Goal: Task Accomplishment & Management: Complete application form

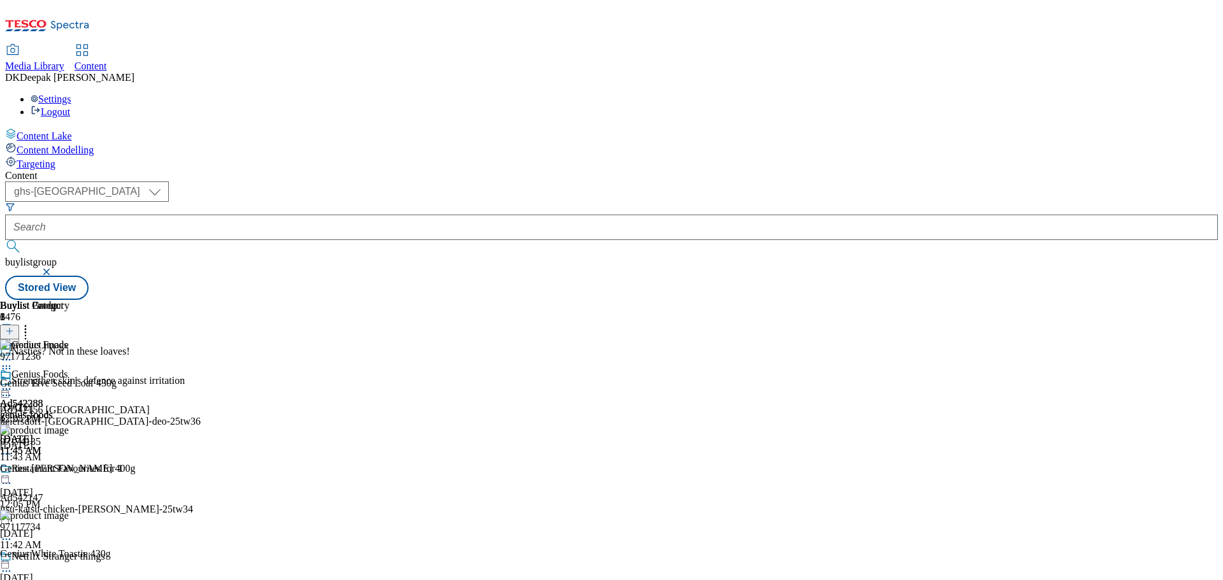
select select "ghs-uk"
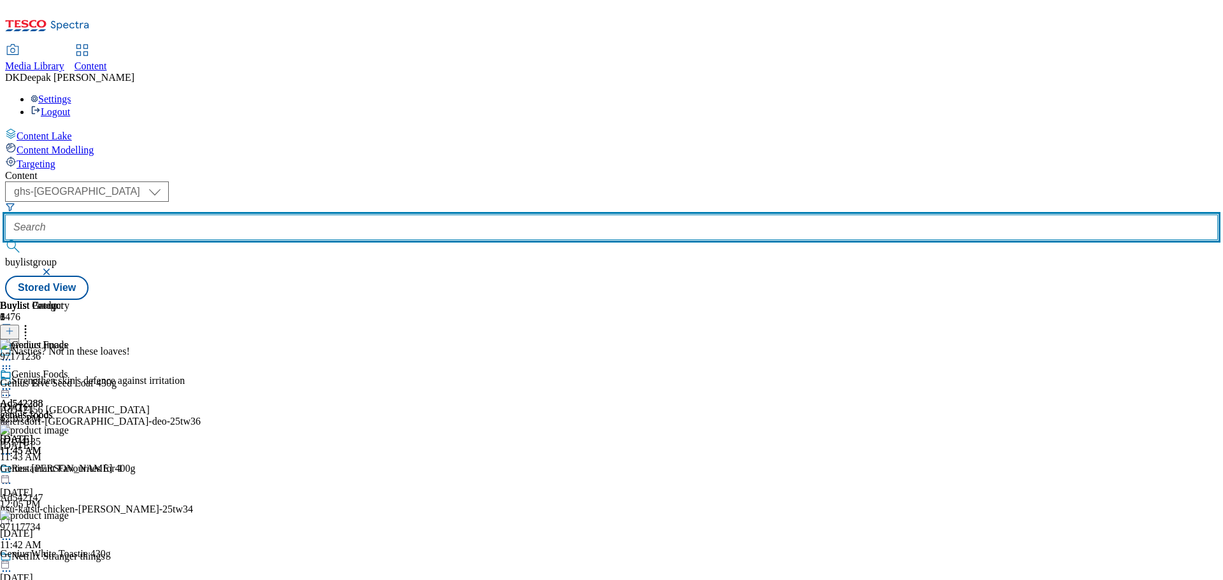
click at [280, 215] on input "text" at bounding box center [611, 227] width 1213 height 25
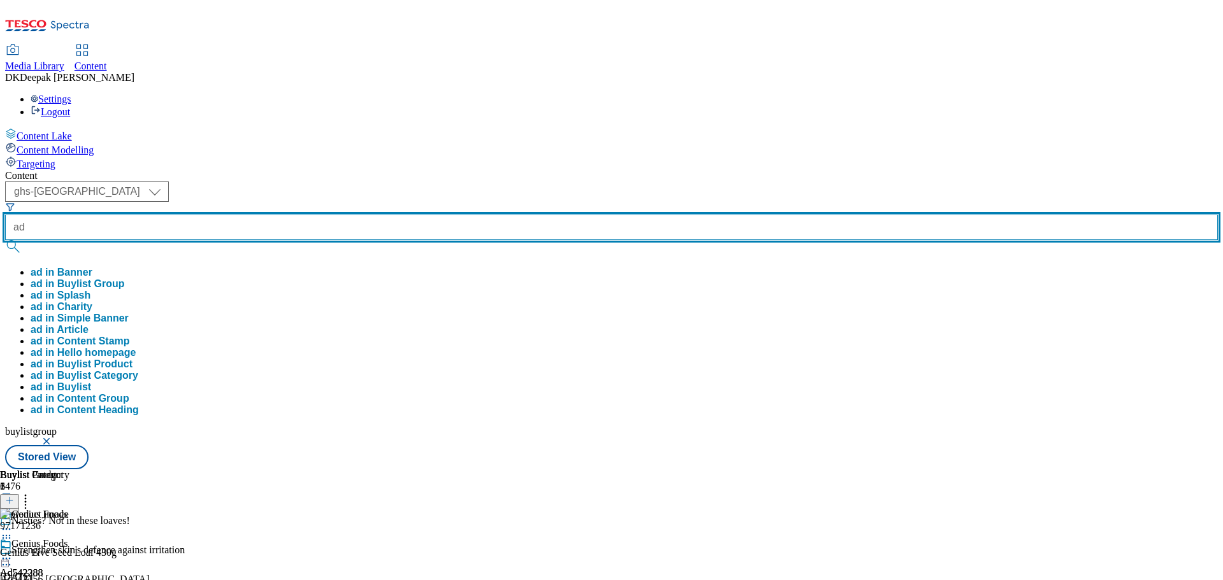
paste input "542155"
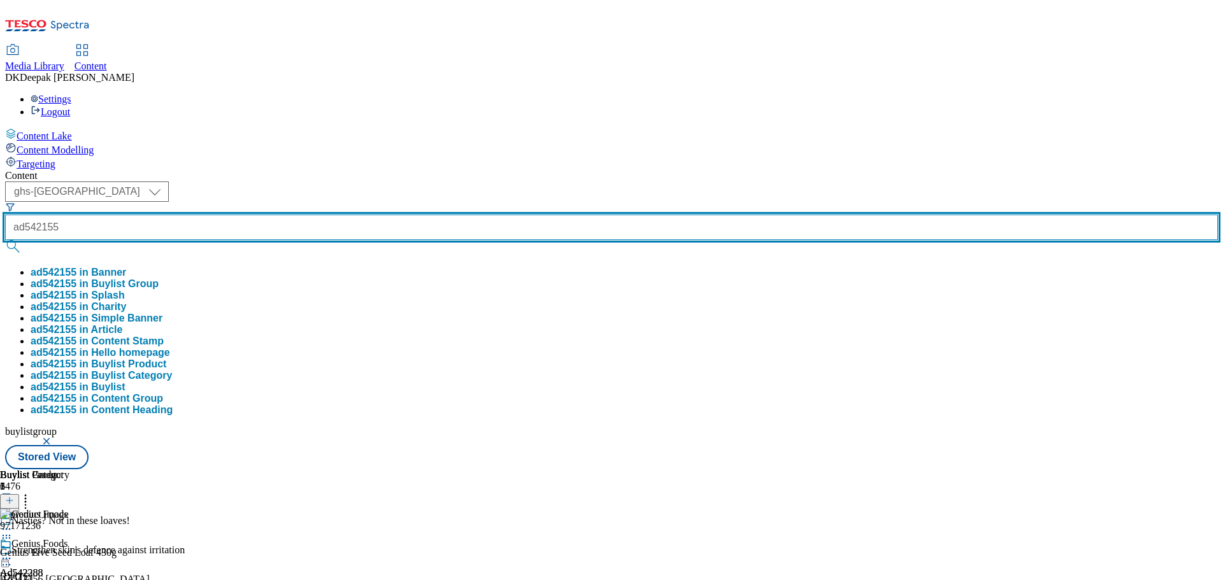
type input "ad542155"
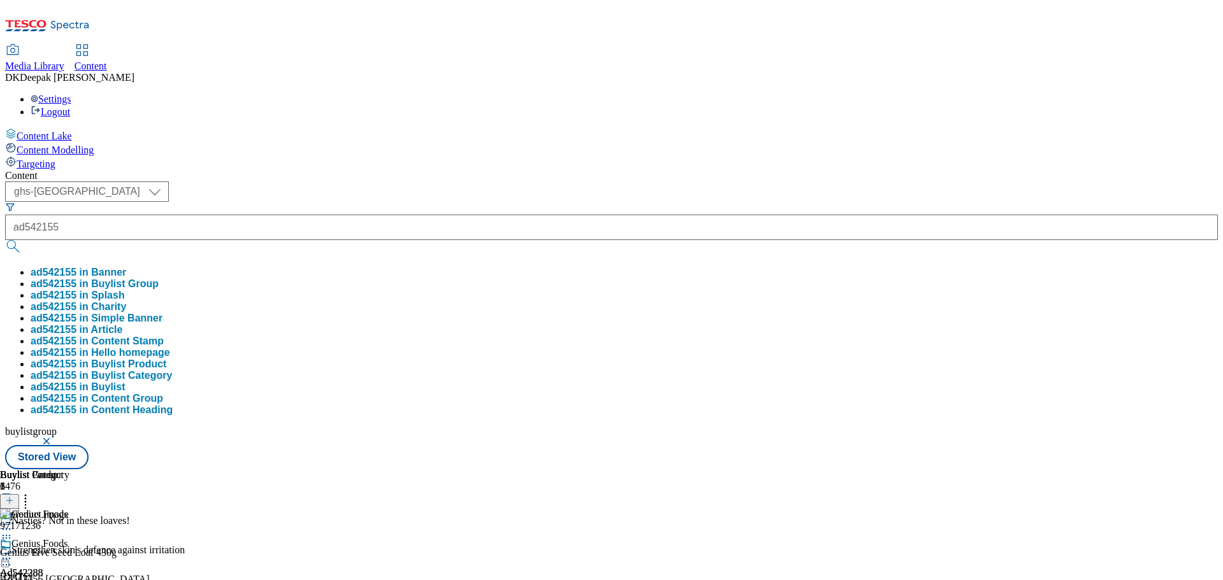
click at [53, 538] on div "Ad542288 genius-foods Oct 9, 2025 11:45 AM" at bounding box center [26, 582] width 53 height 88
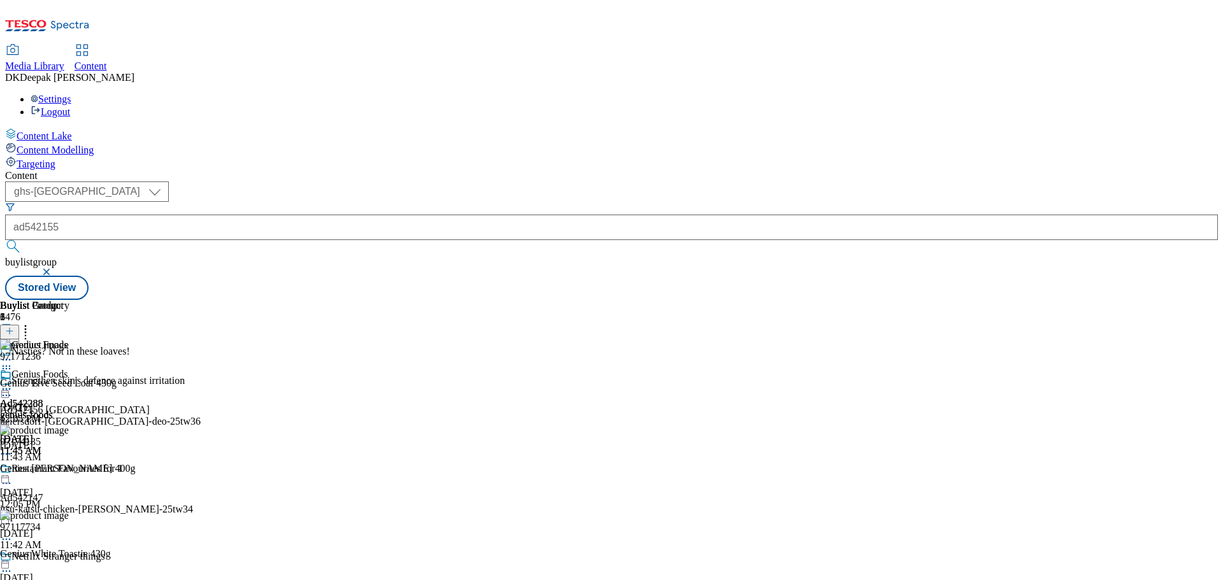
click at [14, 333] on icon at bounding box center [9, 337] width 9 height 9
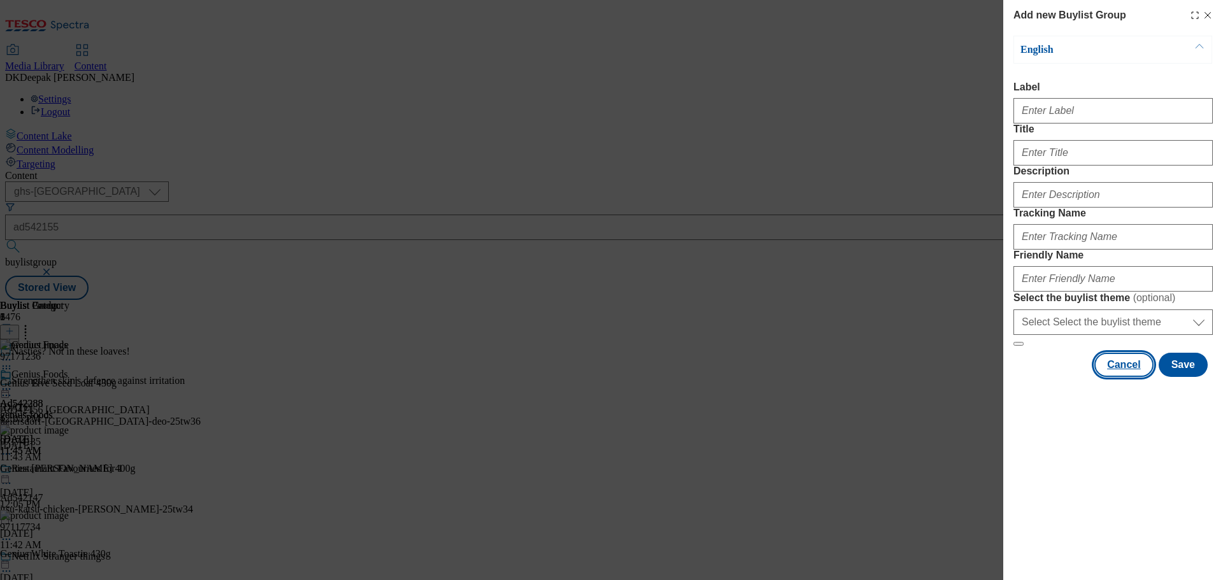
click at [1122, 377] on button "Cancel" at bounding box center [1124, 365] width 59 height 24
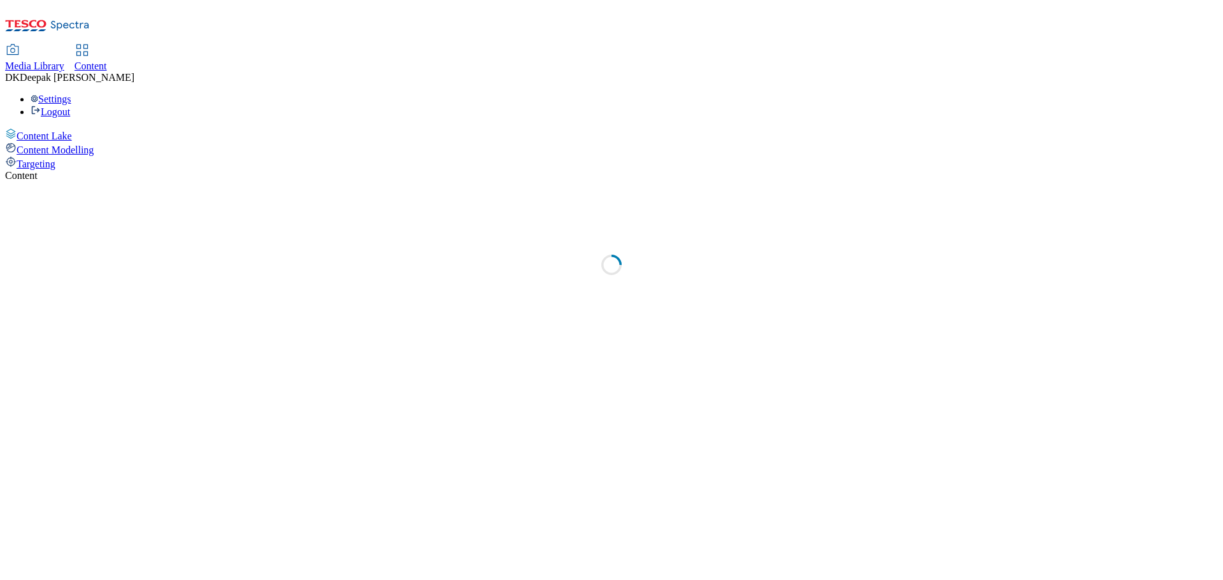
select select "ghs-[GEOGRAPHIC_DATA]"
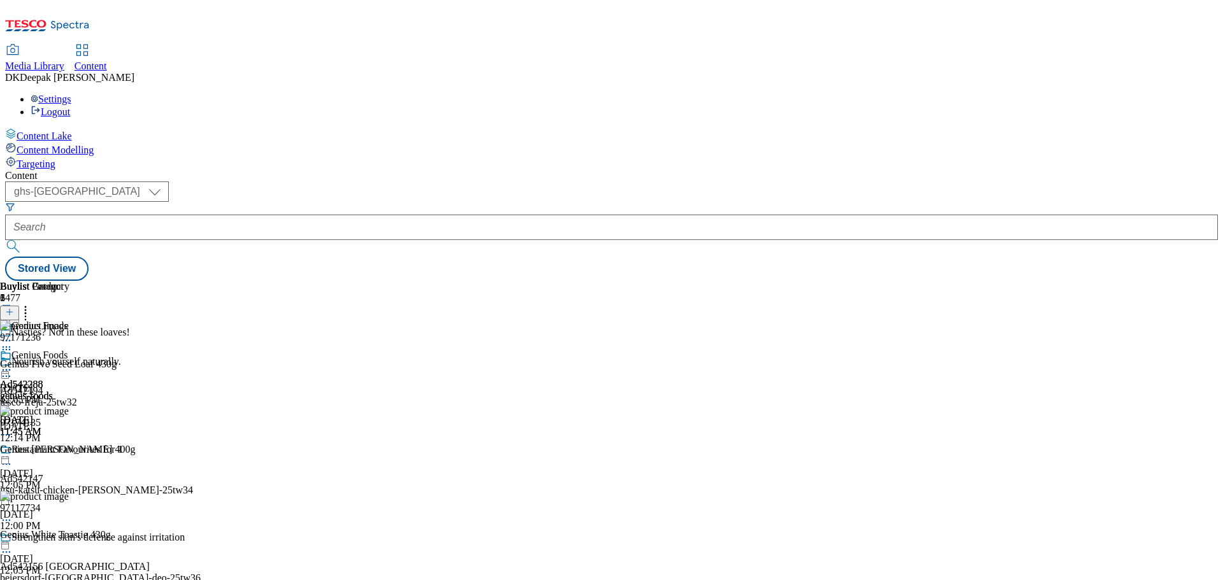
click at [14, 314] on icon at bounding box center [9, 318] width 9 height 9
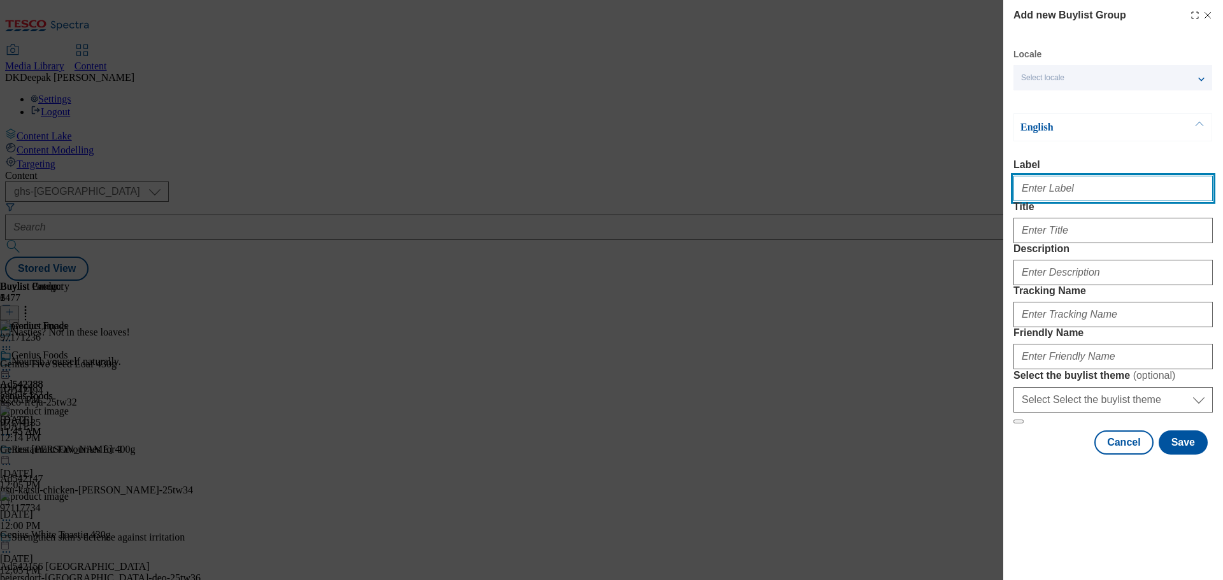
click at [1133, 201] on input "Label" at bounding box center [1113, 188] width 199 height 25
paste input "542155"
type input "ad542155"
click at [1014, 420] on button "Modal" at bounding box center [1019, 422] width 10 height 4
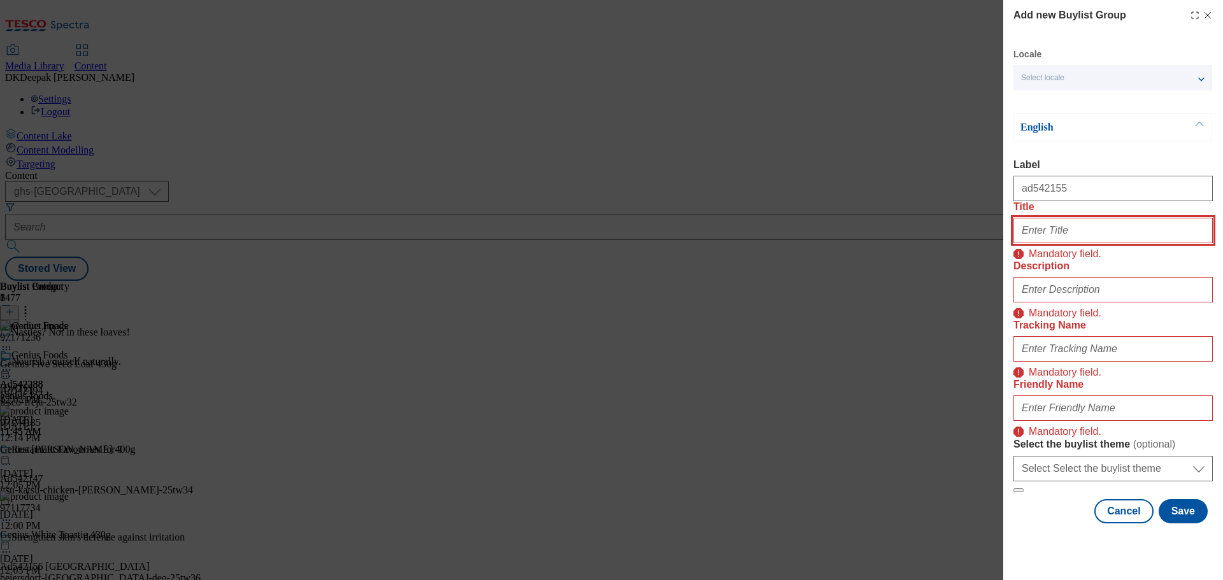
click at [1076, 243] on input "Title" at bounding box center [1113, 230] width 199 height 25
paste input "Strengthen skin's defence against irritation"
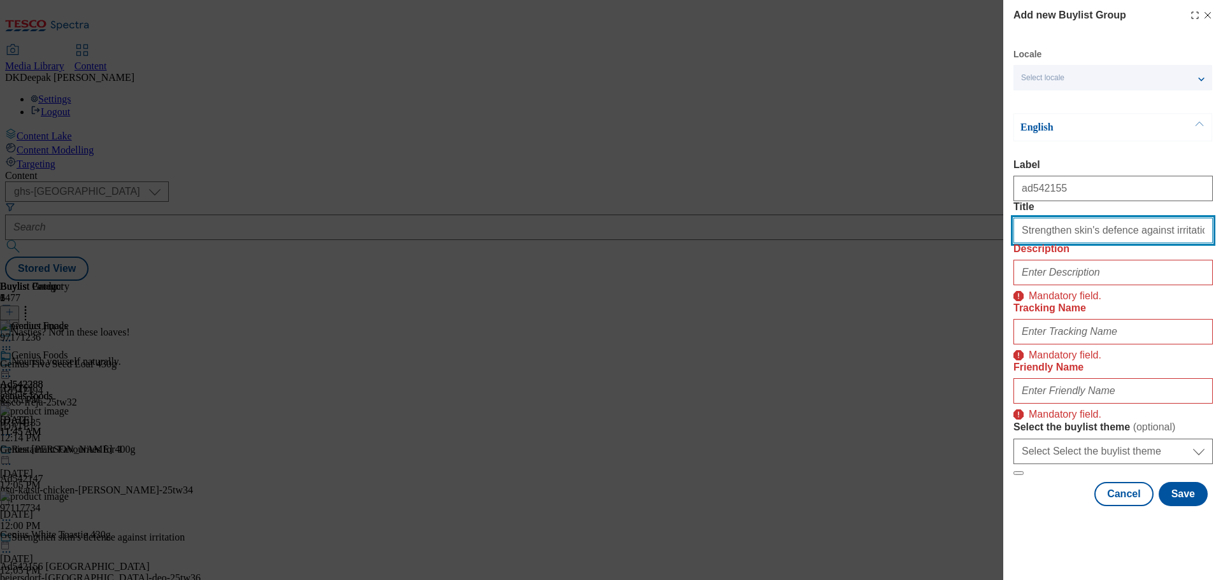
type input "Strengthen skin's defence against irritation"
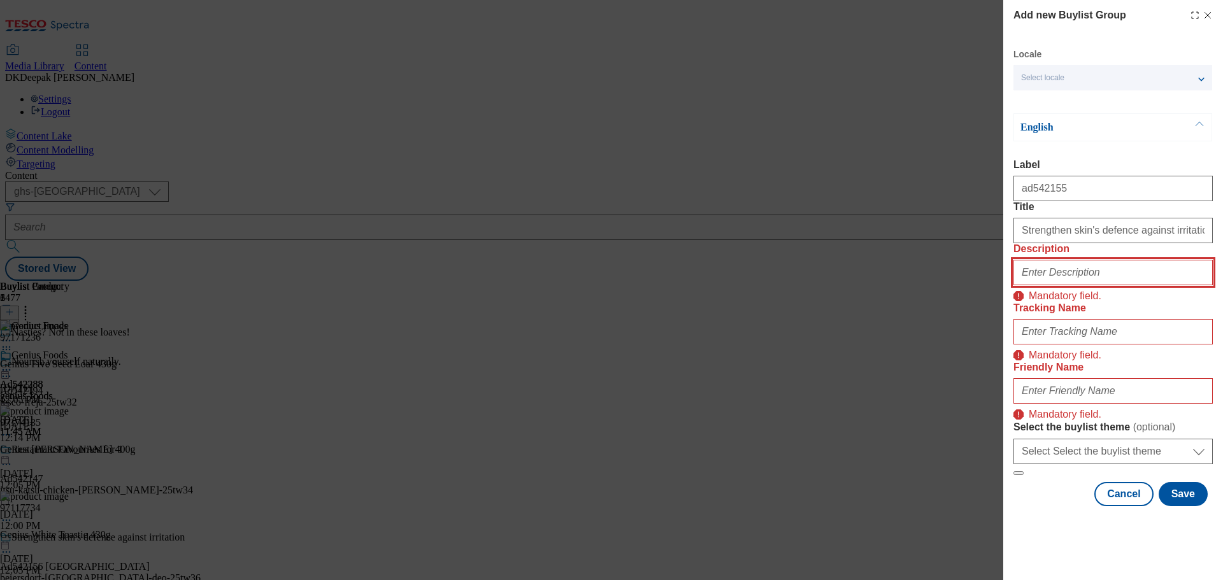
click at [1072, 285] on input "Description" at bounding box center [1113, 272] width 199 height 25
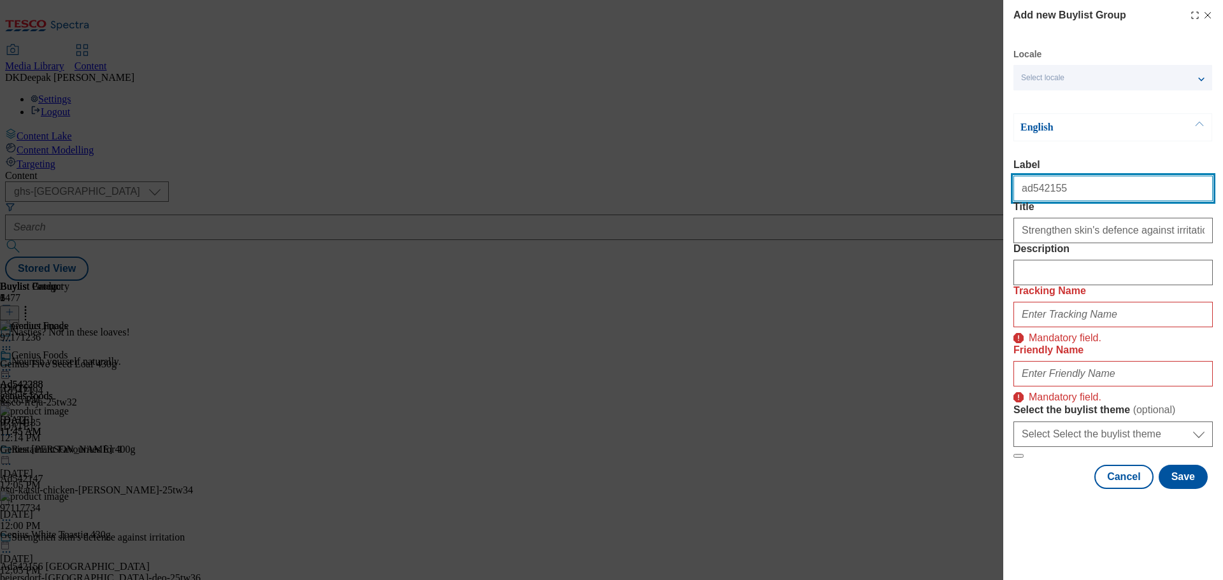
click at [1036, 199] on input "ad542155" at bounding box center [1113, 188] width 199 height 25
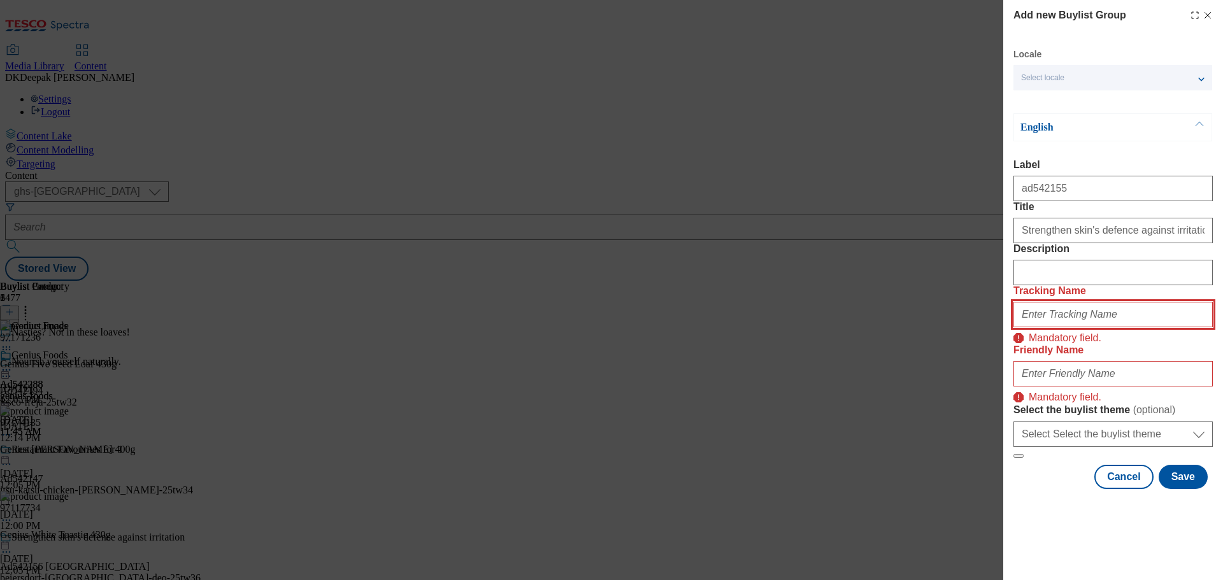
click at [1060, 327] on input "Tracking Name" at bounding box center [1113, 314] width 199 height 25
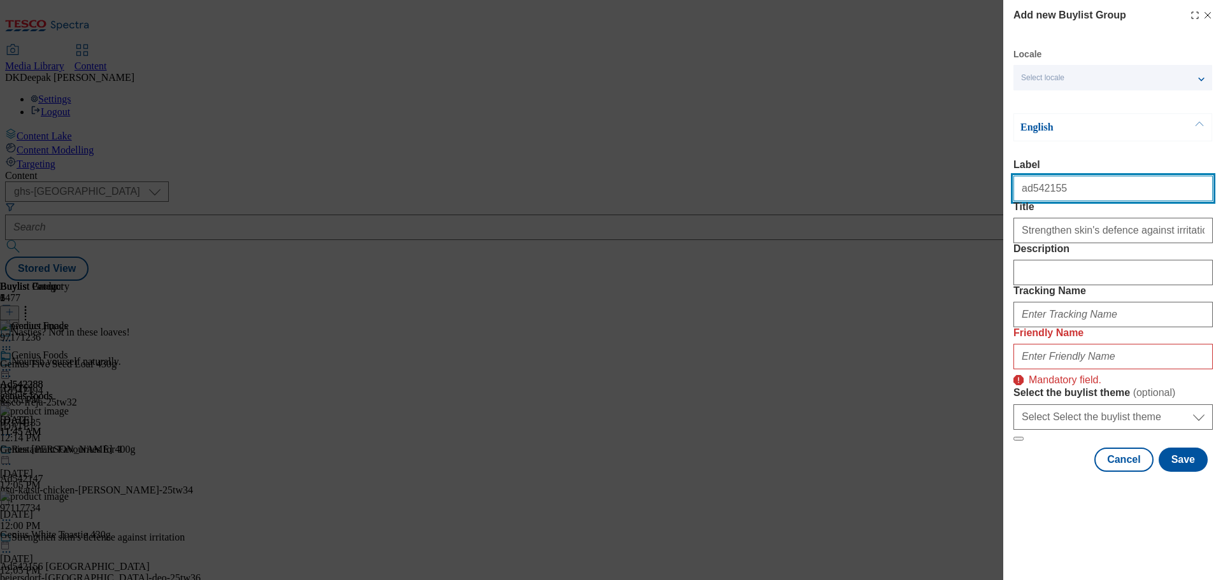
click at [1024, 189] on input "ad542155" at bounding box center [1113, 188] width 199 height 25
drag, startPoint x: 1062, startPoint y: 198, endPoint x: 1007, endPoint y: 194, distance: 54.9
click at [1007, 194] on div "Add new Buylist Group Locale Select locale English Welsh English Label Ad542155…" at bounding box center [1114, 237] width 220 height 475
type input "Ad542155"
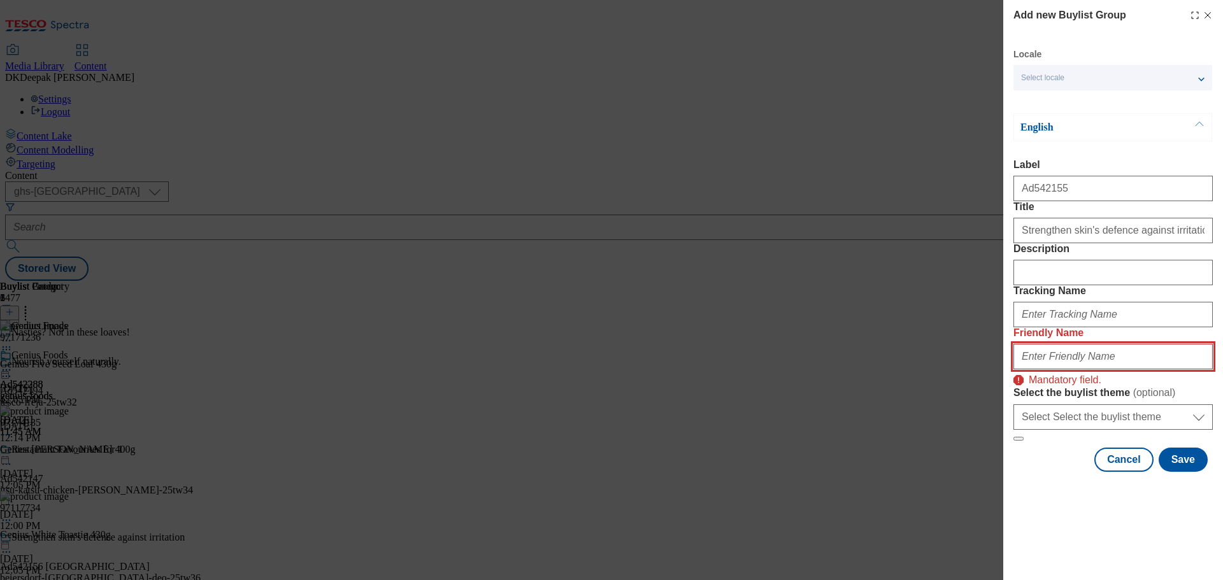
click at [1070, 370] on input "Friendly Name" at bounding box center [1113, 356] width 199 height 25
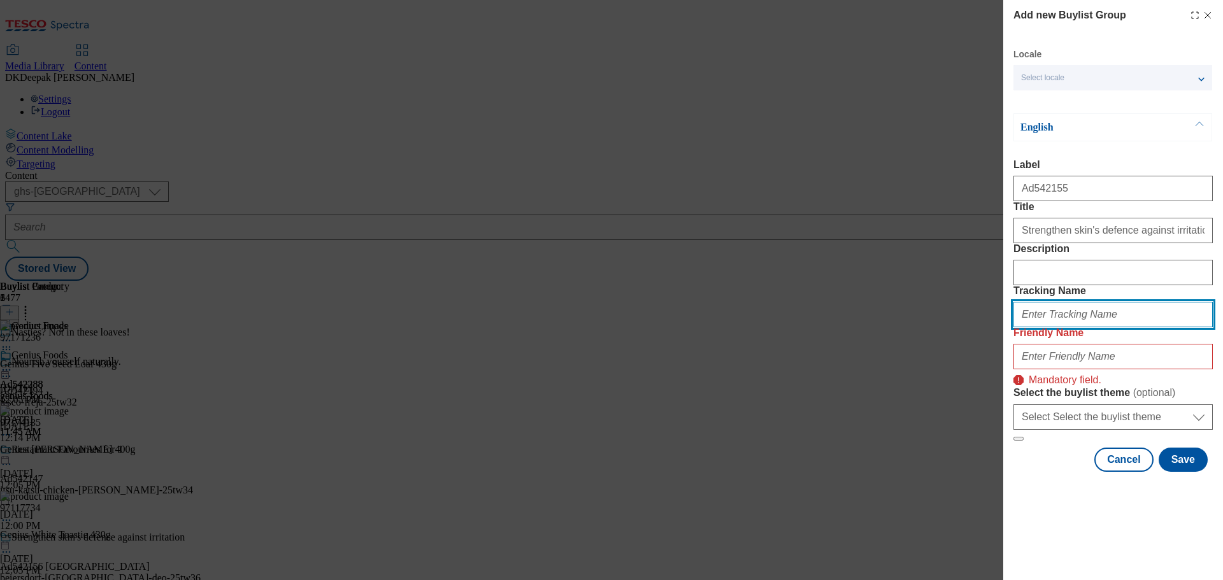
click at [1065, 327] on input "Tracking Name" at bounding box center [1113, 314] width 199 height 25
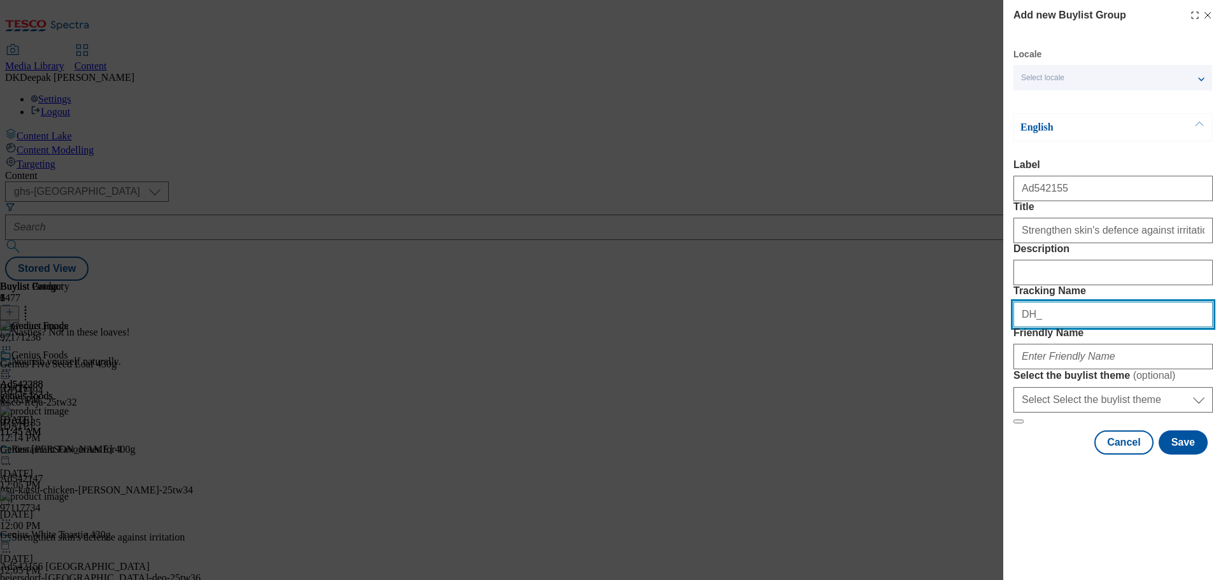
paste input "Ad542155"
type input "DH_AD542155"
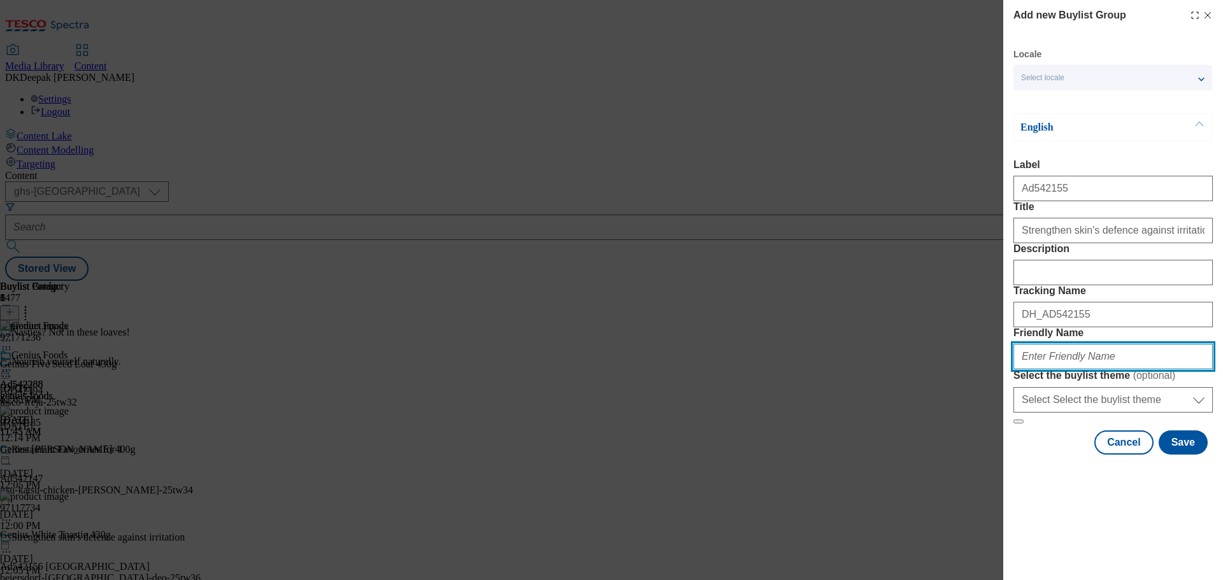
click at [1051, 370] on input "Friendly Name" at bounding box center [1113, 356] width 199 height 25
paste input "Beiersdorf"
click at [1026, 370] on input "Beiersdorf" at bounding box center [1113, 356] width 199 height 25
click at [1081, 370] on input "beiersdorf" at bounding box center [1113, 356] width 199 height 25
click at [80, 514] on div "Add new Buylist Group Locale Select locale English Welsh English Label Ad542155…" at bounding box center [611, 290] width 1223 height 580
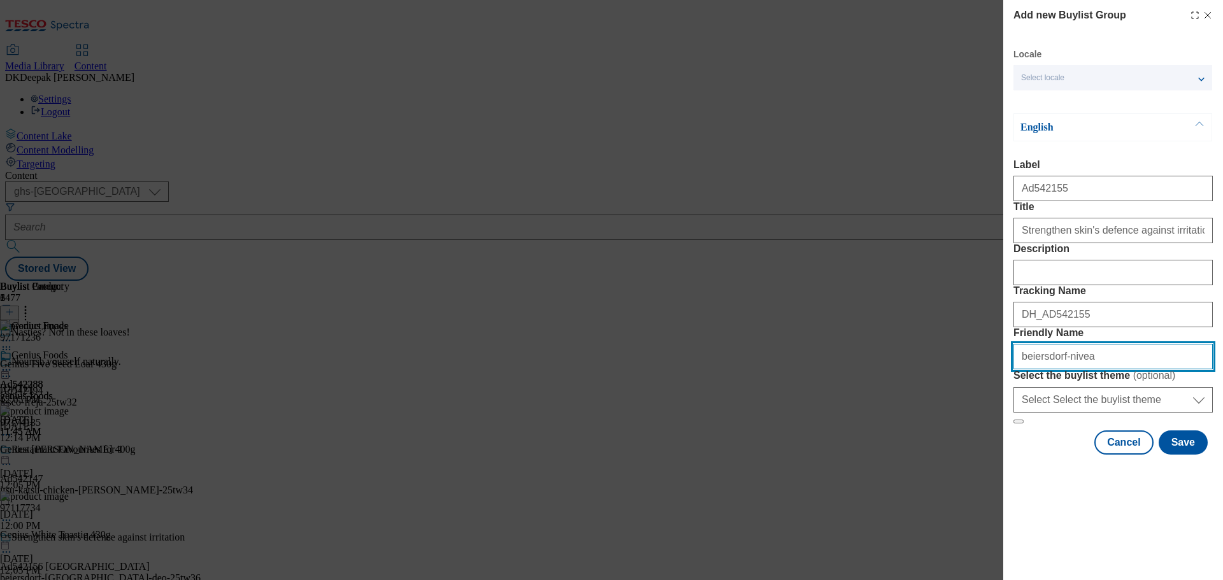
click at [1102, 370] on input "beiersdorf-nivea" at bounding box center [1113, 356] width 199 height 25
type input "beiersdorf-[GEOGRAPHIC_DATA]-25tw36"
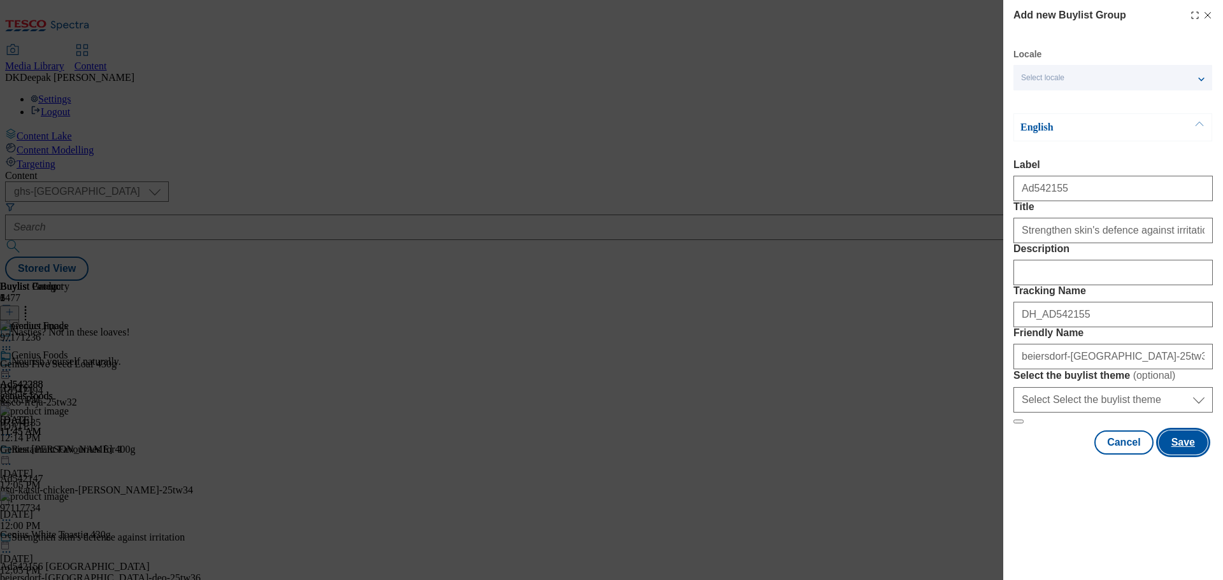
click at [1178, 455] on button "Save" at bounding box center [1183, 443] width 49 height 24
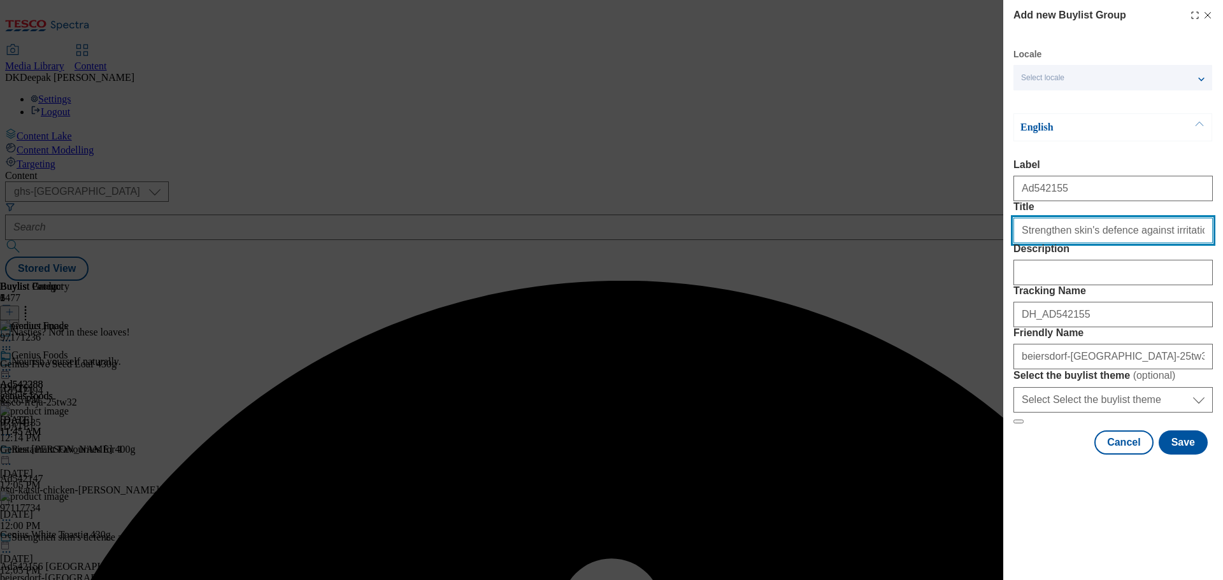
click at [1173, 243] on input "Strengthen skin's defence against irritation" at bounding box center [1113, 230] width 199 height 25
type input "Strengthen skin's defence against irritation"
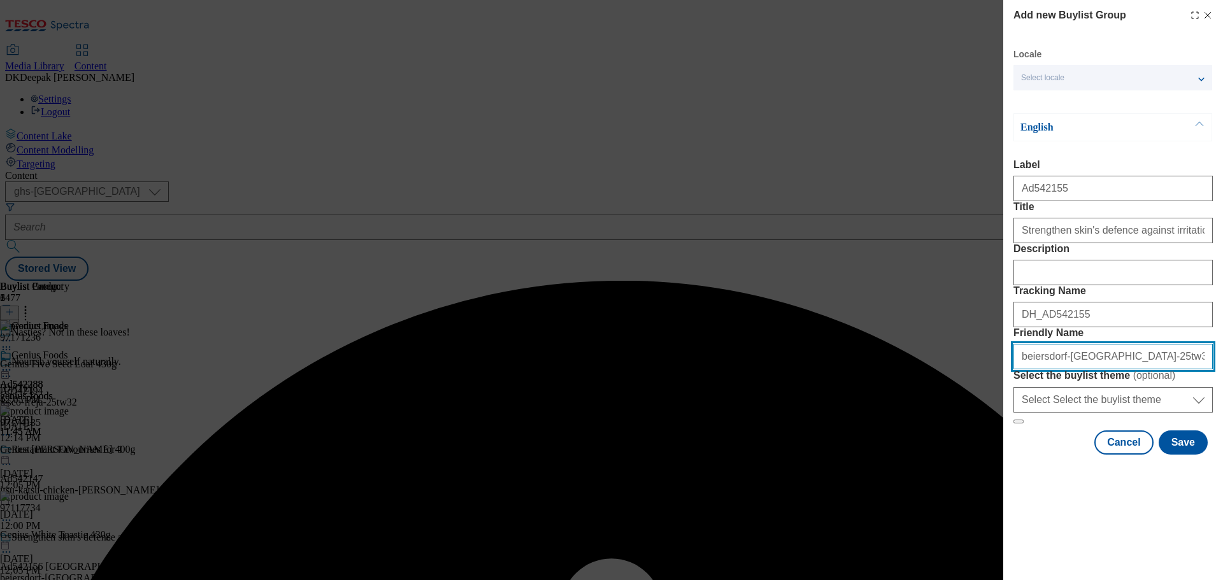
drag, startPoint x: 1081, startPoint y: 449, endPoint x: 985, endPoint y: 447, distance: 95.6
click at [985, 447] on div "Add new Buylist Group Locale Select locale English Welsh English Label Ad542155…" at bounding box center [611, 290] width 1223 height 580
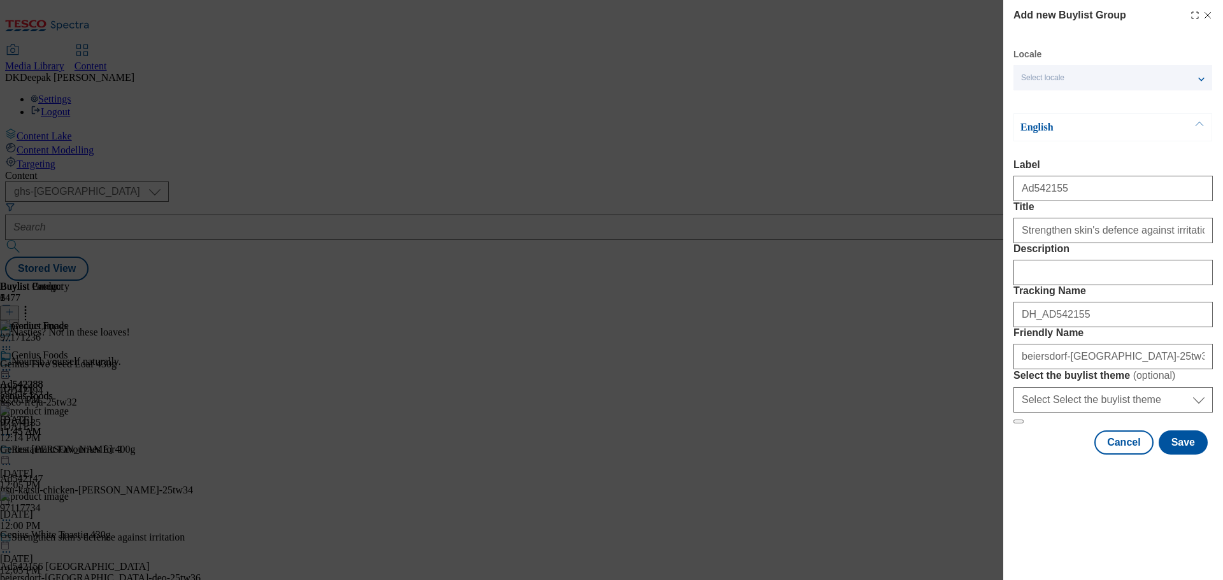
click at [851, 81] on div "Add new Buylist Group Locale Select locale English Welsh English Label Ad542155…" at bounding box center [611, 290] width 1223 height 580
click at [1187, 455] on button "Save" at bounding box center [1183, 443] width 49 height 24
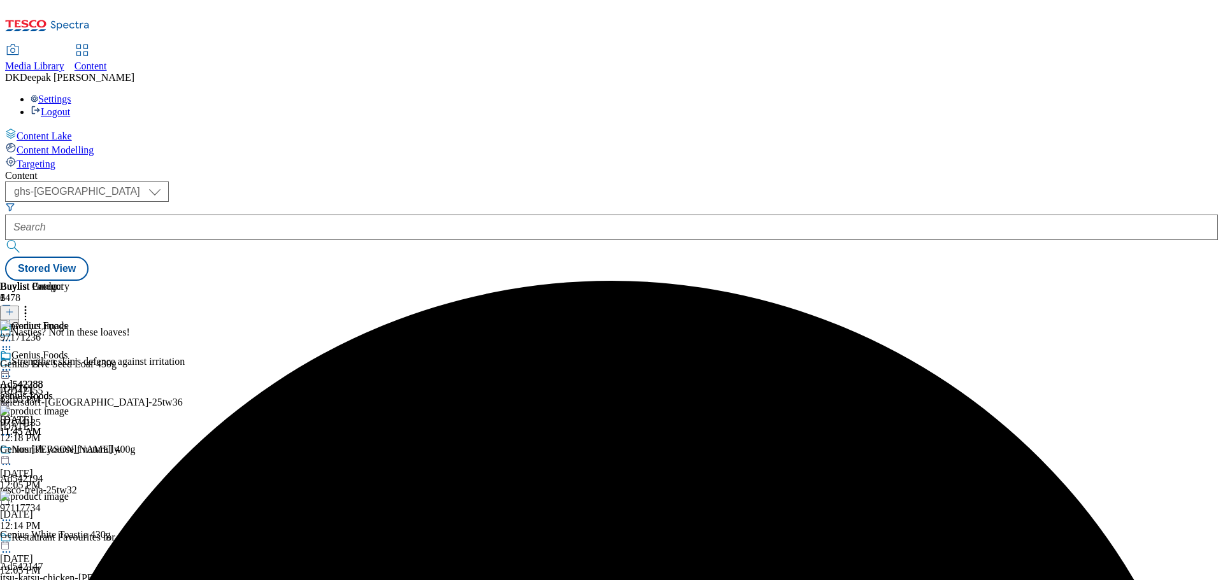
click at [326, 397] on div "beiersdorf-[GEOGRAPHIC_DATA]-25tw36" at bounding box center [176, 402] width 352 height 11
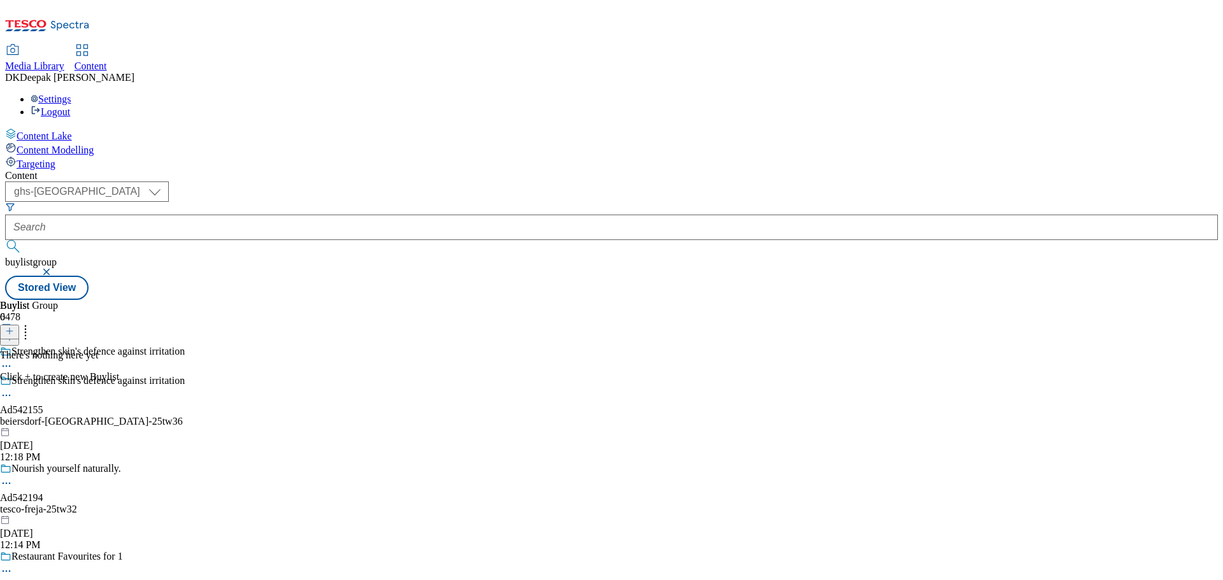
click at [19, 325] on button at bounding box center [9, 332] width 19 height 15
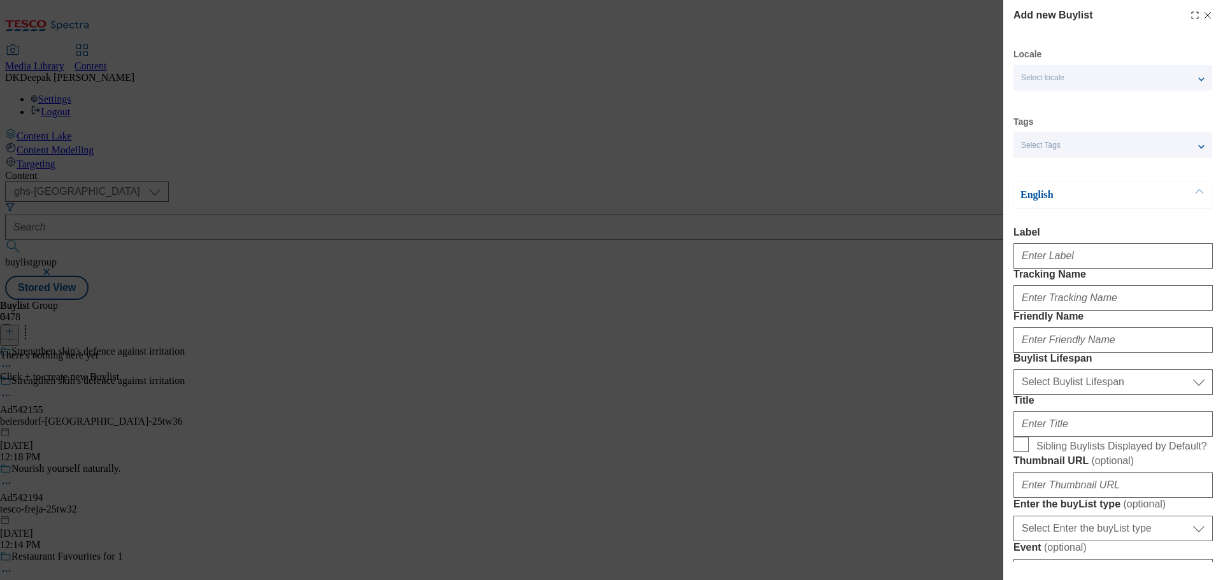
drag, startPoint x: 788, startPoint y: 204, endPoint x: 830, endPoint y: 210, distance: 41.8
click at [788, 204] on div "Add new Buylist Locale Select locale English Welsh Tags Select Tags fnf marketp…" at bounding box center [611, 290] width 1223 height 580
click at [1073, 266] on input "Label" at bounding box center [1113, 255] width 199 height 25
paste input "Ad542155"
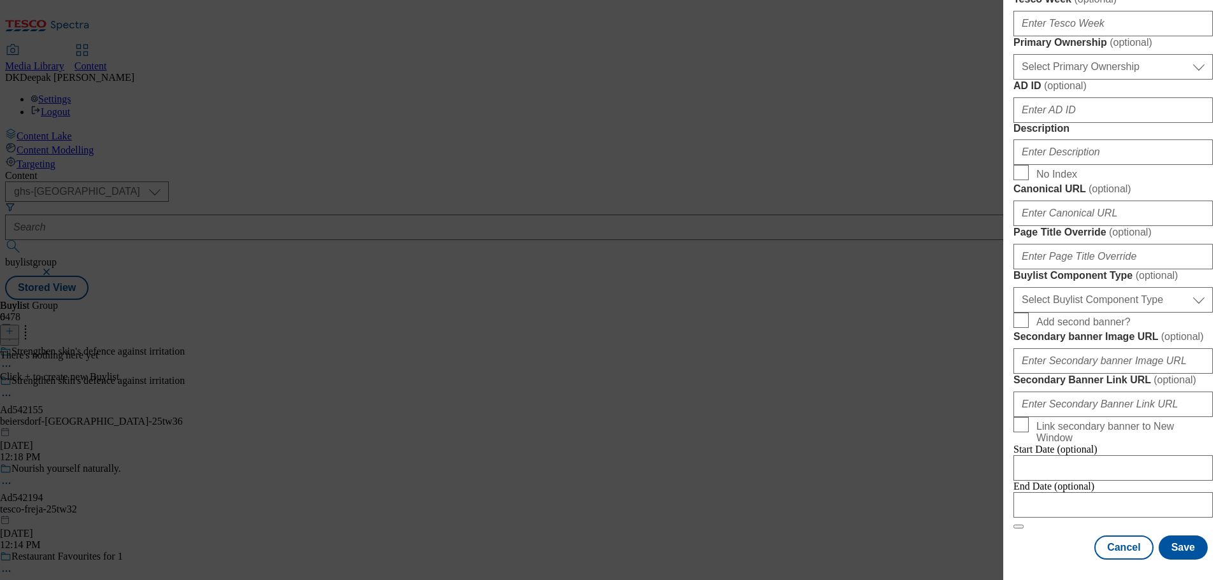
scroll to position [1055, 0]
type input "Ad542155"
click at [1133, 546] on button "Cancel" at bounding box center [1124, 548] width 59 height 24
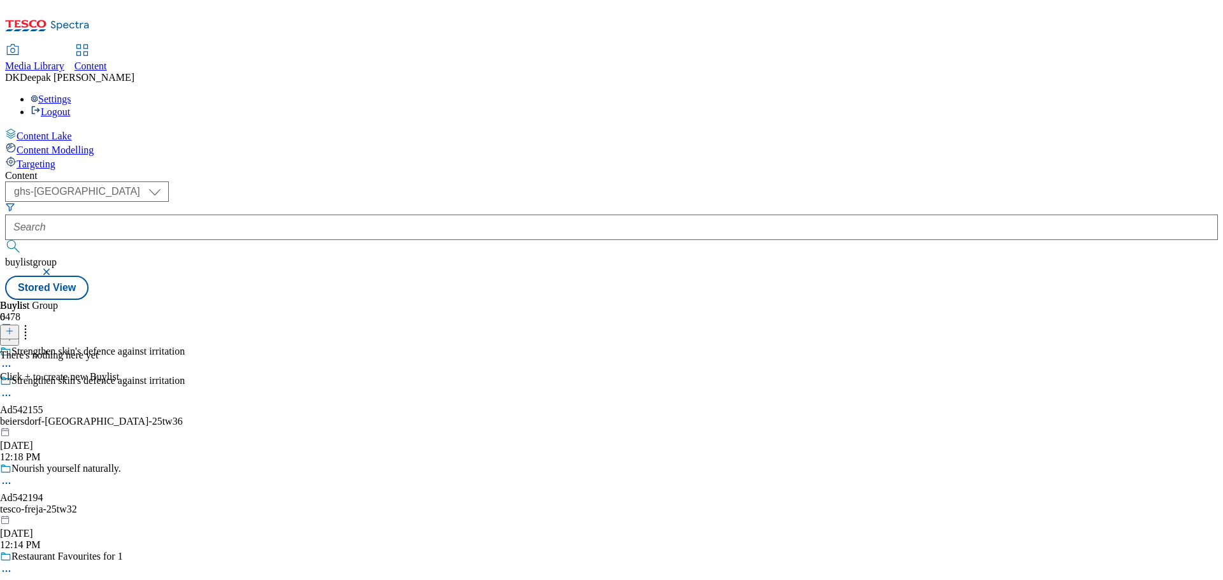
click at [328, 416] on div "beiersdorf-[GEOGRAPHIC_DATA]-25tw36" at bounding box center [176, 421] width 352 height 11
click at [13, 331] on line at bounding box center [9, 331] width 6 height 0
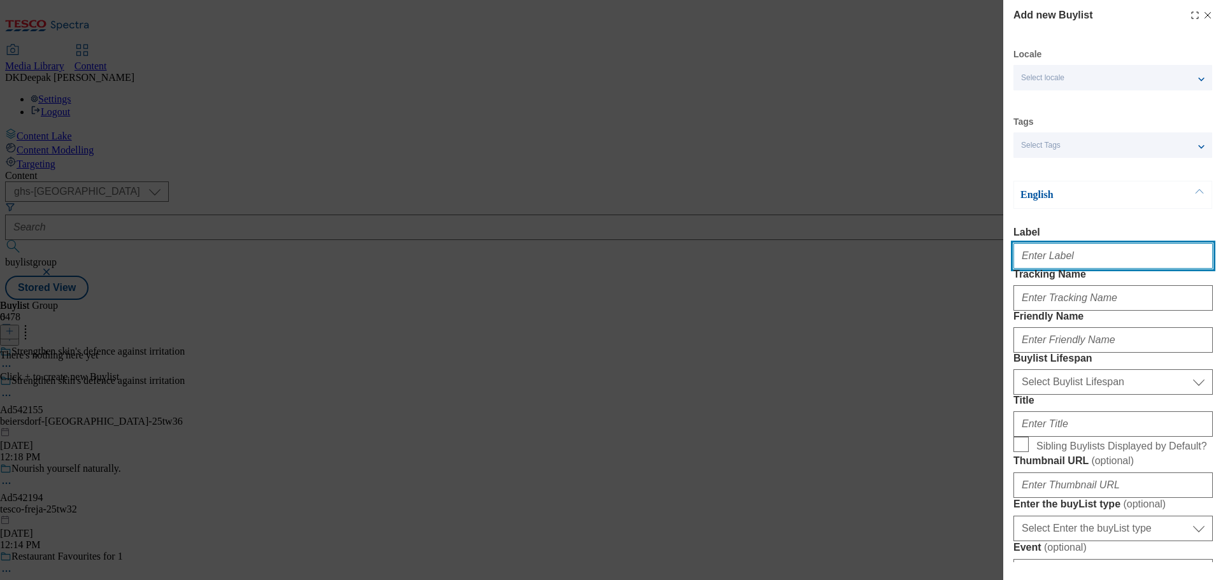
click at [1095, 268] on input "Label" at bounding box center [1113, 255] width 199 height 25
paste input "Ad542155"
type input "Ad542155"
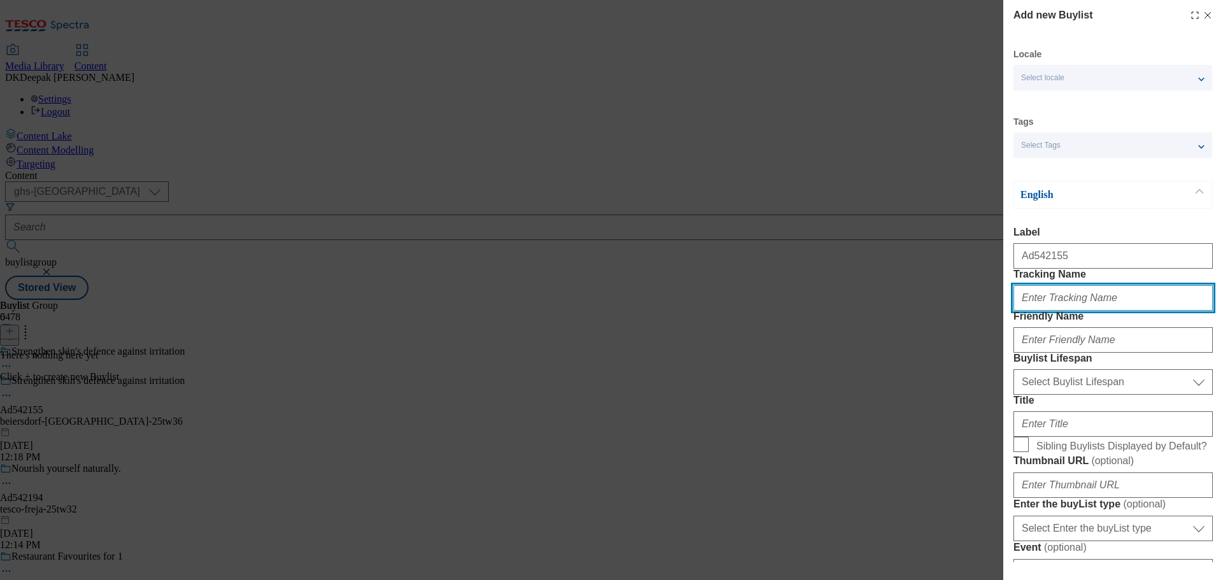
click at [1088, 311] on input "Tracking Name" at bounding box center [1113, 297] width 199 height 25
paste input "Ad542155"
type input "DH_AD542155"
click at [804, 259] on div "Add new Buylist Locale Select locale English Welsh Tags Select Tags fnf marketp…" at bounding box center [611, 290] width 1223 height 580
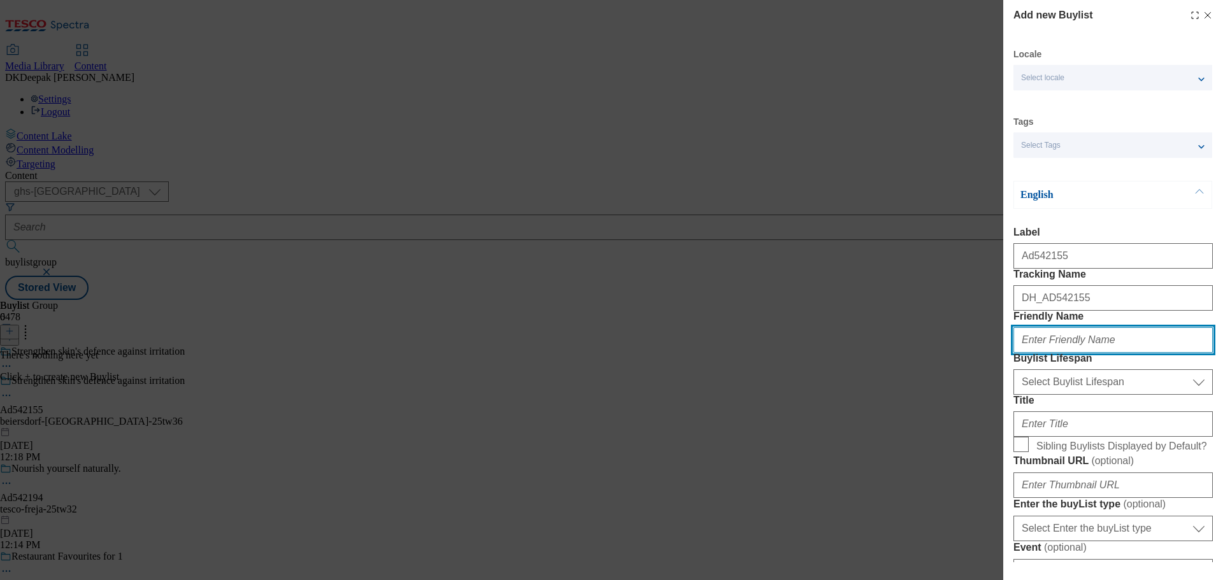
click at [1072, 353] on input "Friendly Name" at bounding box center [1113, 339] width 199 height 25
paste input "beiersdorf"
type input "beiersdorf"
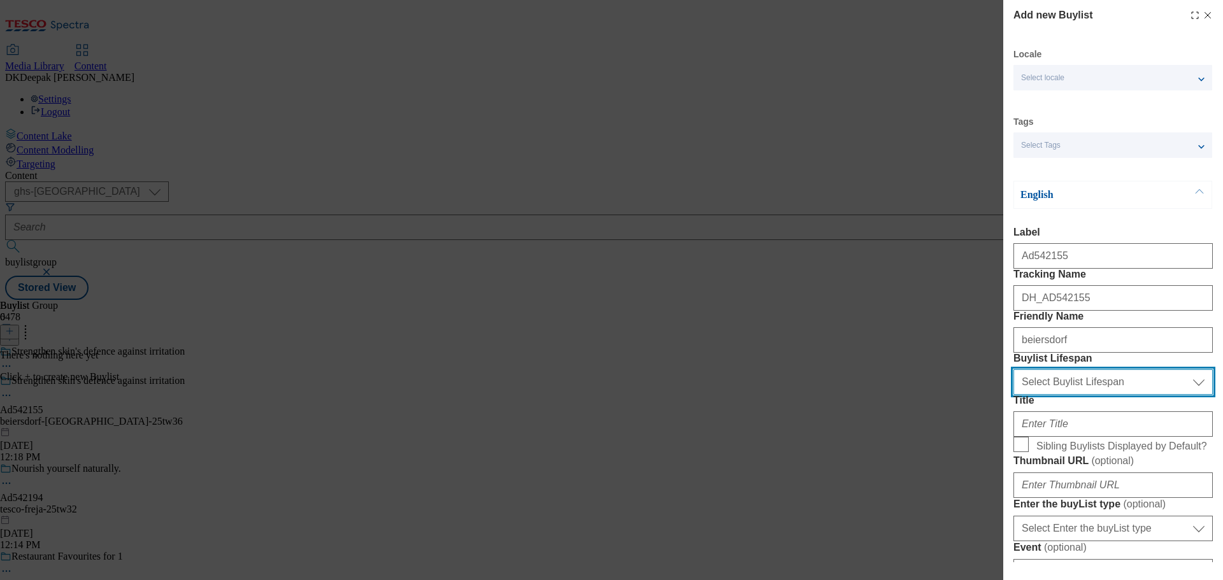
click at [1093, 395] on select "Select Buylist Lifespan evergreen seasonal tactical" at bounding box center [1113, 382] width 199 height 25
select select "tactical"
click at [1014, 395] on select "Select Buylist Lifespan evergreen seasonal tactical" at bounding box center [1113, 382] width 199 height 25
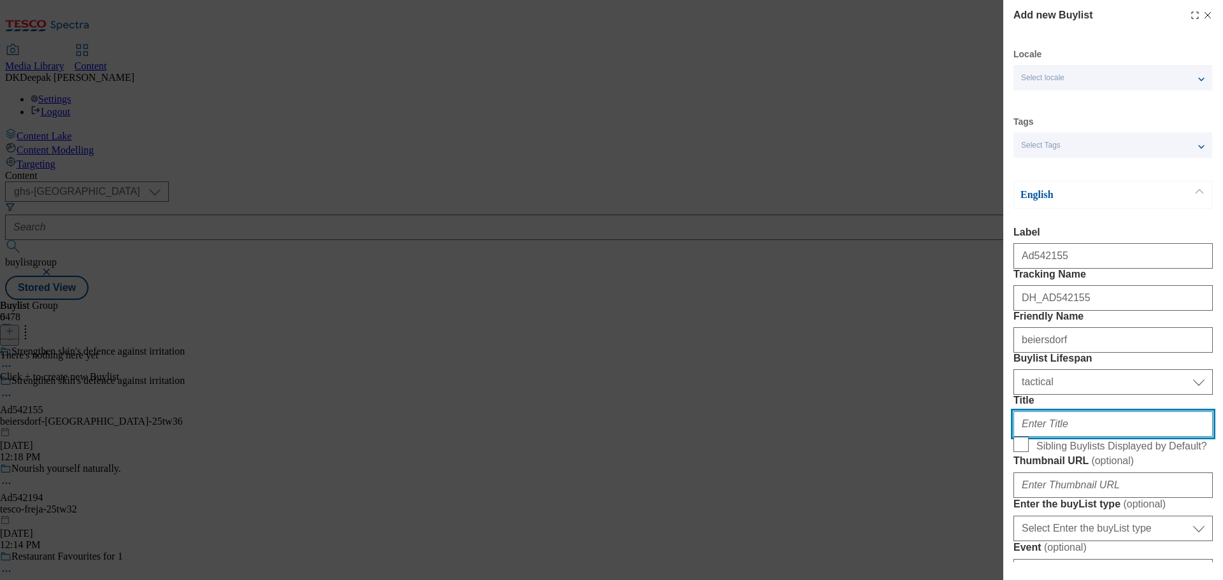
click at [1072, 437] on input "Title" at bounding box center [1113, 424] width 199 height 25
click at [1074, 437] on input "Title" at bounding box center [1113, 424] width 199 height 25
paste input "With hyaluronic acid"
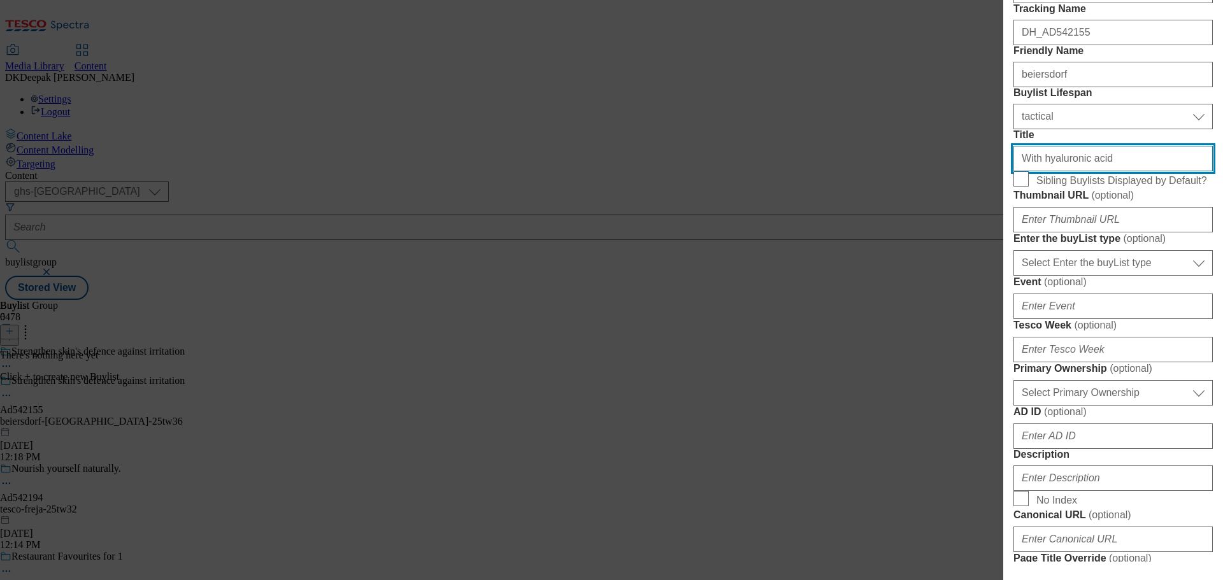
scroll to position [382, 0]
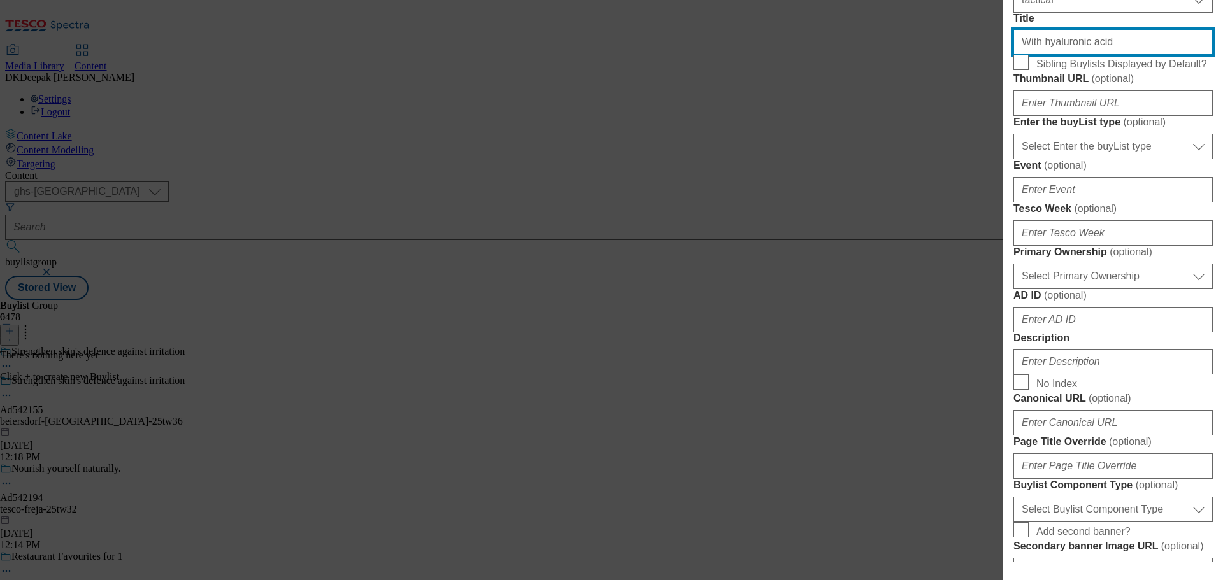
type input "With hyaluronic acid"
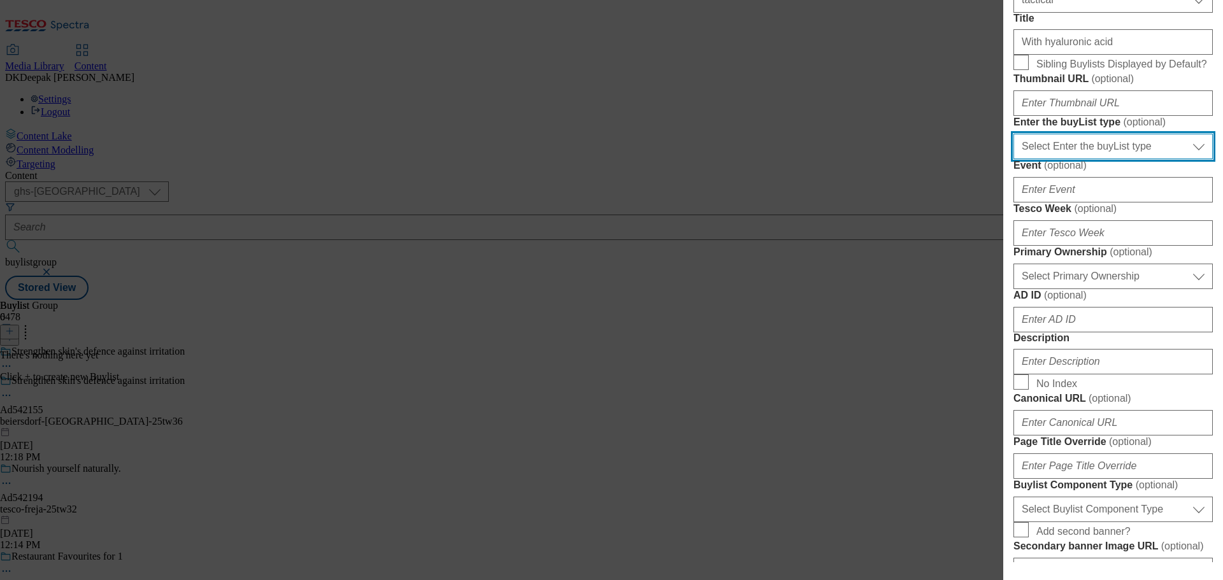
click at [1071, 159] on select "Select Enter the buyList type event supplier funded long term >4 weeks supplier…" at bounding box center [1113, 146] width 199 height 25
select select "supplier funded short term 1-3 weeks"
click at [1014, 159] on select "Select Enter the buyList type event supplier funded long term >4 weeks supplier…" at bounding box center [1113, 146] width 199 height 25
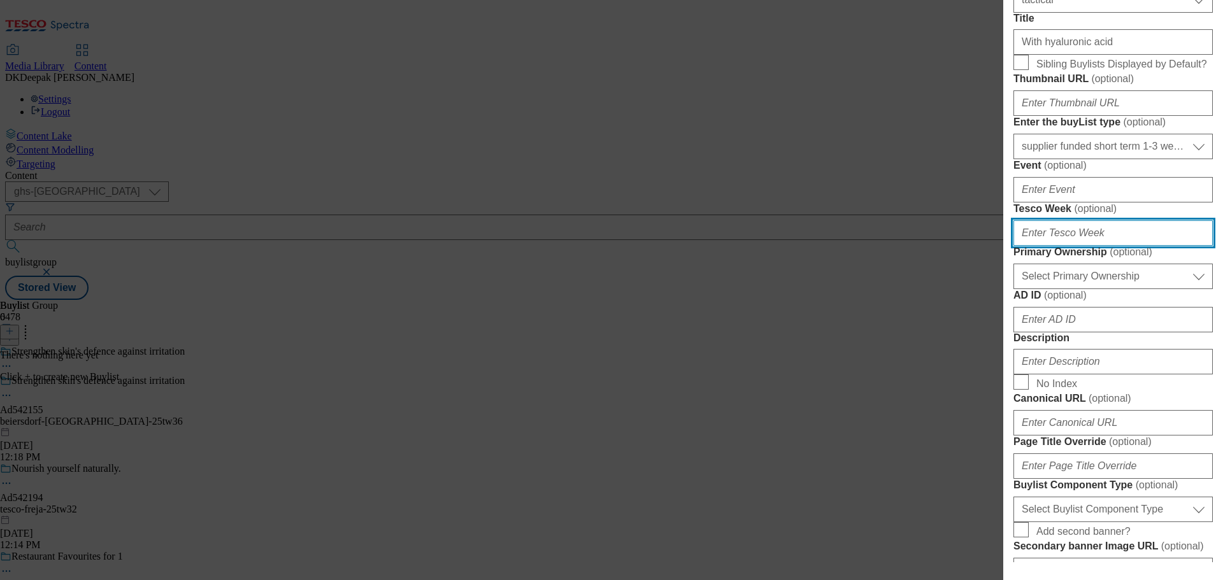
click at [1067, 246] on input "Tesco Week ( optional )" at bounding box center [1113, 232] width 199 height 25
type input "36"
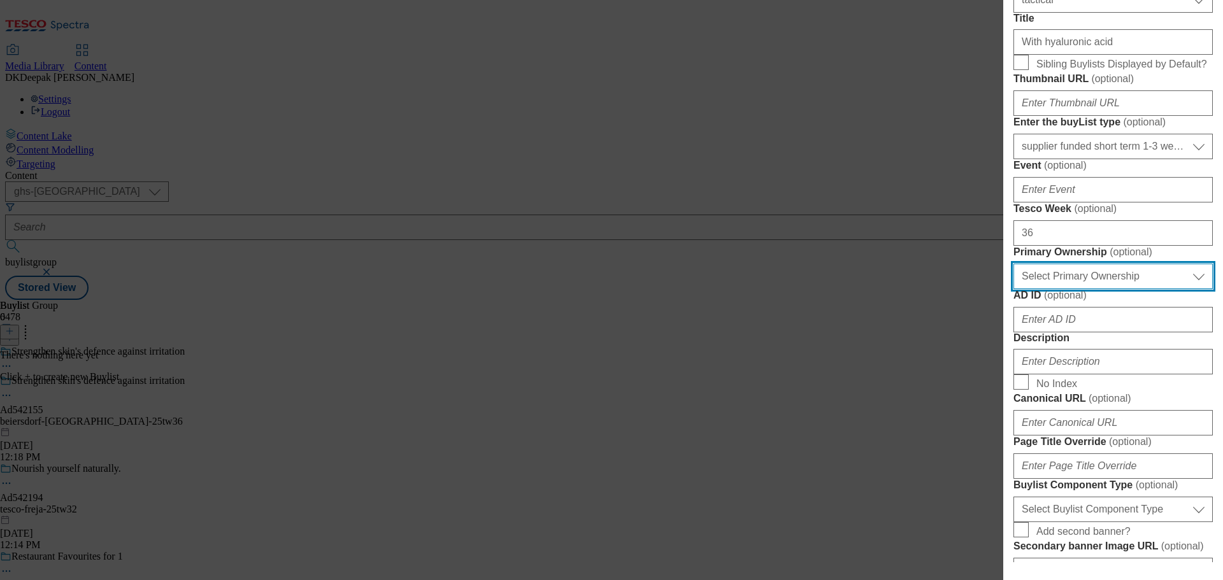
click at [1101, 289] on select "Select Primary Ownership tesco dunnhumby" at bounding box center [1113, 276] width 199 height 25
select select "dunnhumby"
click at [1014, 289] on select "Select Primary Ownership tesco dunnhumby" at bounding box center [1113, 276] width 199 height 25
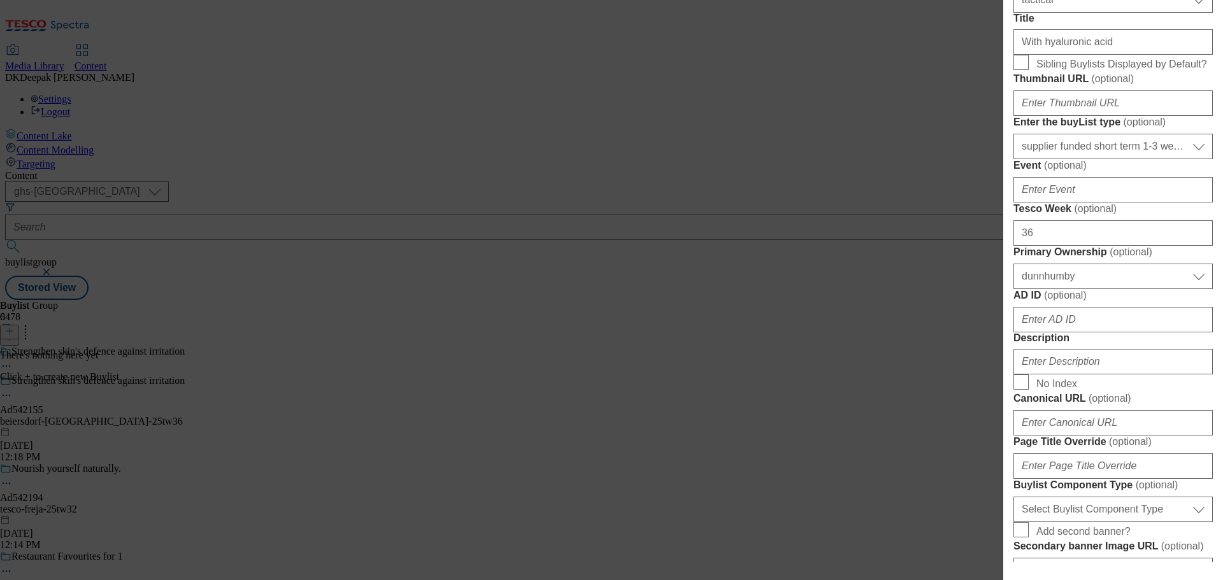
drag, startPoint x: 888, startPoint y: 78, endPoint x: 905, endPoint y: 114, distance: 39.6
click at [888, 78] on div "Add new Buylist Locale Select locale English Welsh Tags Select Tags fnf marketp…" at bounding box center [611, 290] width 1223 height 580
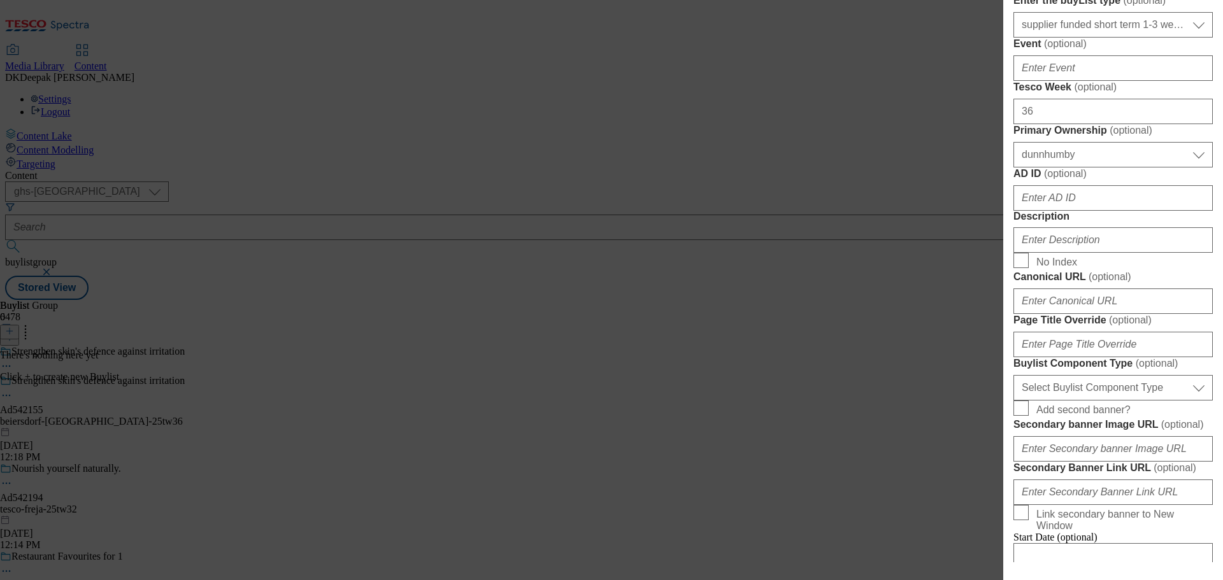
scroll to position [510, 0]
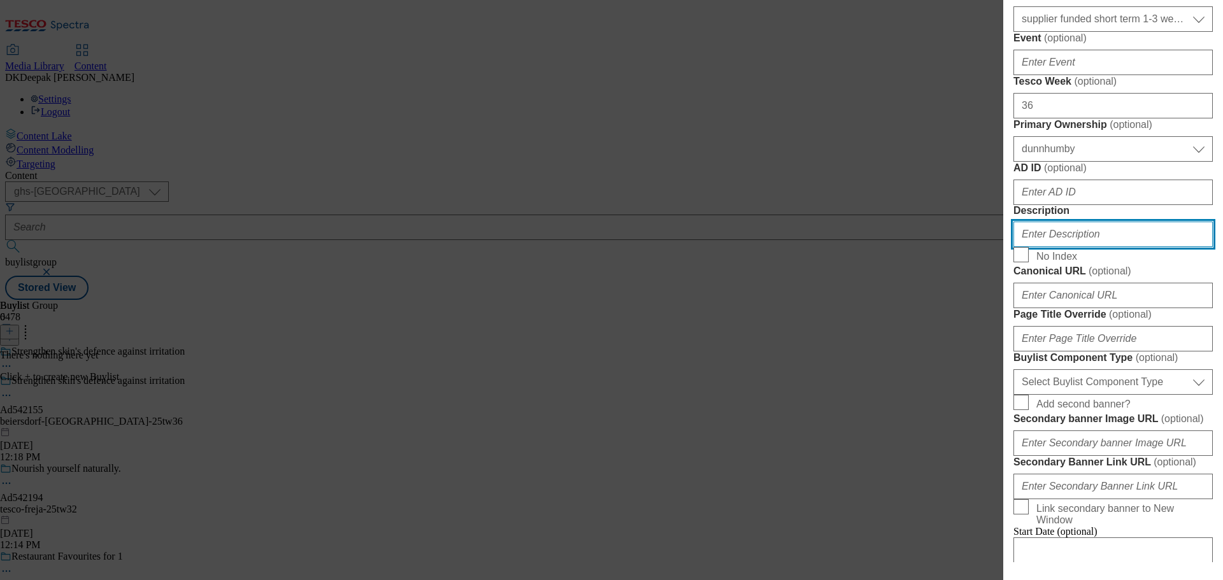
click at [1059, 247] on input "Description" at bounding box center [1113, 234] width 199 height 25
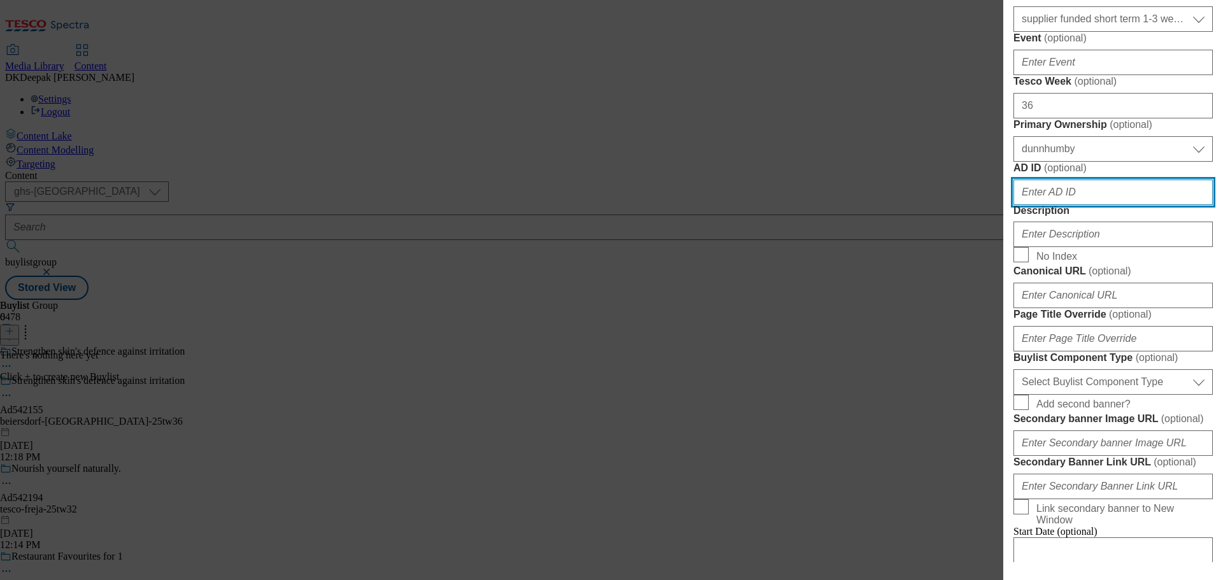
click at [1054, 205] on input "AD ID ( optional )" at bounding box center [1113, 192] width 199 height 25
paste input "542155"
type input "542155"
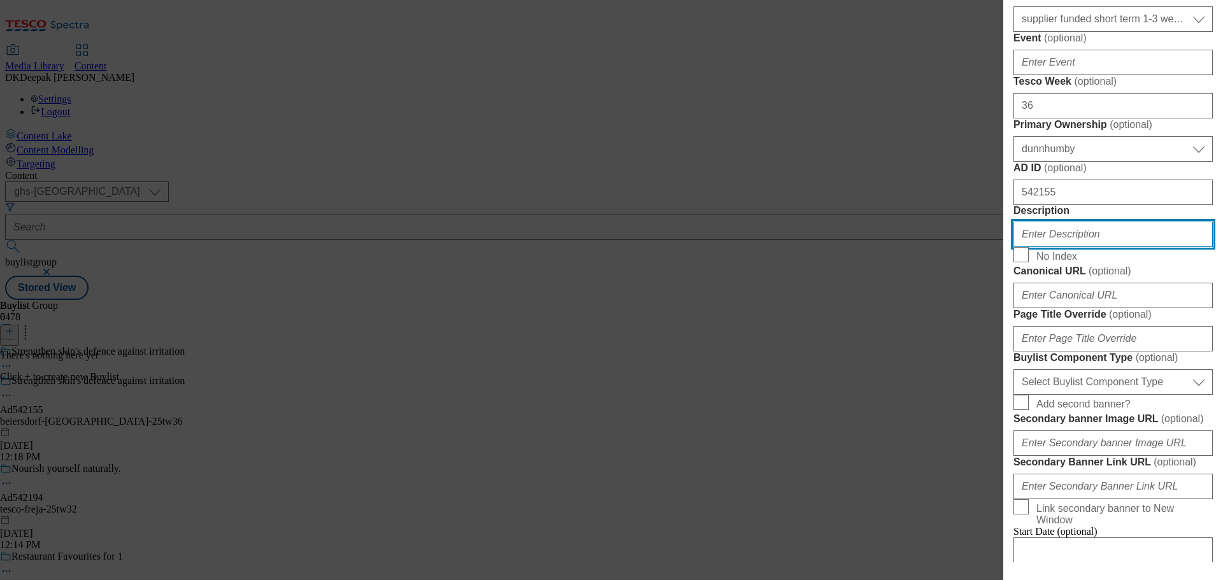
click at [1084, 247] on input "Description" at bounding box center [1113, 234] width 199 height 25
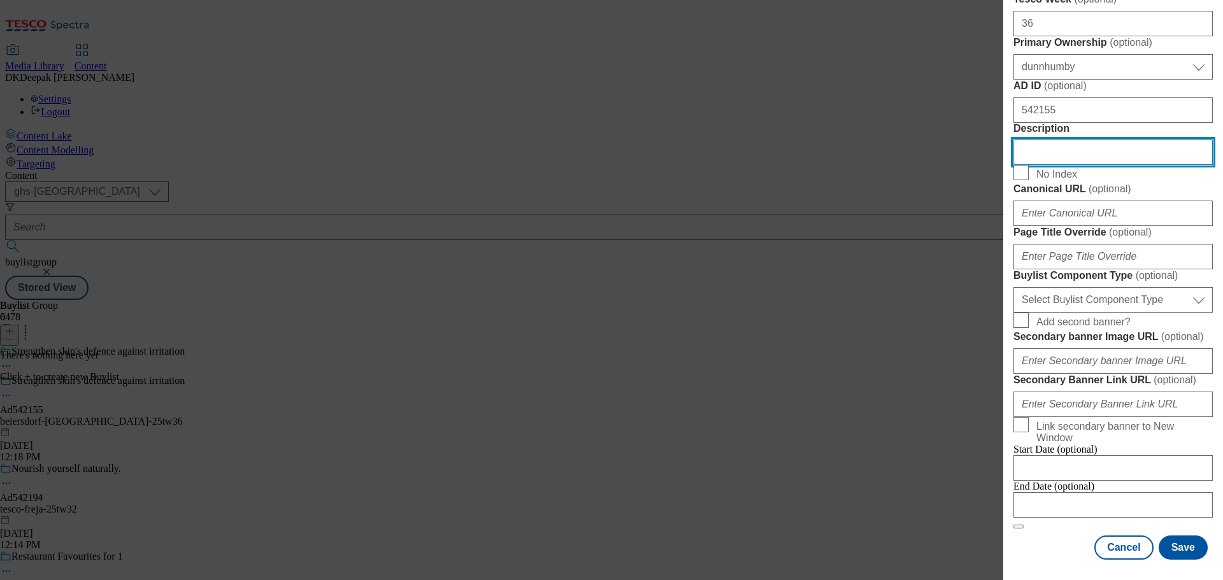
scroll to position [828, 0]
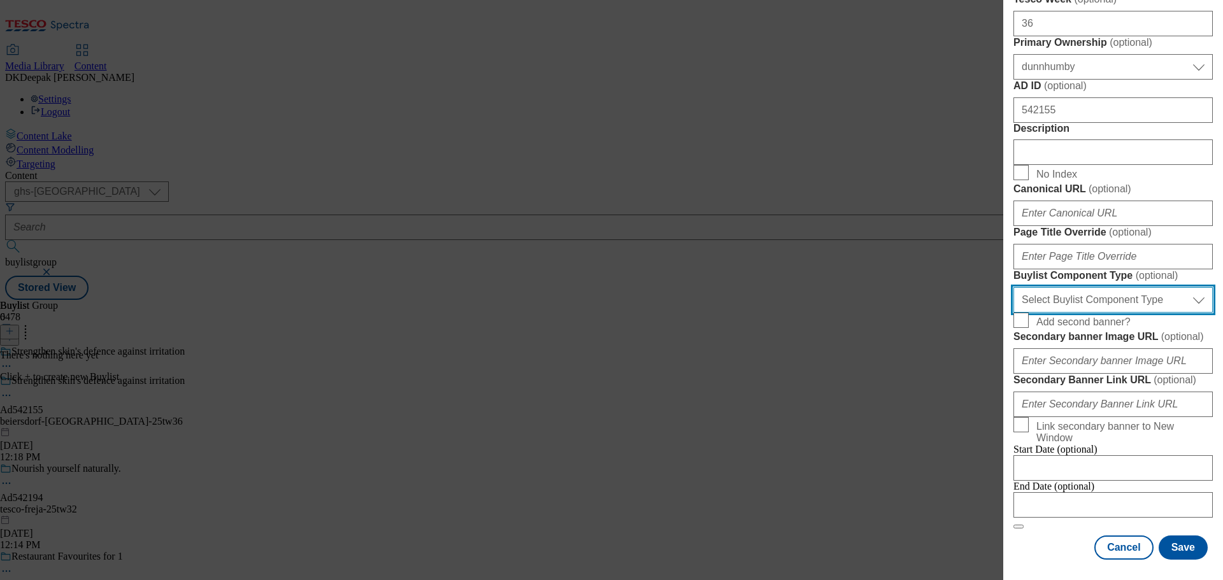
click at [1063, 313] on select "Select Buylist Component Type Banner Competition Header Meal" at bounding box center [1113, 299] width 199 height 25
click at [1077, 313] on select "Select Buylist Component Type Banner Competition Header Meal" at bounding box center [1113, 299] width 199 height 25
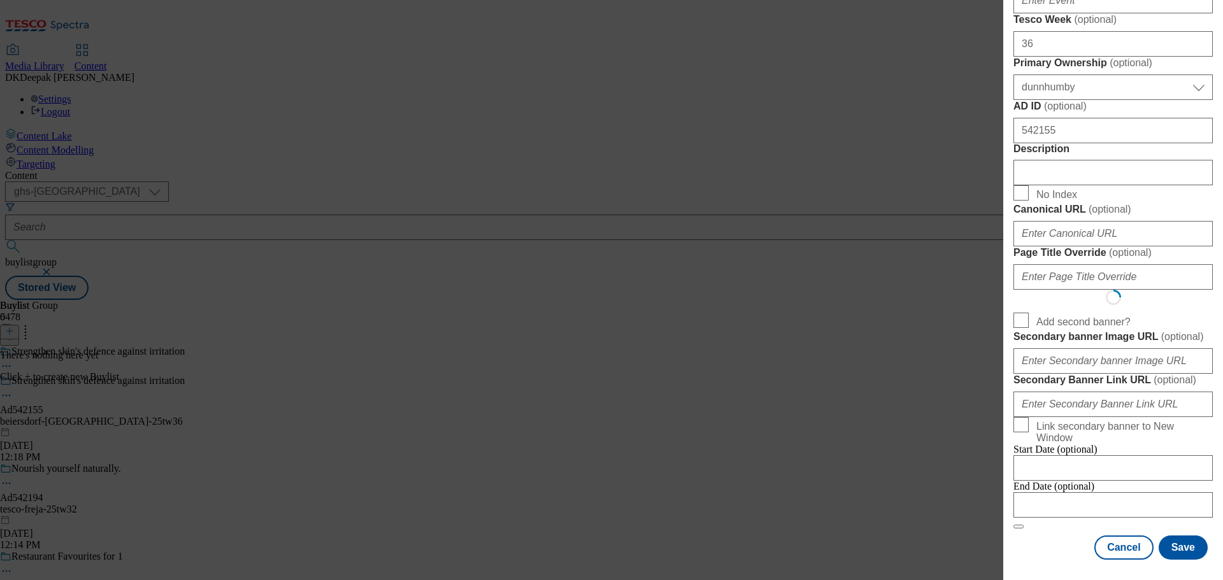
scroll to position [0, 0]
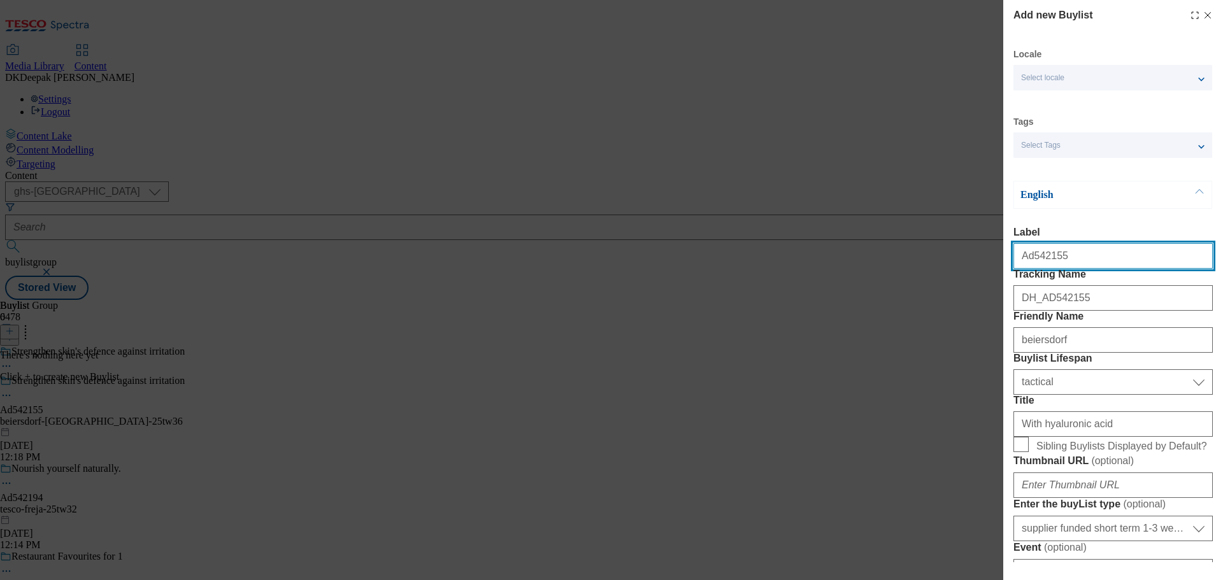
select select "Banner"
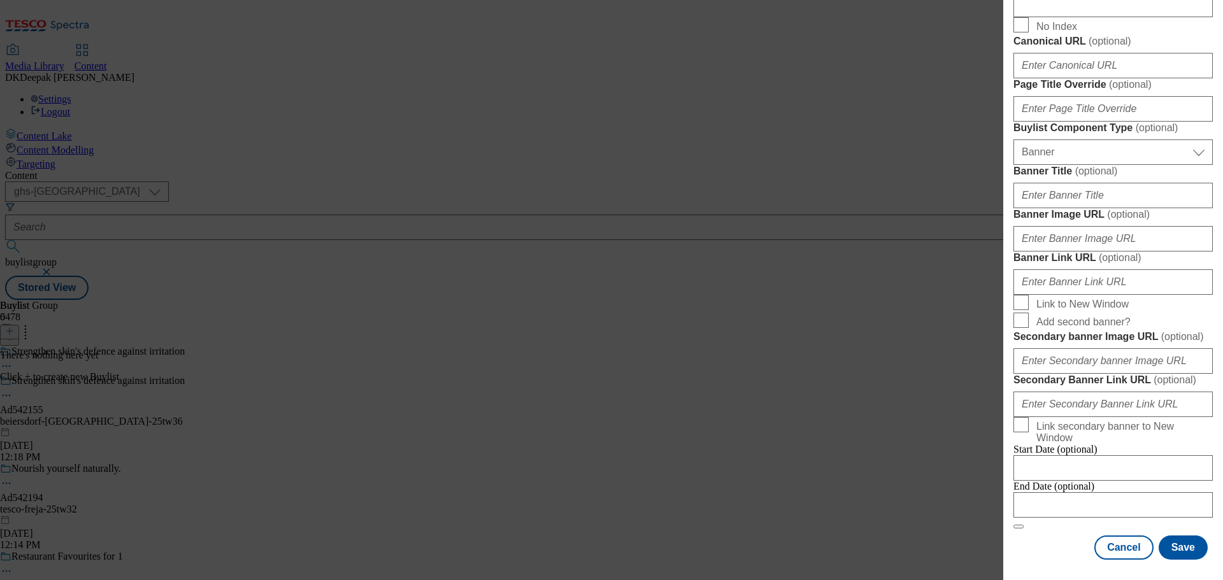
scroll to position [1285, 0]
click at [1106, 512] on div "End Date (optional)" at bounding box center [1113, 499] width 199 height 37
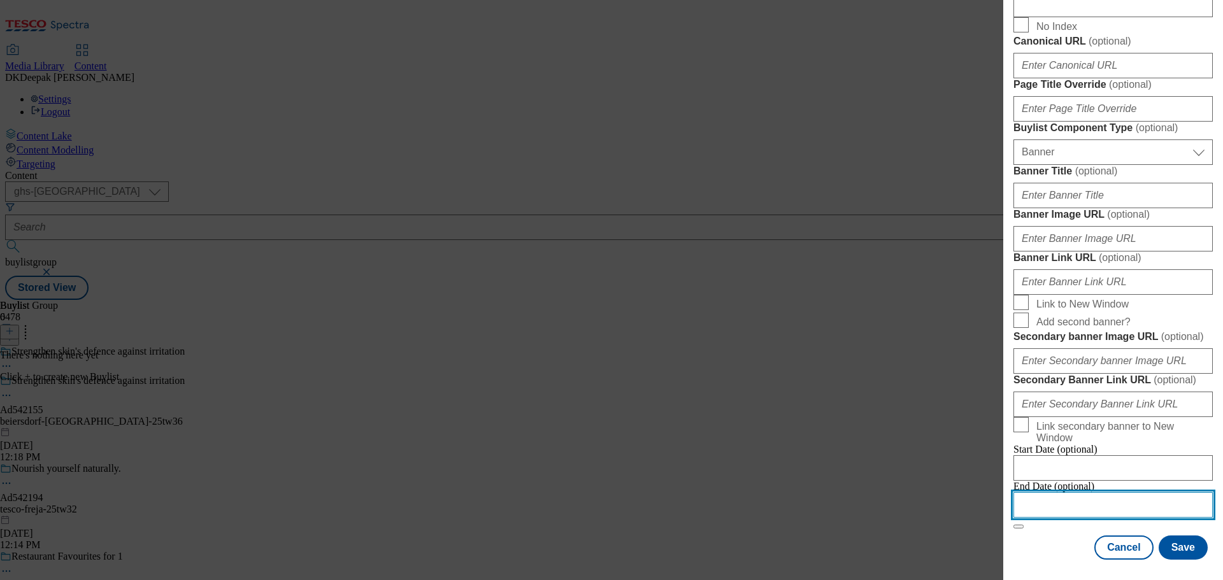
click at [1097, 505] on input "Modal" at bounding box center [1113, 505] width 199 height 25
select select "2025"
select select "October"
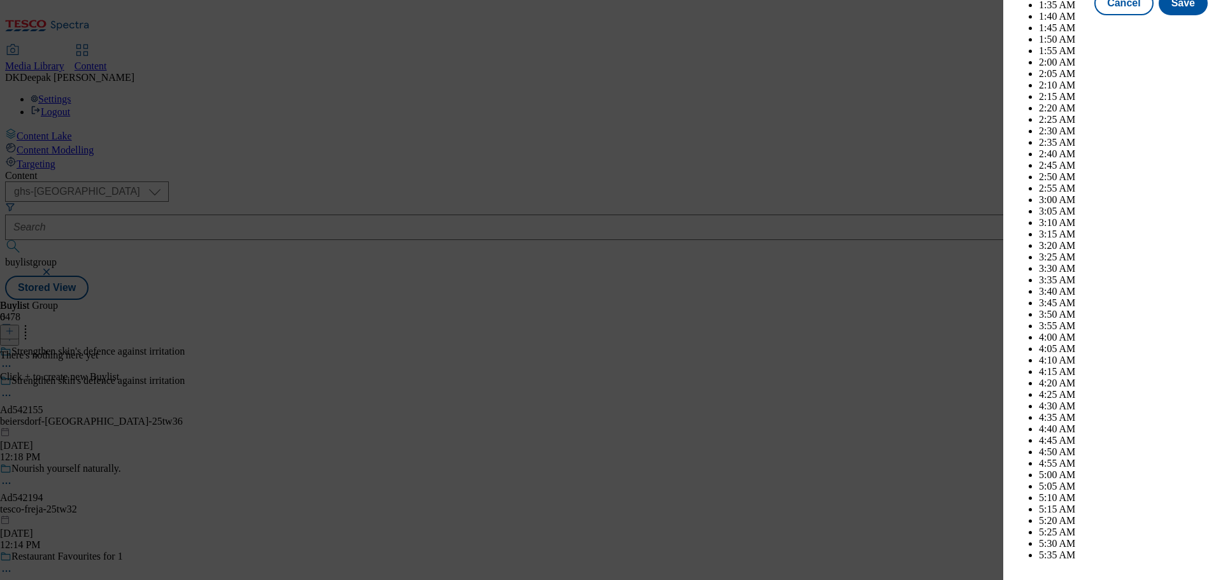
scroll to position [3478, 0]
select select "2026"
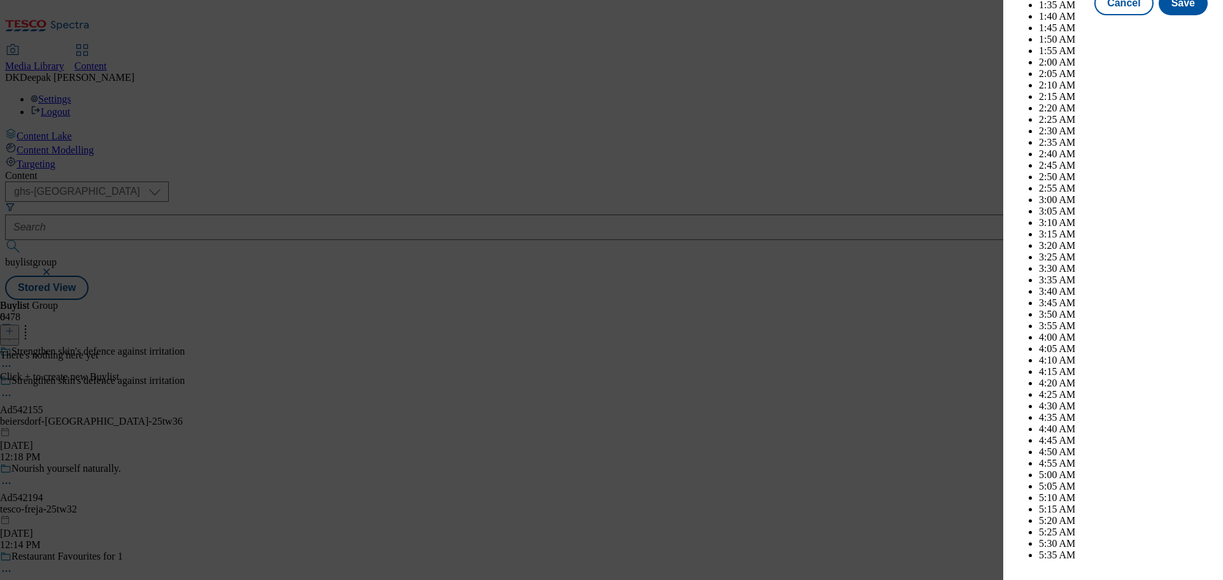
select select "February"
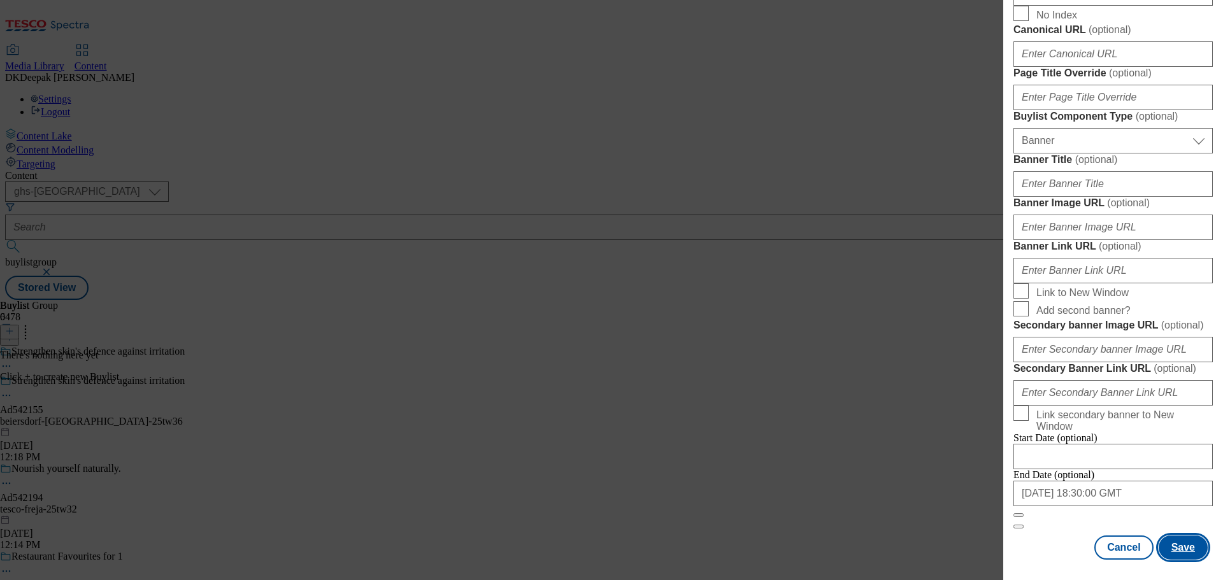
click at [1174, 545] on button "Save" at bounding box center [1183, 548] width 49 height 24
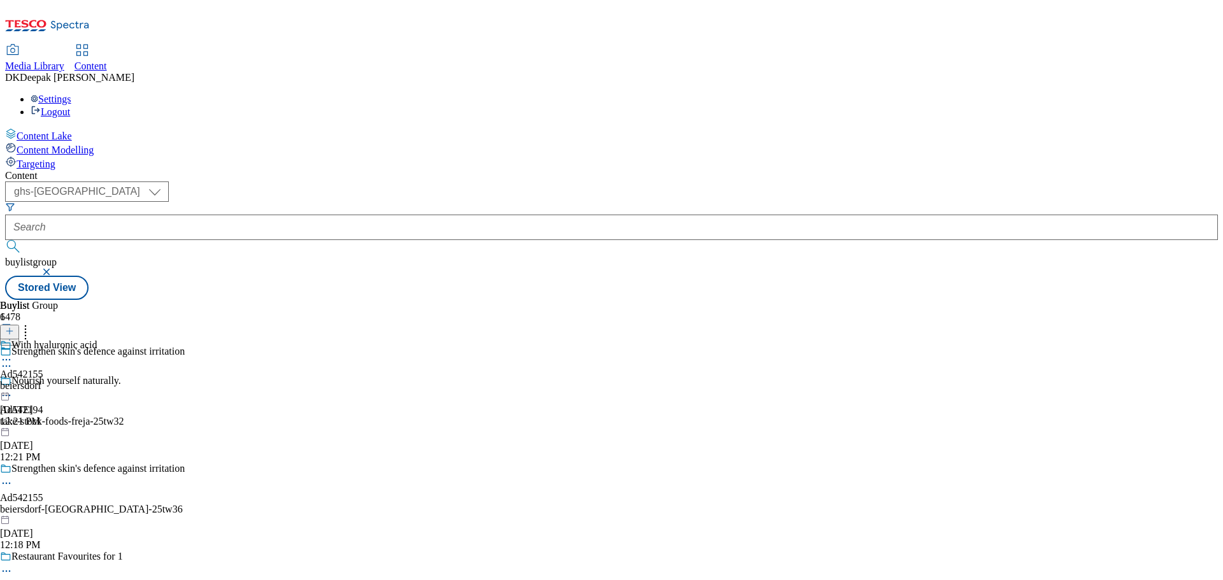
click at [13, 354] on icon at bounding box center [6, 360] width 13 height 13
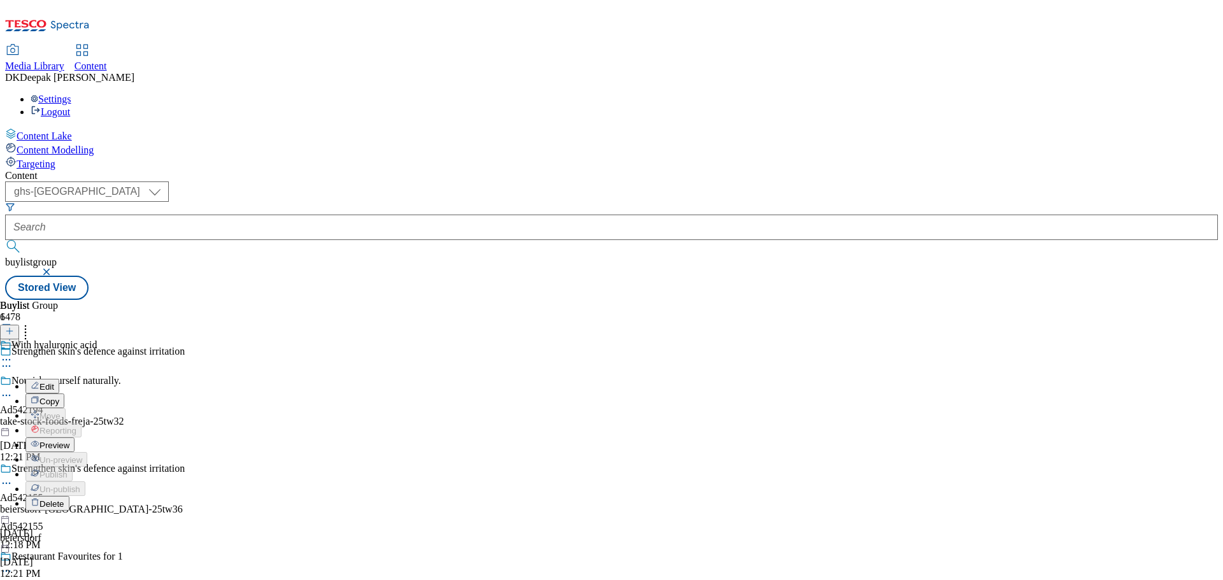
click at [59, 379] on button "Edit" at bounding box center [42, 386] width 34 height 15
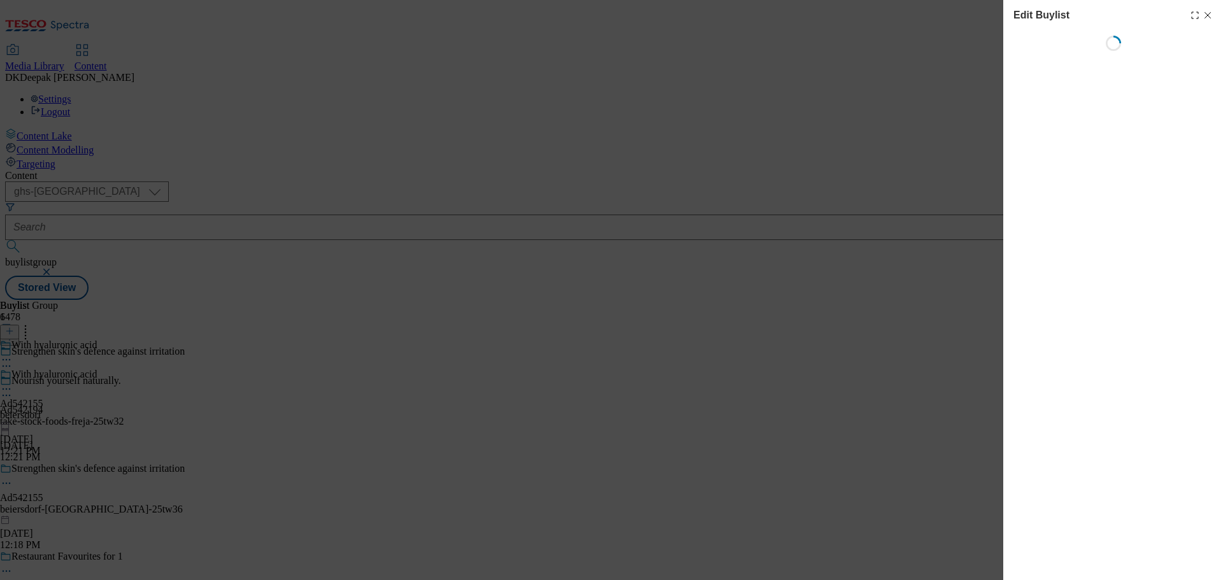
select select "tactical"
select select "supplier funded short term 1-3 weeks"
select select "dunnhumby"
select select "Banner"
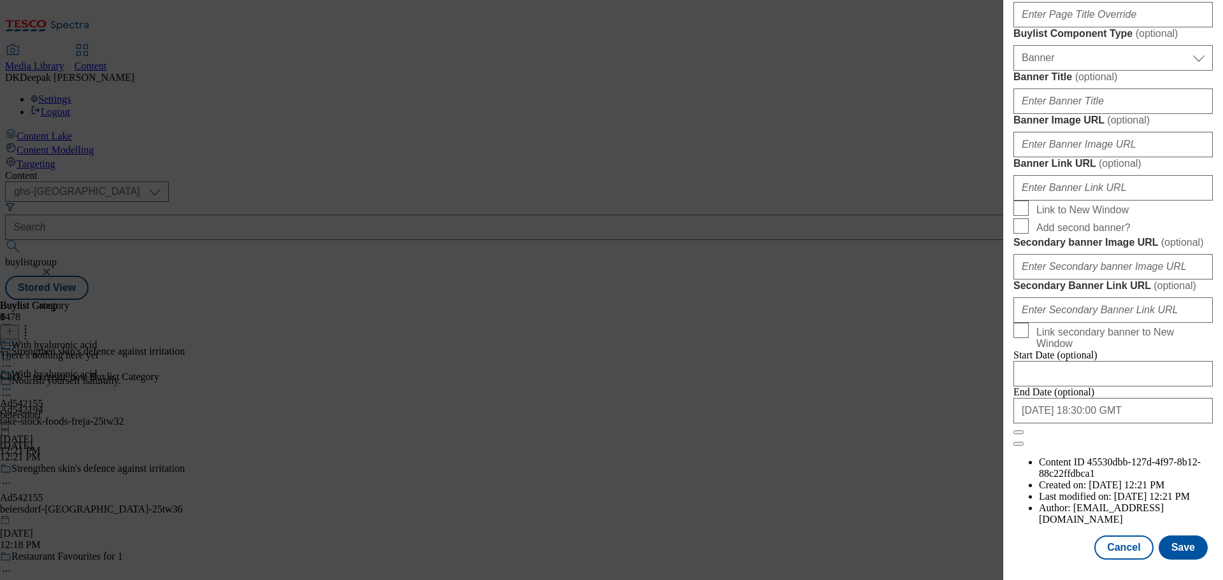
scroll to position [1341, 0]
click at [1116, 544] on button "Cancel" at bounding box center [1124, 548] width 59 height 24
select select "tactical"
select select "supplier funded short term 1-3 weeks"
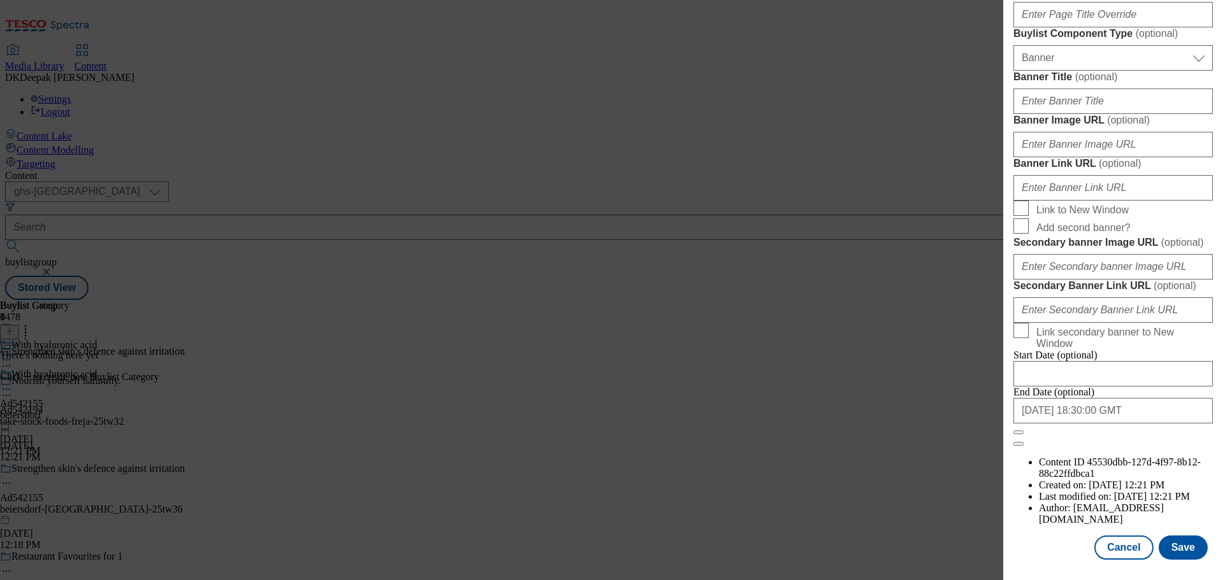
select select "dunnhumby"
select select "Banner"
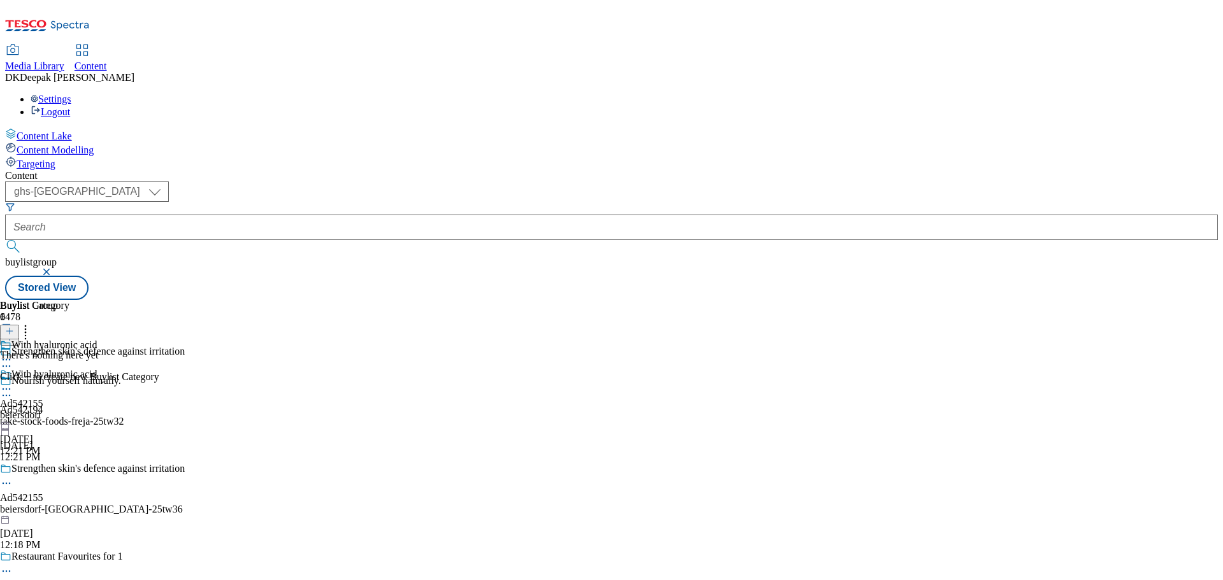
click at [14, 327] on icon at bounding box center [9, 331] width 9 height 9
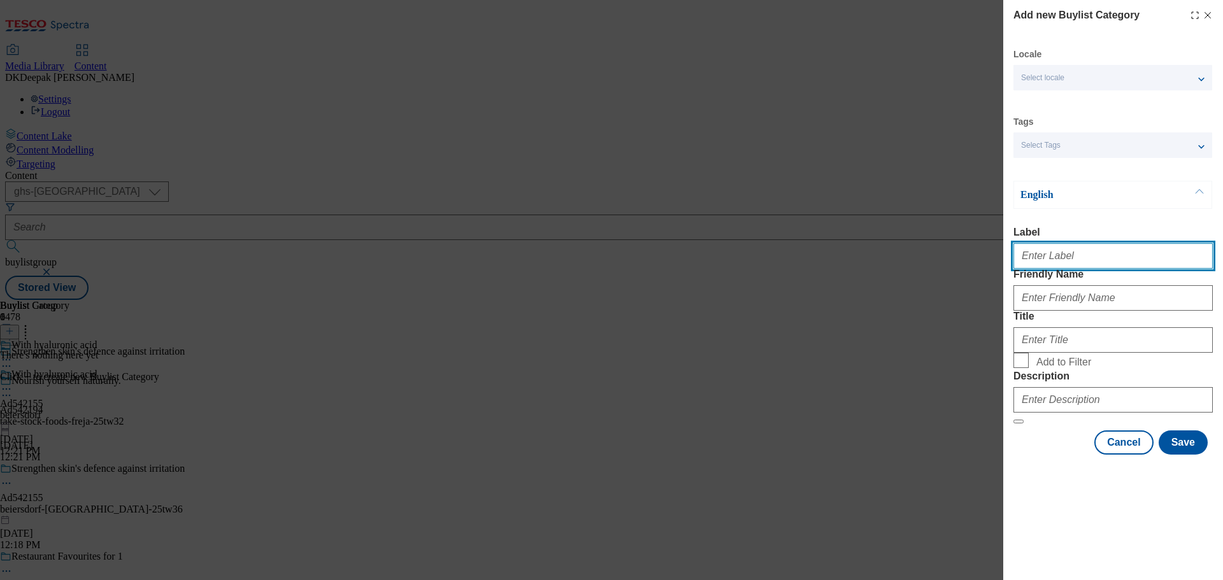
click at [1093, 269] on input "Label" at bounding box center [1113, 255] width 199 height 25
paste input "542155"
click at [1021, 259] on input "542155" at bounding box center [1113, 255] width 199 height 25
type input "Ad542155"
drag, startPoint x: 698, startPoint y: 493, endPoint x: 850, endPoint y: 410, distance: 173.3
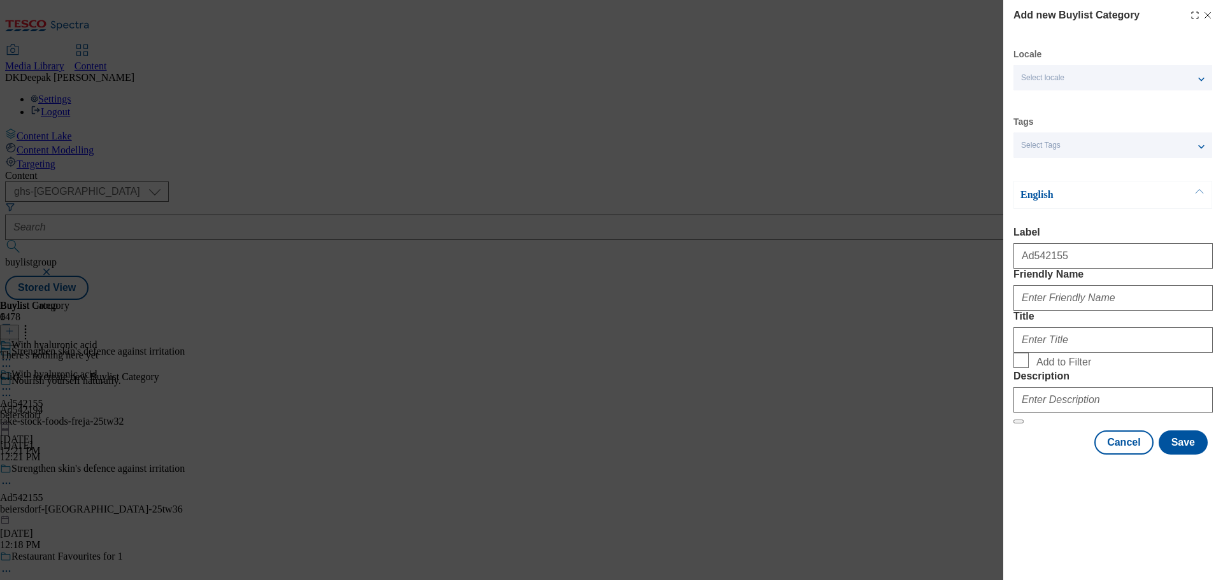
click at [698, 493] on div "Add new Buylist Category Locale Select locale English Welsh Tags Select Tags fn…" at bounding box center [611, 290] width 1223 height 580
click at [1051, 311] on input "Friendly Name" at bounding box center [1113, 297] width 199 height 25
paste input "beiersdorf-nivea"
type input "beiersdorf-nivea"
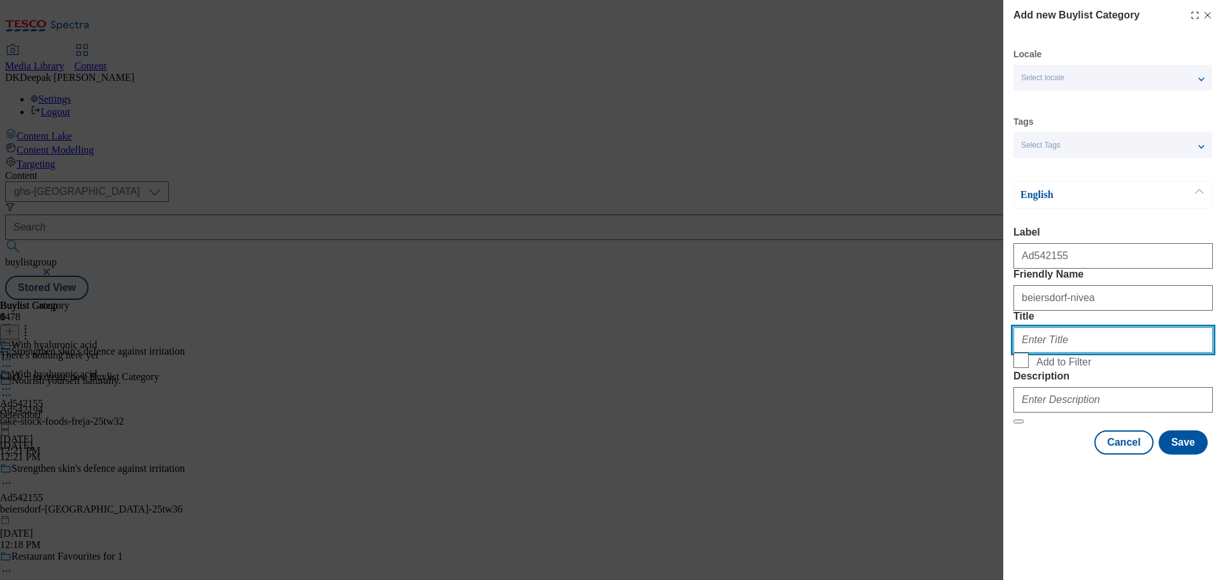
click at [1071, 353] on input "Title" at bounding box center [1113, 339] width 199 height 25
paste input "Beiersdorf"
type input "Beiersdorf"
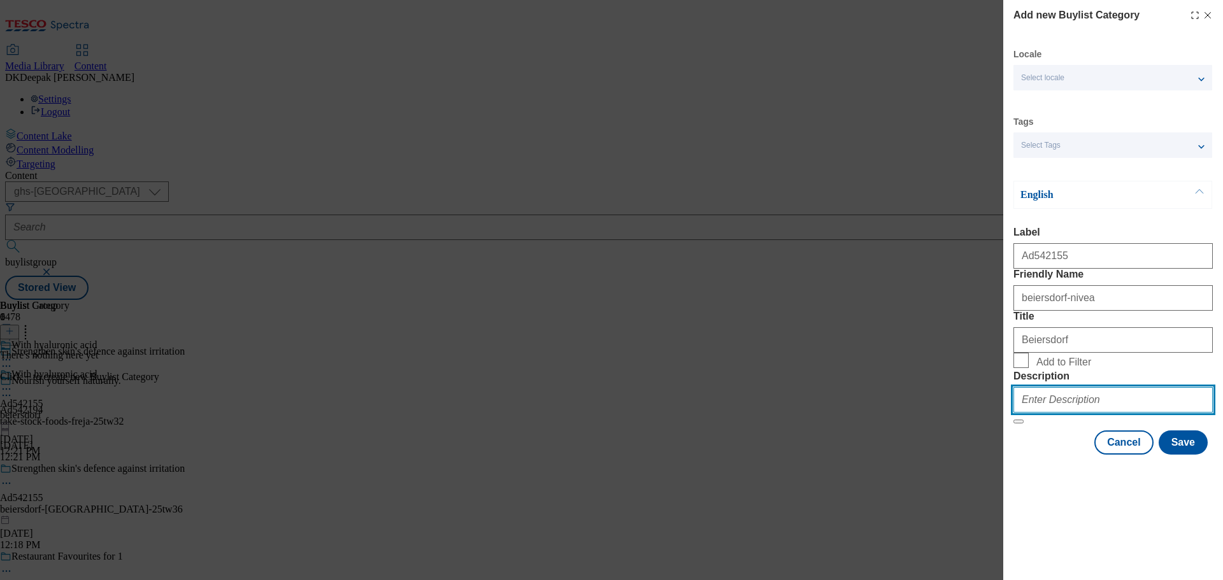
click at [1086, 413] on input "Description" at bounding box center [1113, 399] width 199 height 25
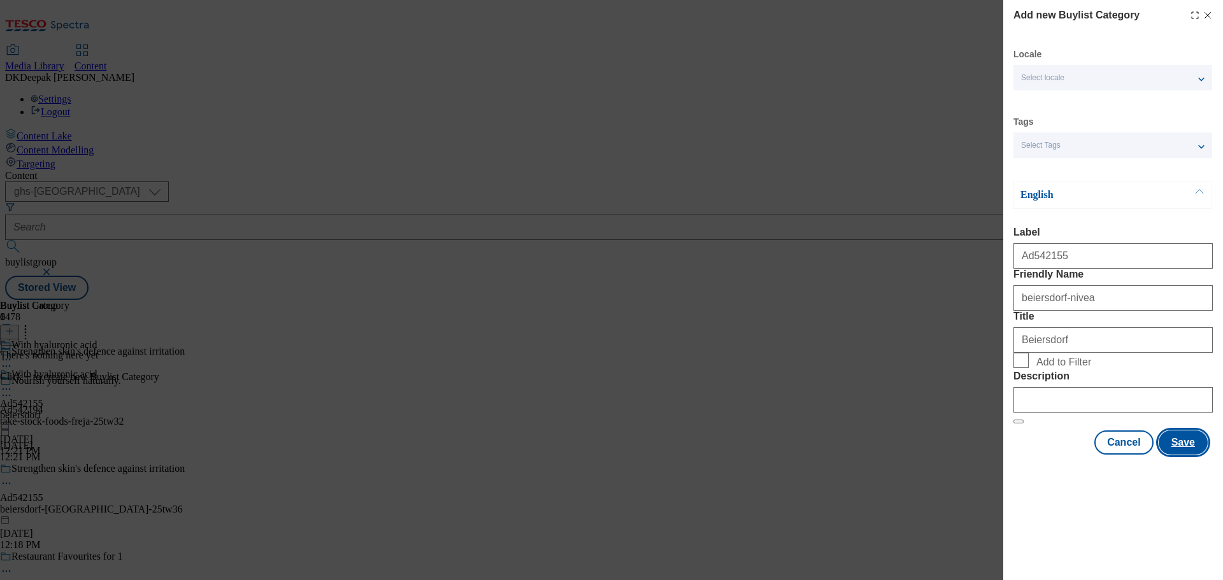
click at [1200, 455] on button "Save" at bounding box center [1183, 443] width 49 height 24
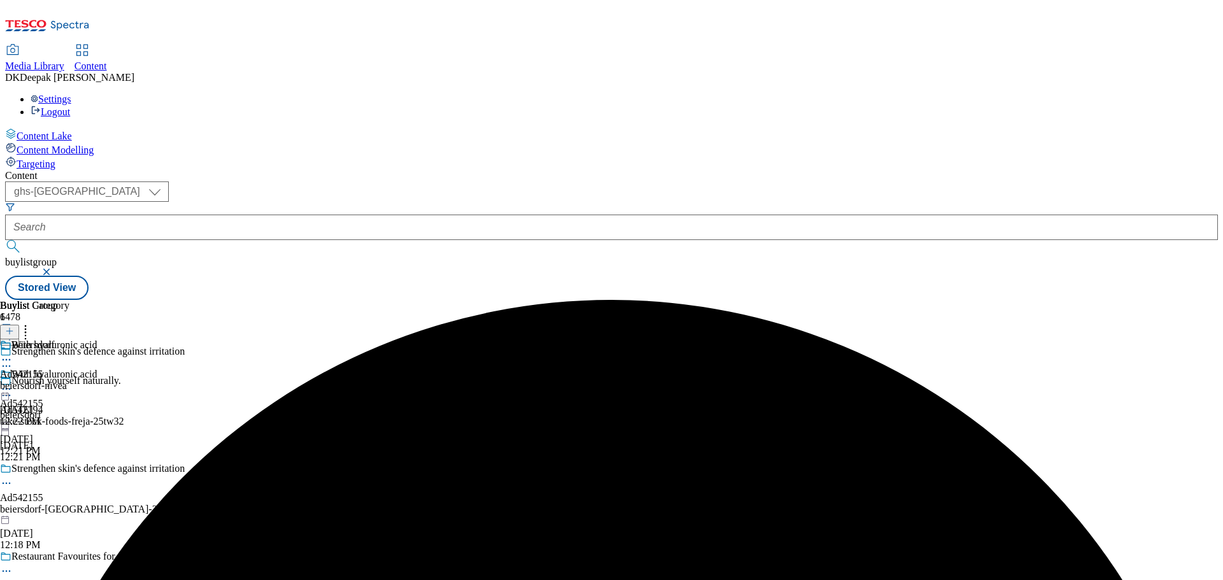
click at [69, 380] on div "beiersdorf-nivea" at bounding box center [34, 385] width 69 height 11
click at [13, 331] on line at bounding box center [9, 331] width 6 height 0
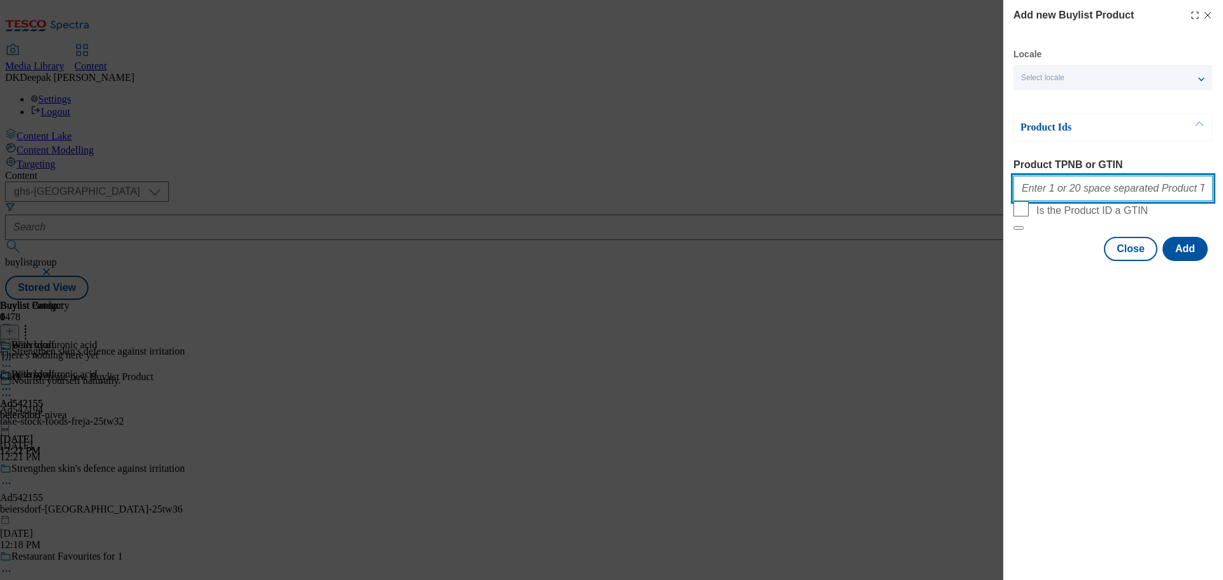
click at [1040, 196] on input "Product TPNB or GTIN" at bounding box center [1113, 188] width 199 height 25
paste input "96397967, 96397967, 96397967, 96397967, 96397967, 96397967, 96397967, 96397967,…"
type input "96397967, 96397967, 96397967, 96397967, 96397967, 96397967, 96397967, 96397967,…"
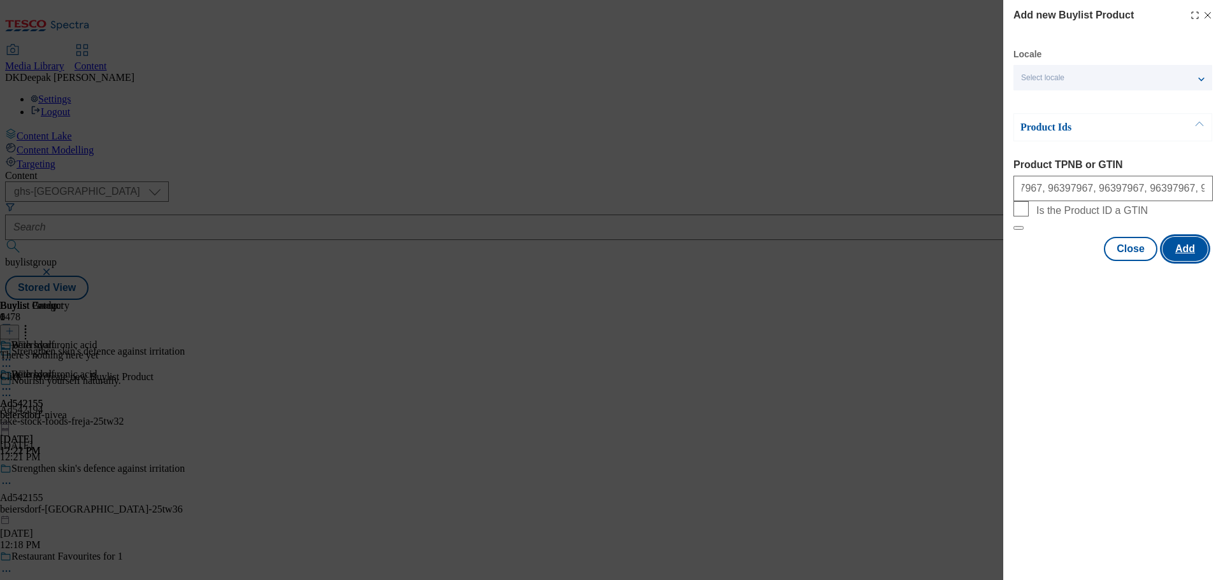
click at [1180, 261] on button "Add" at bounding box center [1185, 249] width 45 height 24
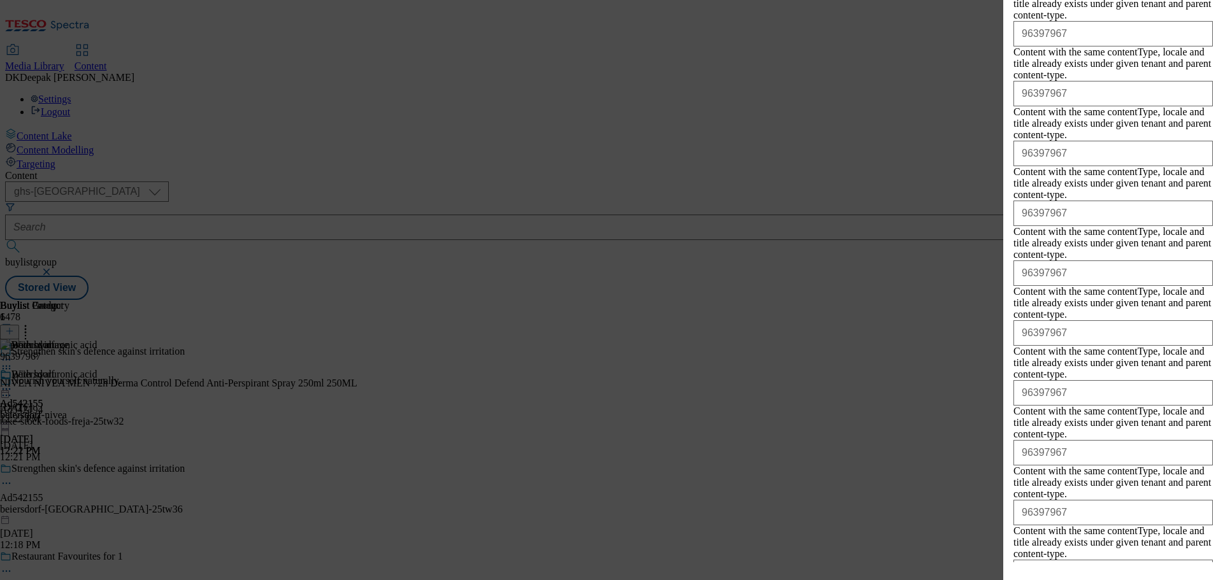
scroll to position [1814, 0]
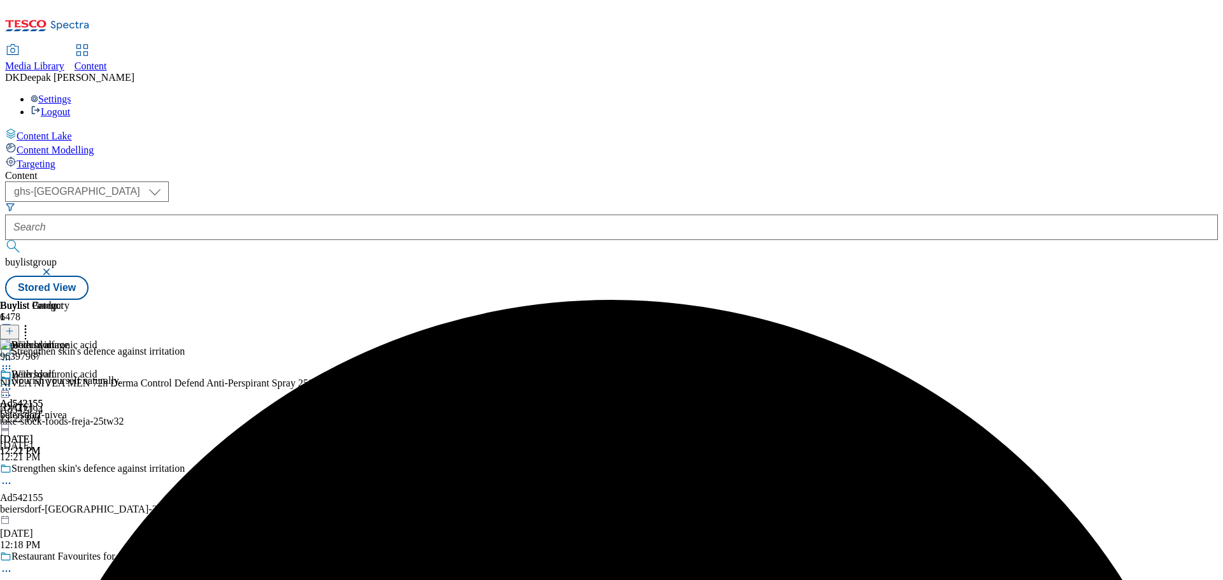
click at [13, 383] on icon at bounding box center [6, 389] width 13 height 13
click at [75, 467] on button "Preview" at bounding box center [49, 474] width 49 height 15
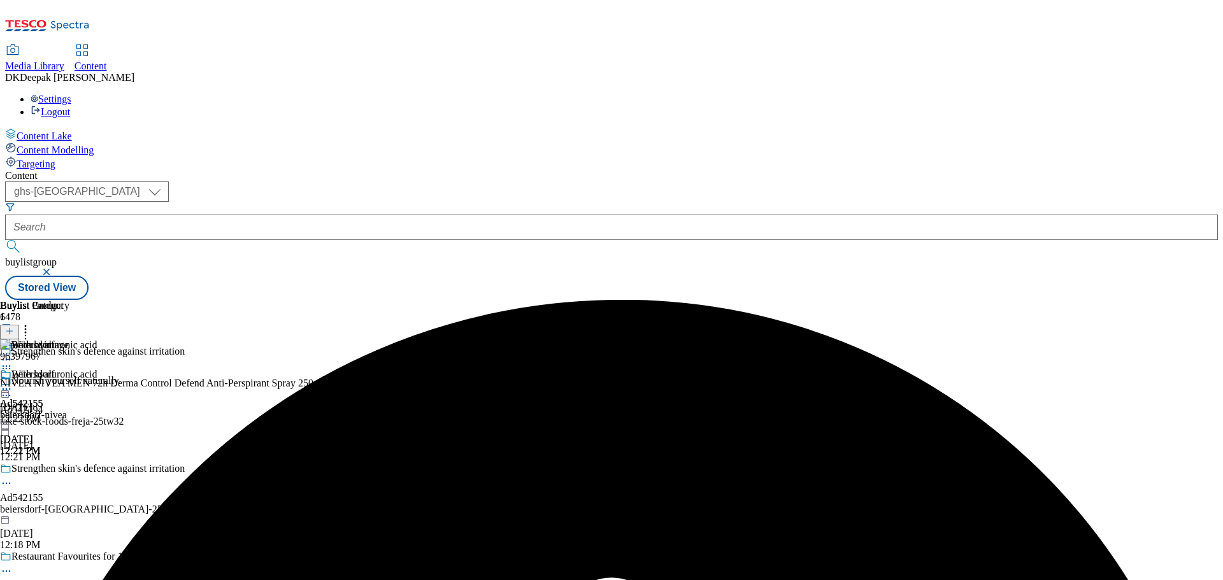
click at [13, 383] on icon at bounding box center [6, 389] width 13 height 13
click at [69, 470] on span "Preview" at bounding box center [55, 475] width 30 height 10
click at [13, 383] on icon at bounding box center [6, 389] width 13 height 13
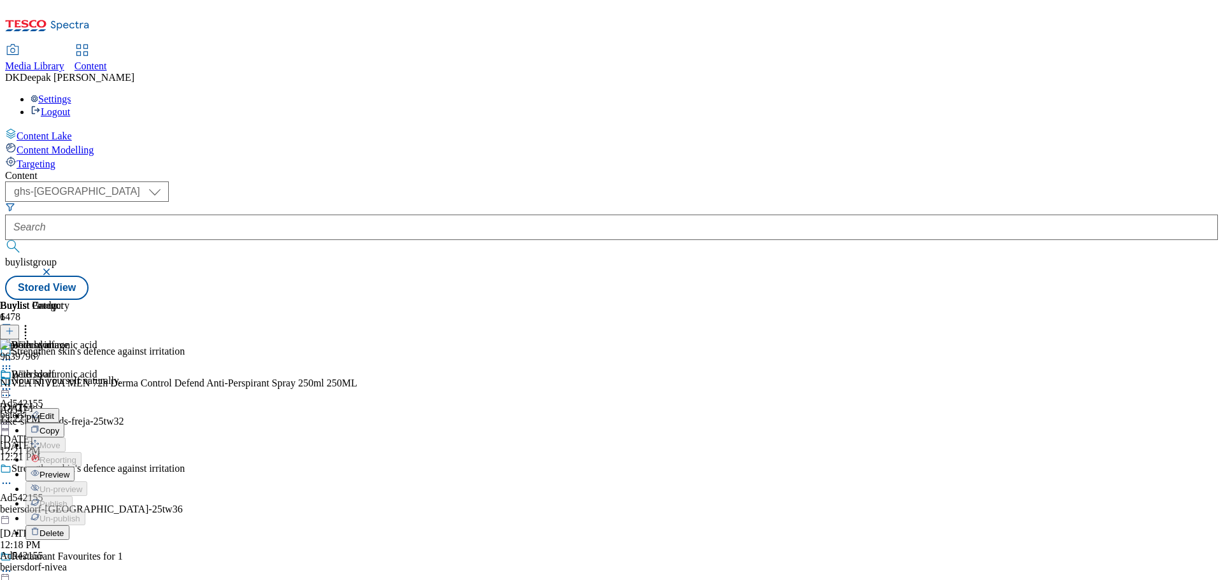
click at [69, 470] on span "Preview" at bounding box center [55, 475] width 30 height 10
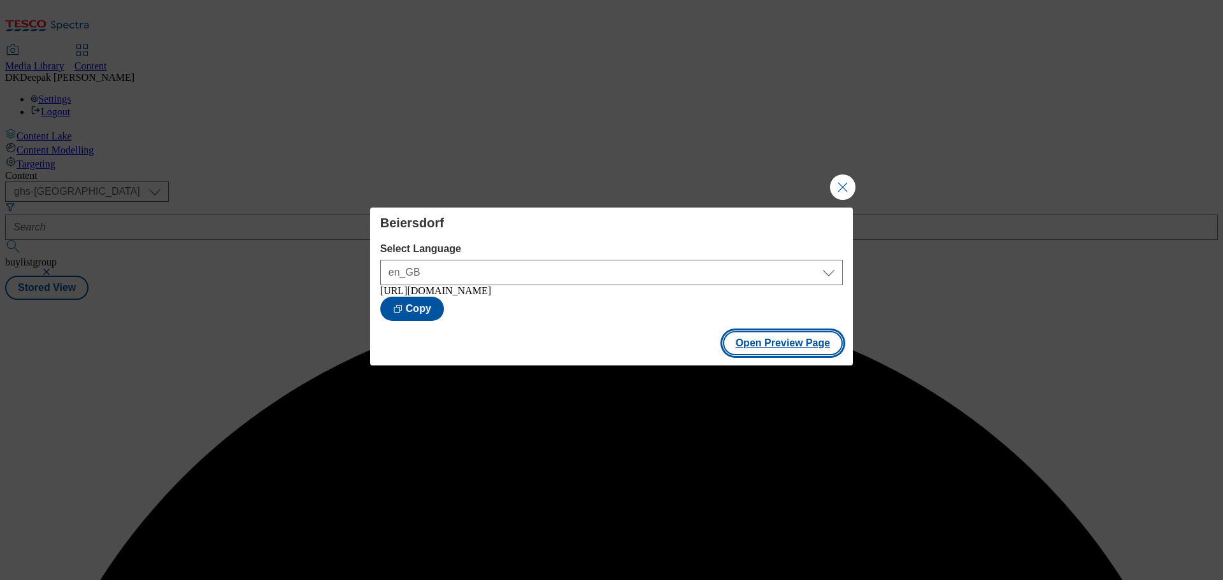
click at [771, 349] on button "Open Preview Page" at bounding box center [783, 343] width 120 height 24
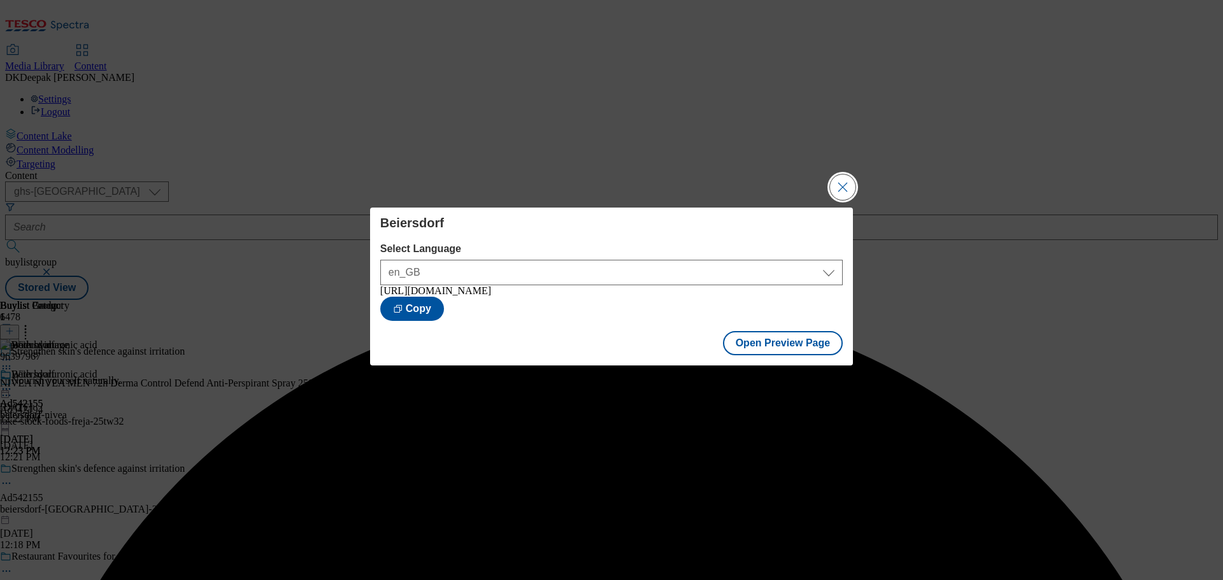
click at [853, 184] on button "Close Modal" at bounding box center [842, 187] width 25 height 25
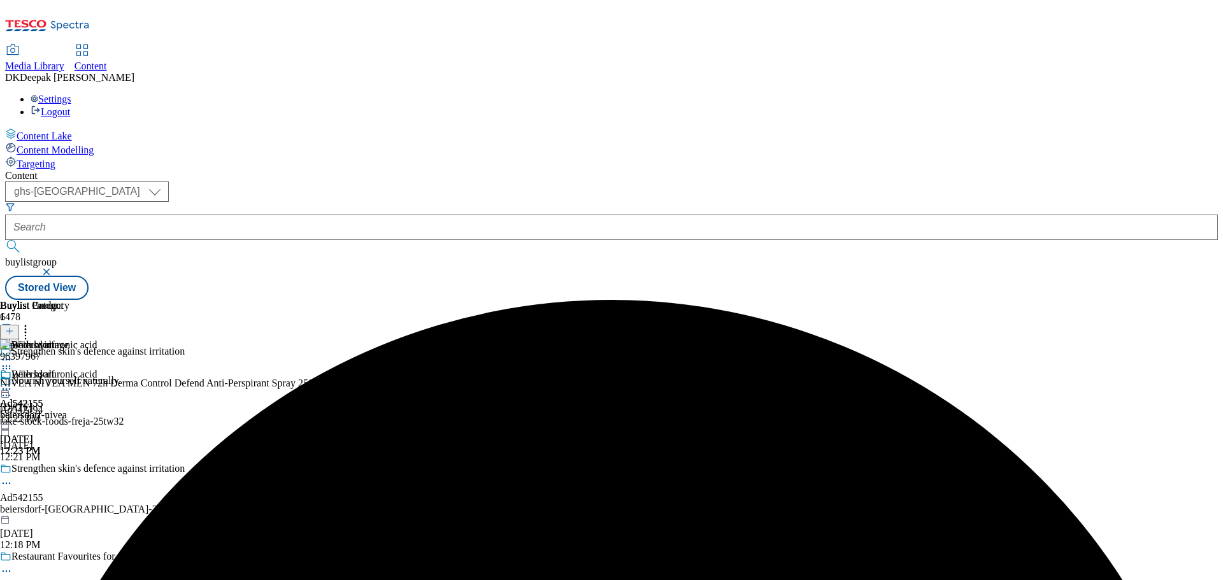
click at [13, 383] on icon at bounding box center [6, 389] width 13 height 13
click at [59, 408] on button "Edit" at bounding box center [42, 415] width 34 height 15
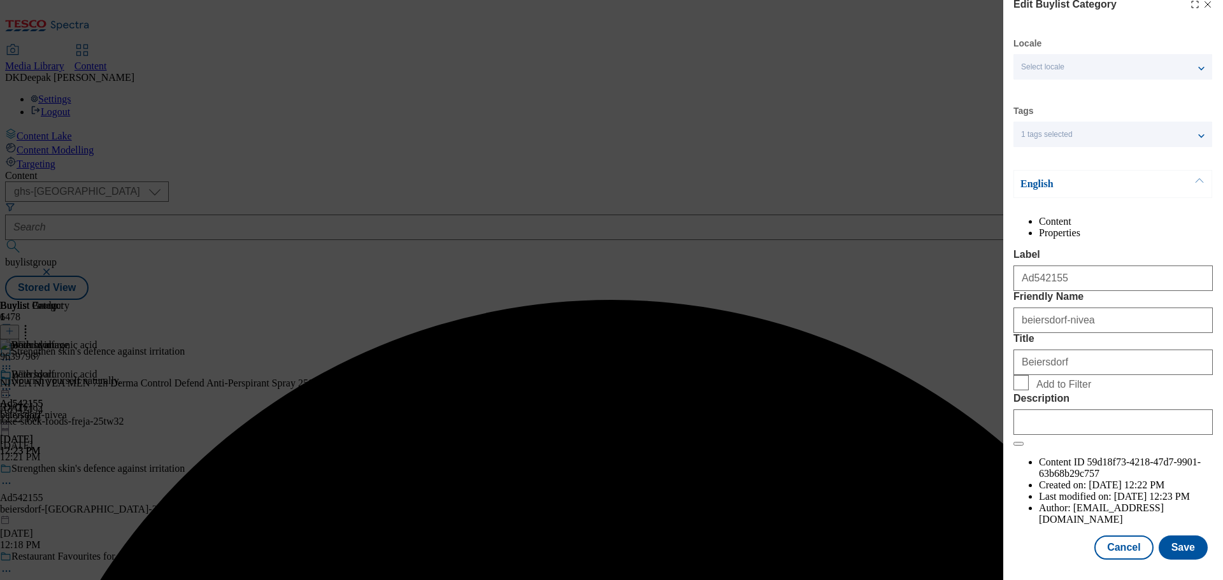
scroll to position [47, 0]
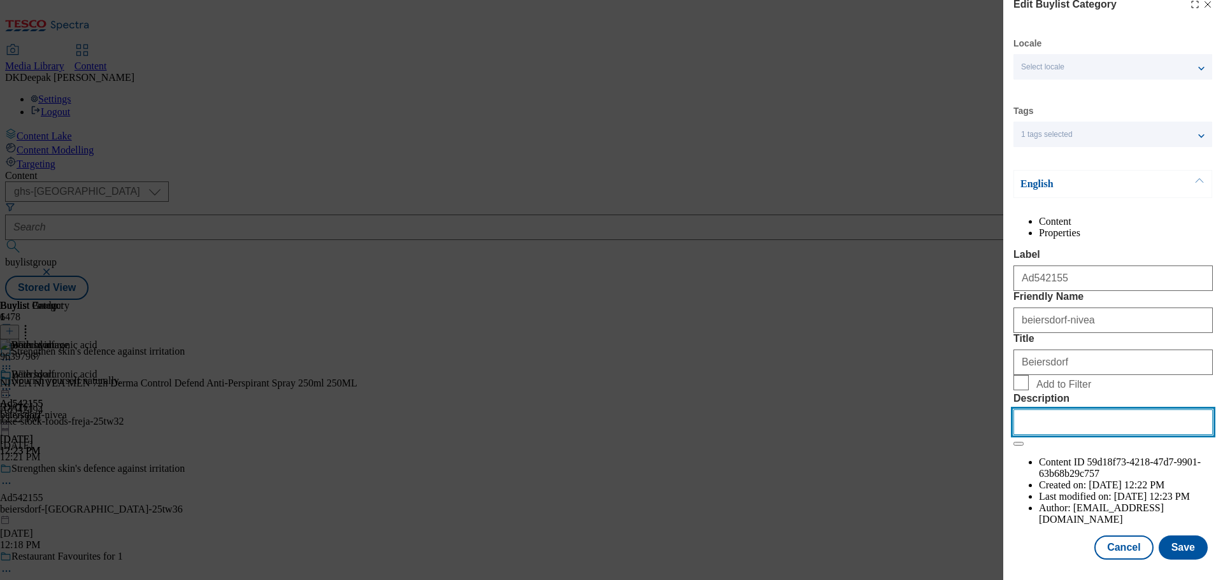
click at [1102, 435] on input "Description" at bounding box center [1113, 422] width 199 height 25
paste input "NIVEA MEN Derma Control Defend Antiperspirant Deodorant Spray 250ml"
type input "NIVEA MEN Derma Control Defend Antiperspirant Deodorant Spray 250ml"
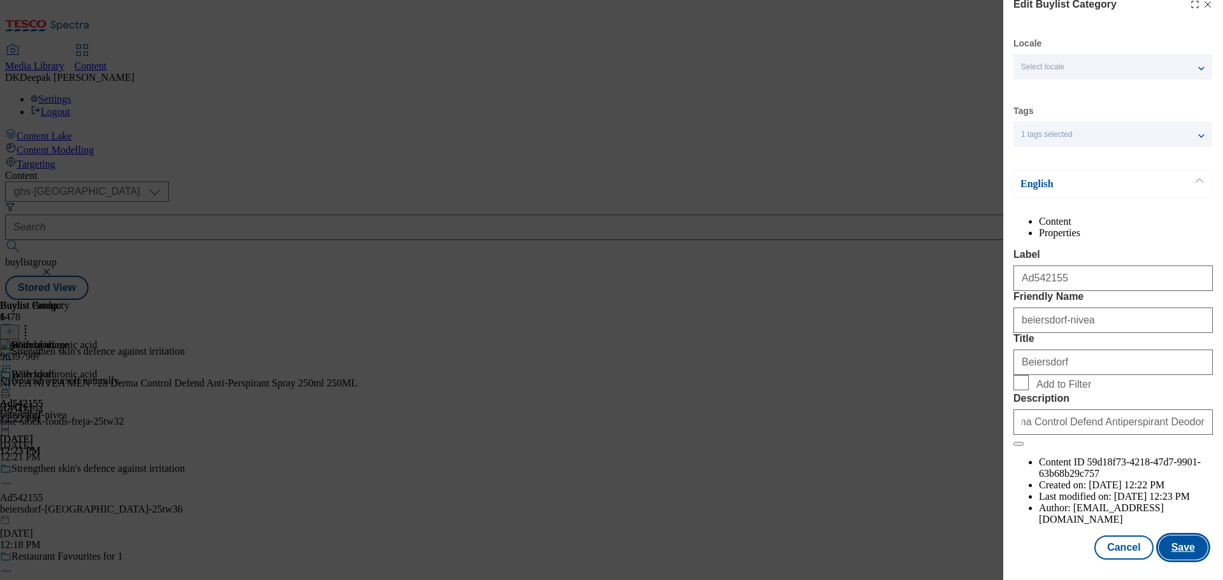
click at [1182, 554] on button "Save" at bounding box center [1183, 548] width 49 height 24
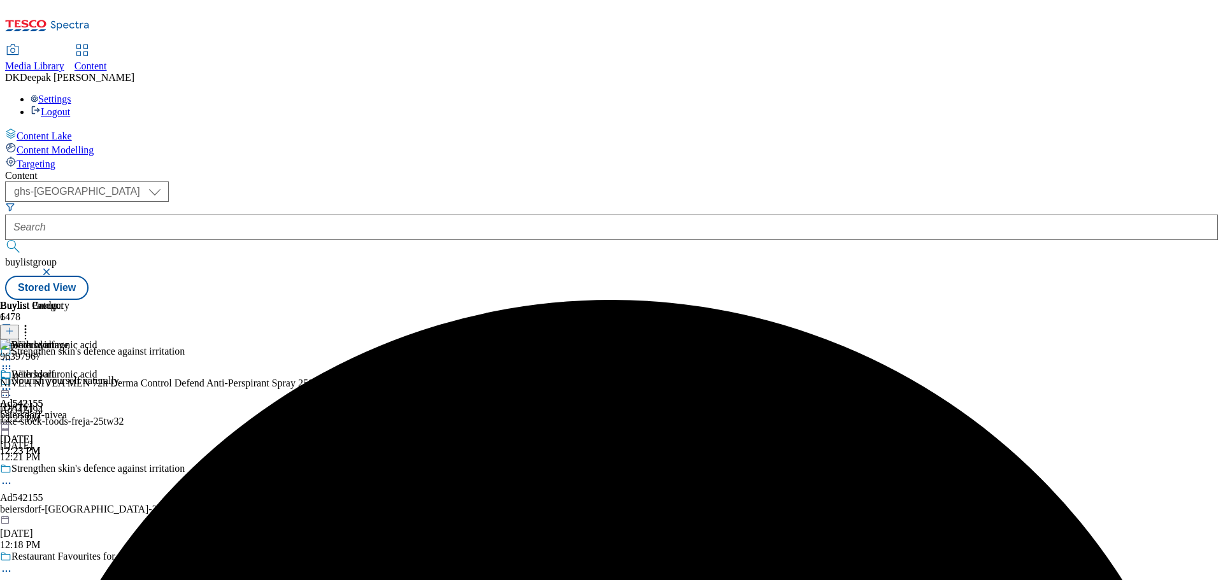
click at [13, 383] on icon at bounding box center [6, 389] width 13 height 13
click at [59, 408] on button "Edit" at bounding box center [42, 415] width 34 height 15
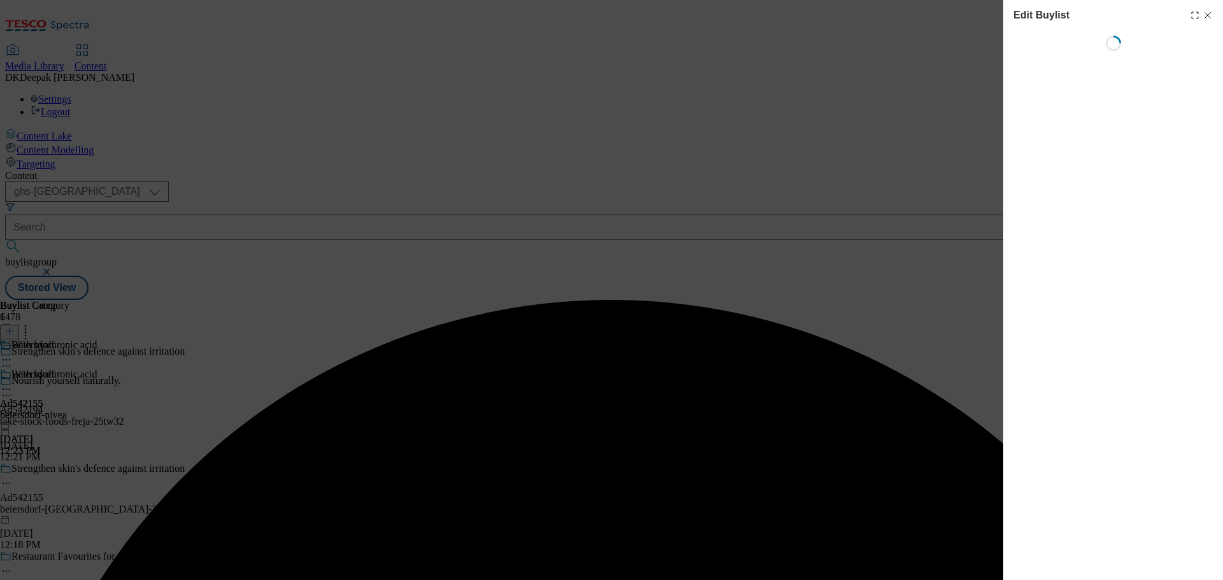
select select "tactical"
select select "supplier funded short term 1-3 weeks"
select select "dunnhumby"
select select "Banner"
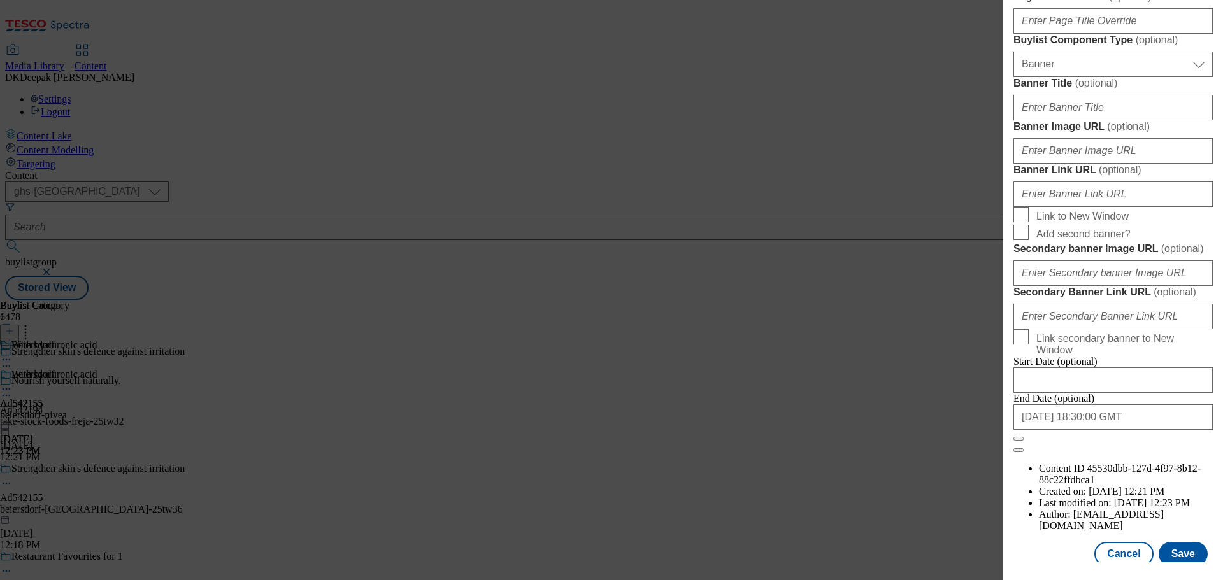
scroll to position [831, 0]
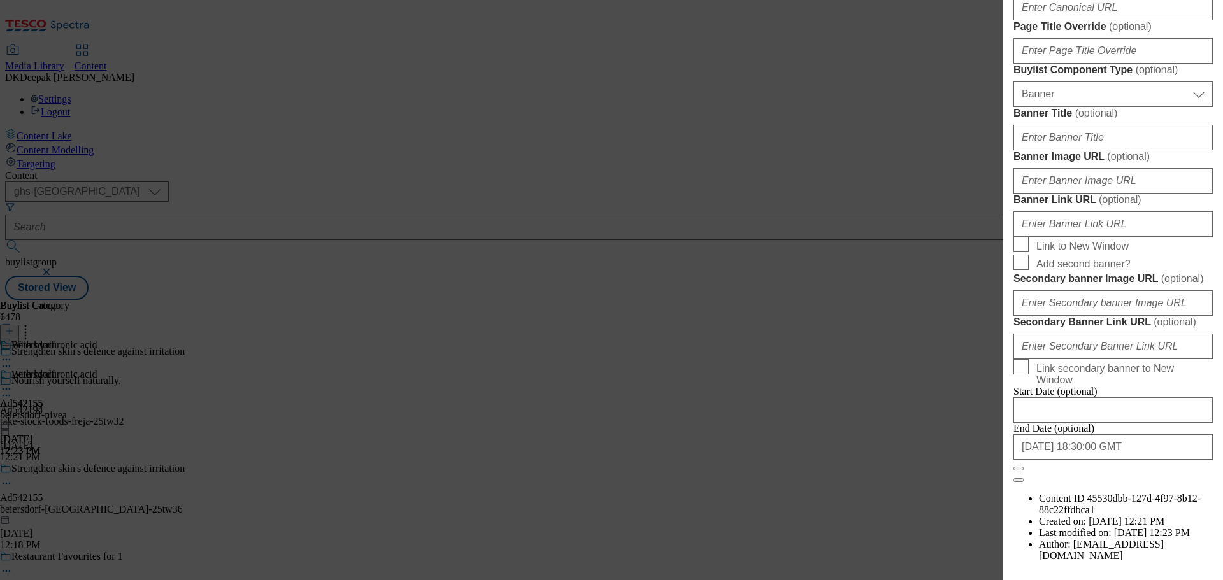
paste input "NIVEA MEN Derma Control Defend Antiperspirant Deodorant Spray 250ml"
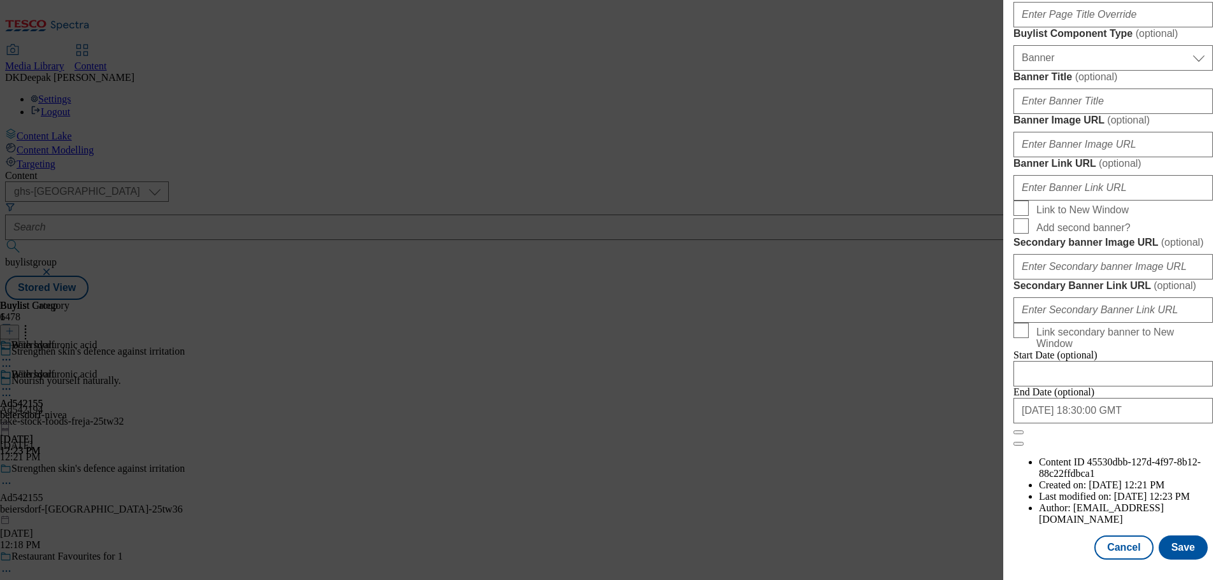
scroll to position [1341, 0]
type input "NIVEA MEN Derma Control Defend Antiperspirant Deodorant Spray 250ml"
click at [1180, 545] on button "Save" at bounding box center [1183, 548] width 49 height 24
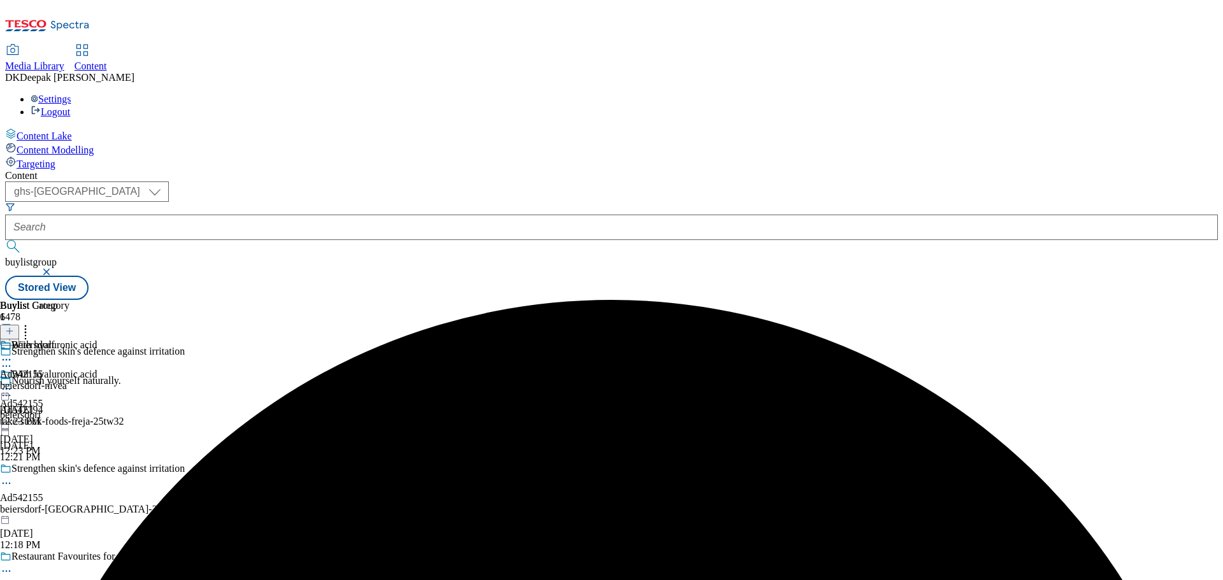
click at [13, 477] on icon at bounding box center [6, 483] width 13 height 13
click at [59, 503] on button "Edit" at bounding box center [42, 510] width 34 height 15
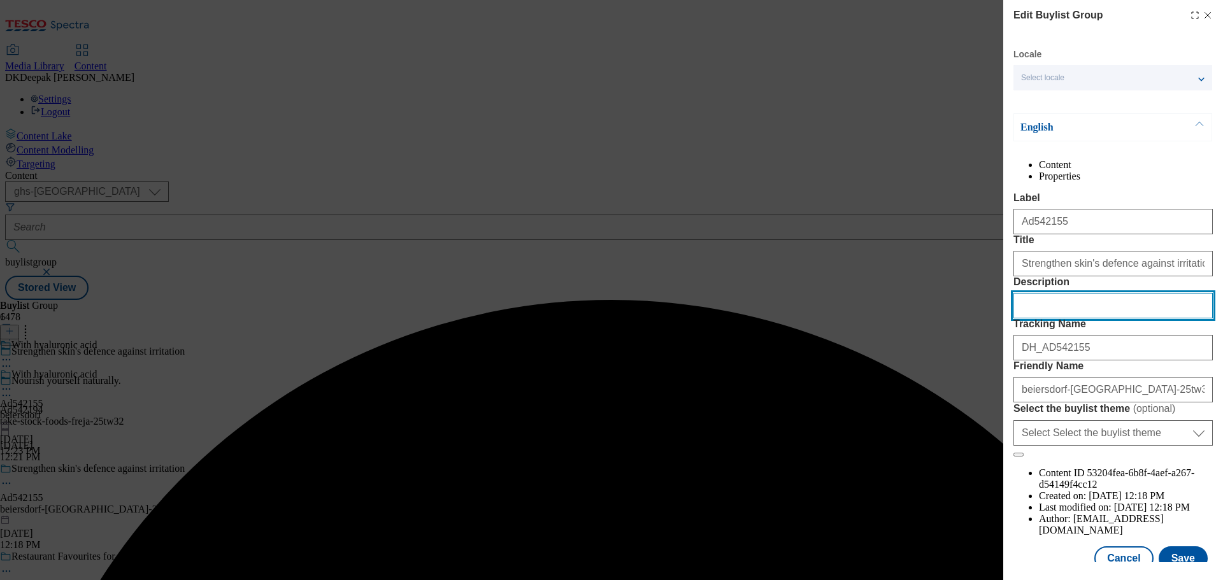
click at [1044, 319] on input "Description" at bounding box center [1113, 305] width 199 height 25
paste input "NIVEA MEN Derma Control Defend Antiperspirant Deodorant Spray 250ml"
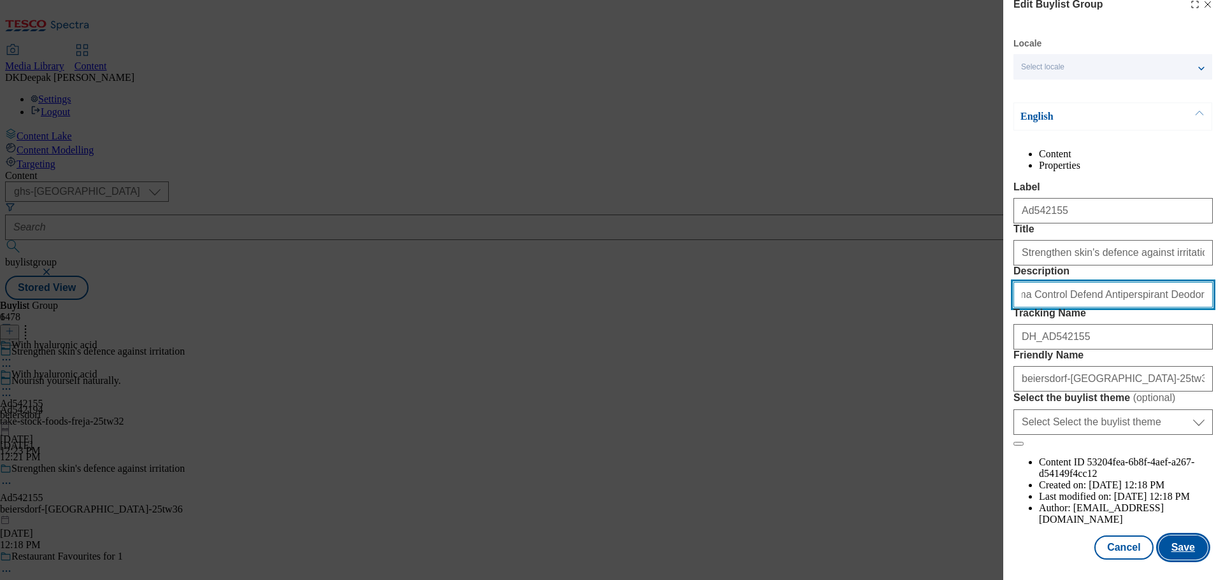
type input "NIVEA MEN Derma Control Defend Antiperspirant Deodorant Spray 250ml"
click at [1184, 544] on button "Save" at bounding box center [1183, 548] width 49 height 24
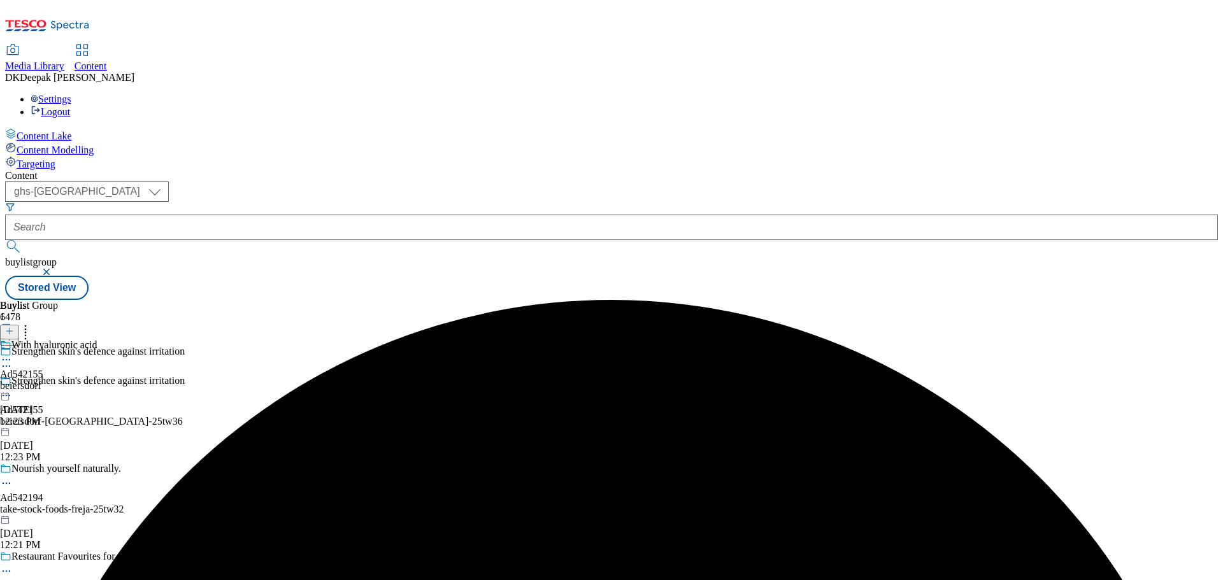
click at [97, 340] on div "With hyaluronic acid Ad542155 beiersdorf Oct 9, 2025 12:23 PM" at bounding box center [48, 384] width 97 height 88
click at [69, 380] on div "beiersdorf-nivea" at bounding box center [34, 385] width 69 height 11
click at [13, 383] on icon at bounding box center [6, 389] width 13 height 13
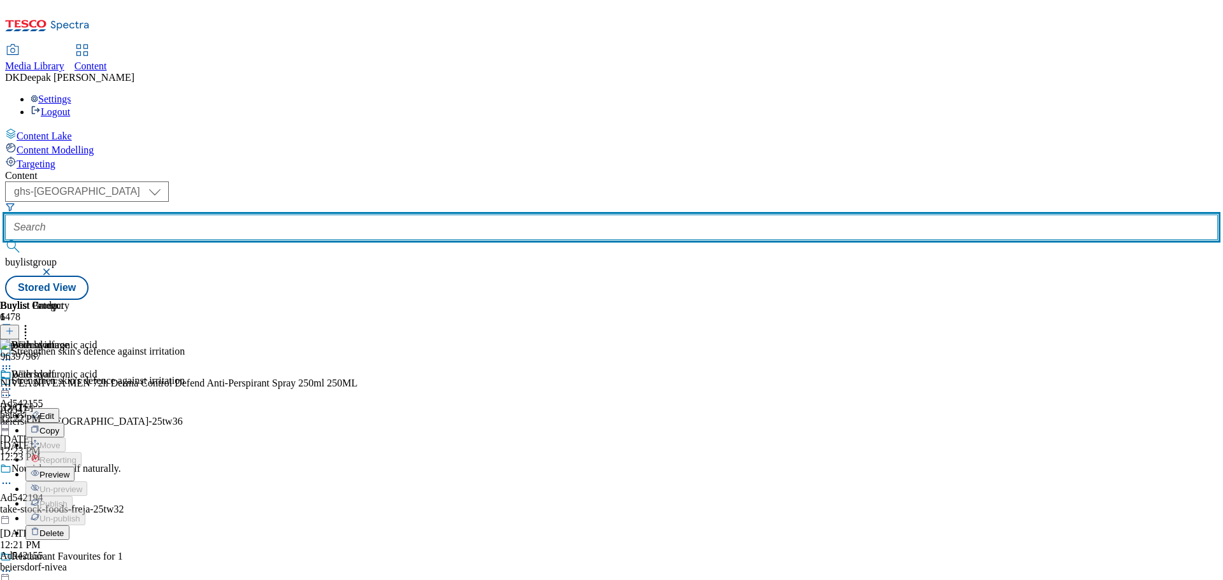
click at [320, 215] on input "text" at bounding box center [611, 227] width 1213 height 25
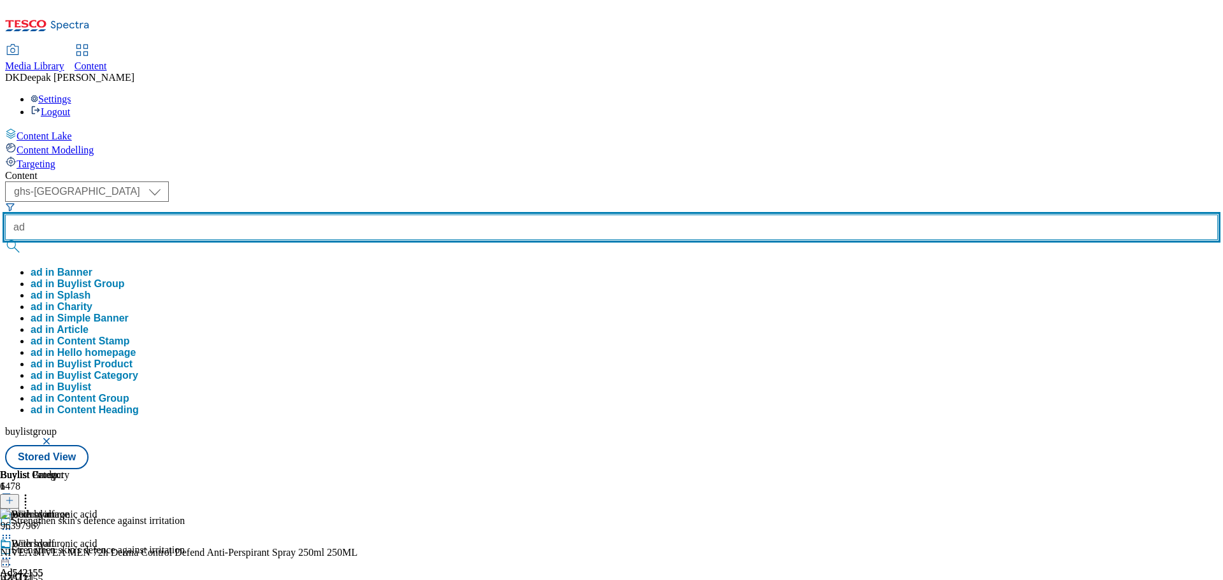
paste input "542194"
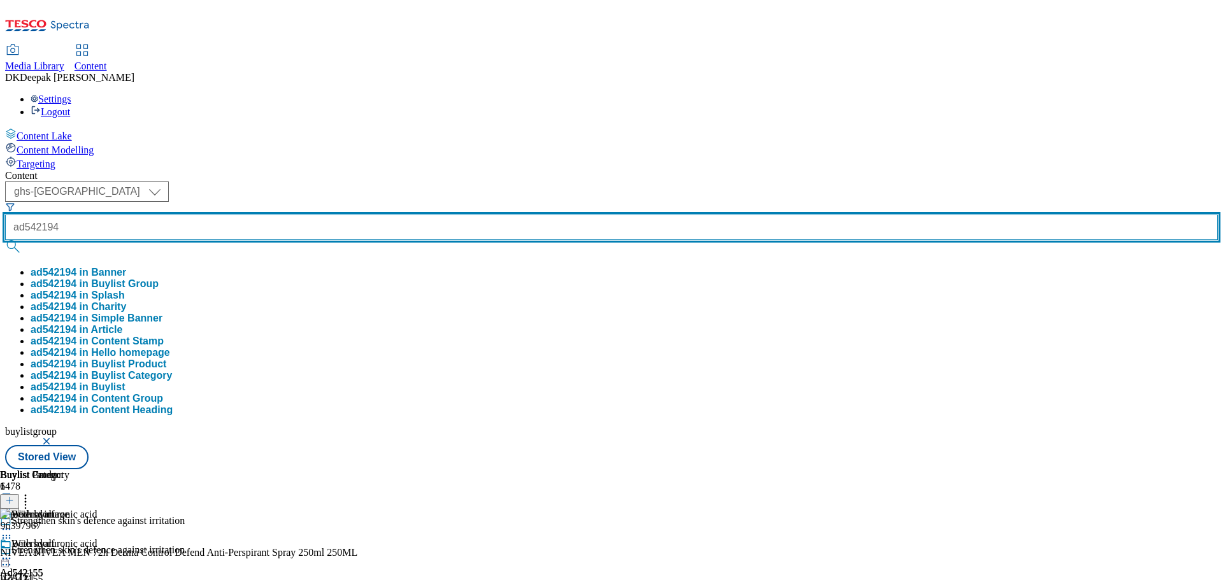
type input "ad542194"
click at [5, 240] on button "submit" at bounding box center [14, 246] width 18 height 13
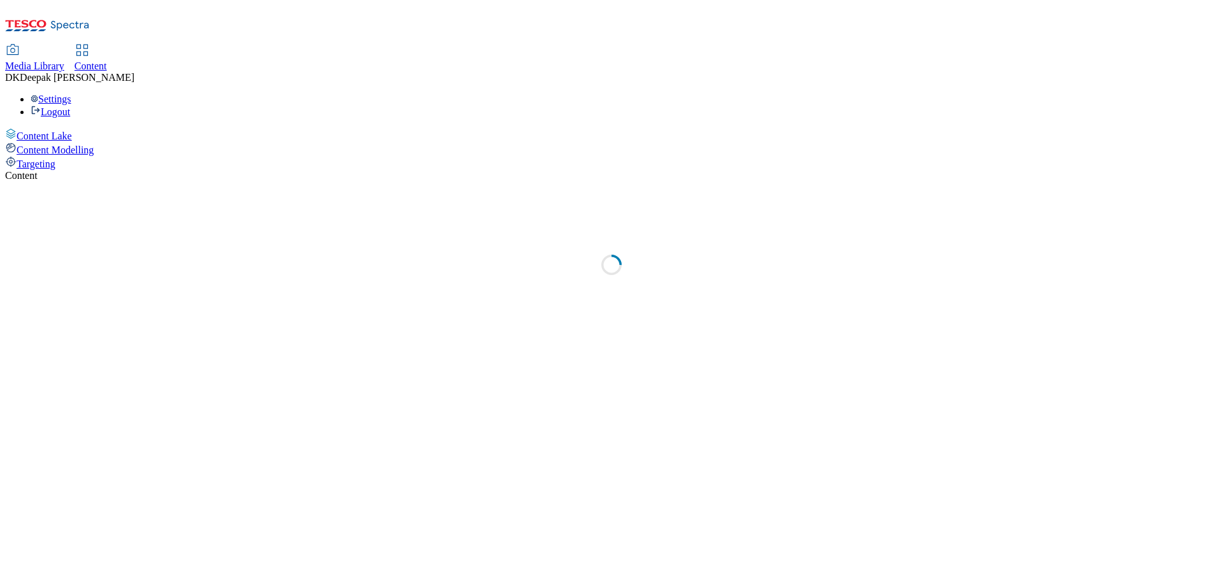
select select "ghs-[GEOGRAPHIC_DATA]"
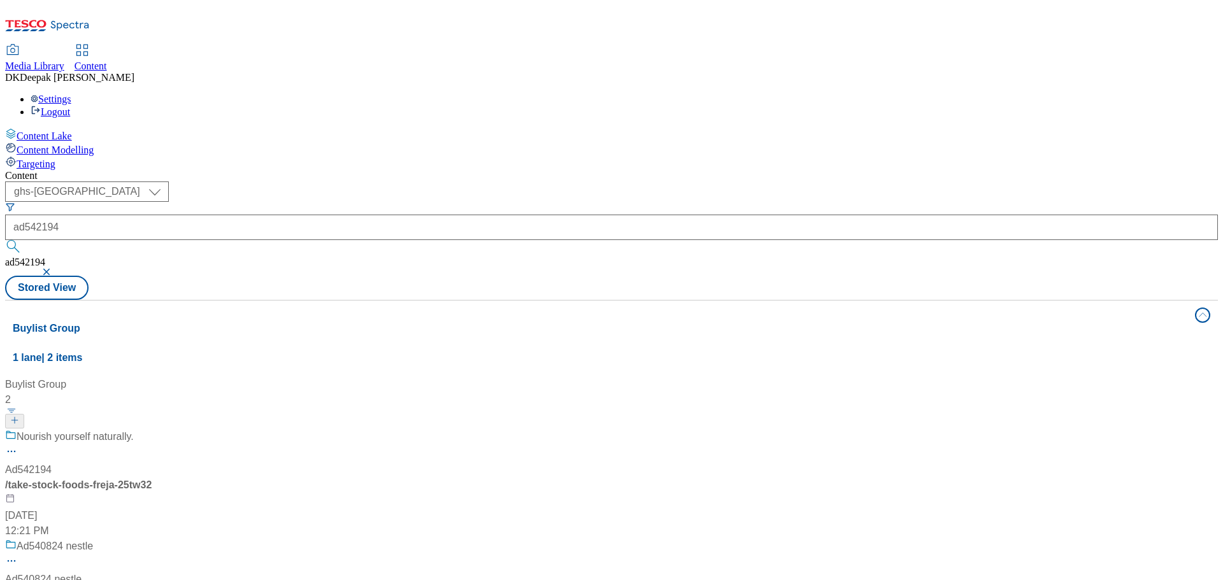
click at [164, 429] on div "Nourish yourself naturally. Ad542194 / take-stock-foods-freja-25tw32 [DATE] 12:…" at bounding box center [84, 484] width 159 height 110
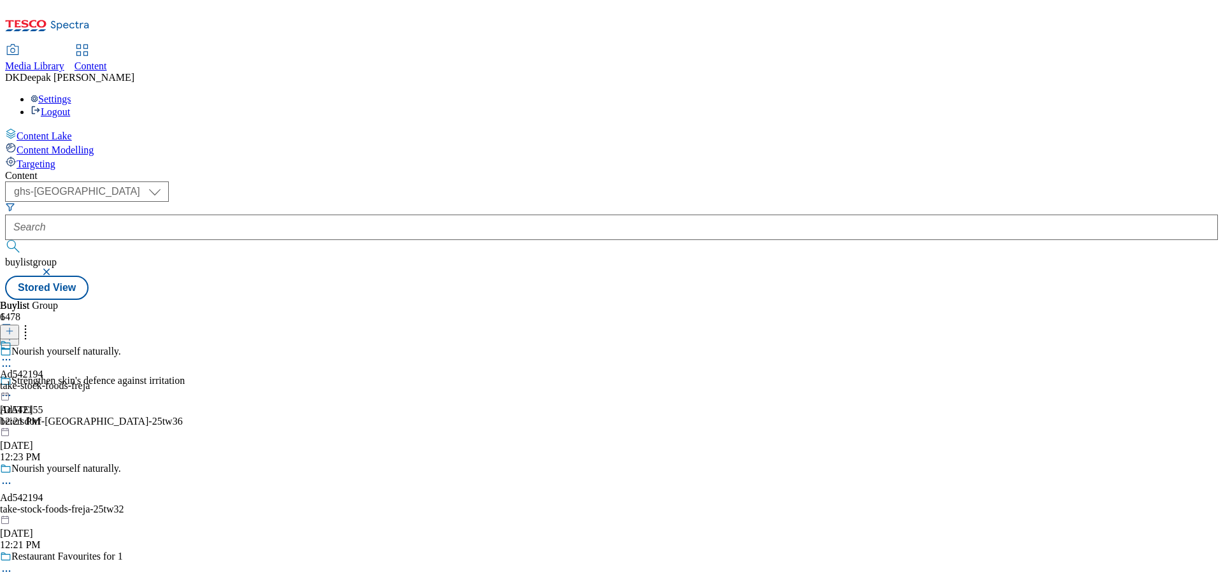
click at [13, 477] on icon at bounding box center [6, 483] width 13 height 13
click at [59, 503] on button "Edit" at bounding box center [42, 510] width 34 height 15
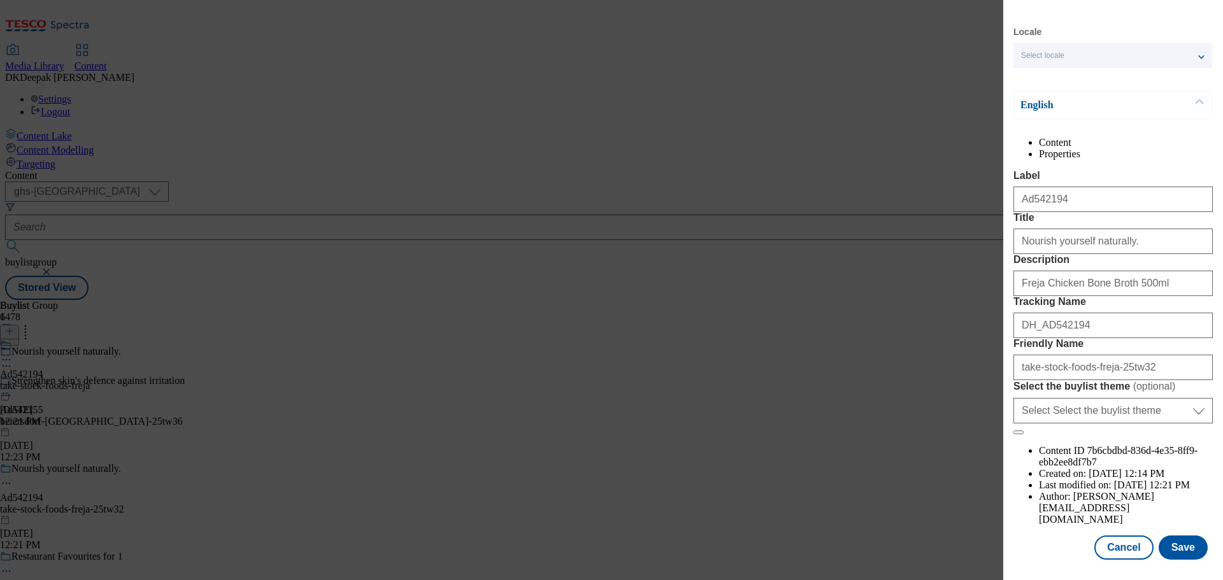
scroll to position [71, 0]
click at [1121, 542] on button "Cancel" at bounding box center [1124, 548] width 59 height 24
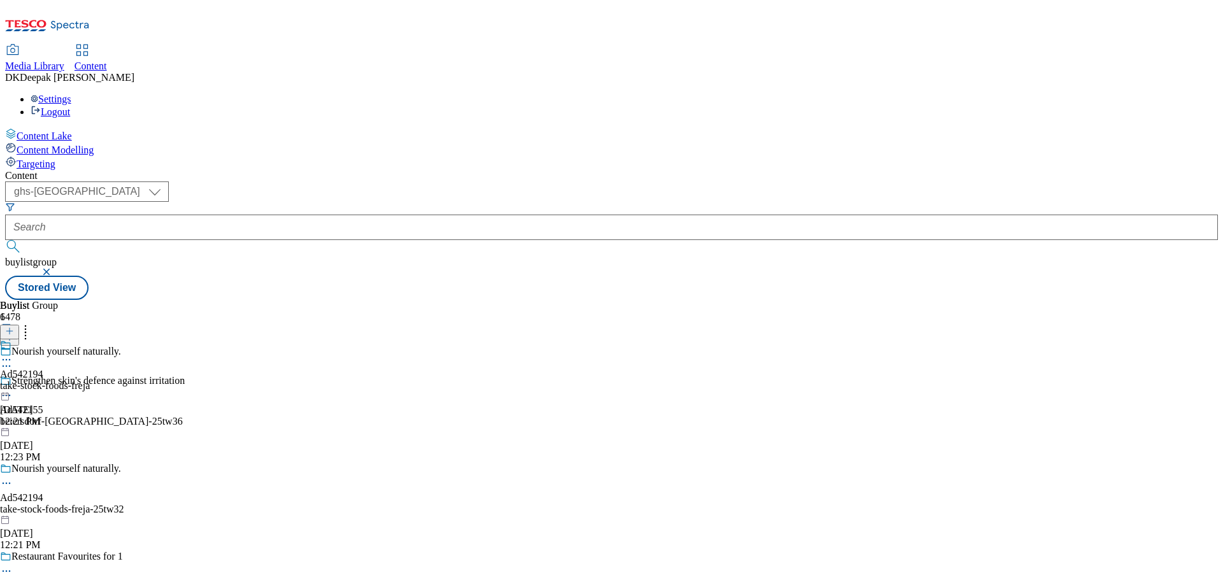
click at [90, 380] on div "take-stock-foods-freja" at bounding box center [45, 385] width 90 height 11
click at [8, 389] on circle at bounding box center [7, 390] width 2 height 2
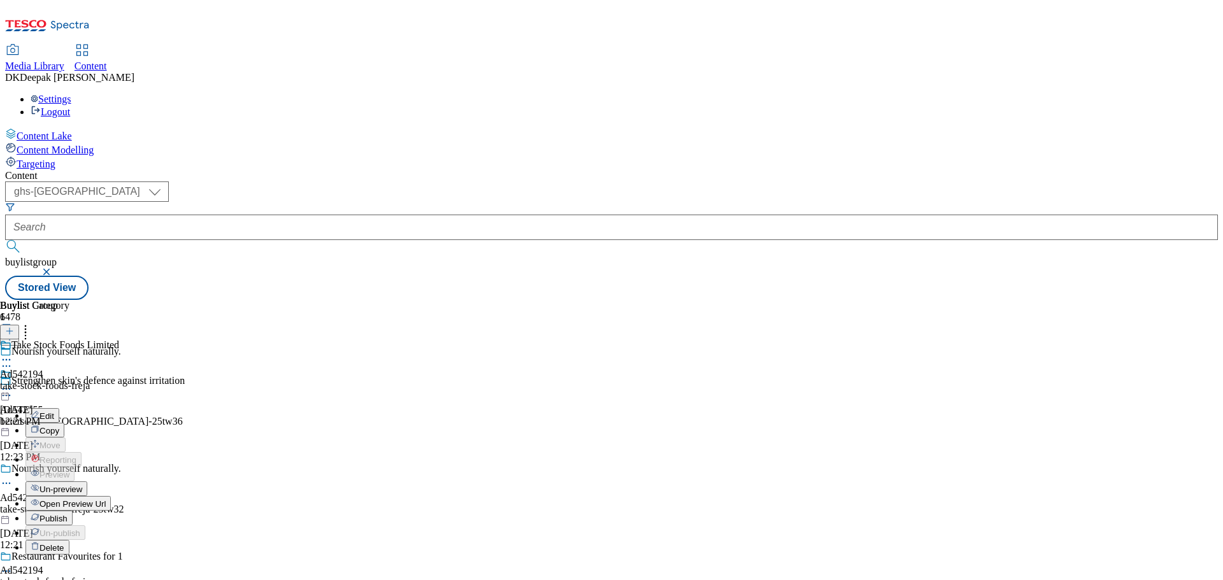
click at [59, 408] on button "Edit" at bounding box center [42, 415] width 34 height 15
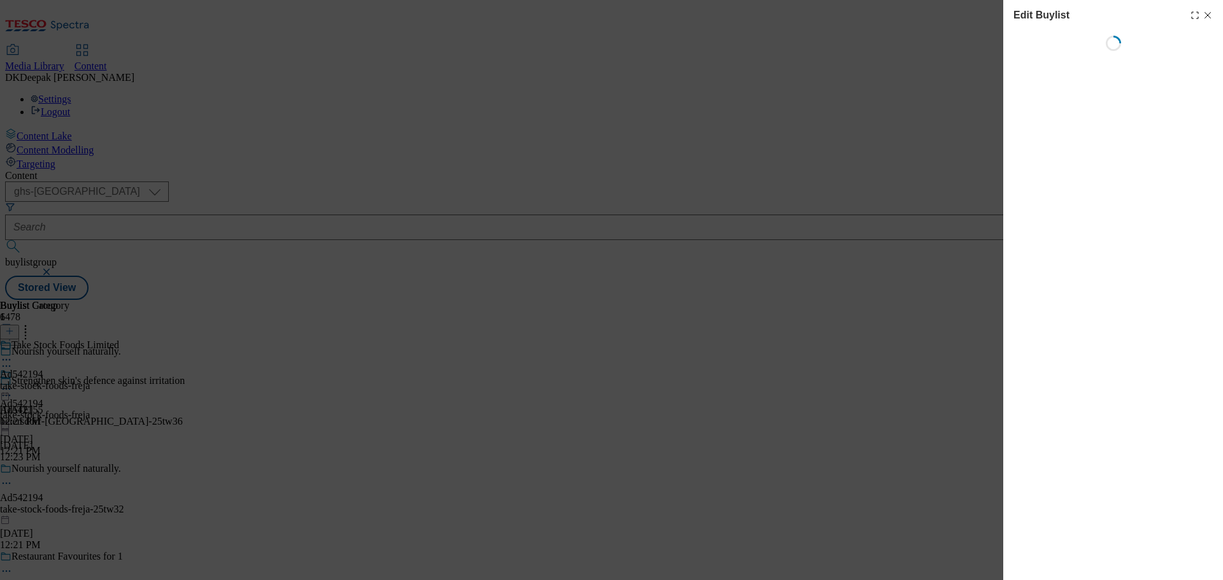
select select "tactical"
select select "supplier funded short term 1-3 weeks"
select select "dunnhumby"
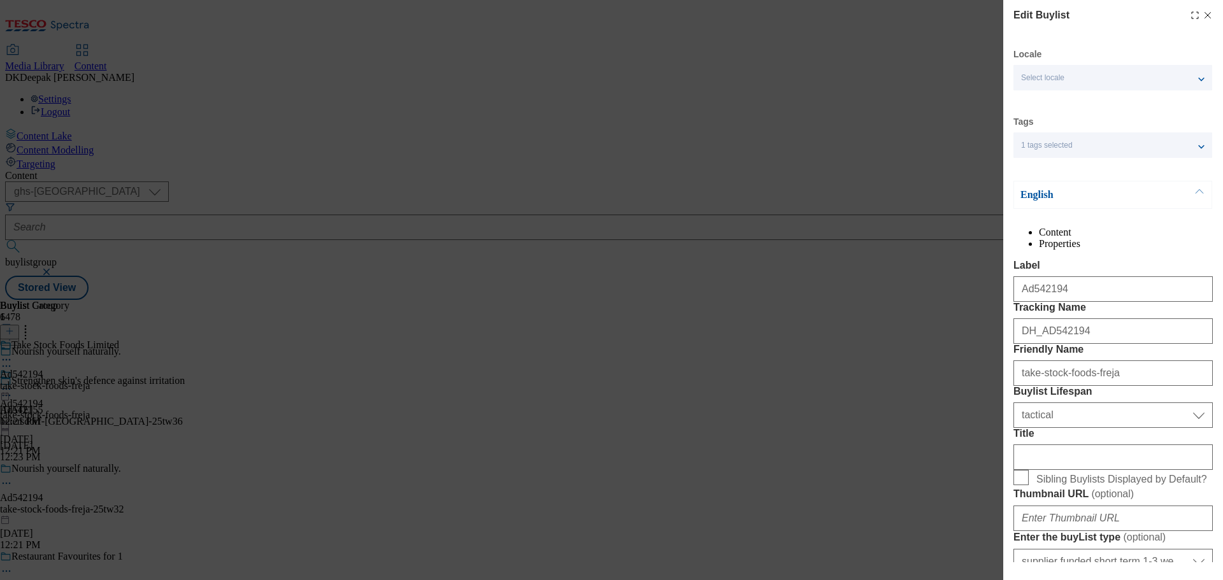
select select "Banner"
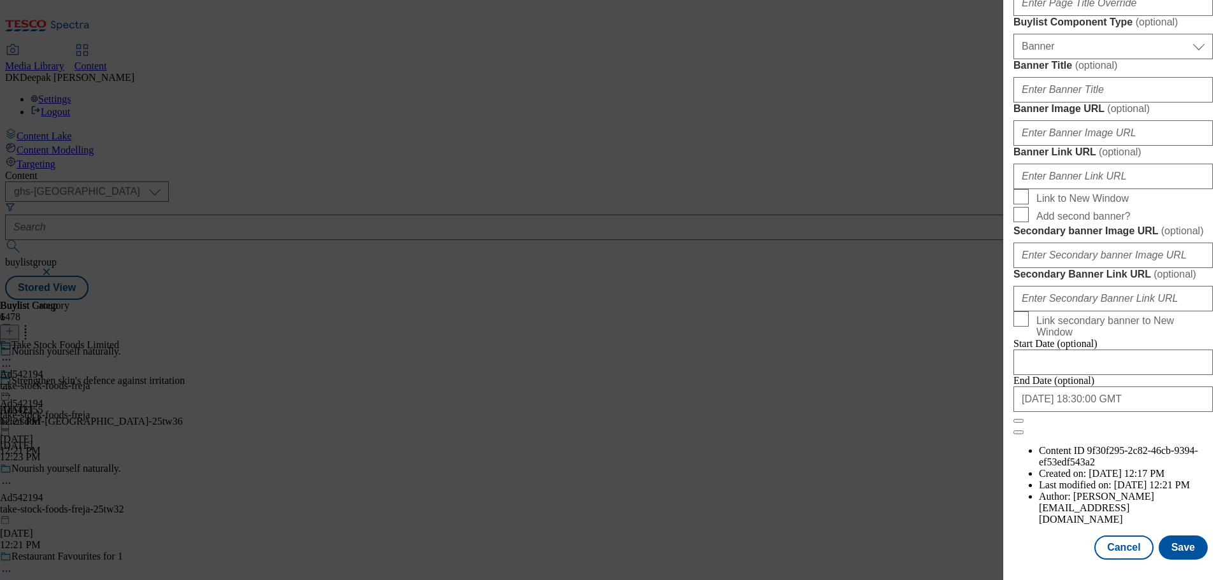
scroll to position [1341, 0]
click at [1118, 542] on button "Cancel" at bounding box center [1124, 548] width 59 height 24
select select "tactical"
select select "supplier funded short term 1-3 weeks"
select select "dunnhumby"
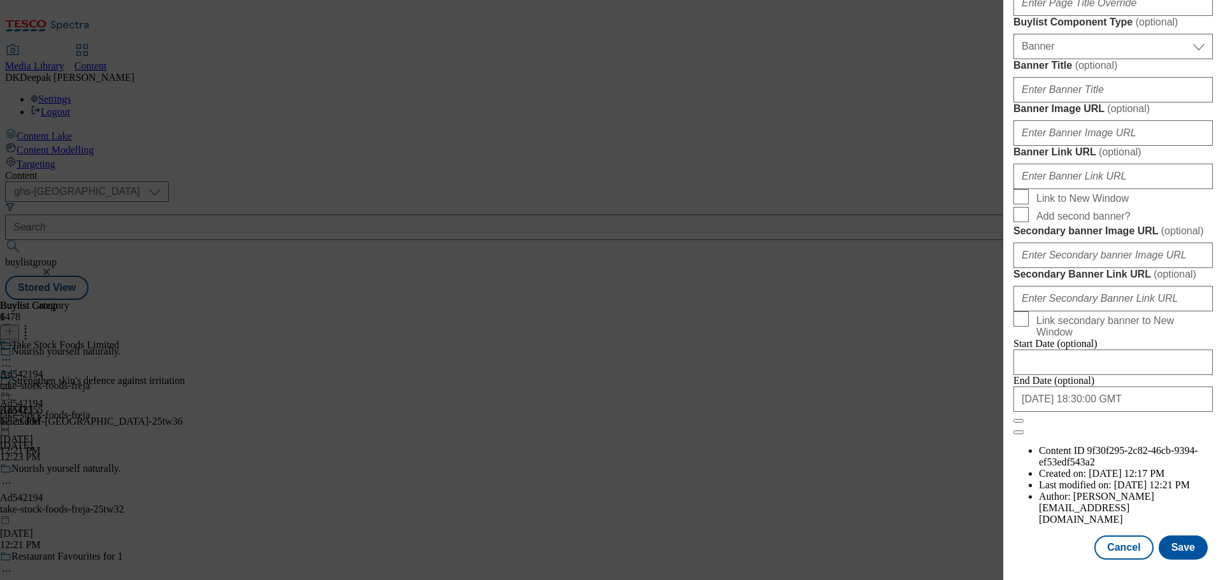
select select "Banner"
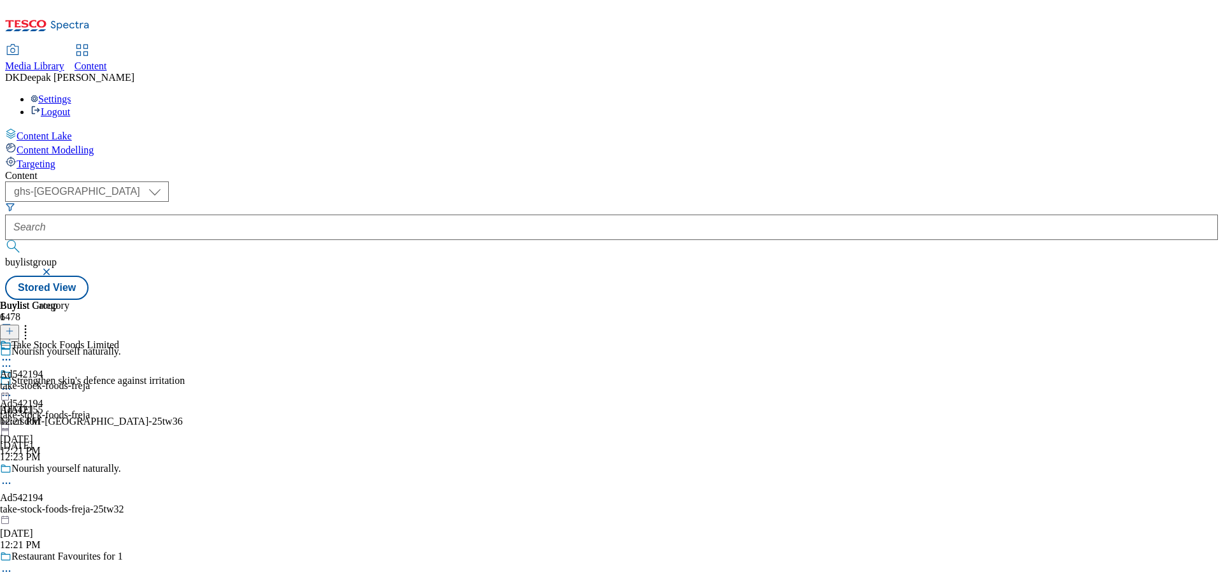
scroll to position [1055, 0]
click at [119, 380] on div "take-stock-foods-freja" at bounding box center [59, 385] width 119 height 11
click at [13, 383] on icon at bounding box center [6, 389] width 13 height 13
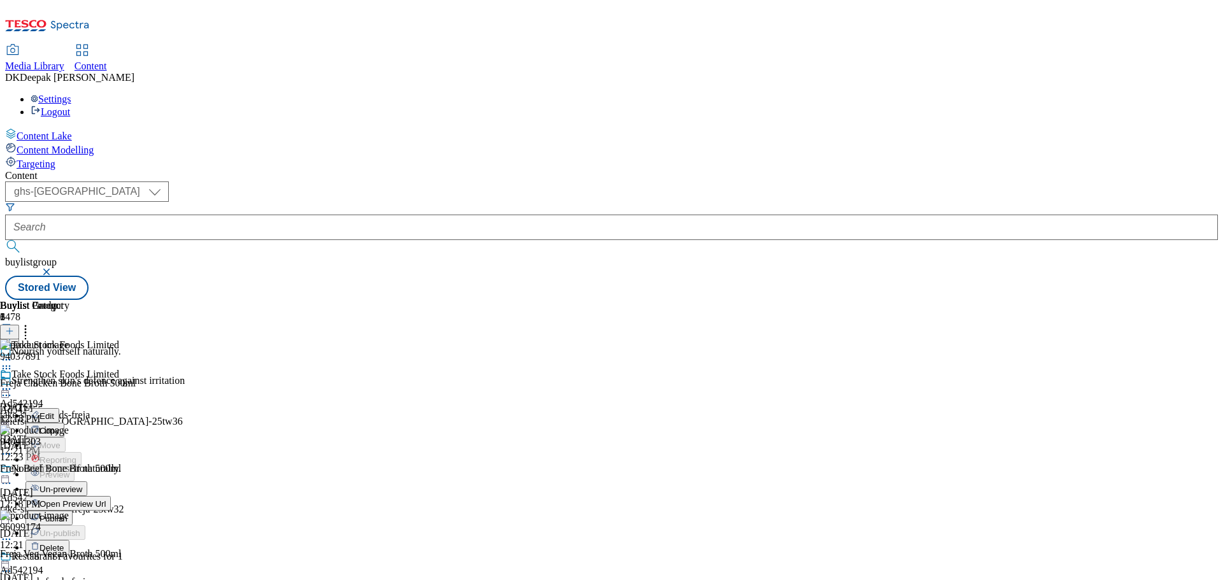
click at [59, 408] on button "Edit" at bounding box center [42, 415] width 34 height 15
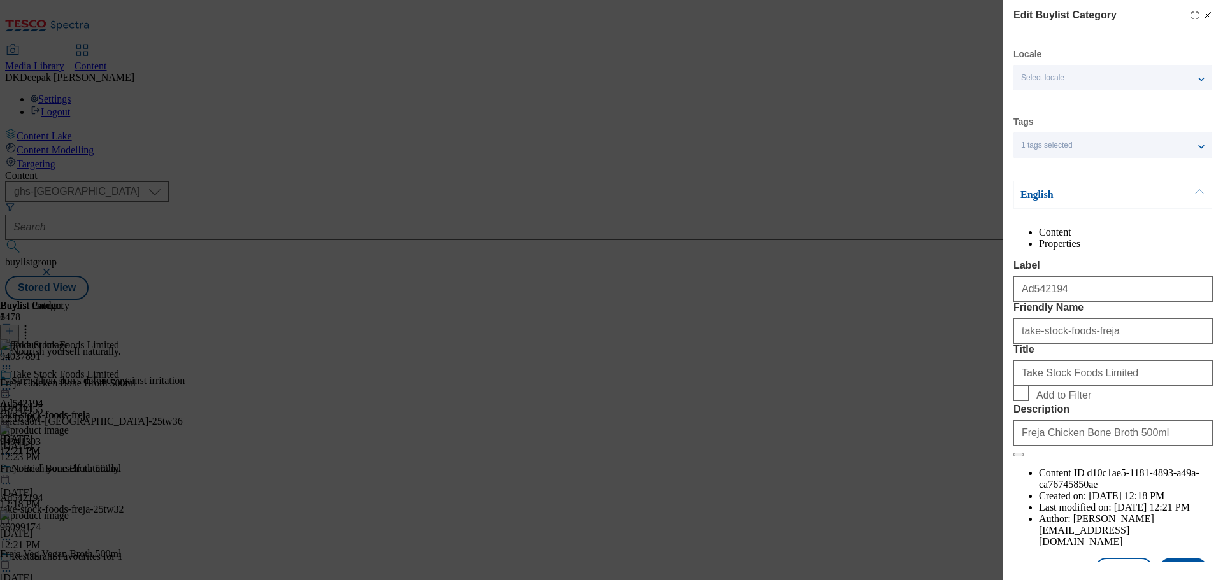
scroll to position [47, 0]
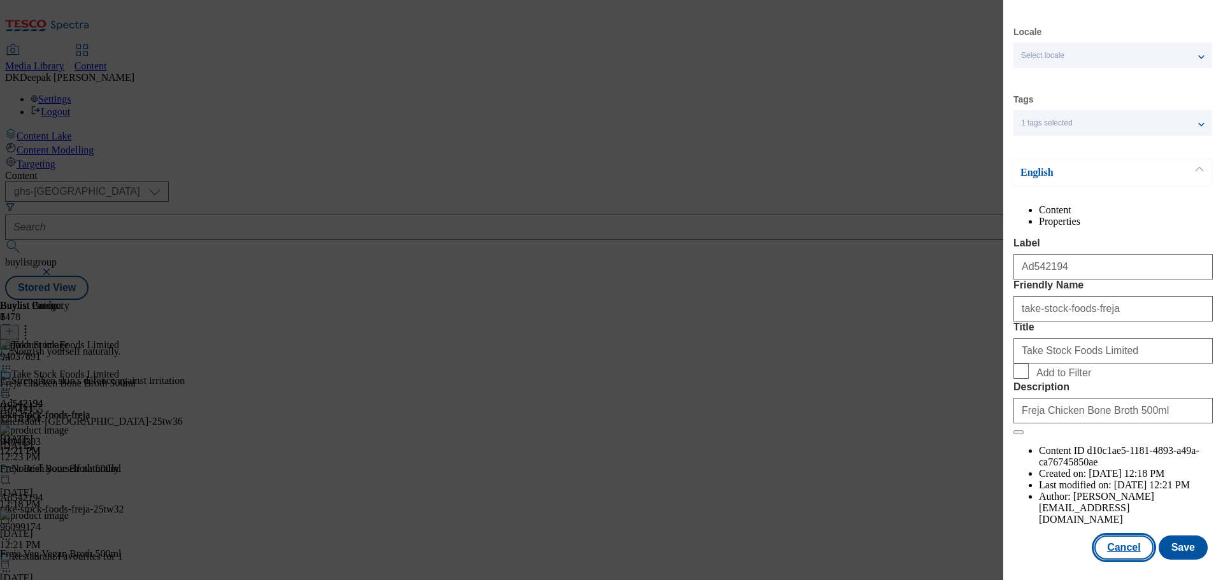
click at [1116, 543] on button "Cancel" at bounding box center [1124, 548] width 59 height 24
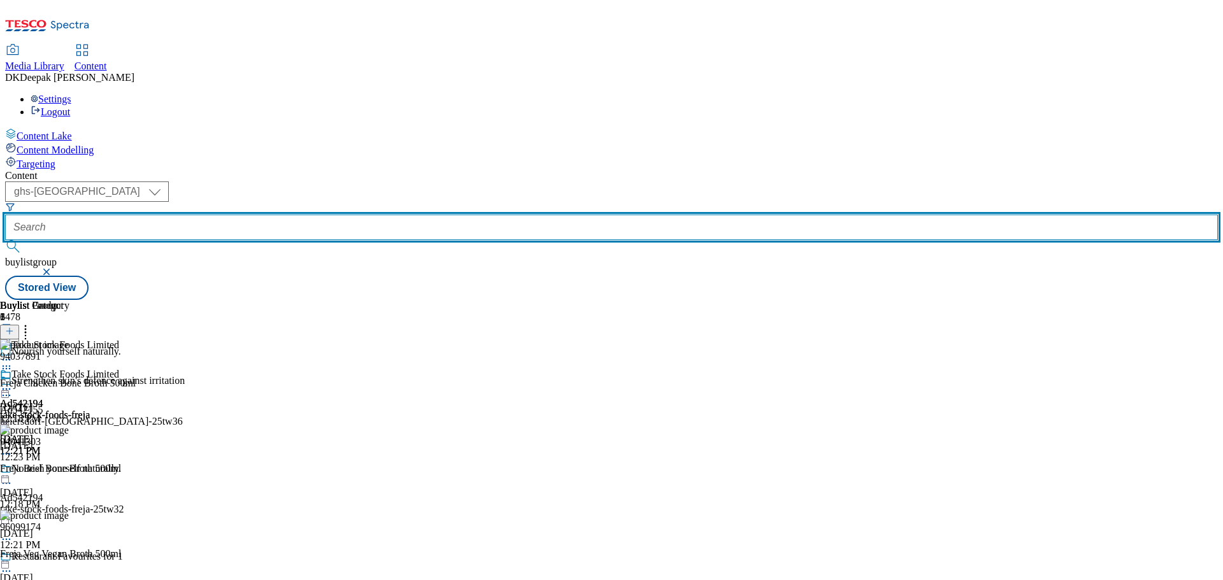
click at [315, 215] on input "text" at bounding box center [611, 227] width 1213 height 25
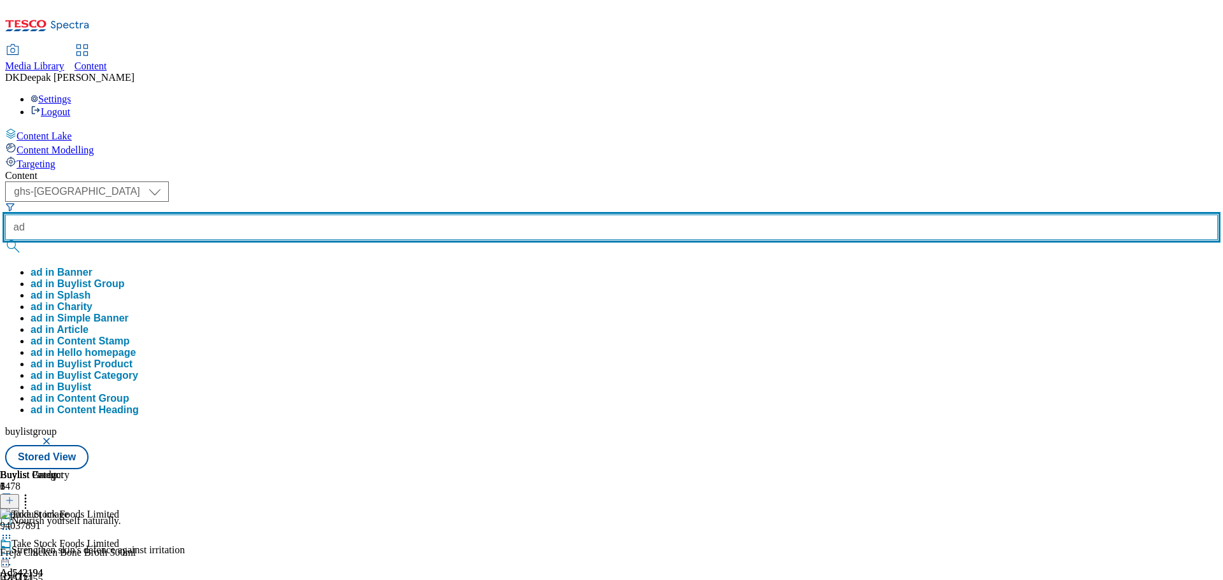
paste input "542194"
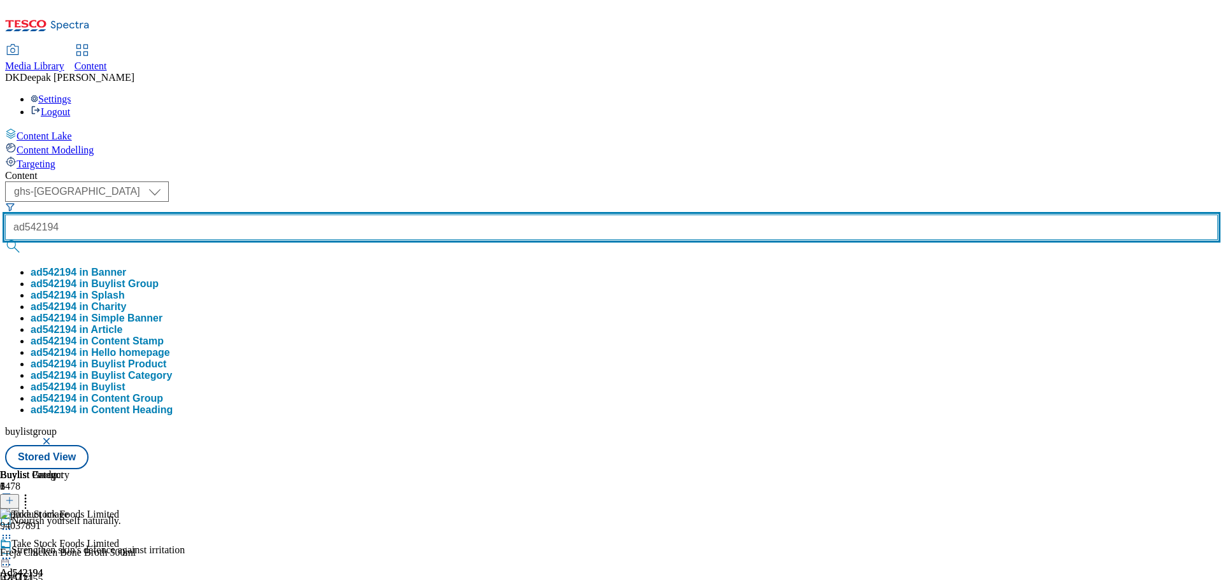
type input "ad542194"
click at [5, 240] on button "submit" at bounding box center [14, 246] width 18 height 13
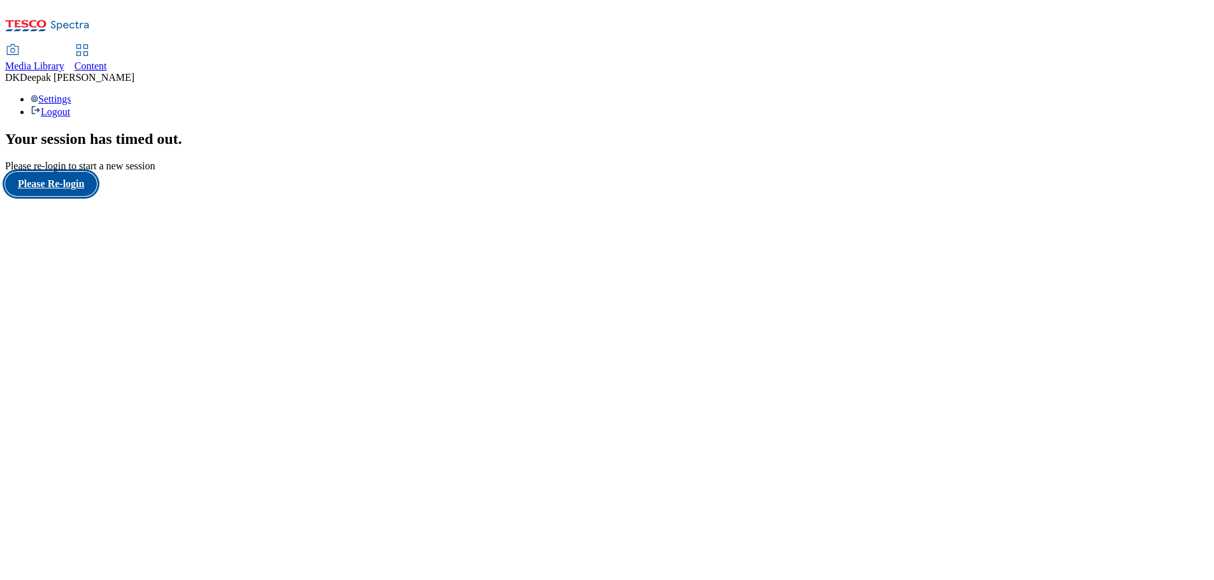
click at [81, 196] on button "Please Re-login" at bounding box center [51, 184] width 92 height 24
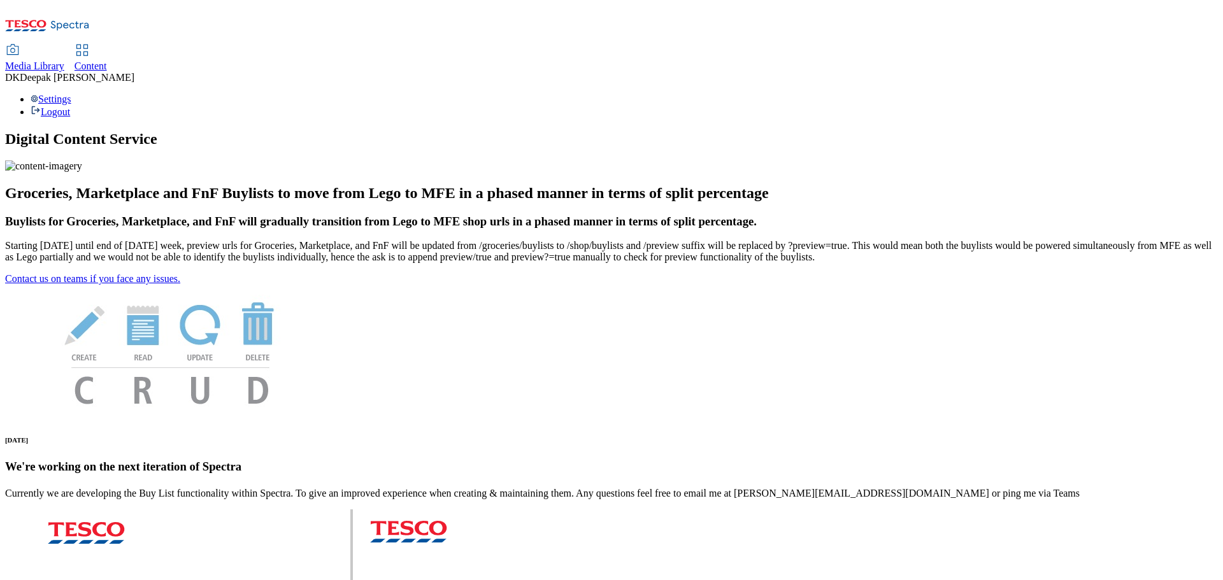
click at [107, 61] on span "Content" at bounding box center [91, 66] width 32 height 11
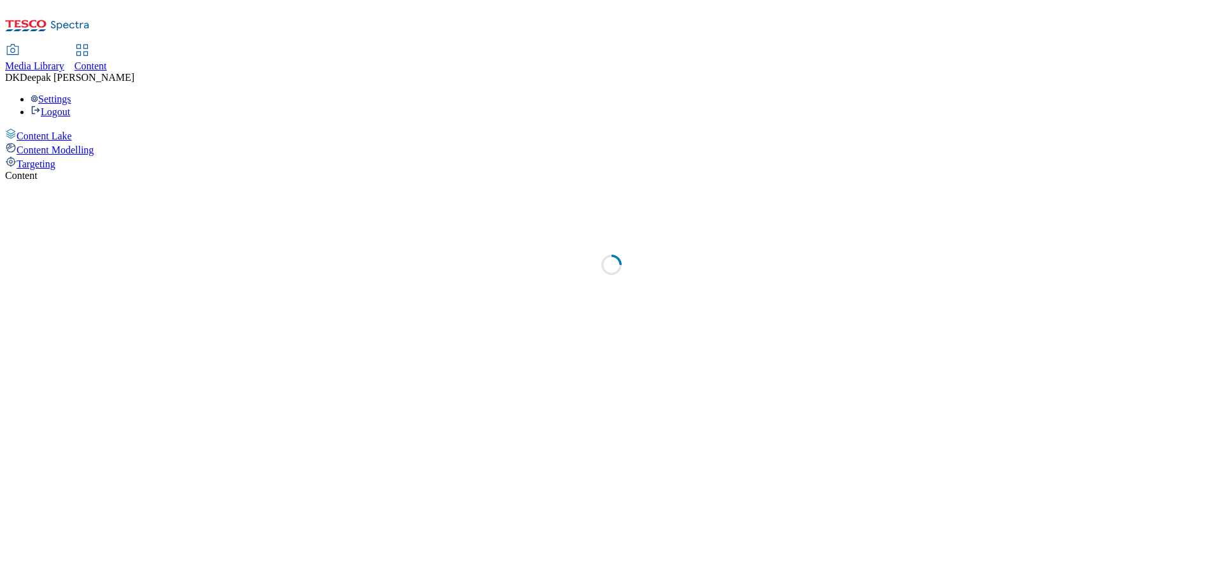
select select "ghs-[GEOGRAPHIC_DATA]"
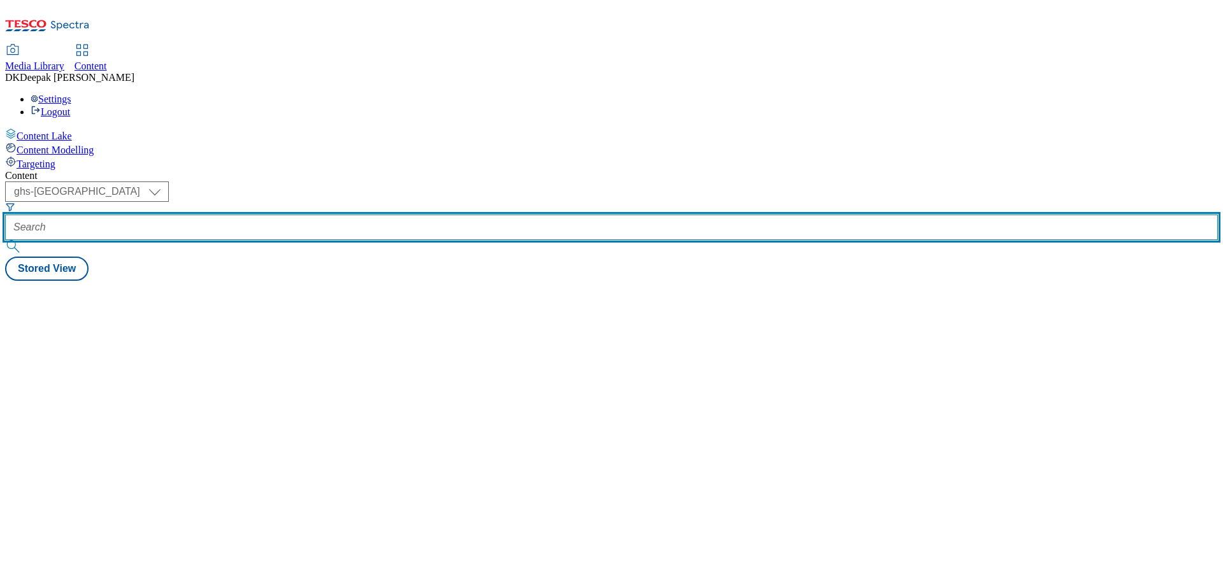
click at [296, 215] on input "text" at bounding box center [611, 227] width 1213 height 25
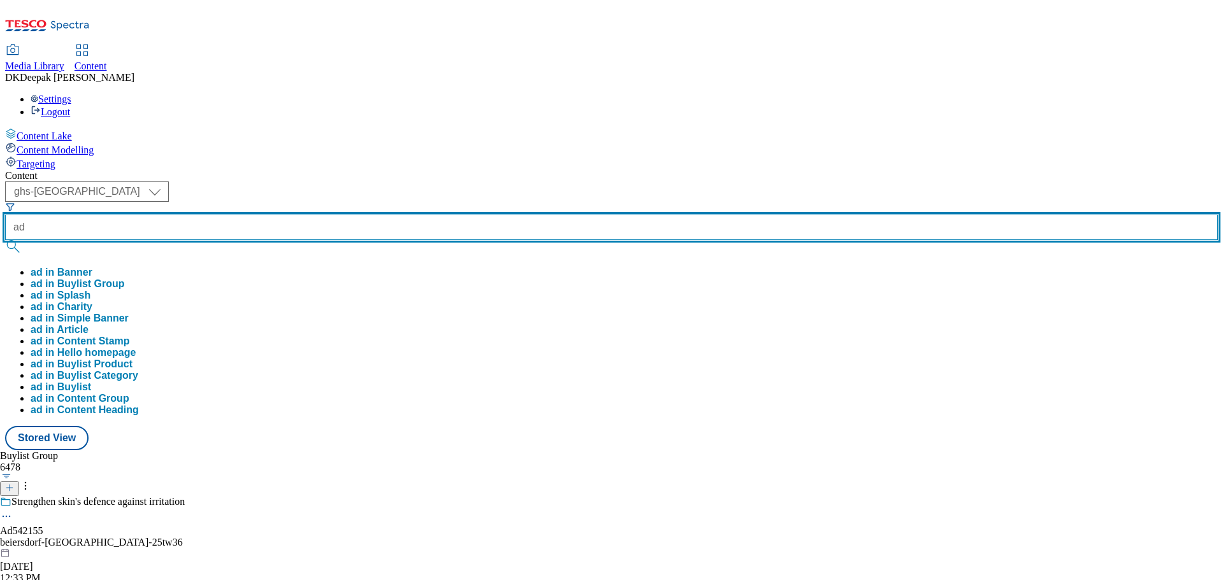
paste input "542194"
type input "ad542194"
click at [5, 240] on button "submit" at bounding box center [14, 246] width 18 height 13
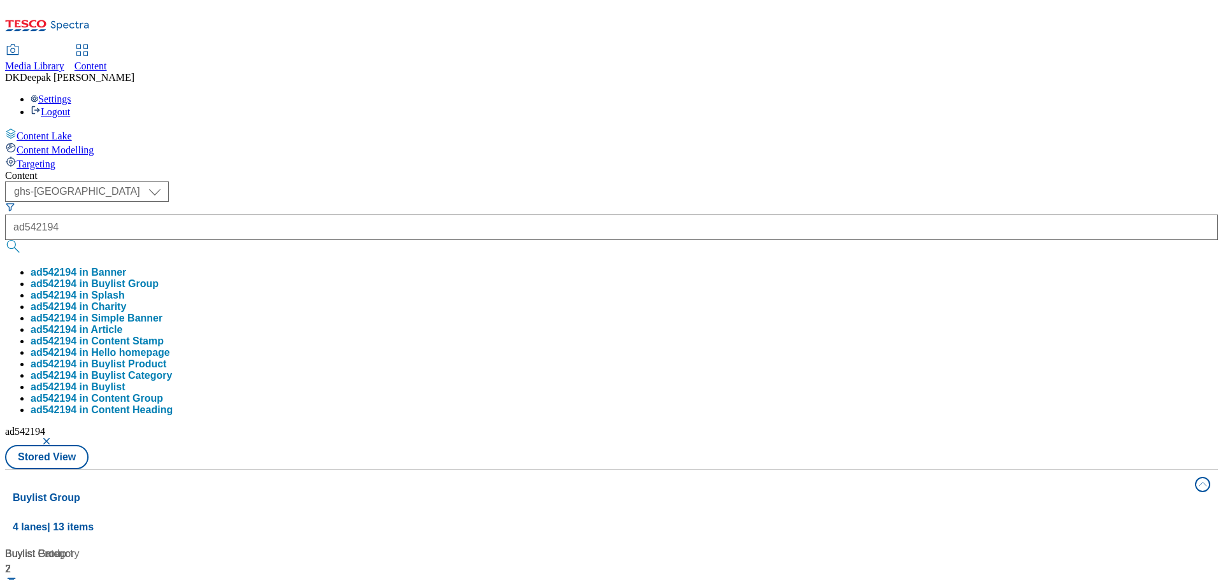
click at [91, 170] on div "Content Lake Content Modelling Targeting" at bounding box center [611, 149] width 1213 height 42
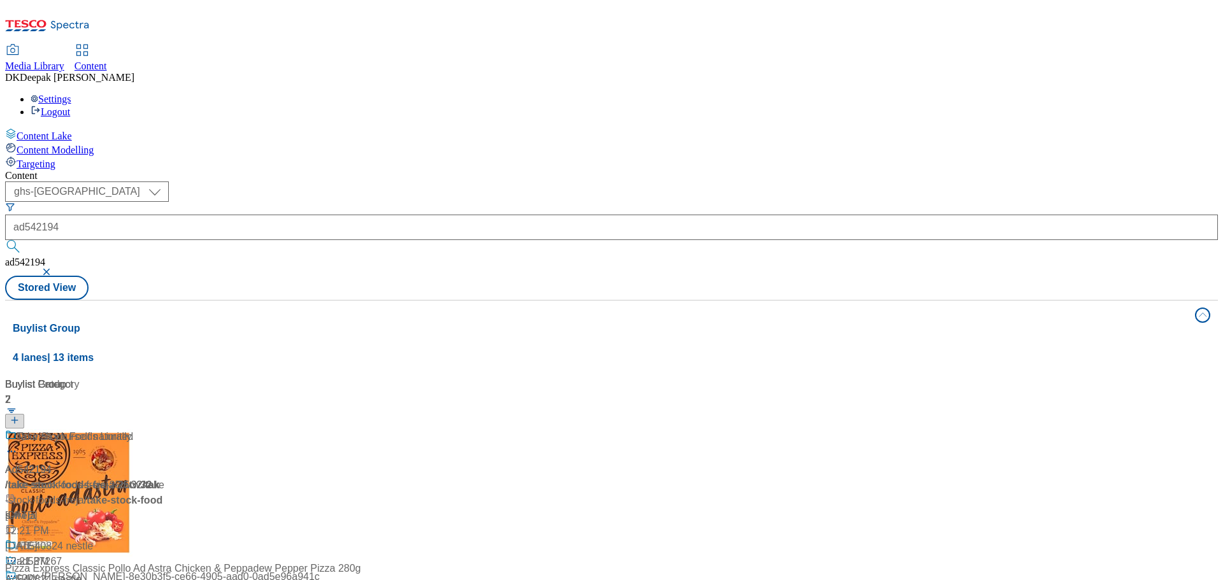
click at [164, 478] on div "/ take-stock-foods-freja-25tw32 / take-stock-foods-freja" at bounding box center [84, 493] width 159 height 31
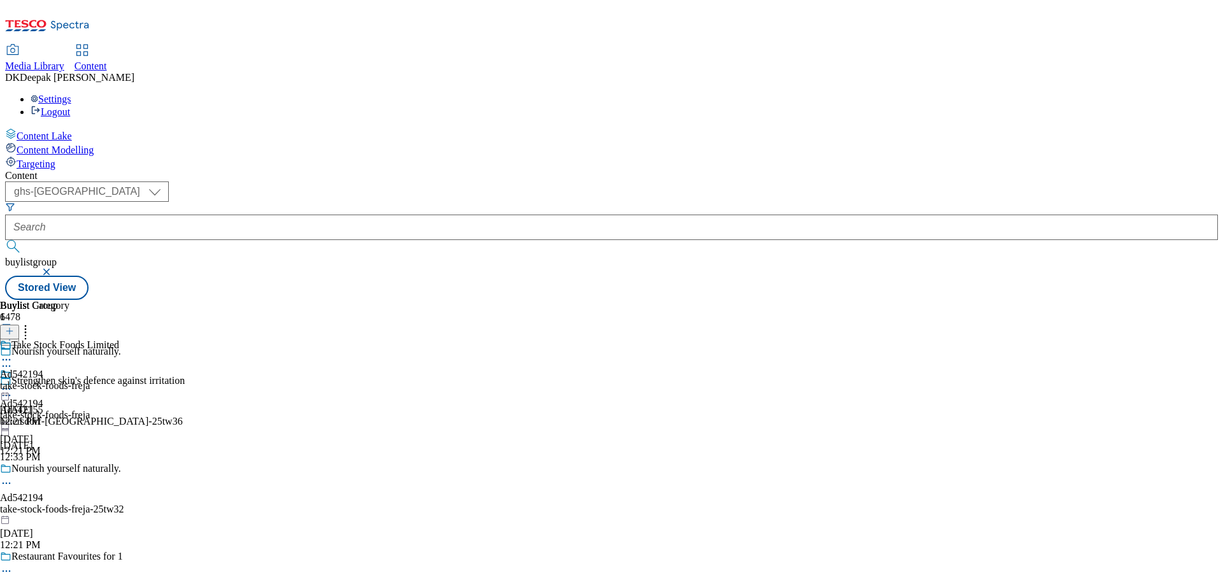
click at [119, 380] on div "take-stock-foods-freja" at bounding box center [59, 385] width 119 height 11
click at [13, 383] on icon at bounding box center [6, 389] width 13 height 13
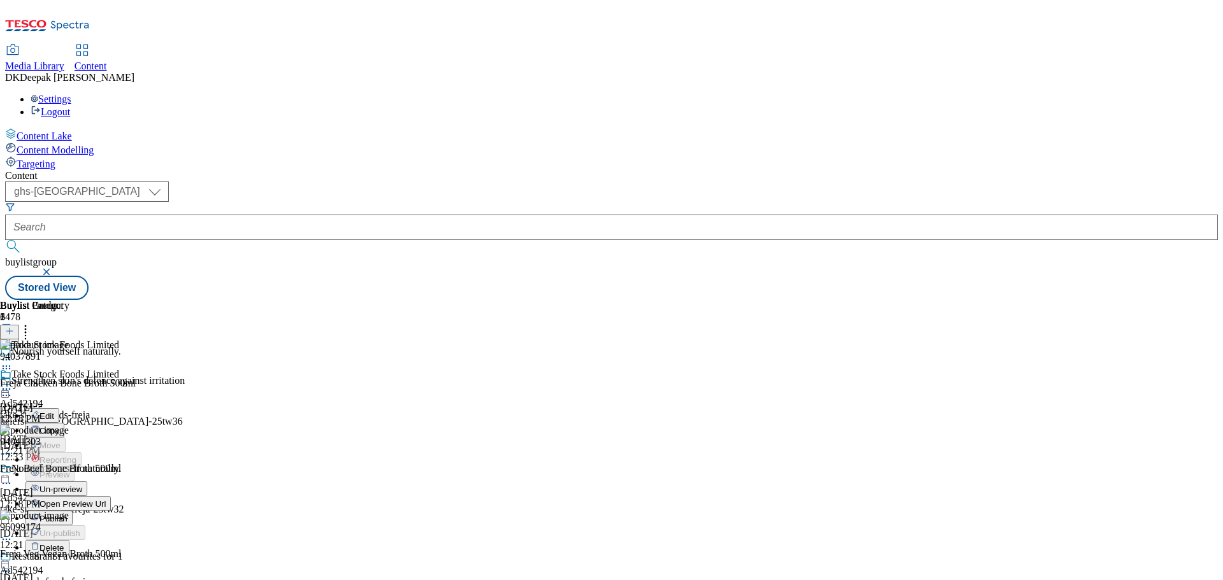
click at [106, 500] on span "Open Preview Url" at bounding box center [73, 505] width 66 height 10
click at [8, 389] on circle at bounding box center [7, 390] width 2 height 2
click at [68, 514] on span "Publish" at bounding box center [54, 519] width 28 height 10
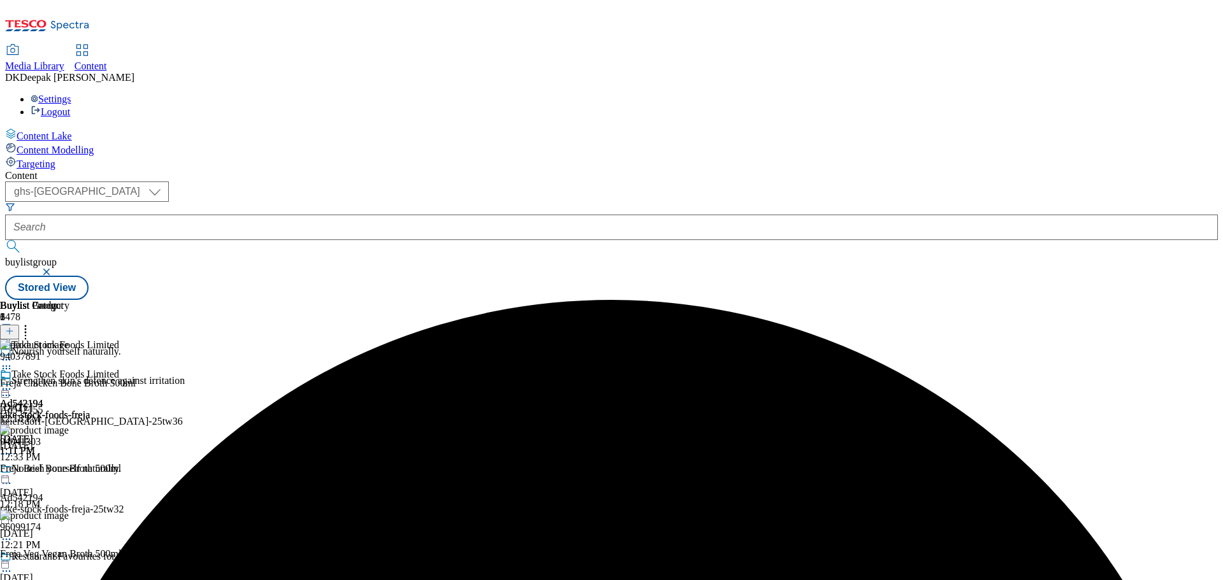
click at [13, 477] on icon at bounding box center [6, 483] width 13 height 13
click at [290, 503] on li "Edit" at bounding box center [188, 510] width 327 height 15
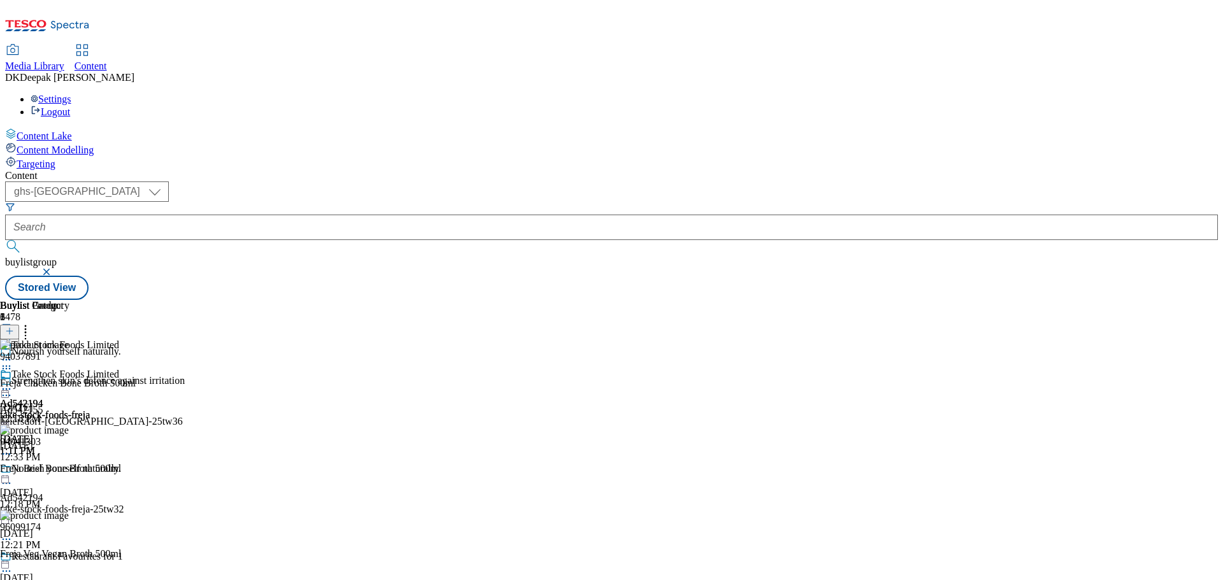
click at [13, 477] on icon at bounding box center [6, 483] width 13 height 13
click at [59, 503] on button "Edit" at bounding box center [42, 510] width 34 height 15
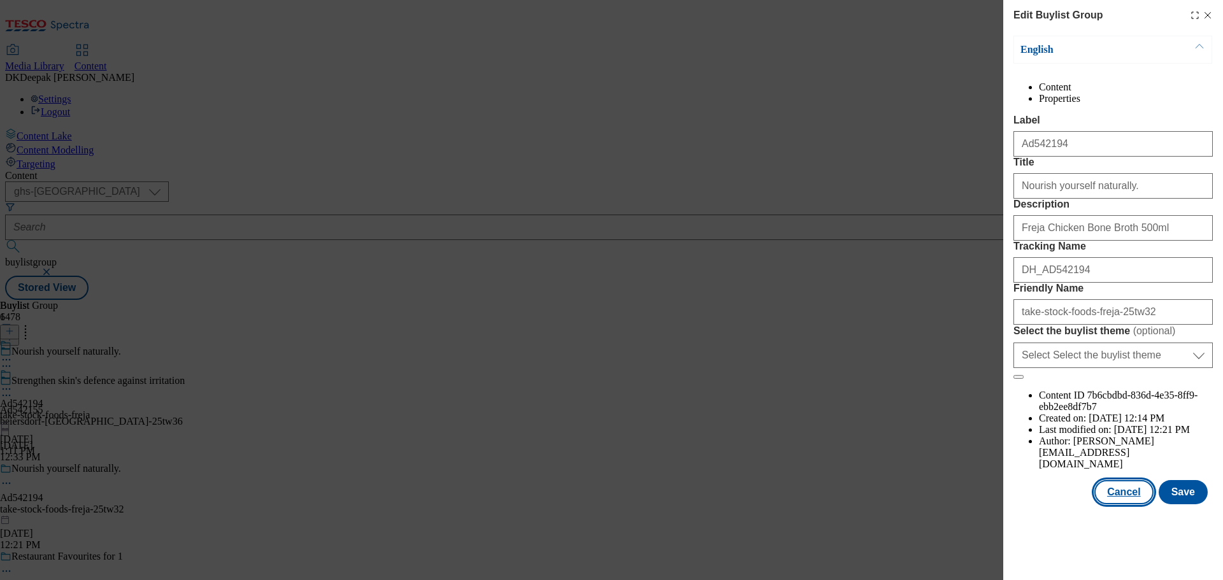
click at [1123, 505] on button "Cancel" at bounding box center [1124, 492] width 59 height 24
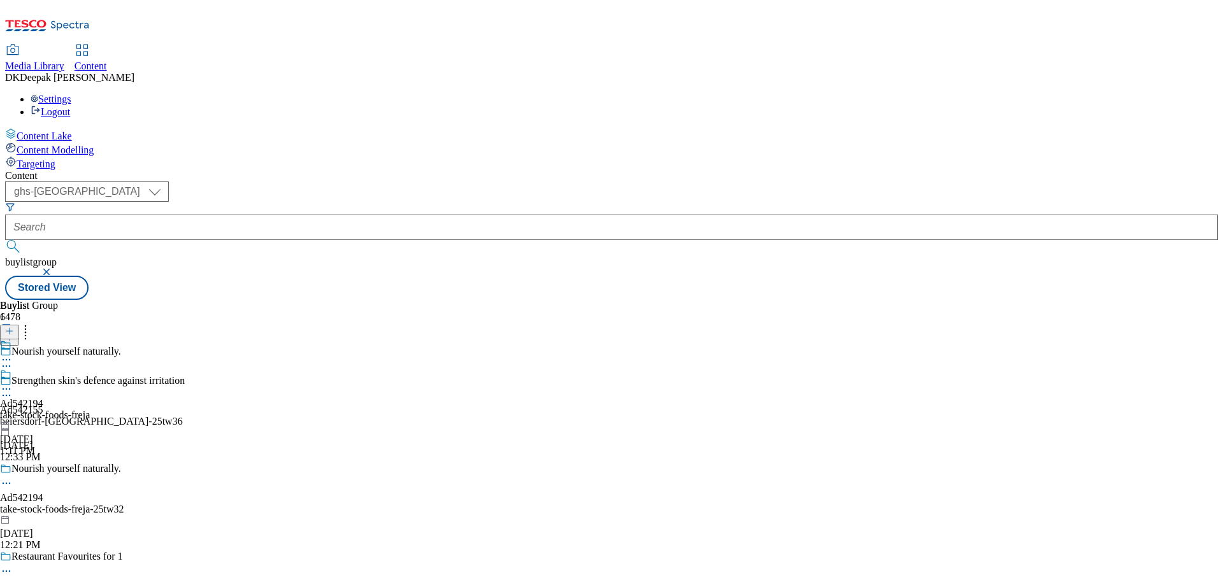
click at [745, 300] on div "Buylist Group 6478 Nourish yourself naturally. Strengthen skin's defence agains…" at bounding box center [611, 300] width 1213 height 0
click at [69, 24] on icon at bounding box center [47, 29] width 85 height 27
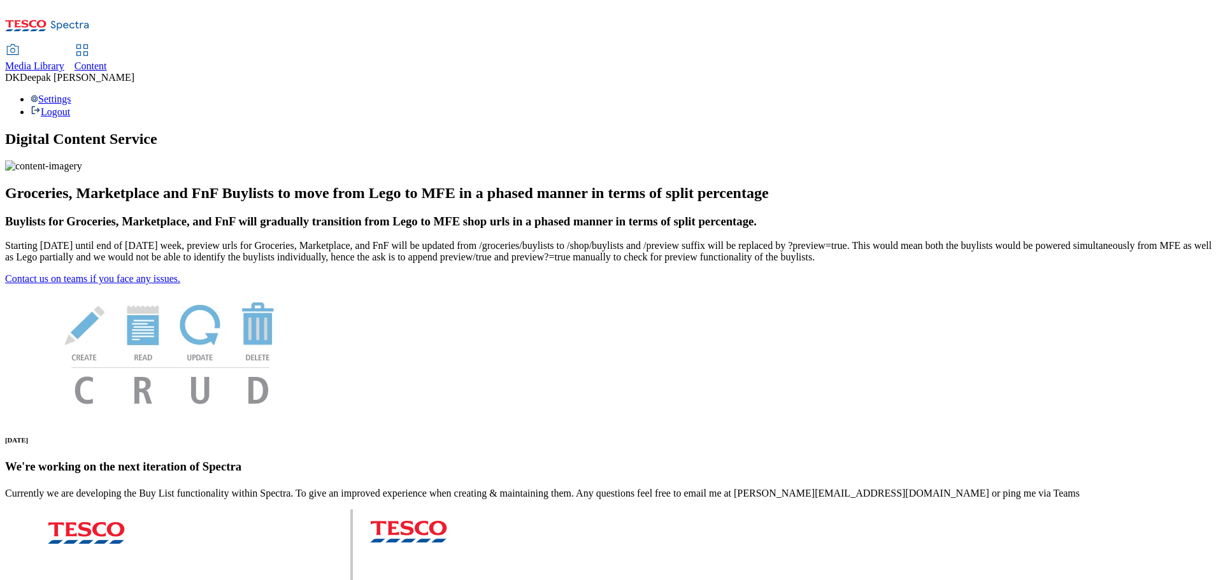
click at [107, 61] on span "Content" at bounding box center [91, 66] width 32 height 11
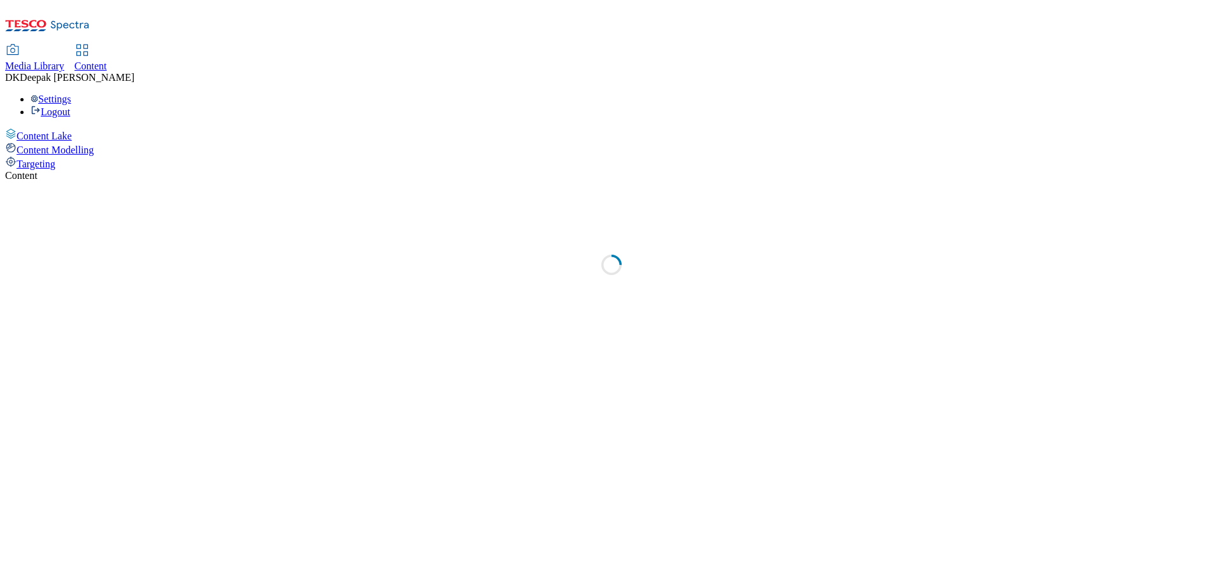
select select "ghs-[GEOGRAPHIC_DATA]"
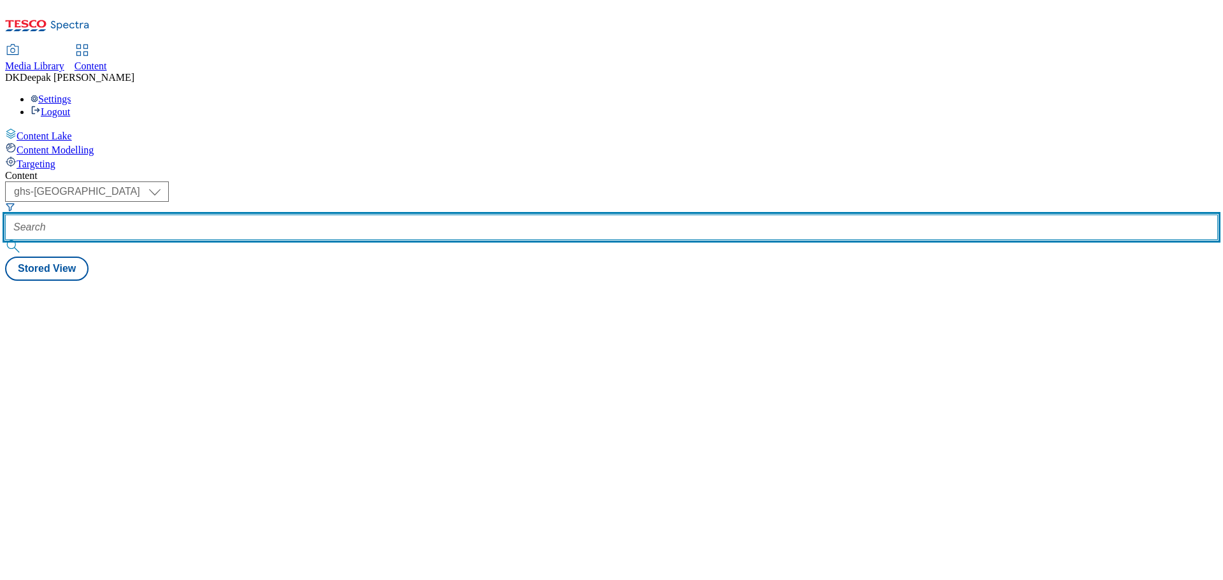
click at [289, 215] on input "text" at bounding box center [611, 227] width 1213 height 25
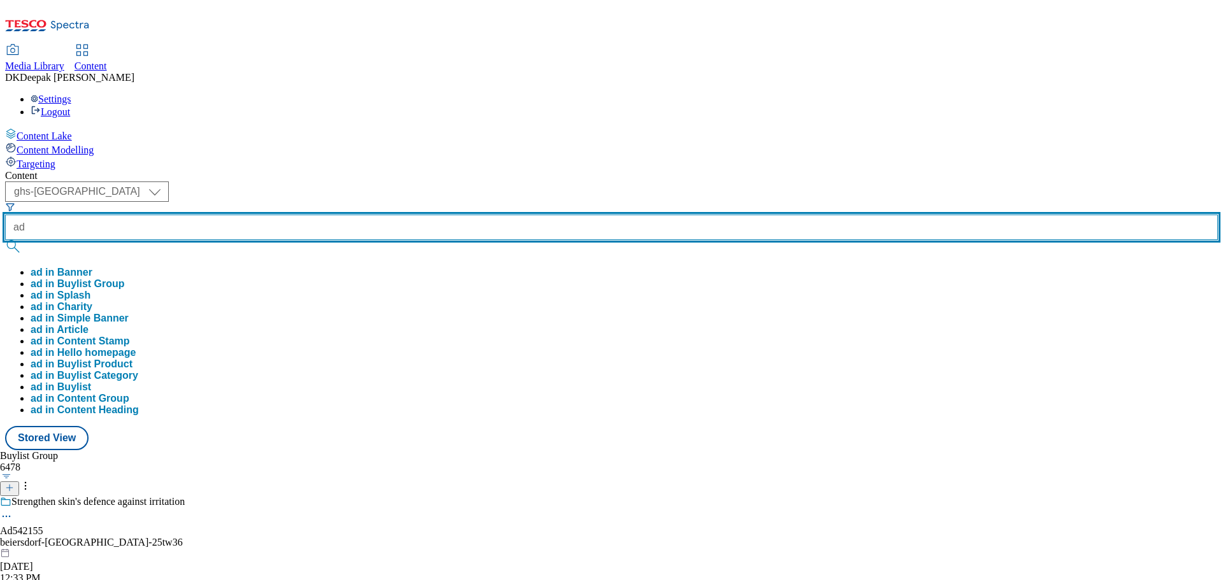
paste input "542157"
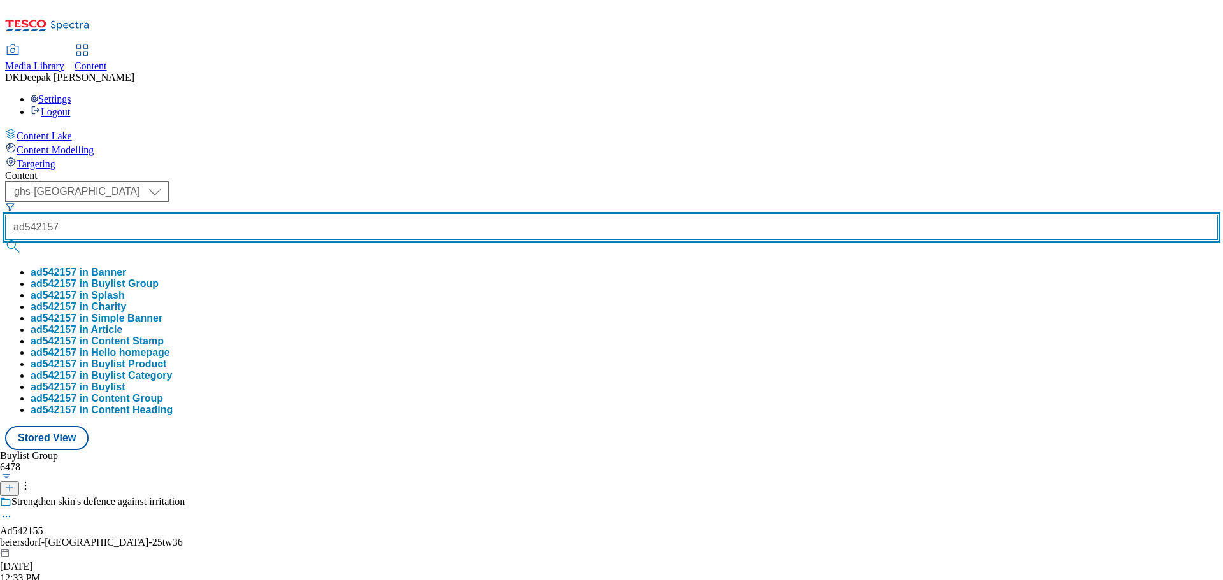
type input "ad542157"
click at [5, 240] on button "submit" at bounding box center [14, 246] width 18 height 13
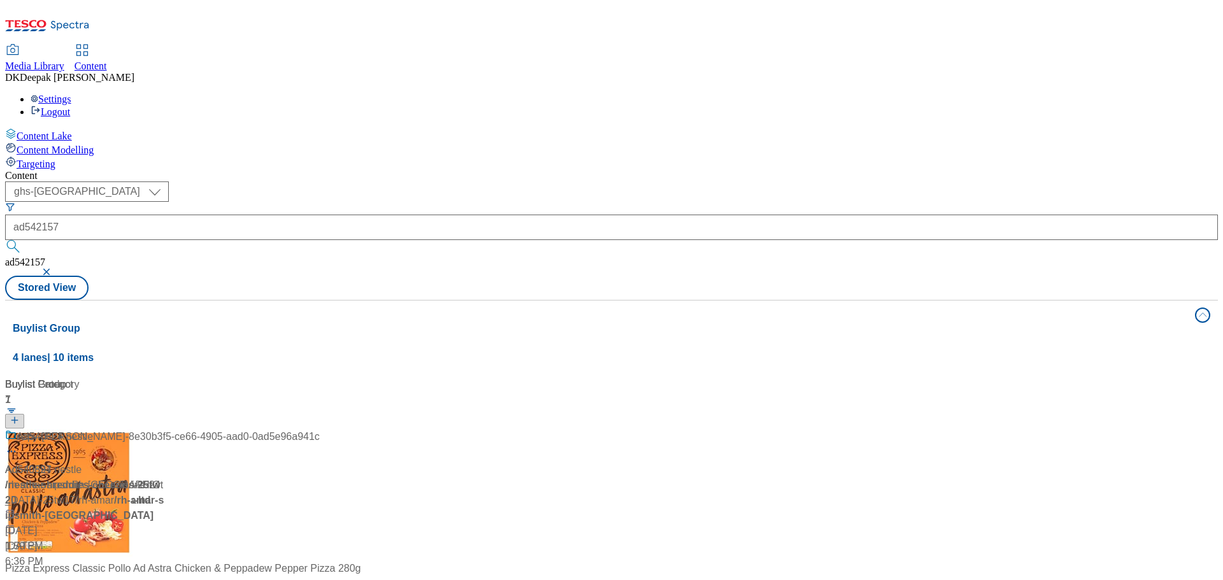
click at [54, 268] on button "button" at bounding box center [47, 272] width 13 height 8
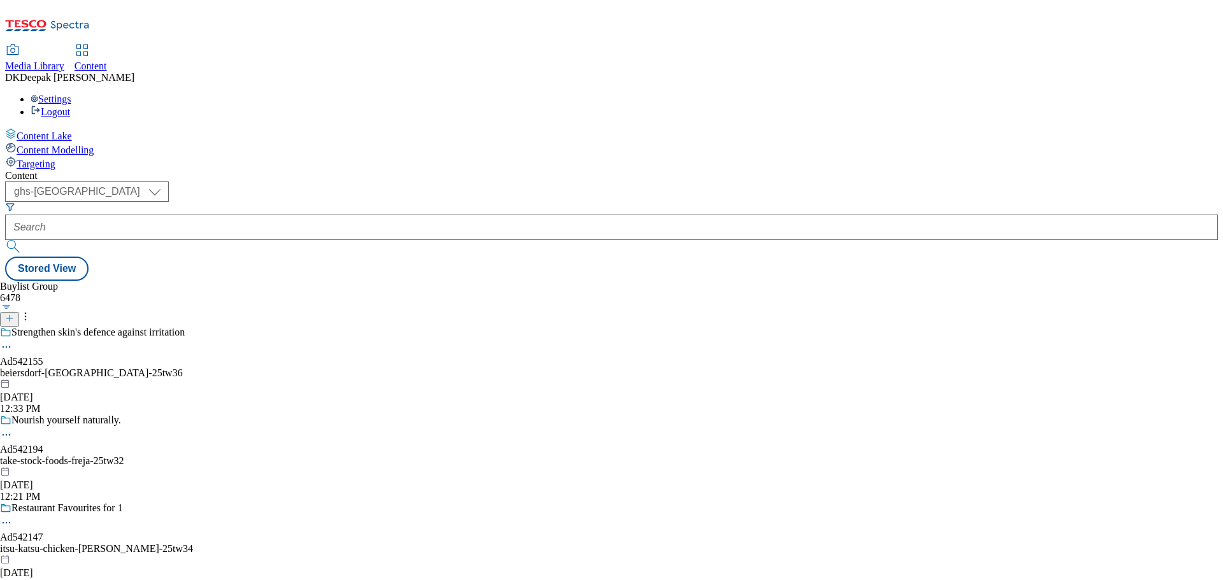
click at [19, 314] on div at bounding box center [9, 319] width 19 height 11
click at [14, 314] on icon at bounding box center [9, 318] width 9 height 9
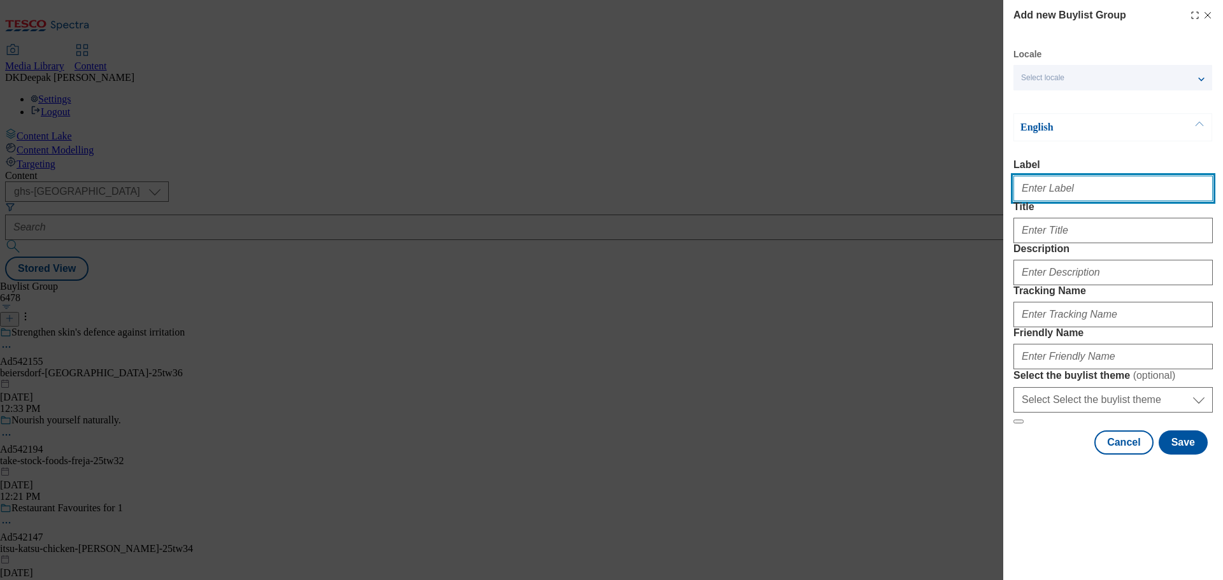
click at [1120, 191] on input "Label" at bounding box center [1113, 188] width 199 height 25
paste input "542157"
click at [1021, 189] on input "542157" at bounding box center [1113, 188] width 199 height 25
type input "Ad542157"
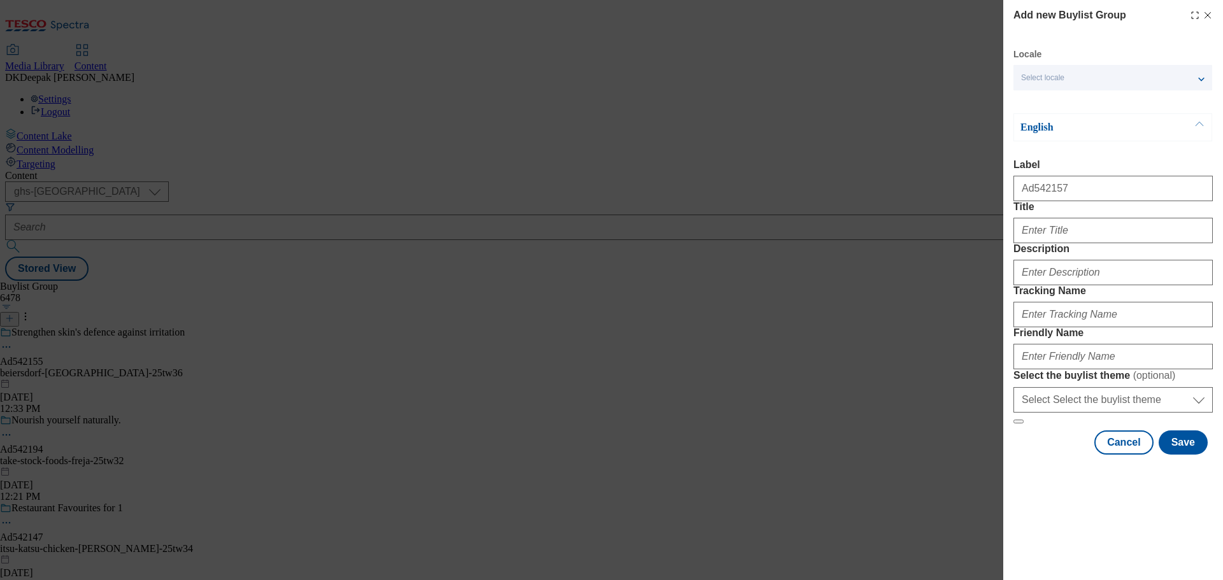
click at [1058, 240] on div "Modal" at bounding box center [1113, 228] width 199 height 31
click at [1062, 243] on input "Title" at bounding box center [1113, 230] width 199 height 25
paste input "Strengthen skin's defence against irritation"
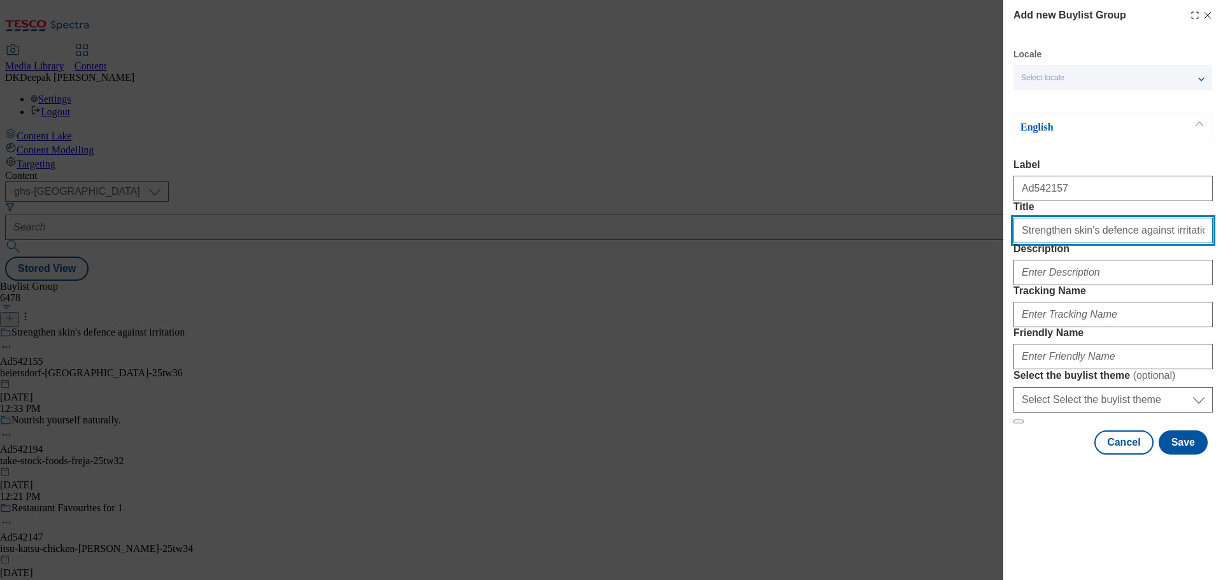
type input "Strengthen skin's defence against irritation"
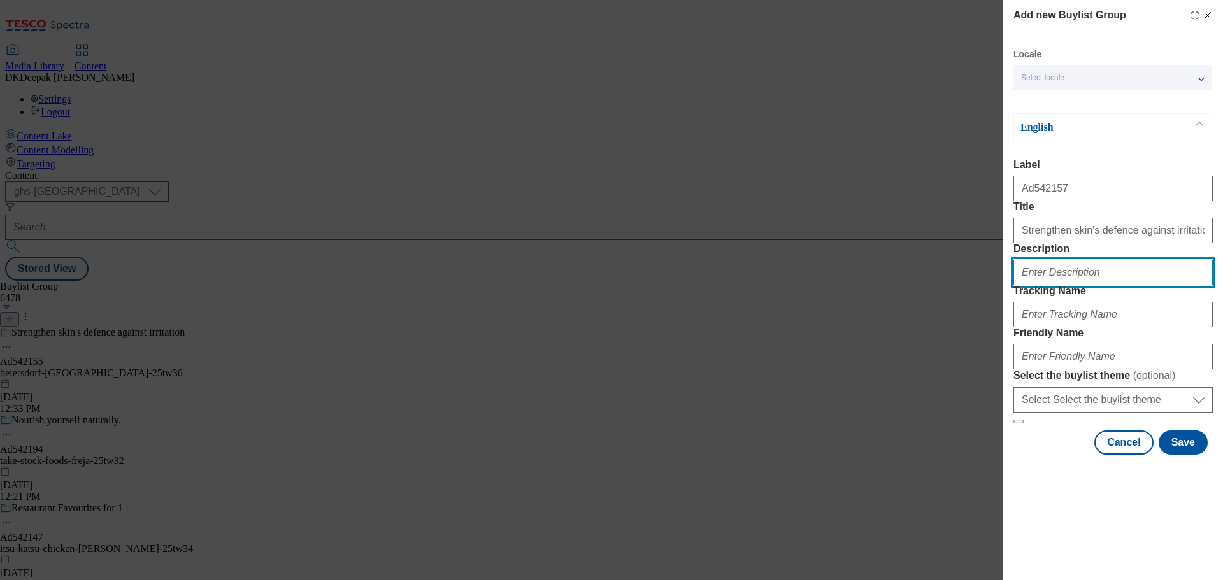
click at [1069, 285] on input "Description" at bounding box center [1113, 272] width 199 height 25
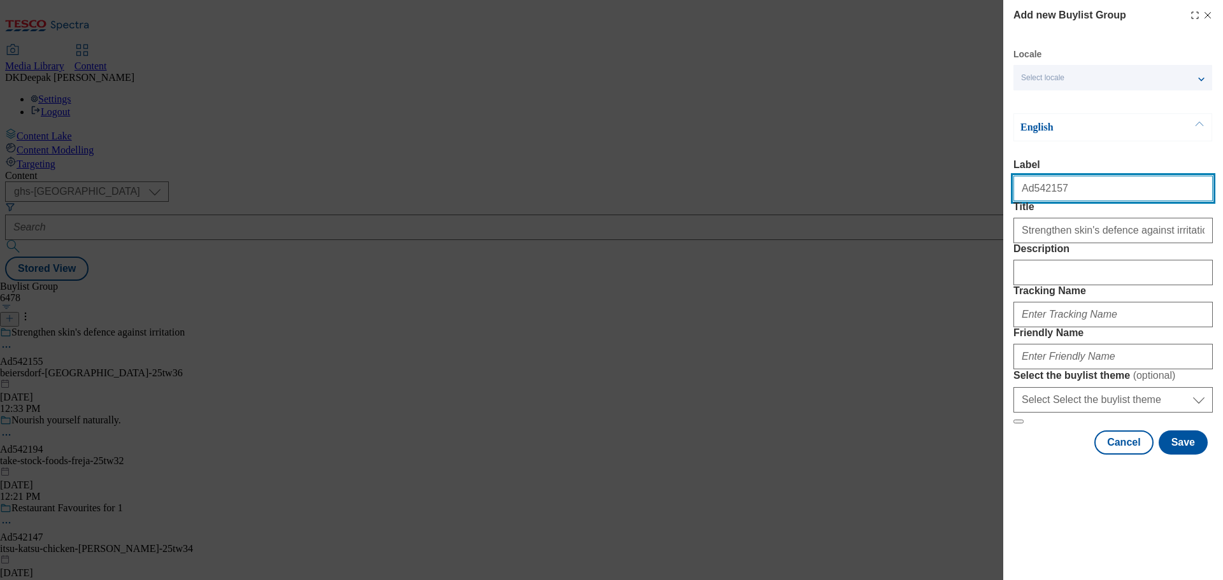
click at [1033, 187] on input "Ad542157" at bounding box center [1113, 188] width 199 height 25
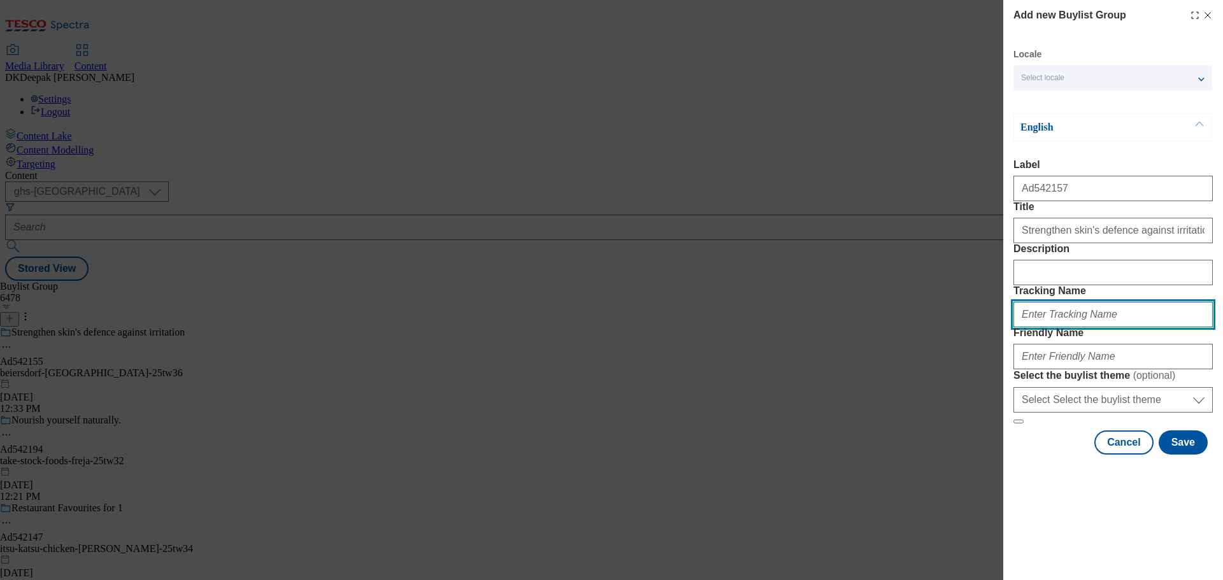
click at [1067, 327] on input "Tracking Name" at bounding box center [1113, 314] width 199 height 25
paste input "Ad542157"
type input "DH_AD542157"
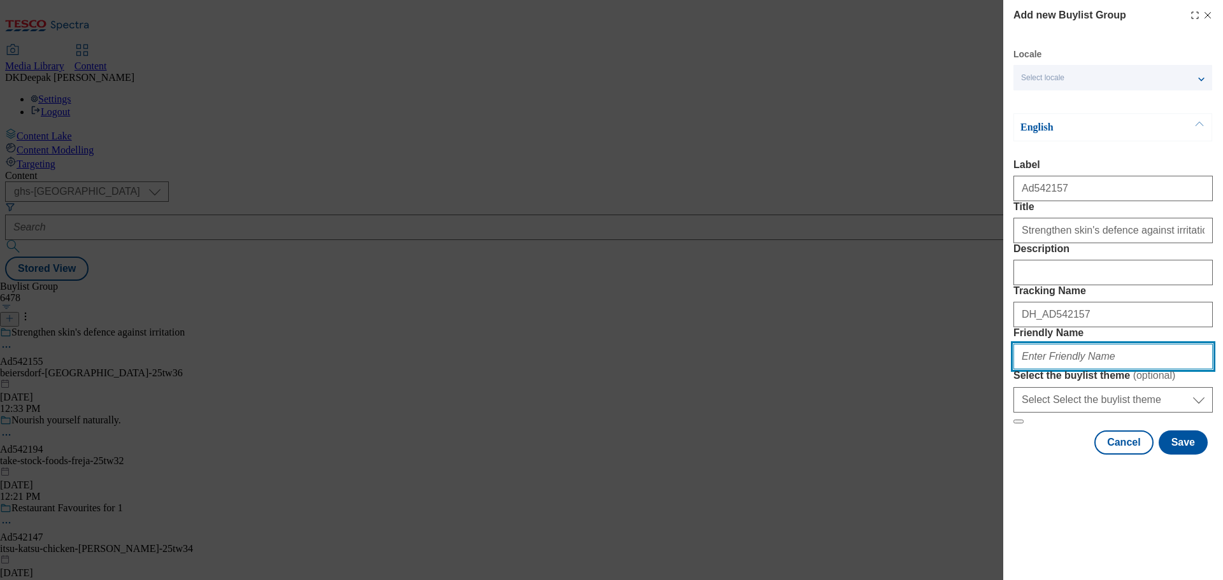
click at [1069, 370] on input "Friendly Name" at bounding box center [1113, 356] width 199 height 25
paste input "Beiersdorf-[GEOGRAPHIC_DATA]-25tw36"
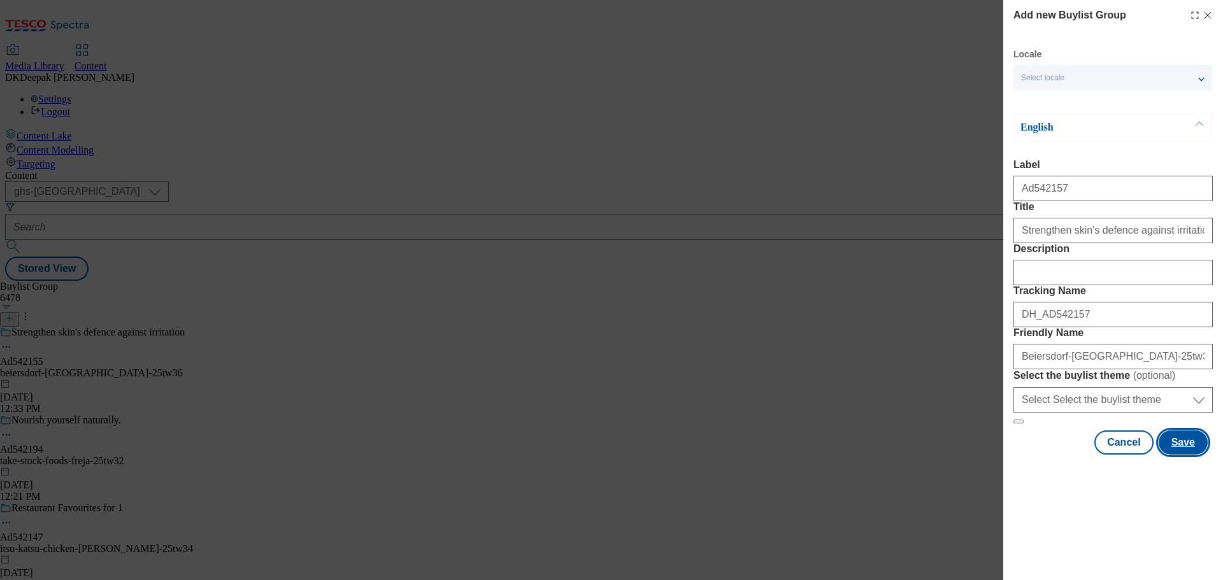
click at [1181, 455] on button "Save" at bounding box center [1183, 443] width 49 height 24
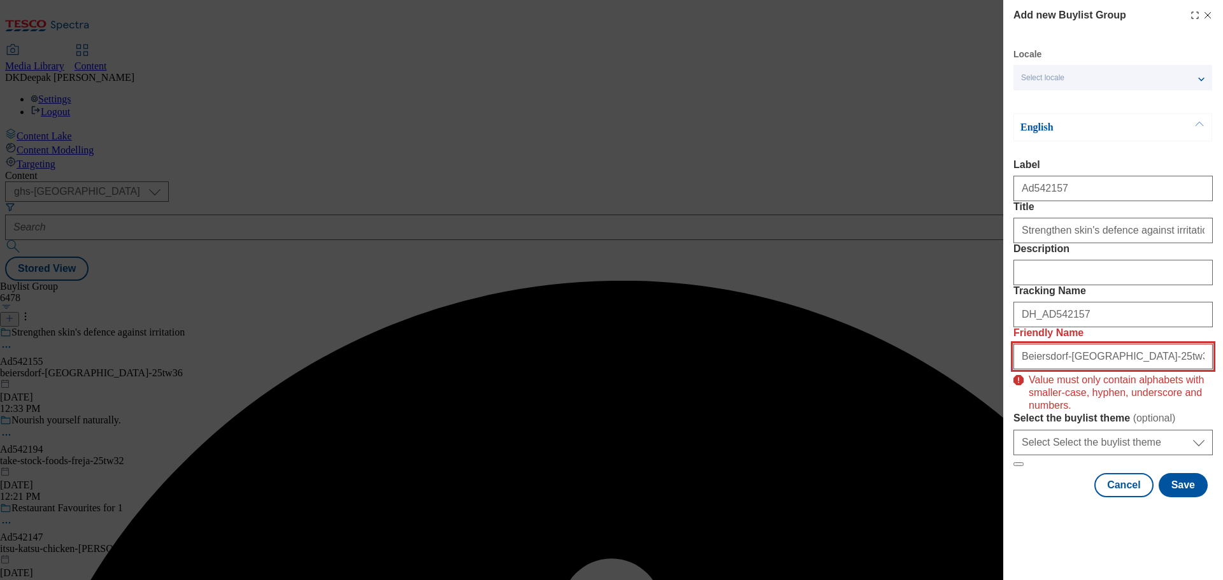
click at [1085, 370] on input "Beiersdorf-[GEOGRAPHIC_DATA]-25tw36" at bounding box center [1113, 356] width 199 height 25
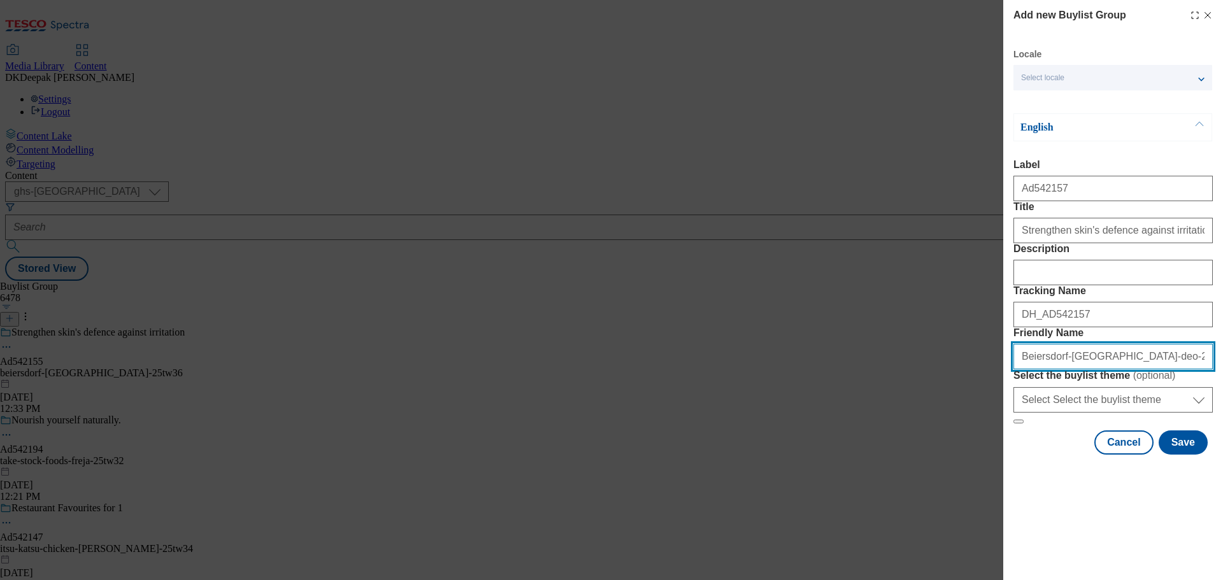
drag, startPoint x: 1097, startPoint y: 450, endPoint x: 998, endPoint y: 449, distance: 98.1
click at [998, 449] on div "Add new Buylist Group Locale Select locale English Welsh English Label Ad542157…" at bounding box center [611, 290] width 1223 height 580
click at [1025, 370] on input "Beiersdorf-[GEOGRAPHIC_DATA]-deo-25tw36" at bounding box center [1113, 356] width 199 height 25
drag, startPoint x: 1026, startPoint y: 449, endPoint x: 1016, endPoint y: 447, distance: 10.5
click at [1016, 370] on input "Beiersdorf-[GEOGRAPHIC_DATA]-deo-25tw36" at bounding box center [1113, 356] width 199 height 25
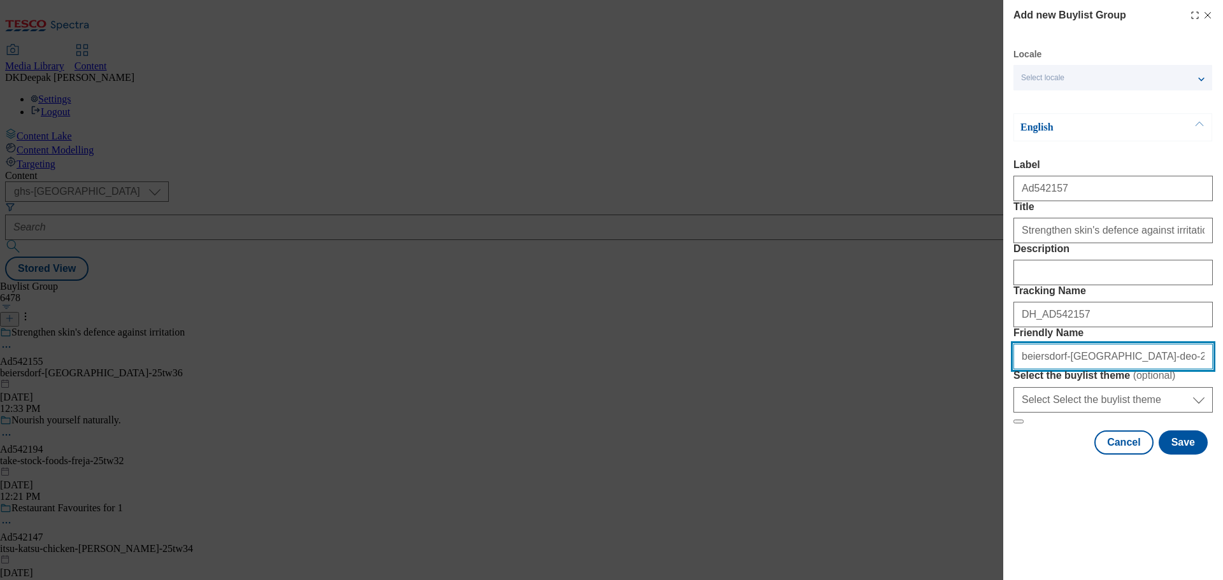
drag, startPoint x: 1096, startPoint y: 452, endPoint x: 982, endPoint y: 452, distance: 114.1
click at [982, 452] on div "Add new Buylist Group Locale Select locale English Welsh English Label Ad542157…" at bounding box center [611, 290] width 1223 height 580
type input "beiersdorf-[GEOGRAPHIC_DATA]-deo-25tw36"
click at [1030, 455] on div "Cancel Save" at bounding box center [1113, 443] width 199 height 24
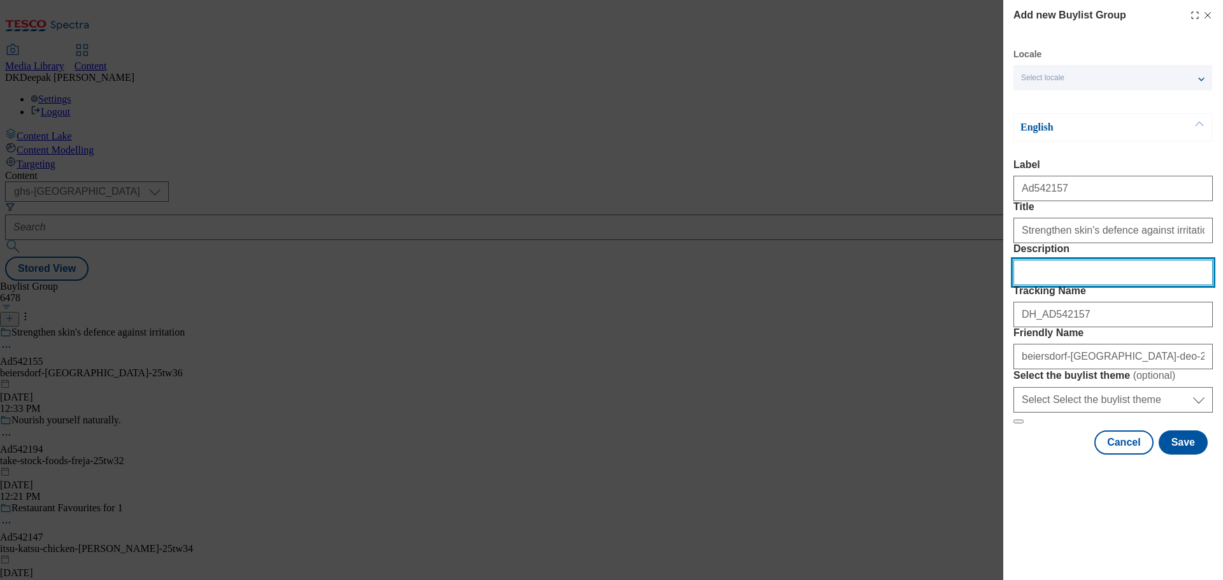
click at [1081, 285] on input "Description" at bounding box center [1113, 272] width 199 height 25
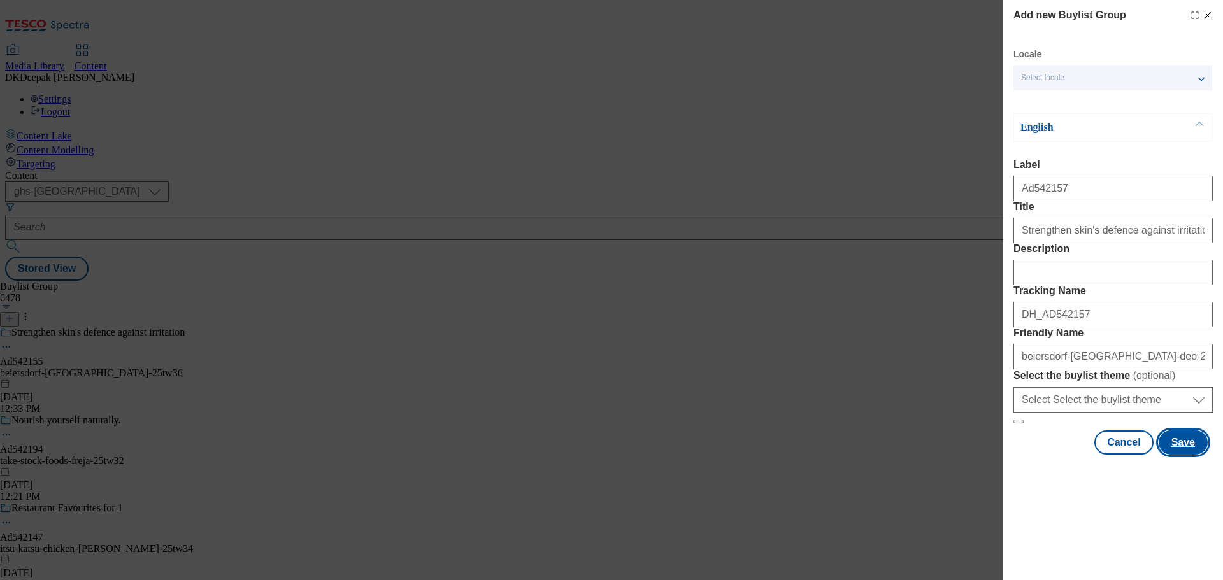
click at [1177, 455] on button "Save" at bounding box center [1183, 443] width 49 height 24
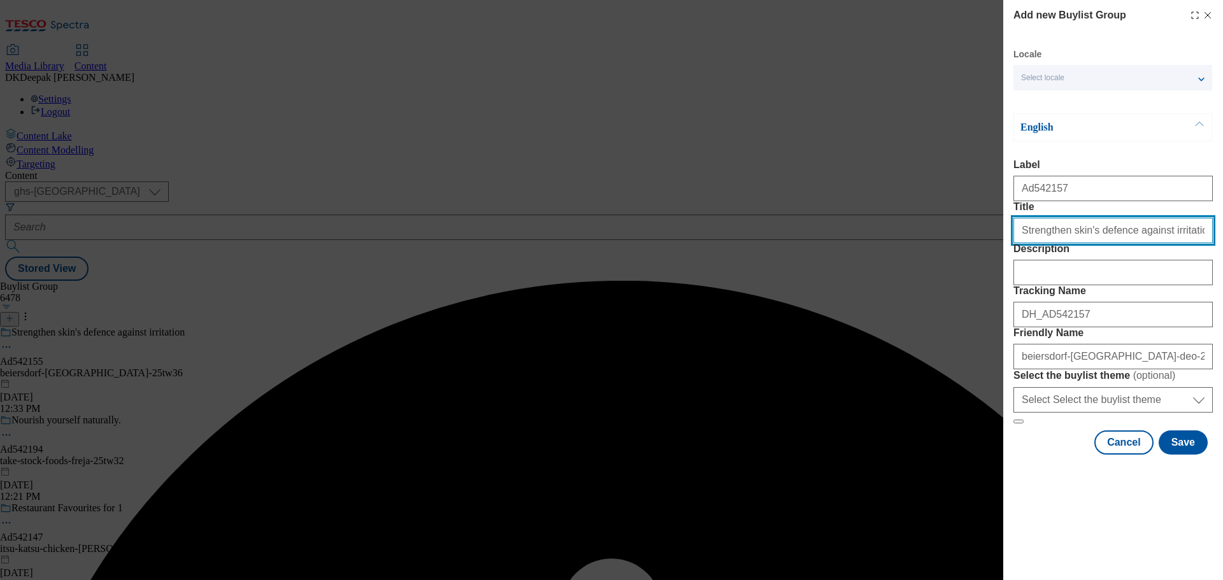
click at [1181, 243] on input "Title" at bounding box center [1113, 230] width 199 height 25
type input "Strengthen skin's defence against irritation"
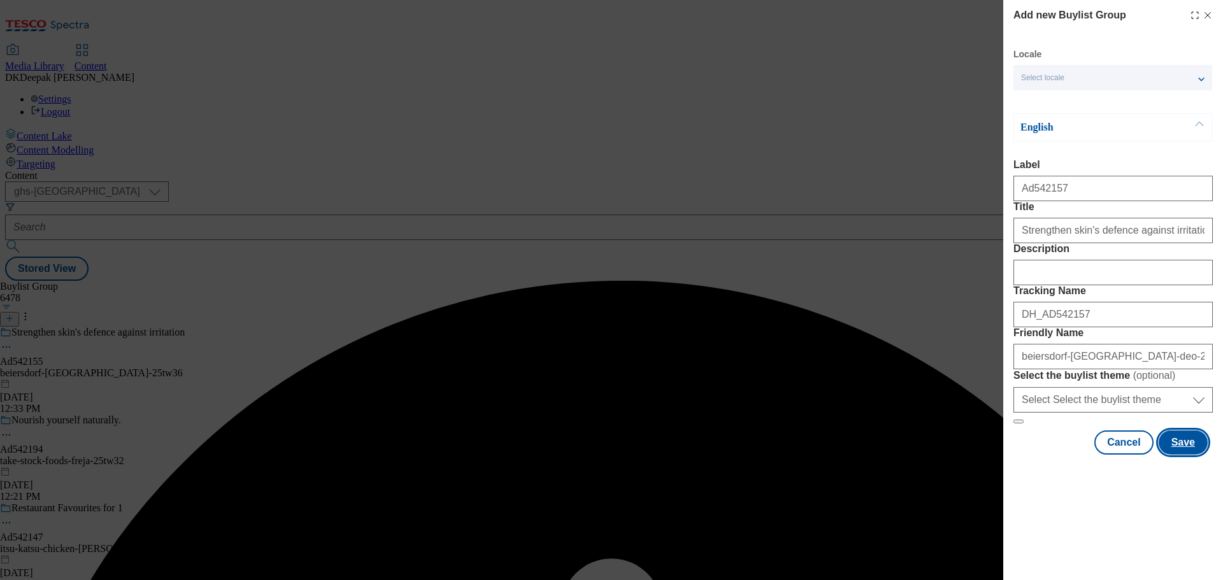
click at [1179, 455] on button "Save" at bounding box center [1183, 443] width 49 height 24
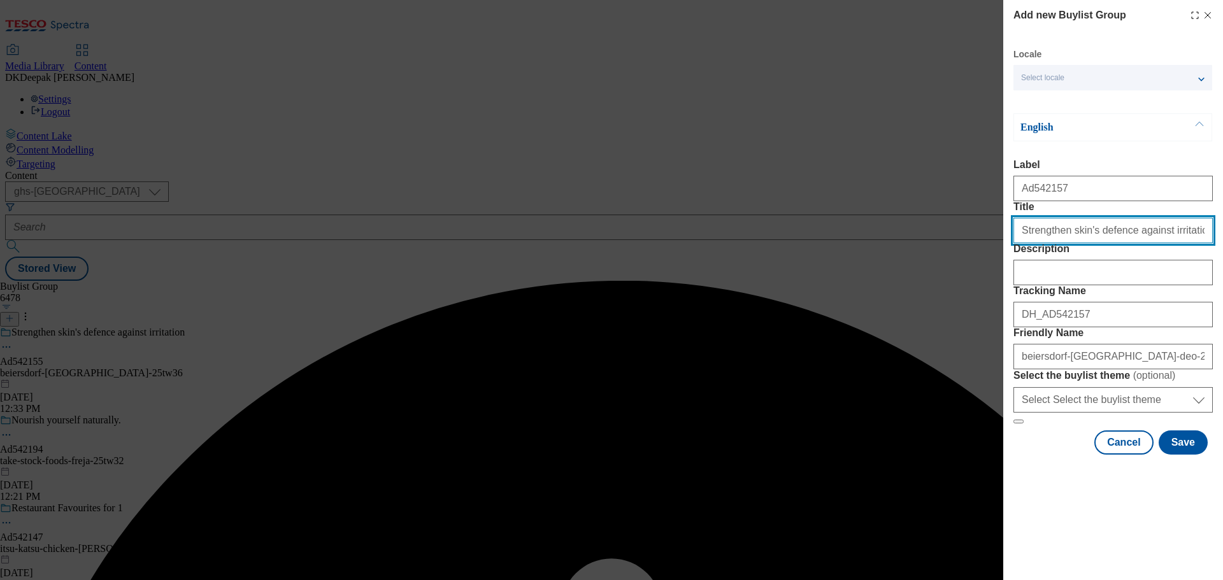
click at [1021, 243] on input "Title" at bounding box center [1113, 230] width 199 height 25
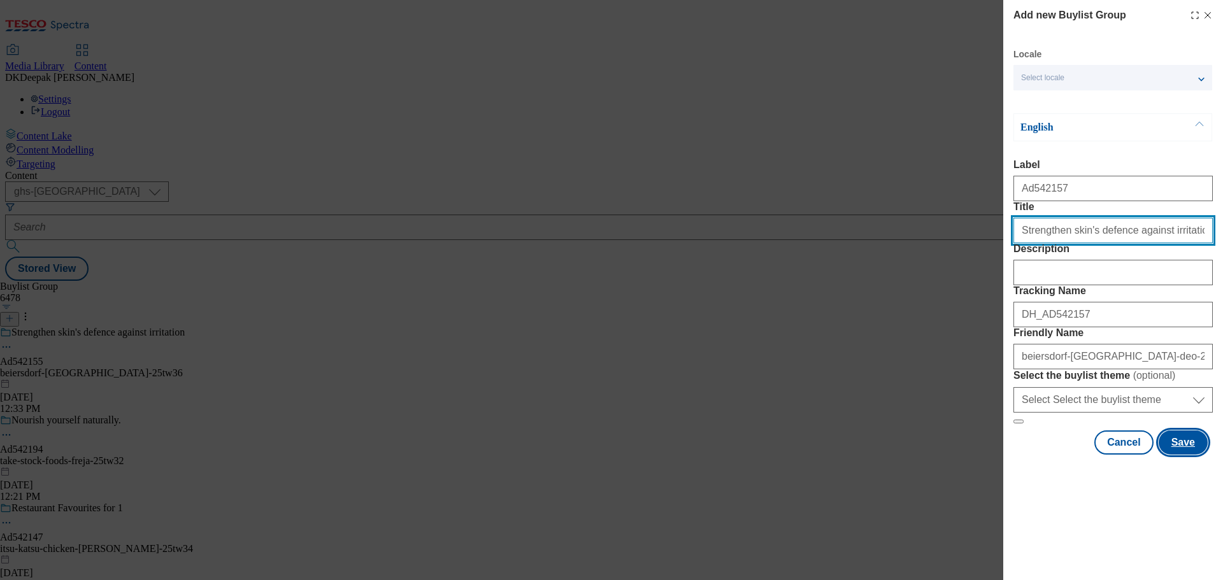
type input "Strengthen skin's defence against irritation"
click at [1177, 455] on button "Save" at bounding box center [1183, 443] width 49 height 24
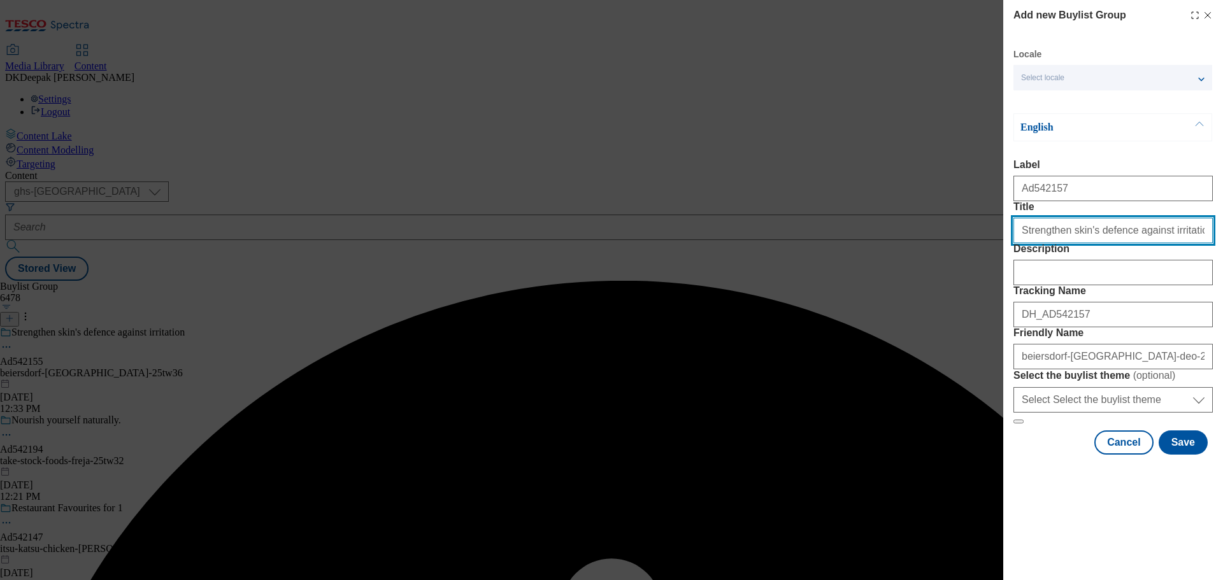
click at [1181, 243] on input "Strengthen skin's defence against irritation" at bounding box center [1113, 230] width 199 height 25
type input "Strengthen skin's defence against irritation"
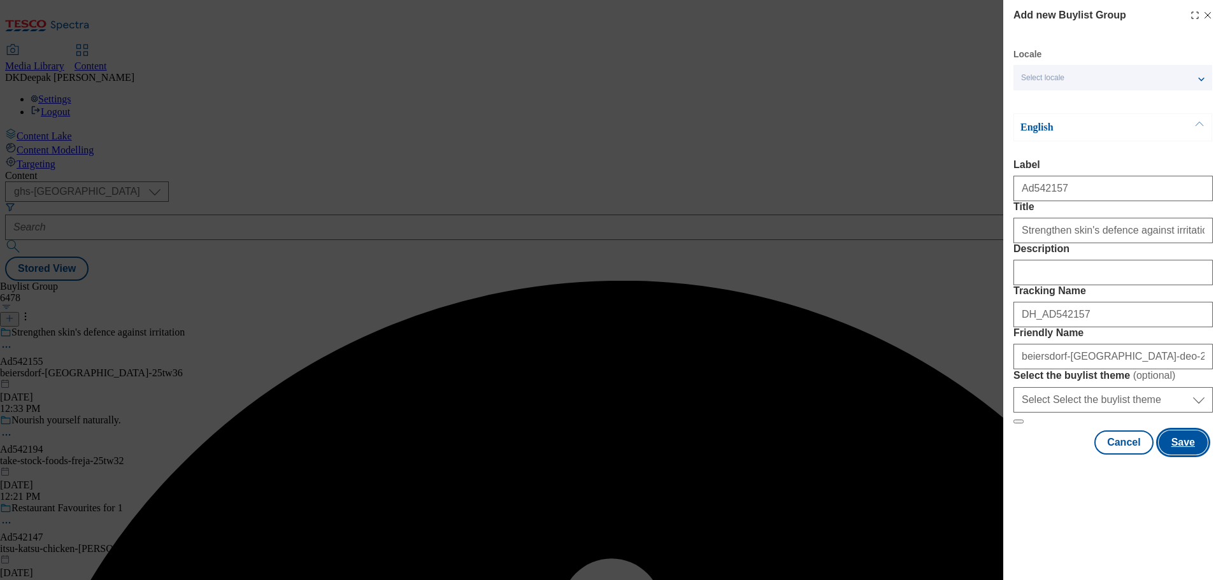
click at [1174, 455] on button "Save" at bounding box center [1183, 443] width 49 height 24
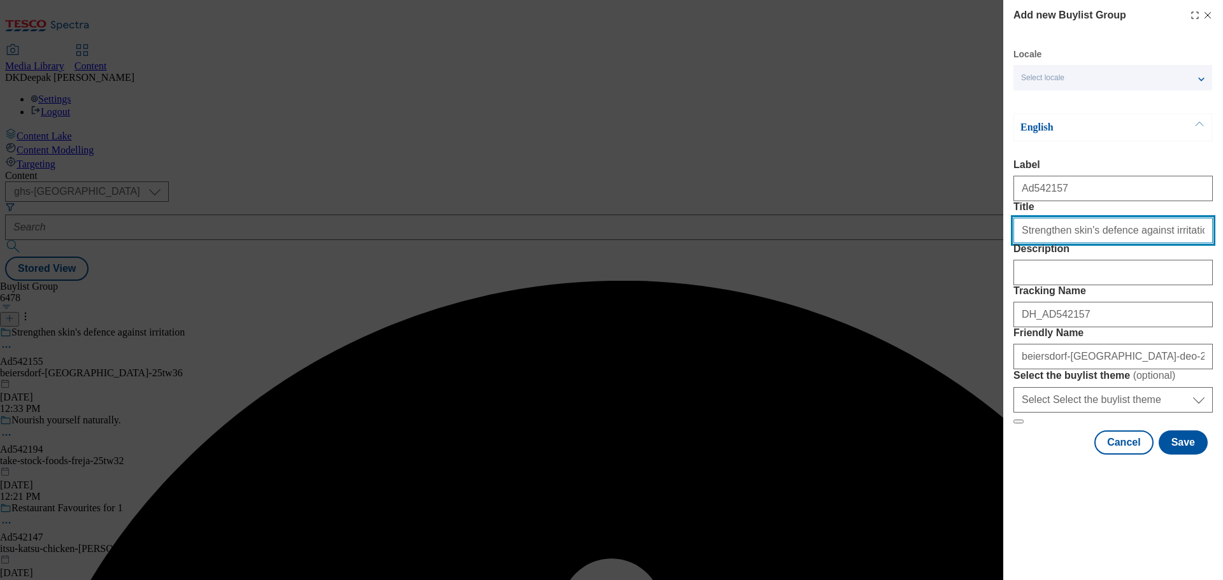
click at [1184, 243] on input "Title" at bounding box center [1113, 230] width 199 height 25
type input "Strengthen skin's defence against irritation"
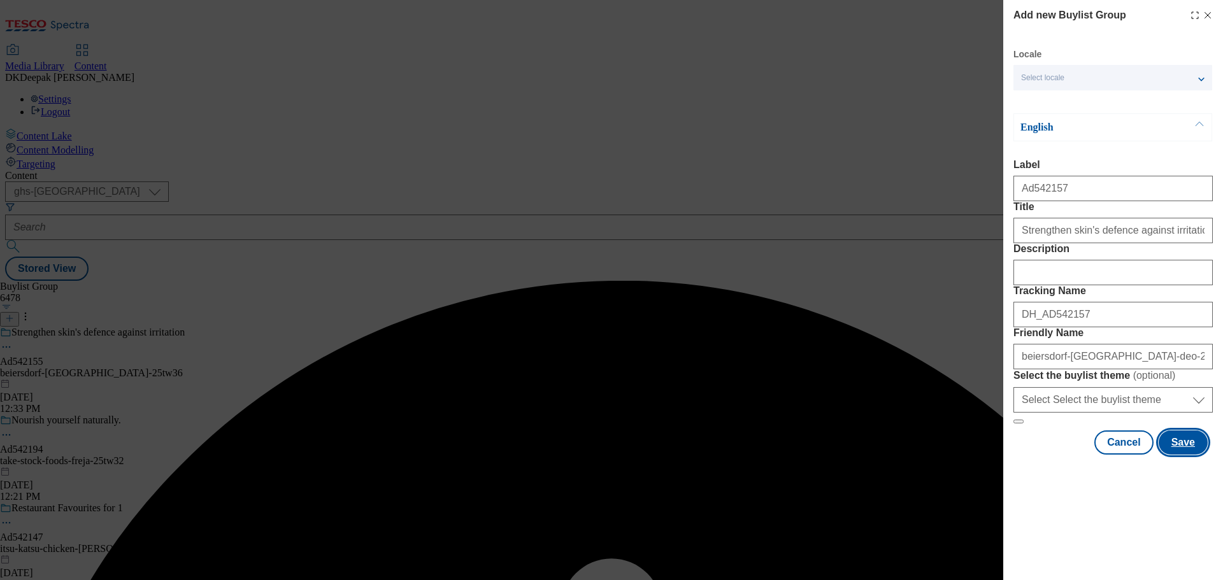
click at [1174, 455] on button "Save" at bounding box center [1183, 443] width 49 height 24
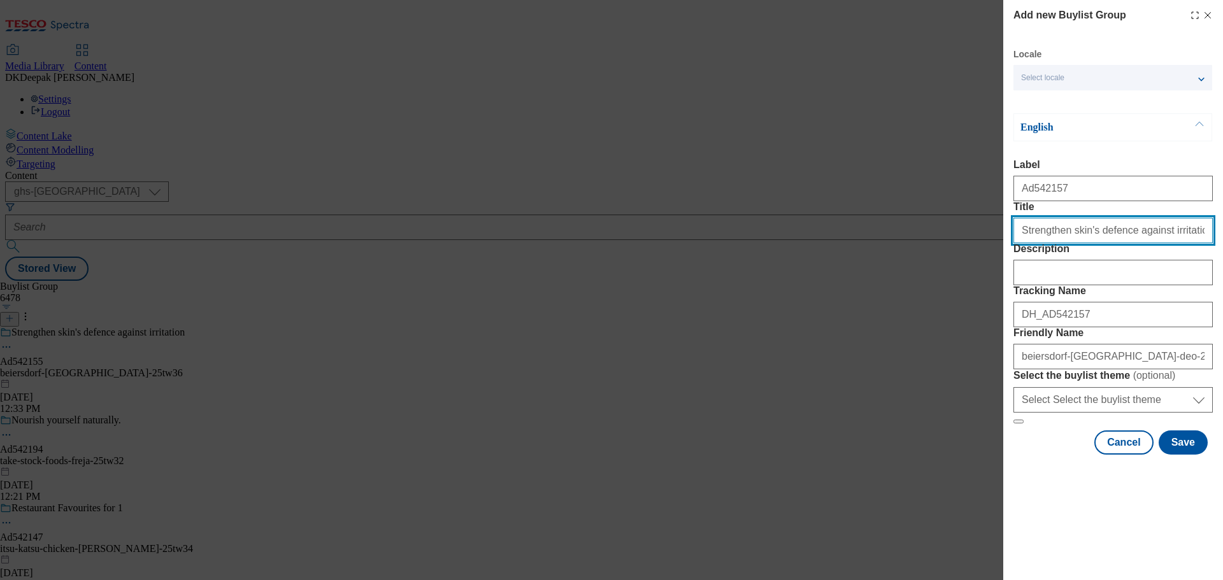
click at [1175, 243] on input "Strengthen skin's defence against irritation" at bounding box center [1113, 230] width 199 height 25
type input "Strengthen skin's defence against irritation"
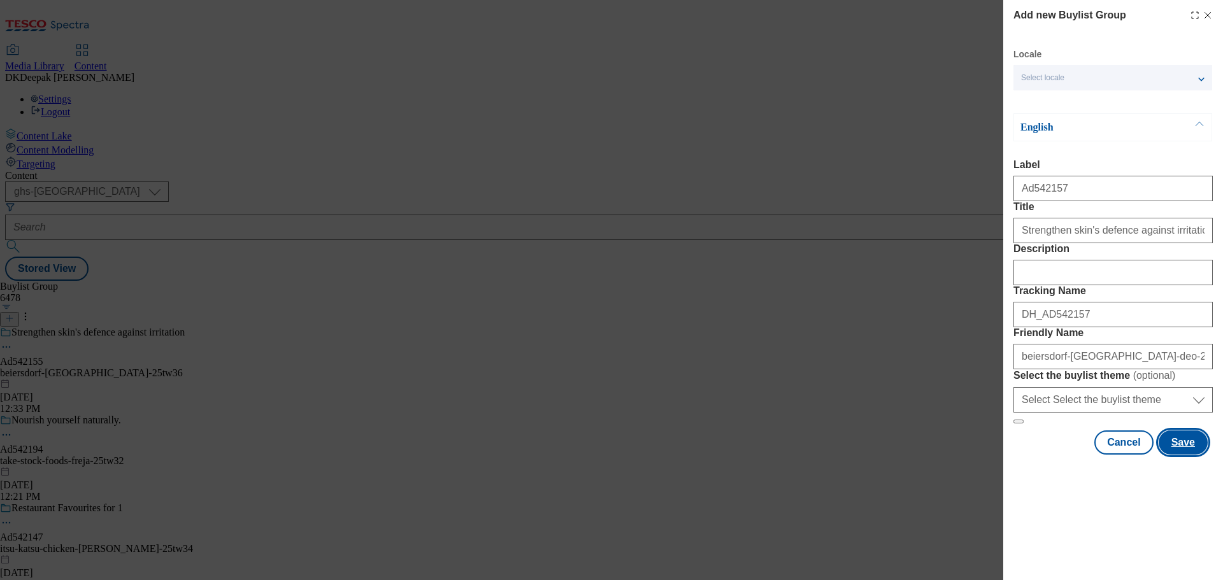
click at [1181, 455] on button "Save" at bounding box center [1183, 443] width 49 height 24
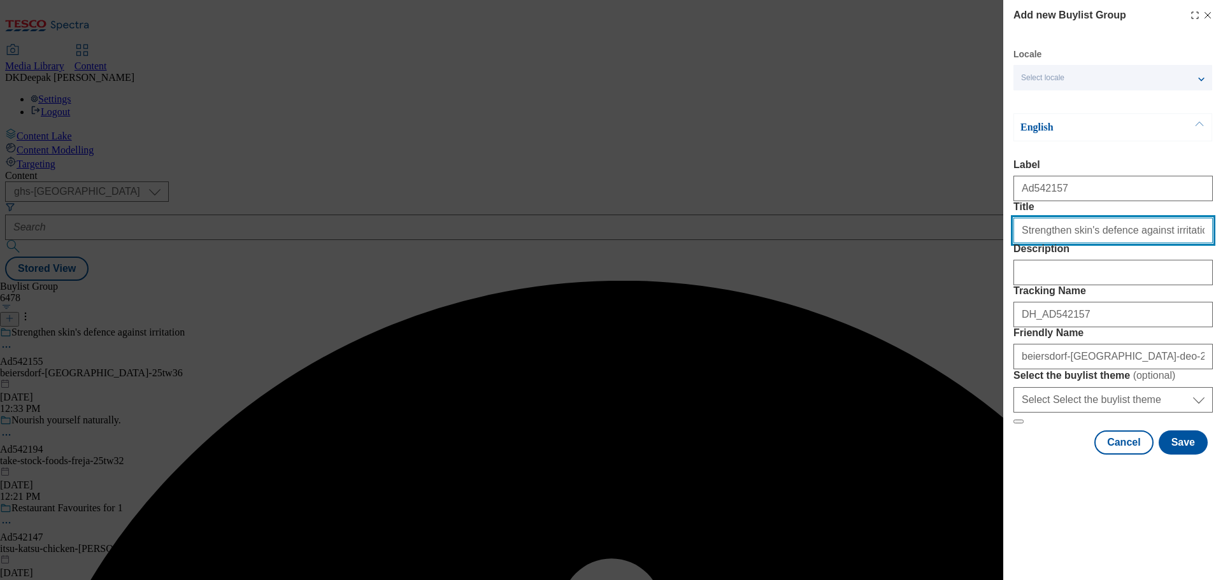
click at [1180, 243] on input "Strengthen skin's defence against irritation" at bounding box center [1113, 230] width 199 height 25
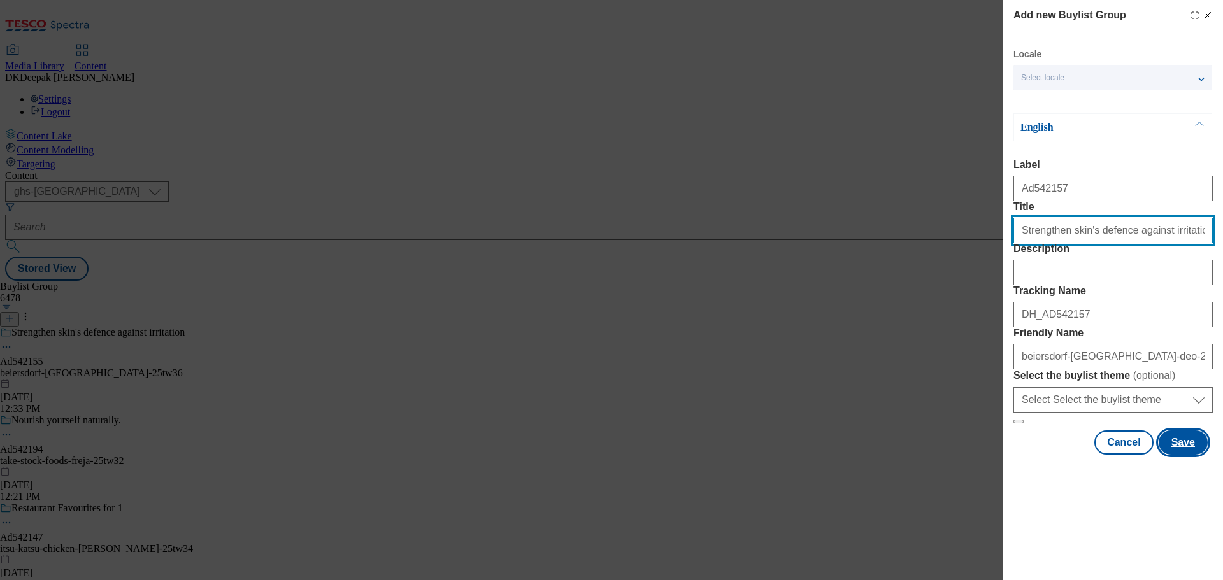
type input "Strengthen skin's defence against irritation"
click at [1170, 455] on button "Save" at bounding box center [1183, 443] width 49 height 24
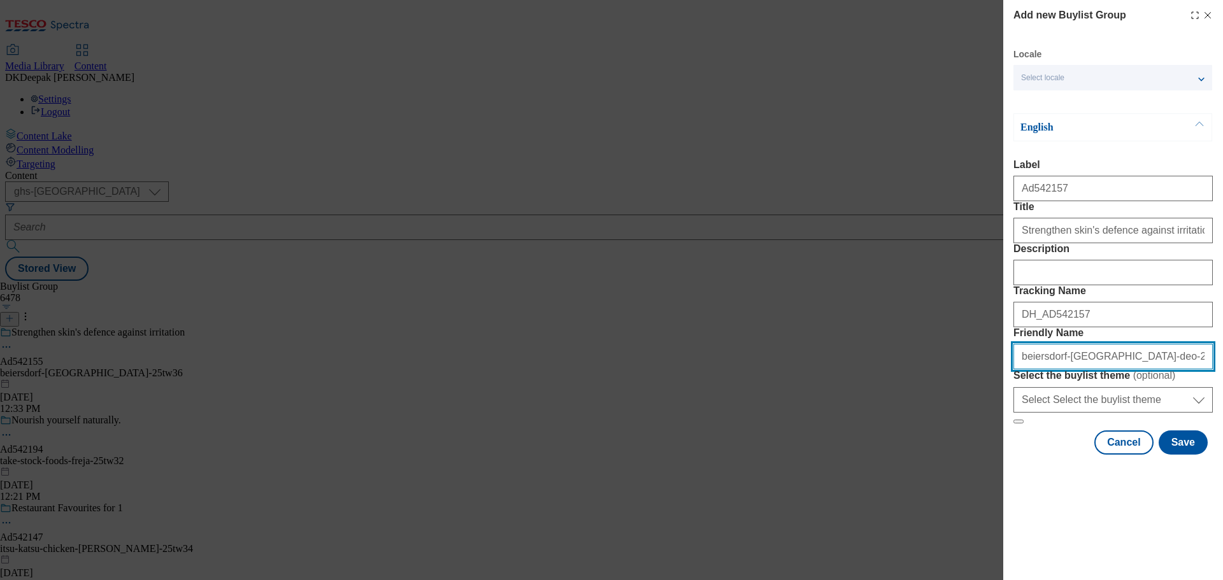
click at [1098, 370] on input "beiersdorf-[GEOGRAPHIC_DATA]-deo-25tw36" at bounding box center [1113, 356] width 199 height 25
drag, startPoint x: 1120, startPoint y: 445, endPoint x: 951, endPoint y: 454, distance: 169.1
click at [951, 454] on div "Add new Buylist Group Locale Select locale English Welsh English Label Ad542157…" at bounding box center [611, 290] width 1223 height 580
type input "beiersdorf-[GEOGRAPHIC_DATA]-deo-range-25tw36"
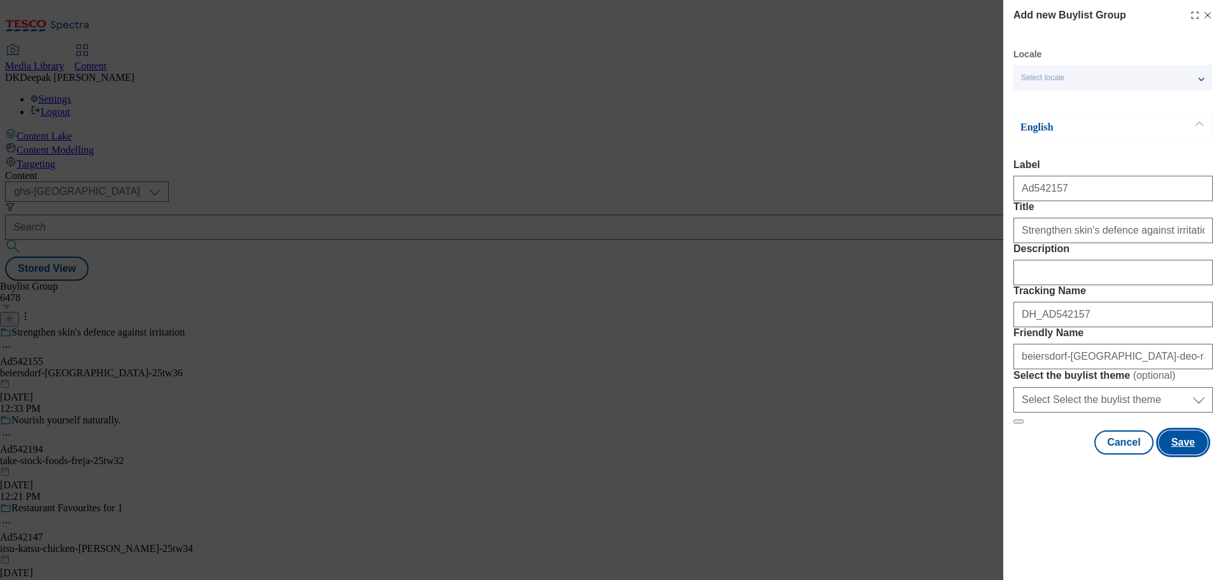
click at [1174, 455] on button "Save" at bounding box center [1183, 443] width 49 height 24
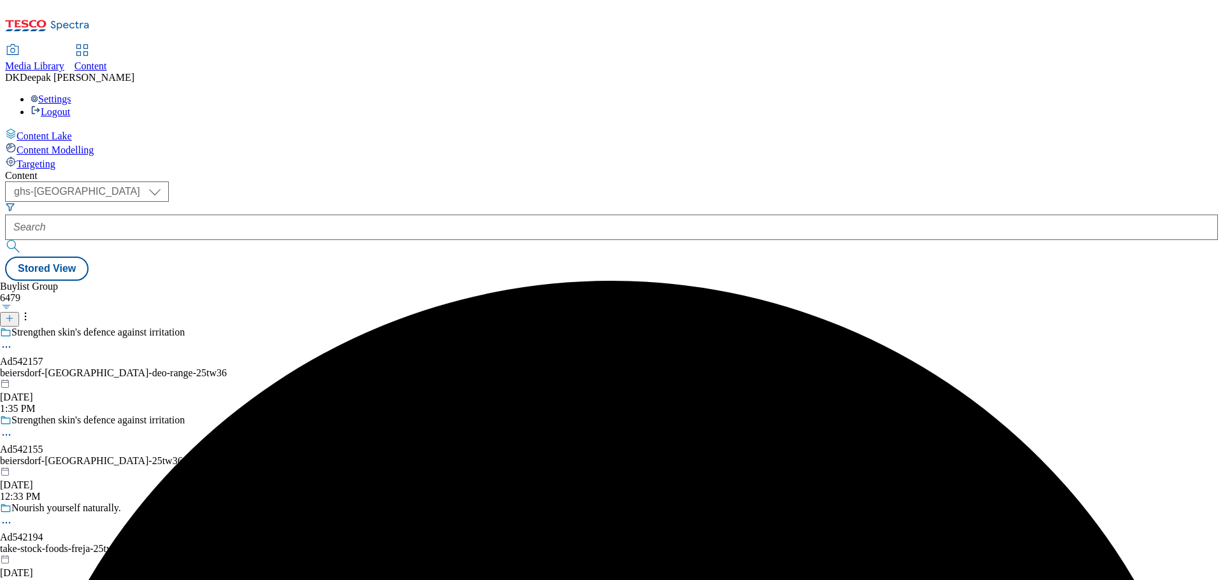
click at [227, 368] on div "beiersdorf-[GEOGRAPHIC_DATA]-deo-range-25tw36" at bounding box center [113, 373] width 227 height 11
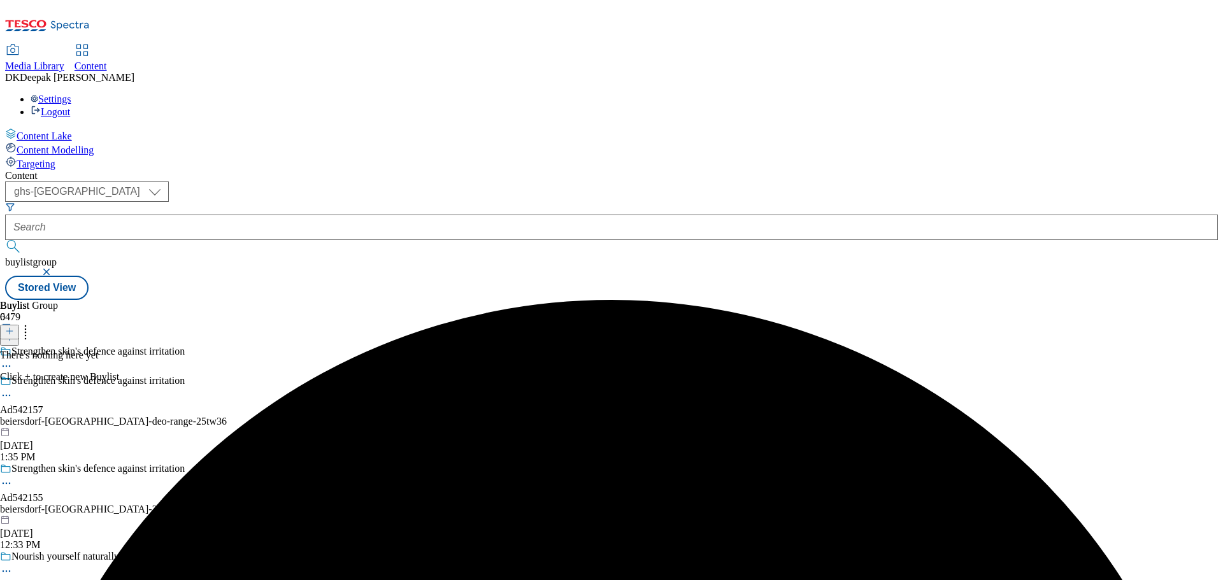
click at [14, 327] on icon at bounding box center [9, 331] width 9 height 9
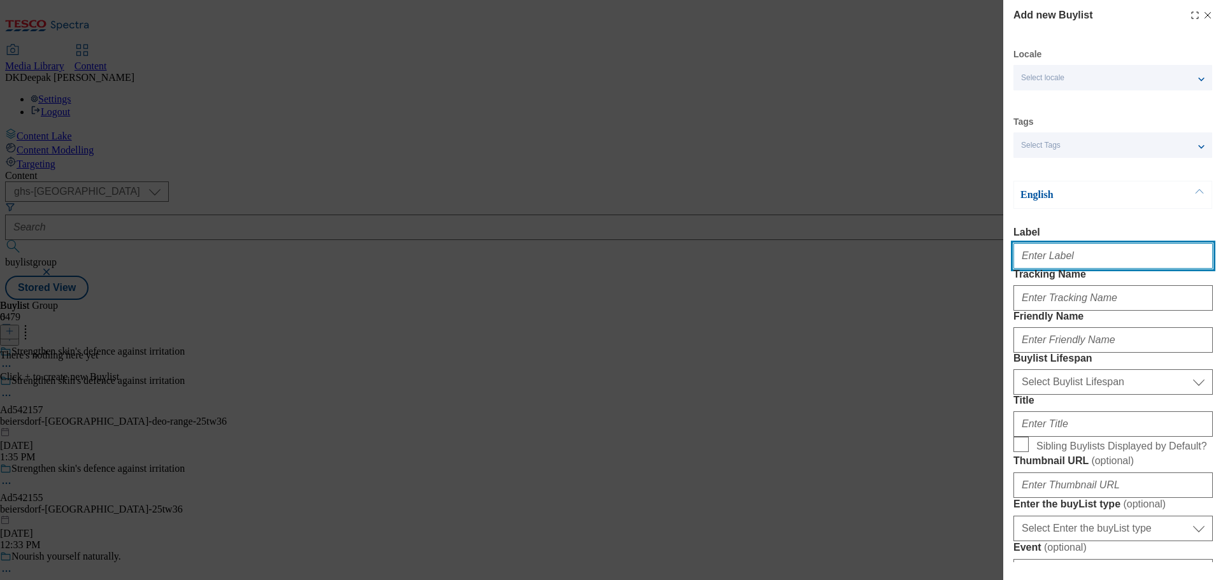
click at [1071, 252] on input "Label" at bounding box center [1113, 255] width 199 height 25
paste input "ad542157"
drag, startPoint x: 1027, startPoint y: 261, endPoint x: 996, endPoint y: 261, distance: 31.2
click at [996, 261] on div "Add new Buylist Locale Select locale English Welsh Tags Select Tags fnf marketp…" at bounding box center [611, 290] width 1223 height 580
drag, startPoint x: 1060, startPoint y: 257, endPoint x: 991, endPoint y: 257, distance: 69.4
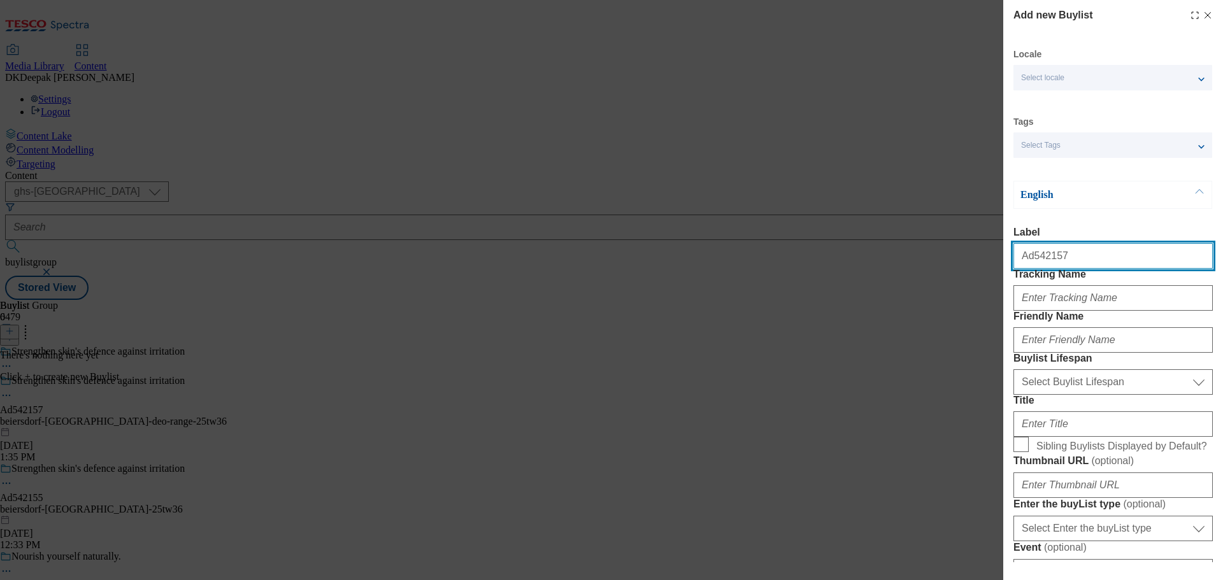
click at [991, 257] on div "Add new Buylist Locale Select locale English Welsh Tags Select Tags fnf marketp…" at bounding box center [611, 290] width 1223 height 580
type input "Ad542157"
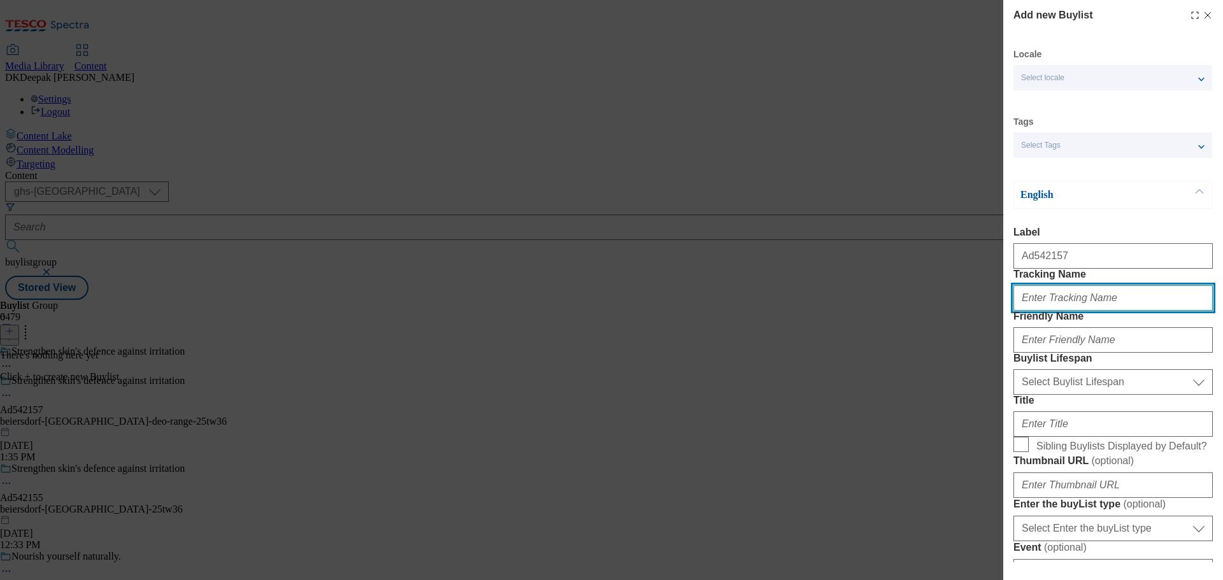
click at [1060, 311] on input "Tracking Name" at bounding box center [1113, 297] width 199 height 25
paste input "Ad542157"
type input "DH_AD542157"
click at [731, 475] on div "Add new Buylist Locale Select locale English Welsh Tags Select Tags fnf marketp…" at bounding box center [611, 290] width 1223 height 580
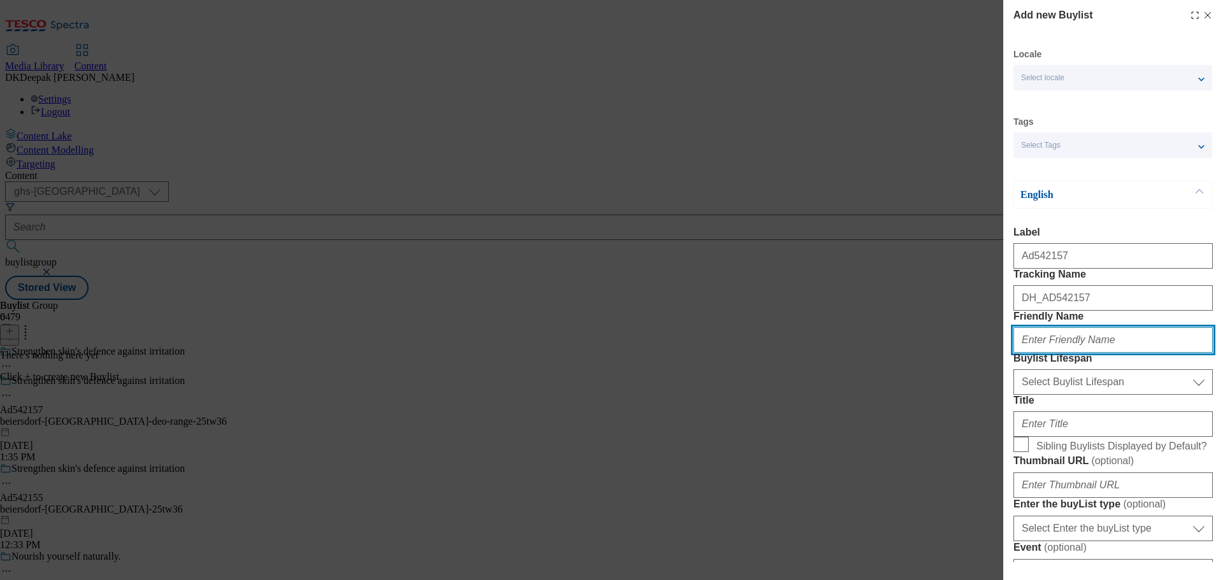
click at [1069, 353] on input "Friendly Name" at bounding box center [1113, 339] width 199 height 25
paste input "beiersdorf"
type input "beiersdorf"
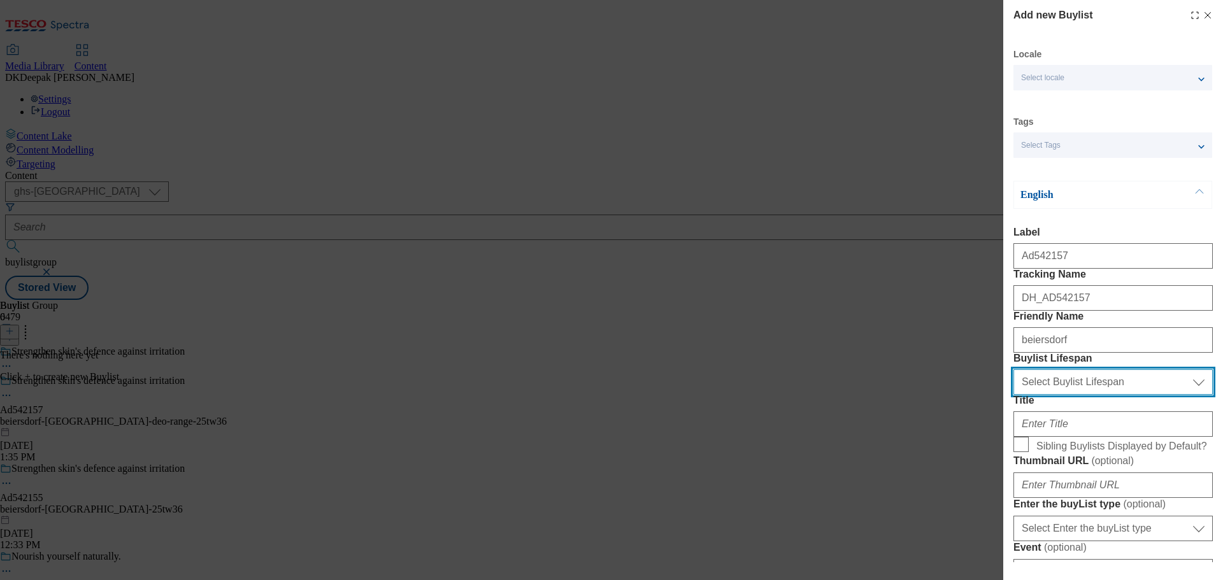
click at [1098, 395] on select "Select Buylist Lifespan evergreen seasonal tactical" at bounding box center [1113, 382] width 199 height 25
select select "tactical"
click at [1014, 395] on select "Select Buylist Lifespan evergreen seasonal tactical" at bounding box center [1113, 382] width 199 height 25
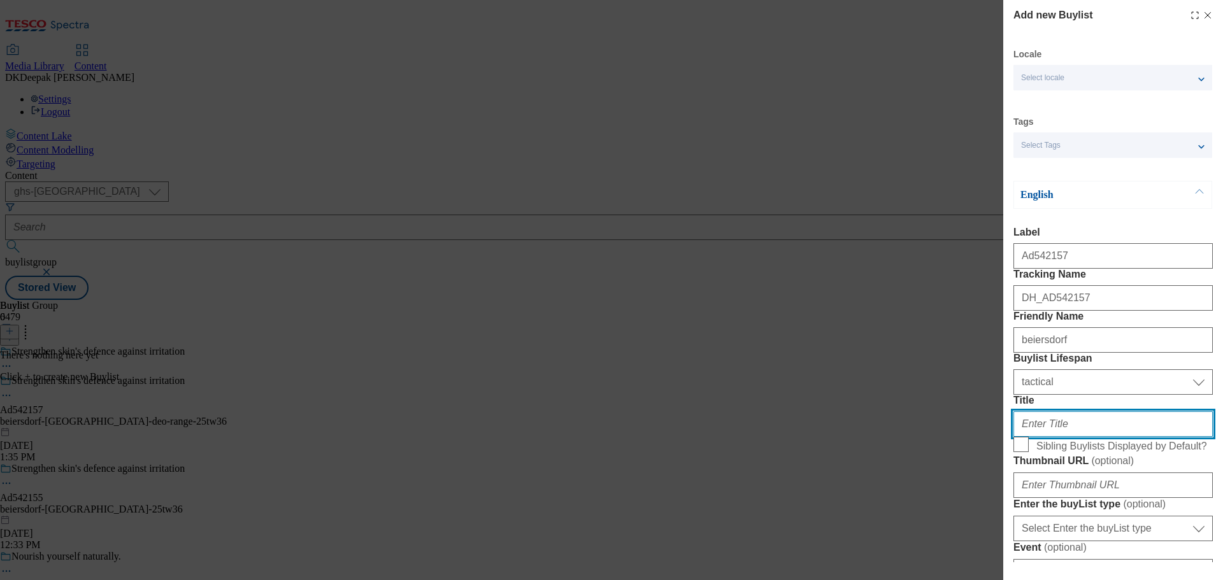
click at [1074, 437] on input "Title" at bounding box center [1113, 424] width 199 height 25
paste input "With hyaluronic acid"
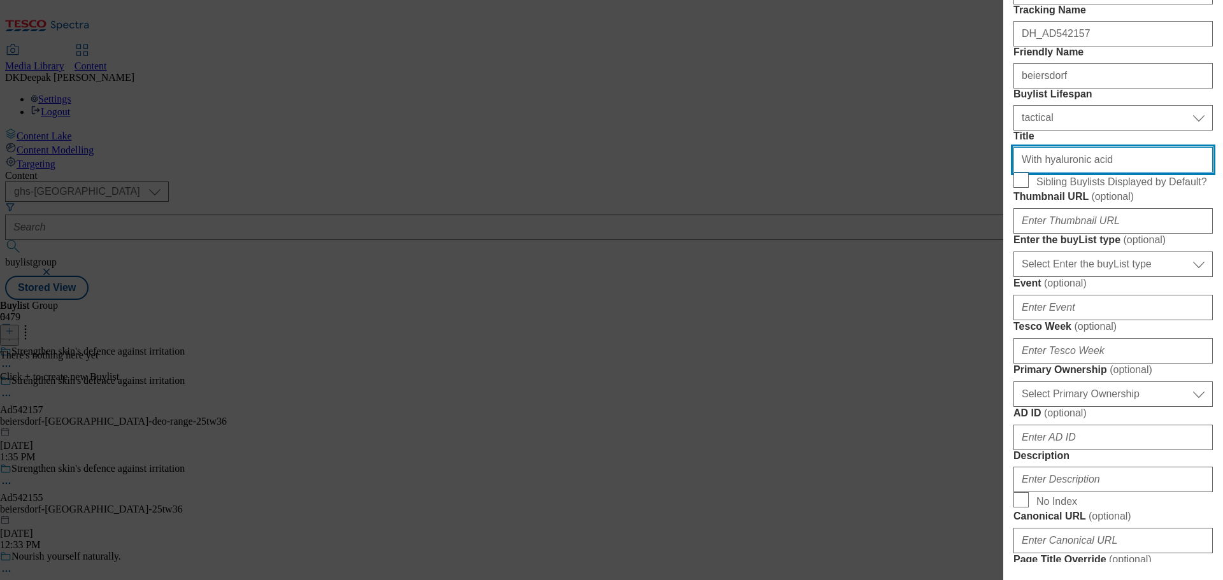
scroll to position [319, 0]
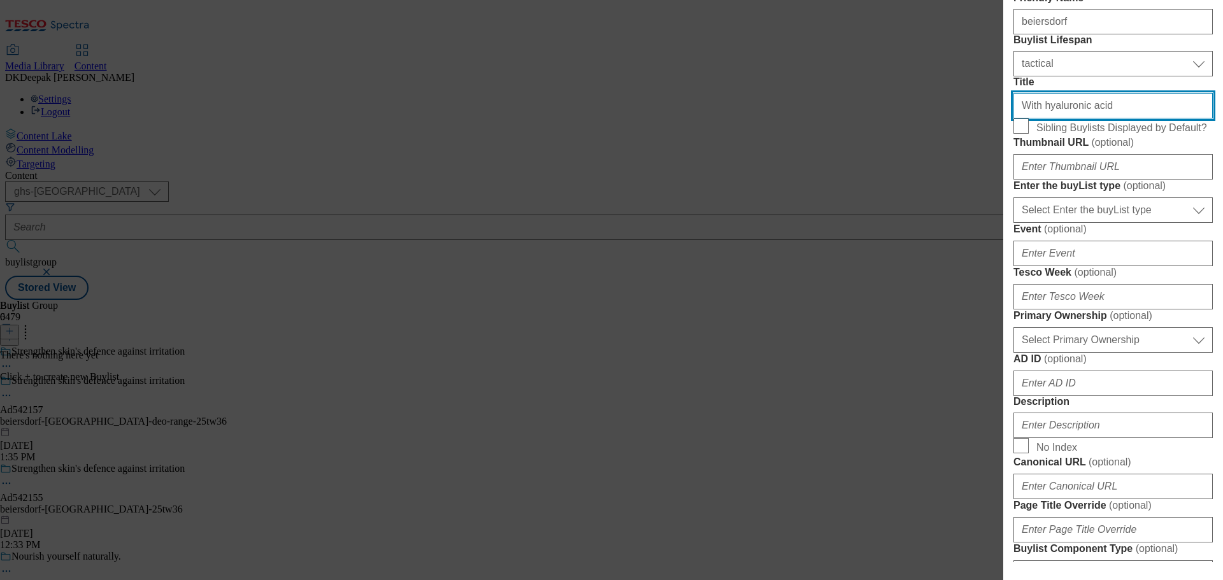
type input "With hyaluronic acid"
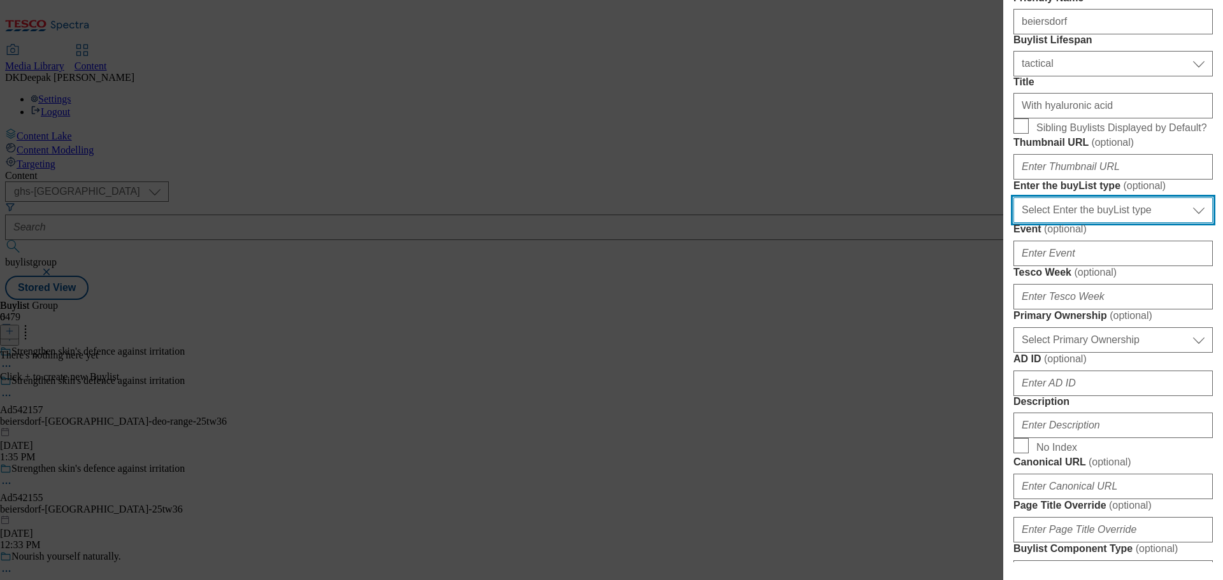
click at [1065, 223] on select "Select Enter the buyList type event supplier funded long term >4 weeks supplier…" at bounding box center [1113, 210] width 199 height 25
select select "supplier funded short term 1-3 weeks"
click at [1014, 223] on select "Select Enter the buyList type event supplier funded long term >4 weeks supplier…" at bounding box center [1113, 210] width 199 height 25
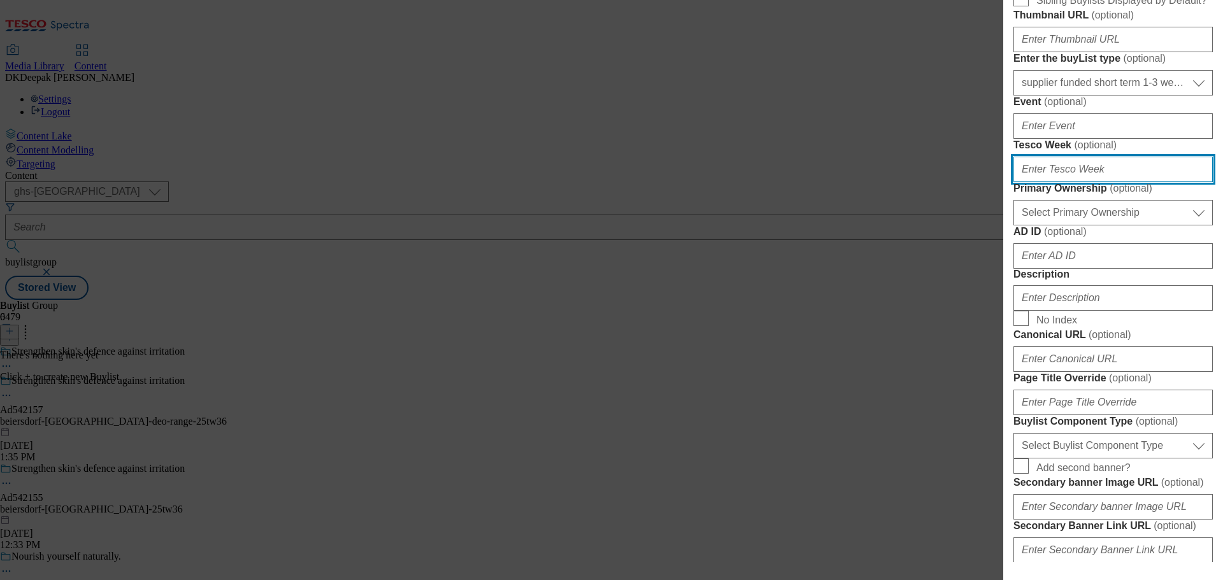
click at [1049, 182] on input "Tesco Week ( optional )" at bounding box center [1113, 169] width 199 height 25
type input "36"
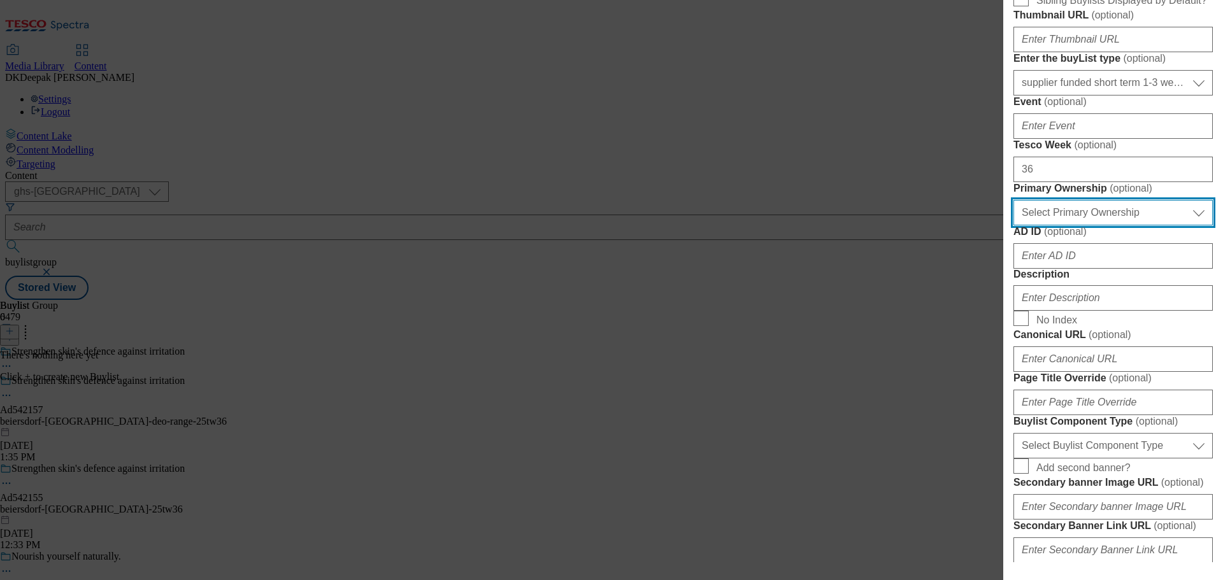
click at [1092, 226] on select "Select Primary Ownership tesco dunnhumby" at bounding box center [1113, 212] width 199 height 25
select select "dunnhumby"
click at [1014, 226] on select "Select Primary Ownership tesco dunnhumby" at bounding box center [1113, 212] width 199 height 25
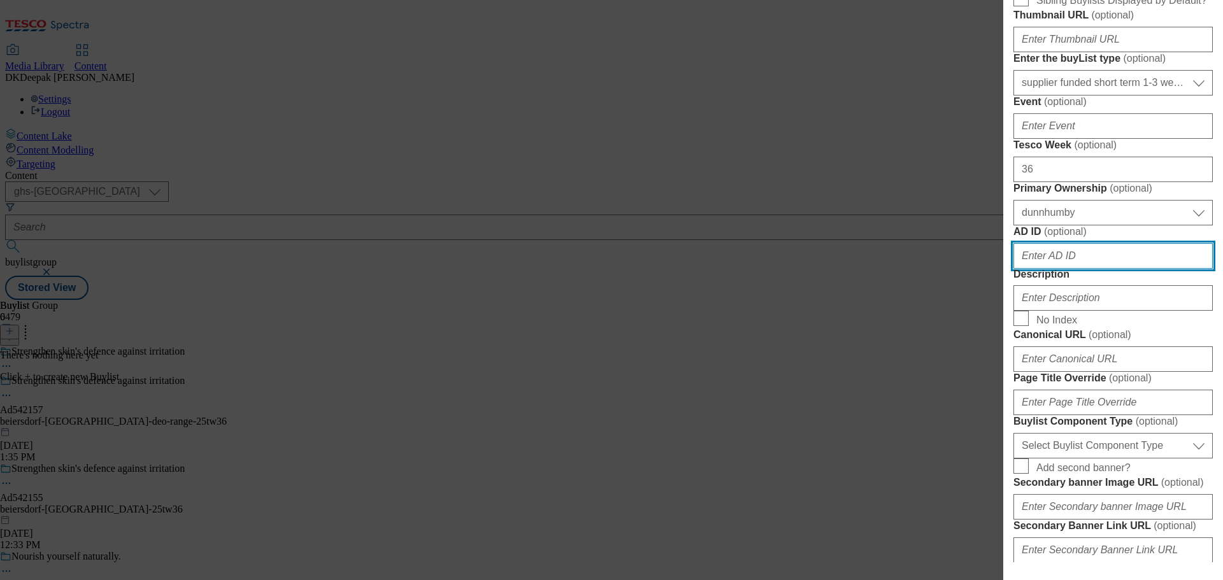
click at [1075, 269] on input "AD ID ( optional )" at bounding box center [1113, 255] width 199 height 25
paste input "542157"
type input "542157"
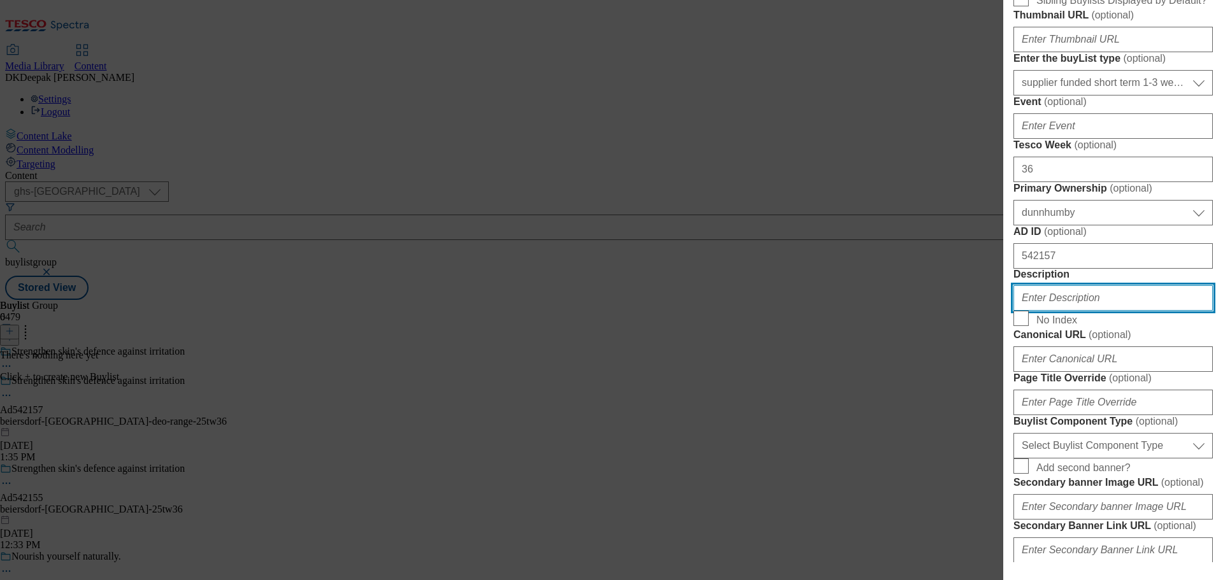
click at [1069, 311] on input "Description" at bounding box center [1113, 297] width 199 height 25
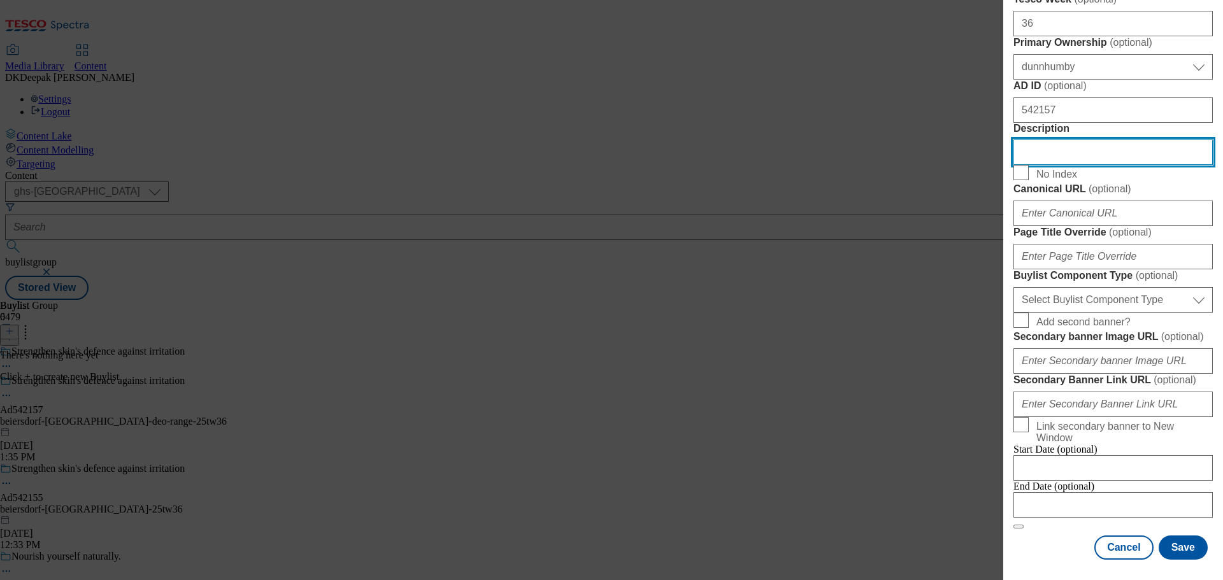
scroll to position [828, 0]
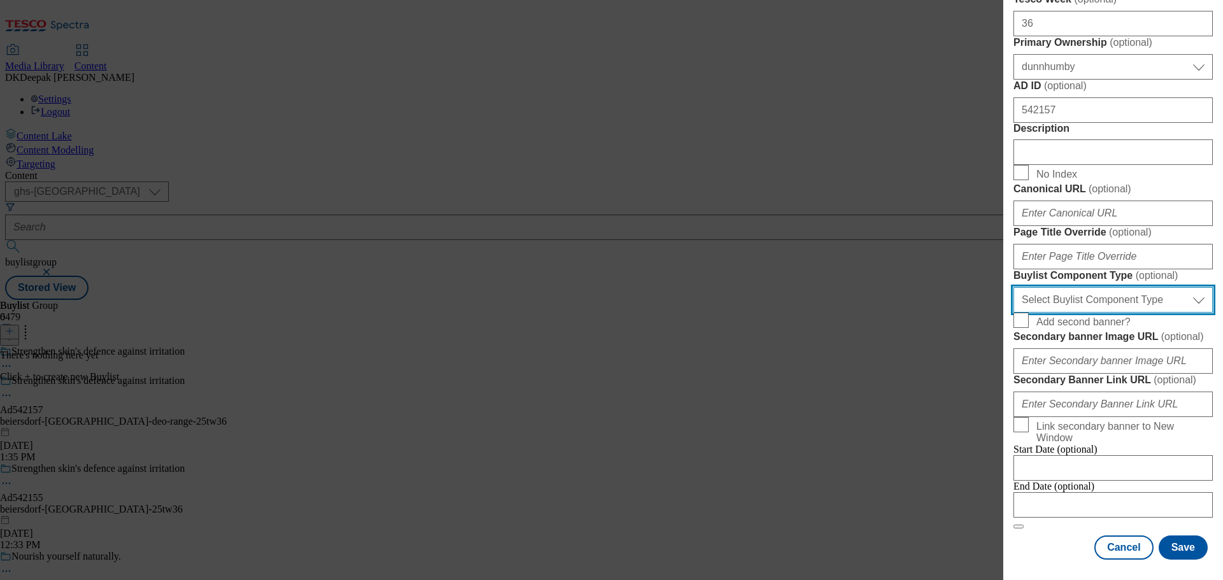
click at [1088, 313] on select "Select Buylist Component Type Banner Competition Header Meal" at bounding box center [1113, 299] width 199 height 25
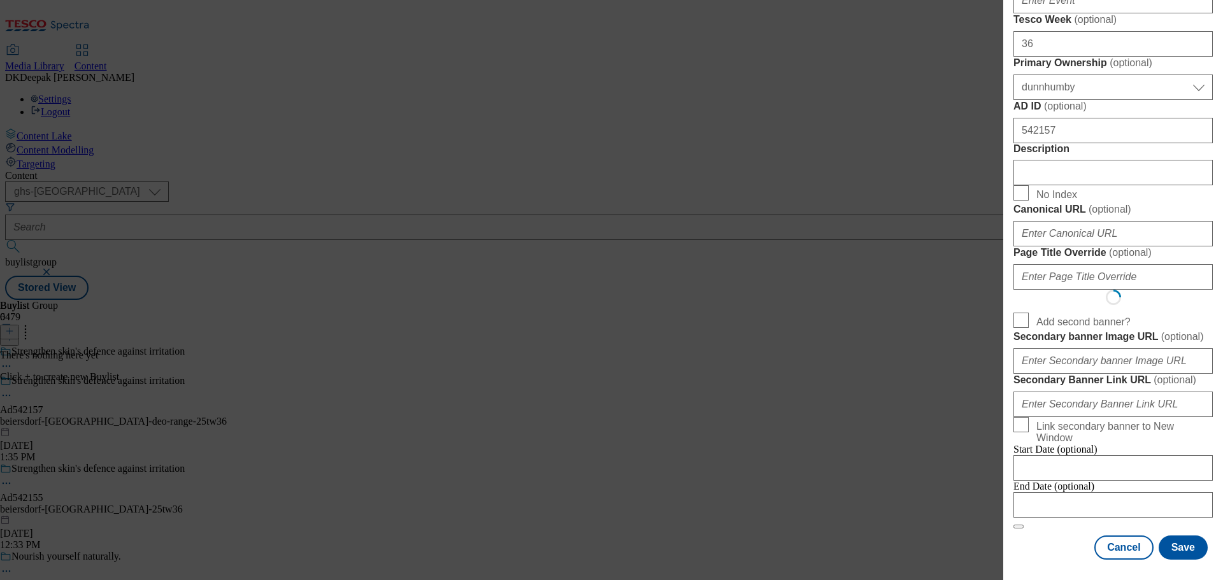
select select "Banner"
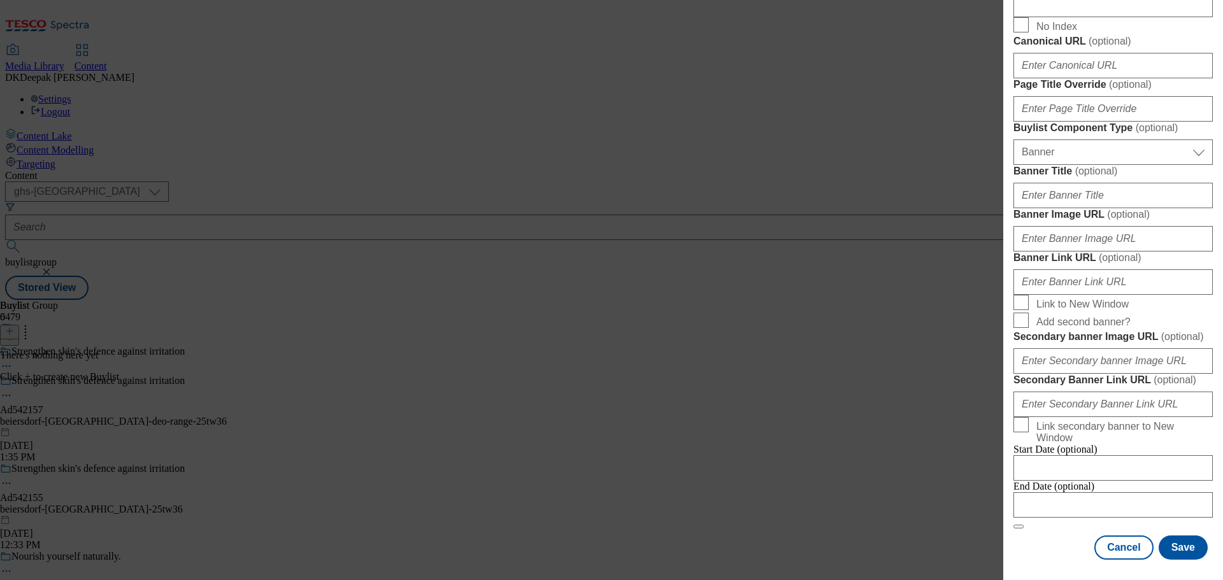
scroll to position [1285, 0]
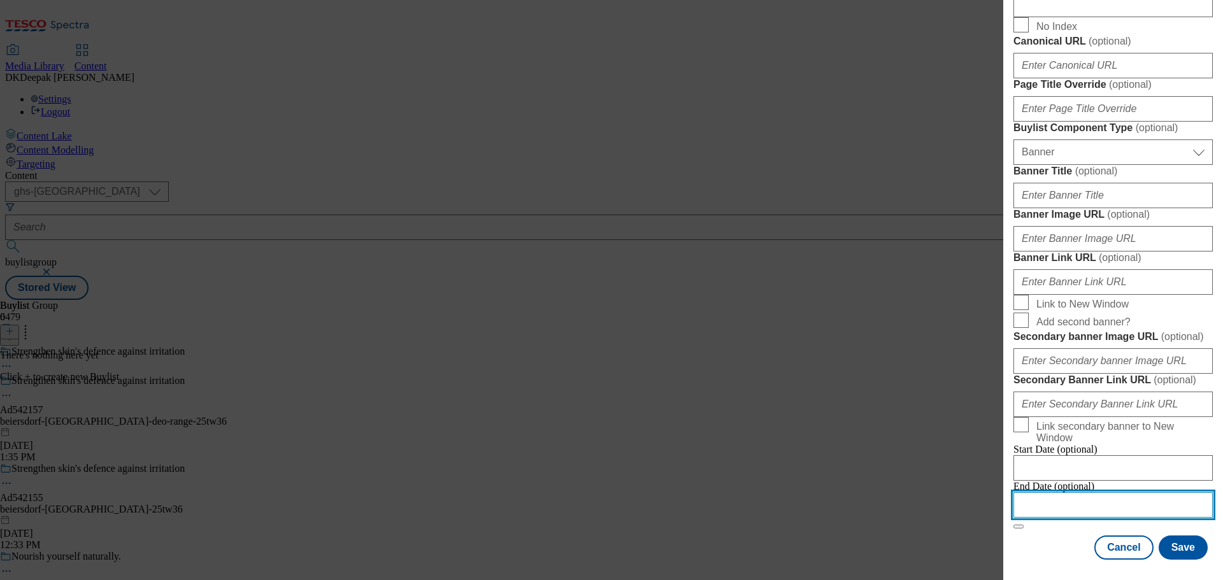
click at [1071, 499] on input "Modal" at bounding box center [1113, 505] width 199 height 25
select select "2025"
select select "October"
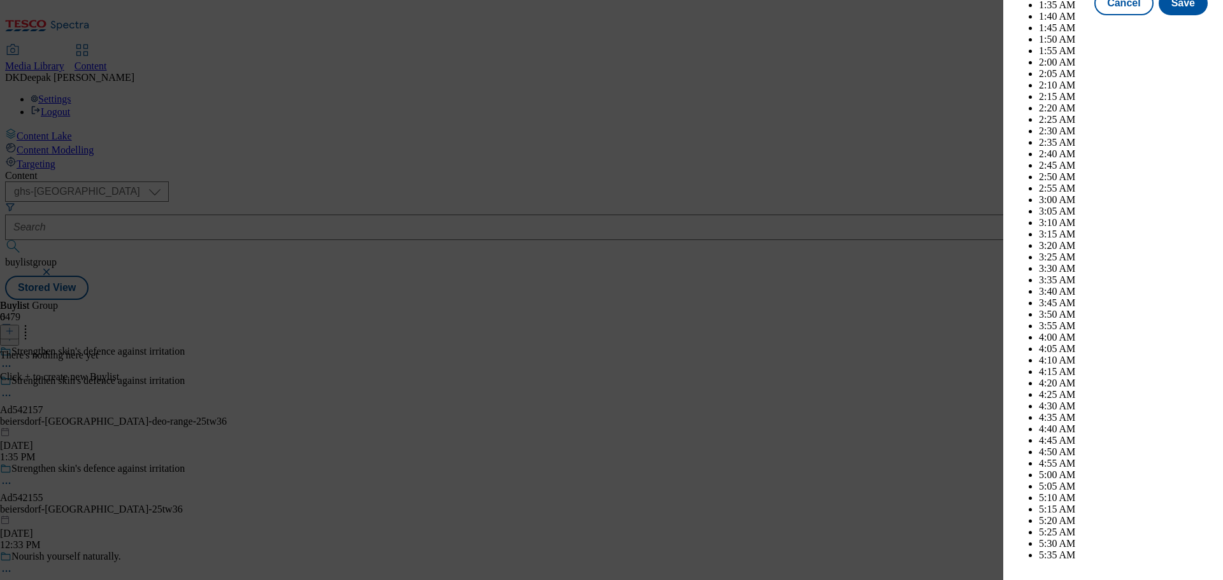
scroll to position [3832, 0]
select select "2026"
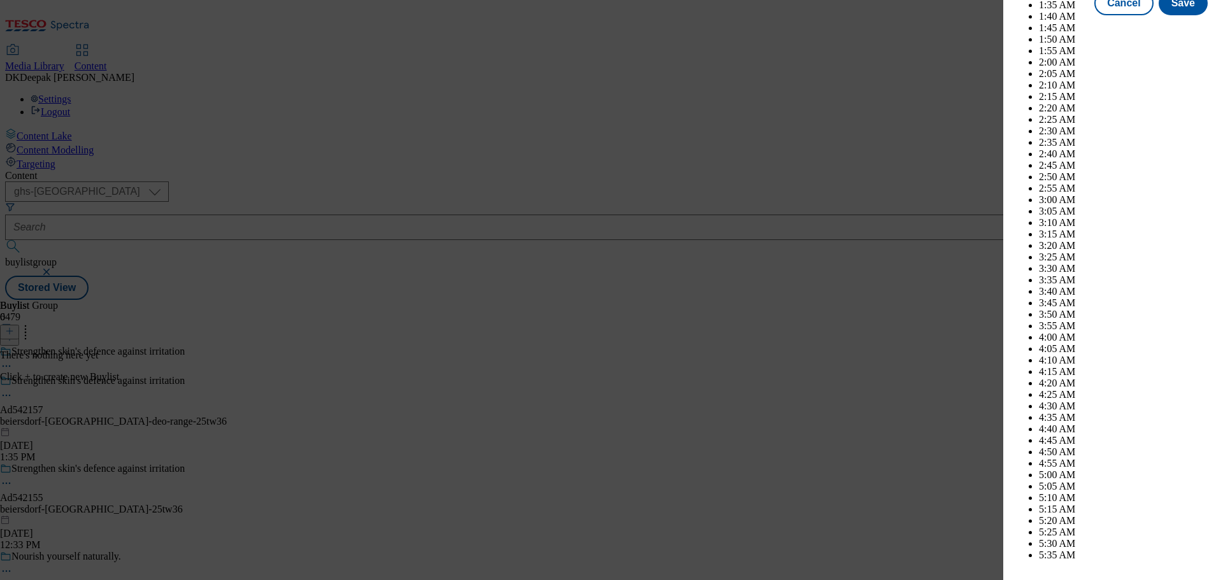
select select "February"
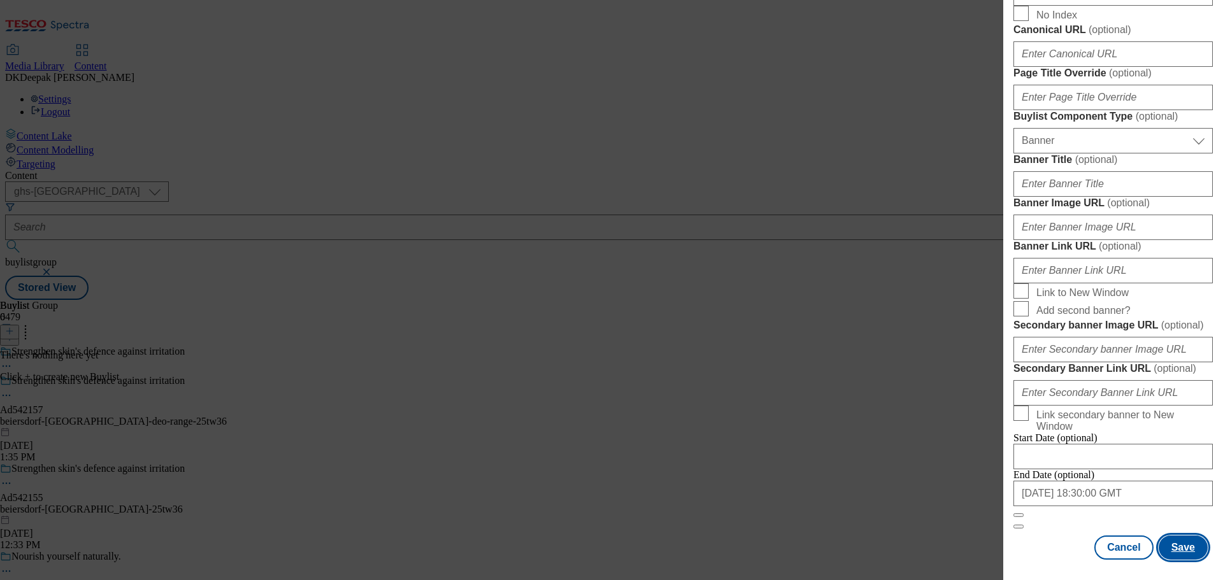
click at [1159, 543] on button "Save" at bounding box center [1183, 548] width 49 height 24
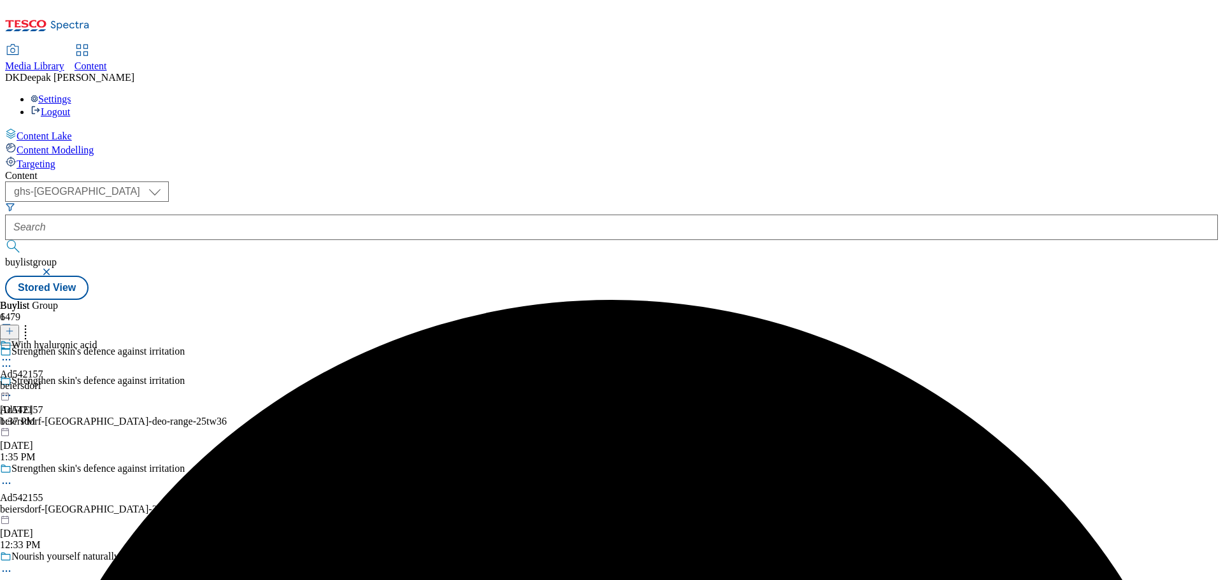
click at [97, 380] on div "beiersdorf" at bounding box center [48, 385] width 97 height 11
click at [14, 327] on icon at bounding box center [9, 331] width 9 height 9
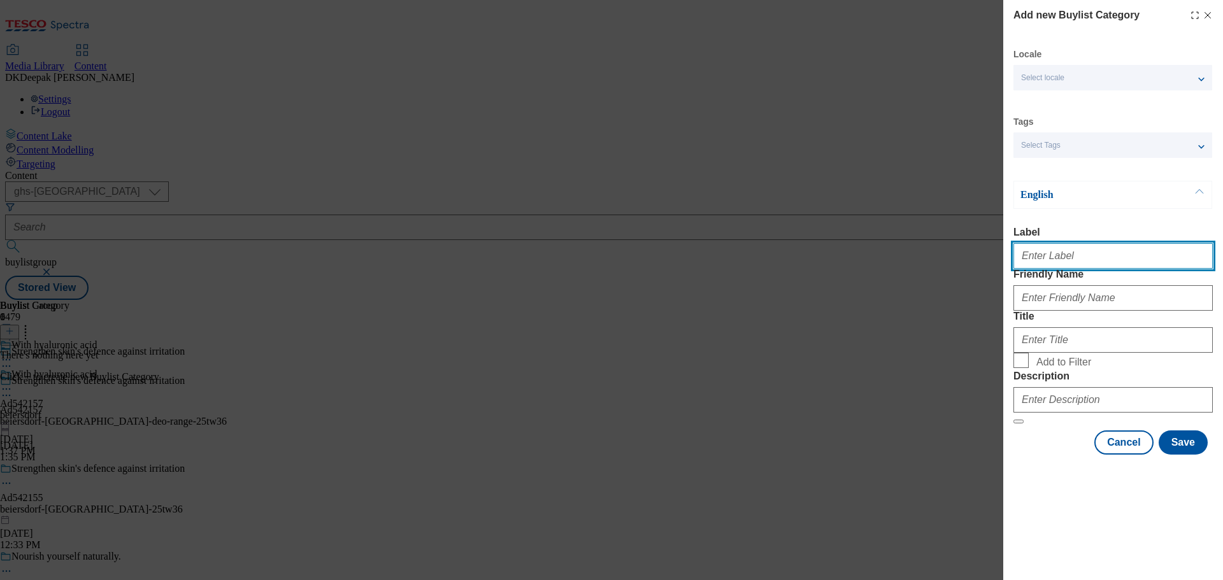
click at [1072, 258] on input "Label" at bounding box center [1113, 255] width 199 height 25
paste input "542157"
type input "Ad542157"
click at [721, 483] on div "Add new Buylist Category Locale Select locale English Welsh Tags Select Tags fn…" at bounding box center [611, 290] width 1223 height 580
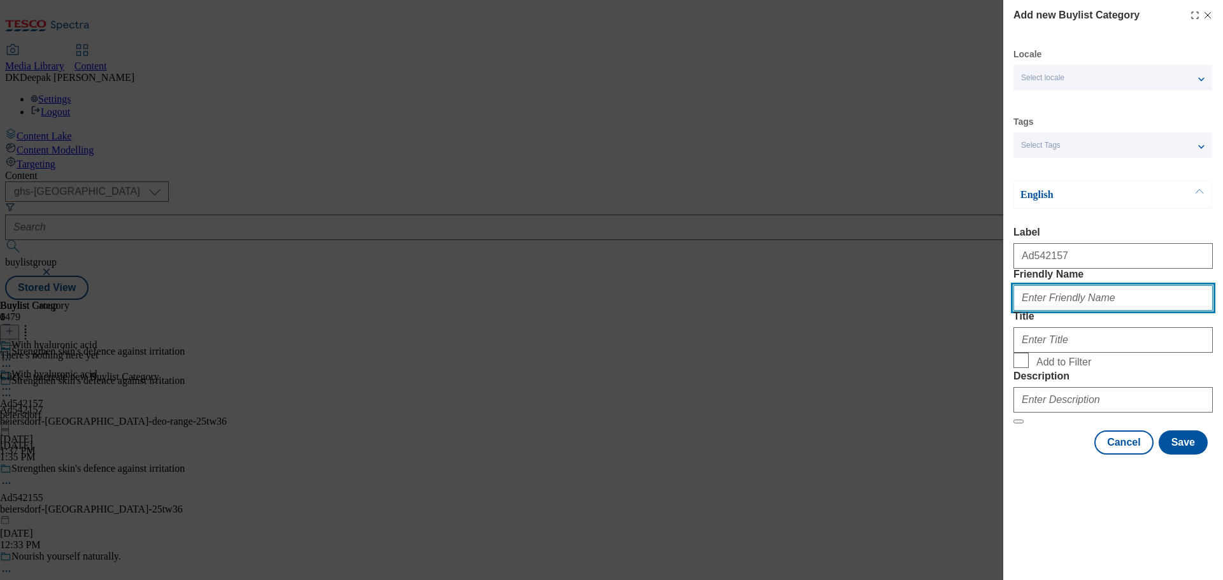
click at [1093, 311] on input "Friendly Name" at bounding box center [1113, 297] width 199 height 25
paste input "beiersdorf-[GEOGRAPHIC_DATA]-deo-range"
type input "beiersdorf-[GEOGRAPHIC_DATA]-deo-range"
click at [1069, 407] on form "Label Ad542157 Friendly Name beiersdorf-nivea-deo-range Title Add to Filter Des…" at bounding box center [1113, 326] width 199 height 198
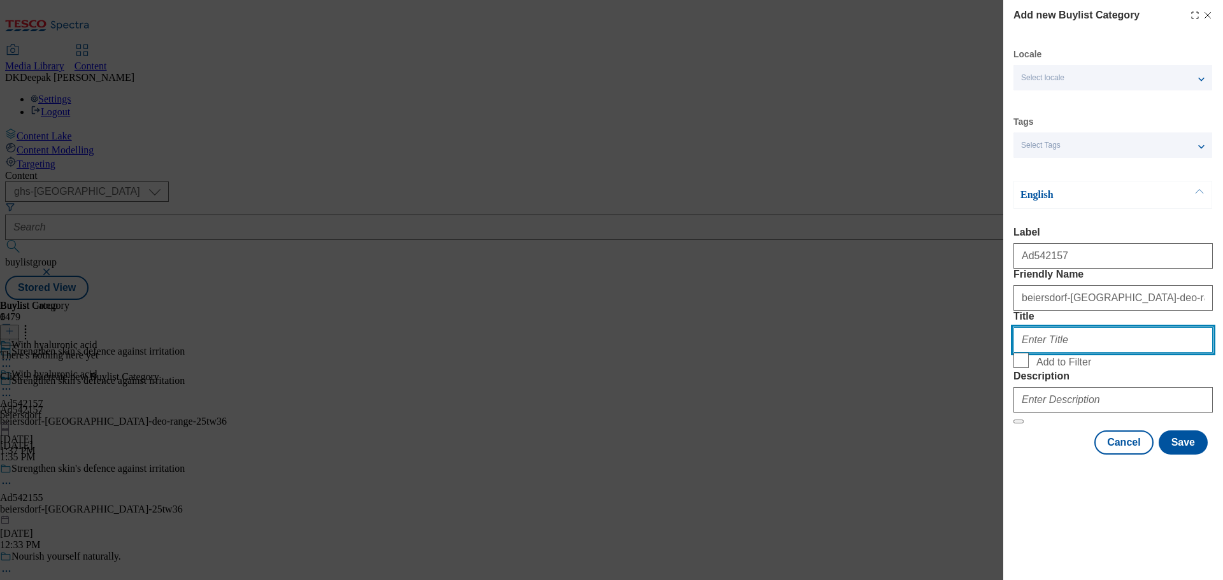
click at [1057, 353] on input "Title" at bounding box center [1113, 339] width 199 height 25
paste input "Beiersdorf"
type input "Beiersdorf"
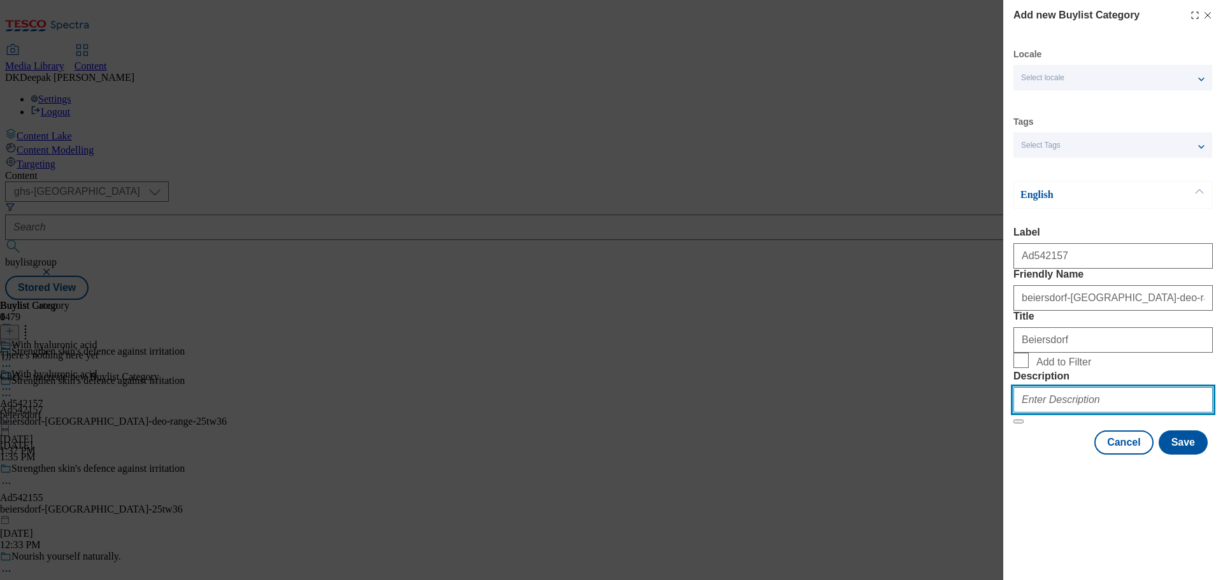
click at [1079, 413] on input "Description" at bounding box center [1113, 399] width 199 height 25
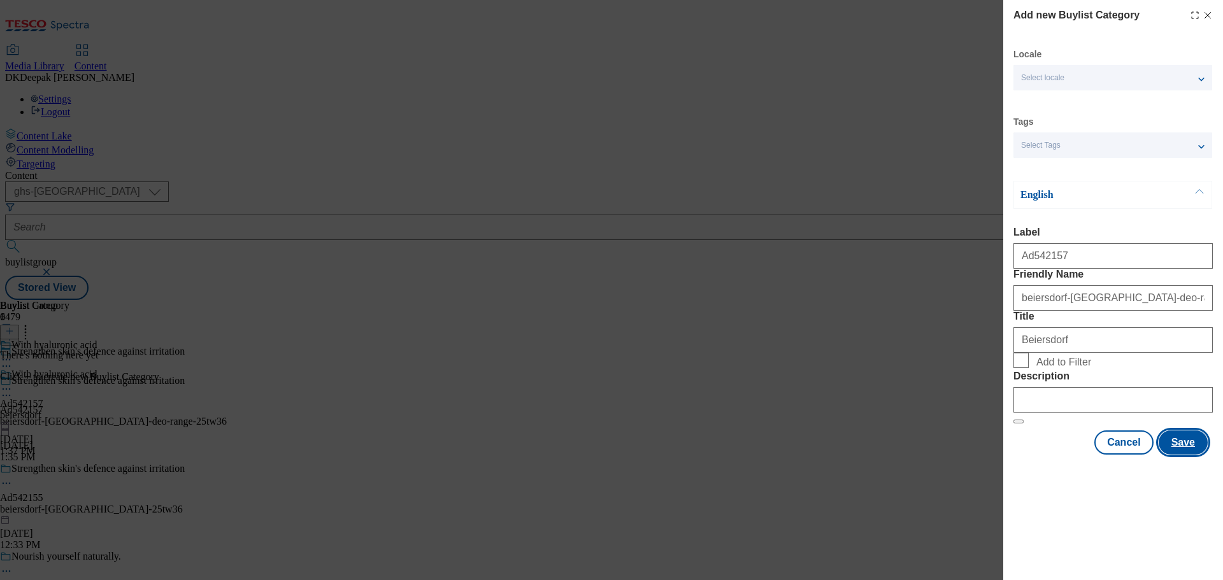
click at [1182, 455] on button "Save" at bounding box center [1183, 443] width 49 height 24
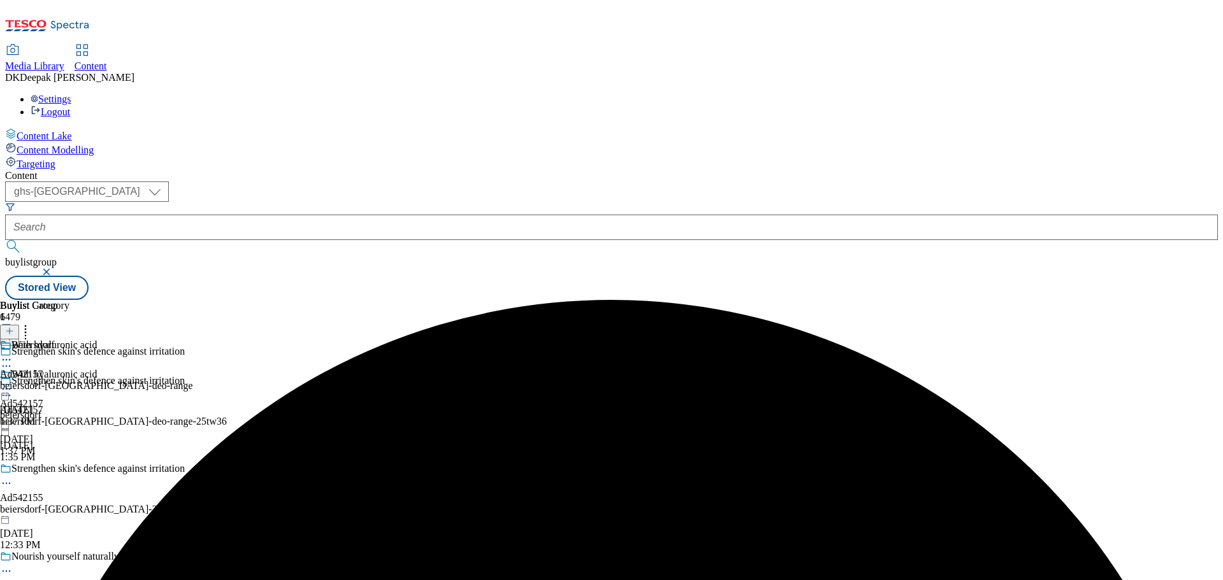
click at [193, 380] on div "beiersdorf-[GEOGRAPHIC_DATA]-deo-range" at bounding box center [96, 385] width 193 height 11
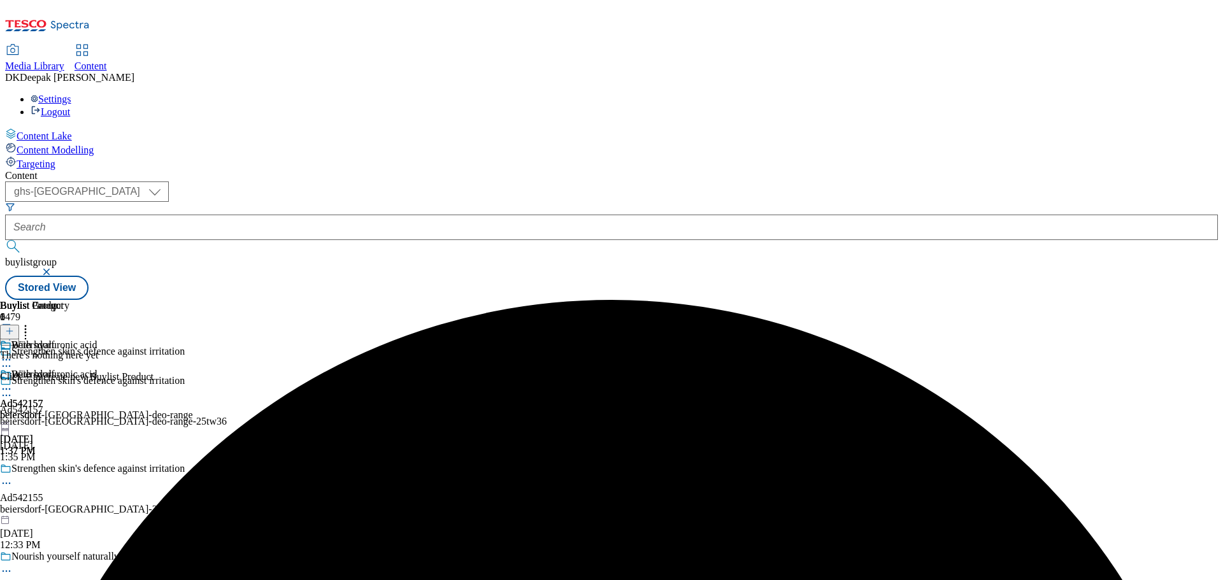
click at [14, 327] on icon at bounding box center [9, 331] width 9 height 9
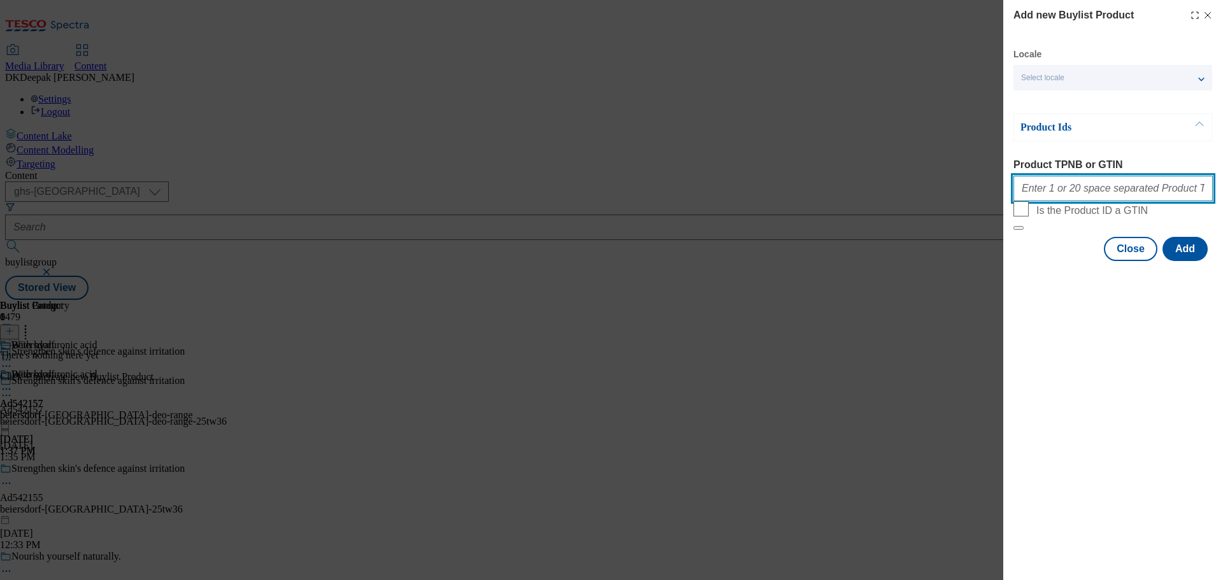
click at [1086, 184] on input "Product TPNB or GTIN" at bounding box center [1113, 188] width 199 height 25
paste input "96427490, 96427490"
type input "96427490, 96427490"
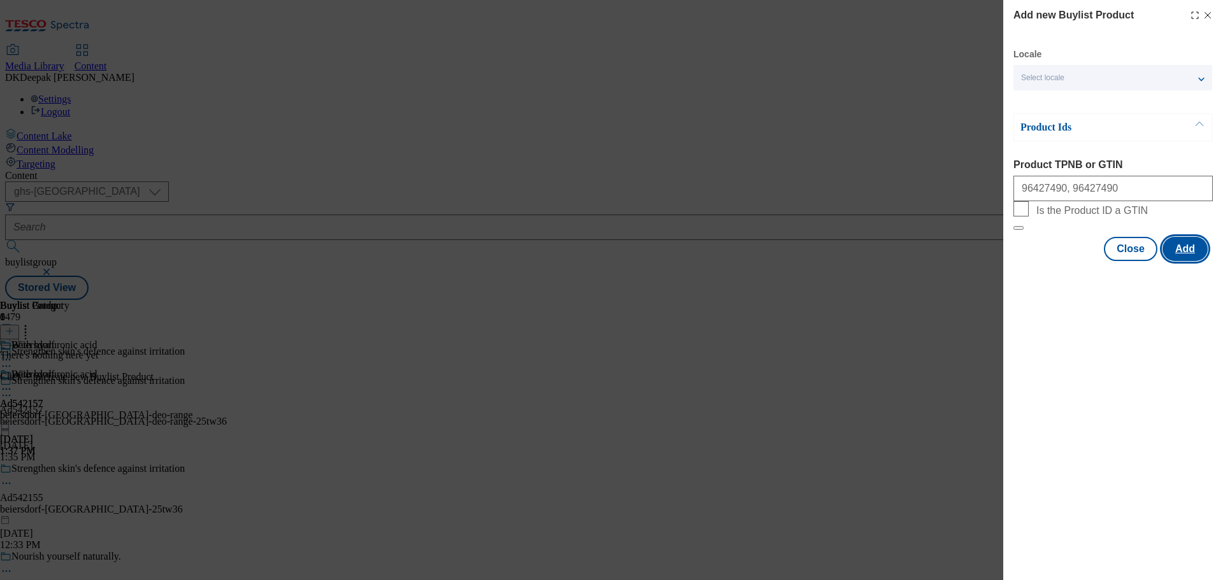
click at [1190, 261] on button "Add" at bounding box center [1185, 249] width 45 height 24
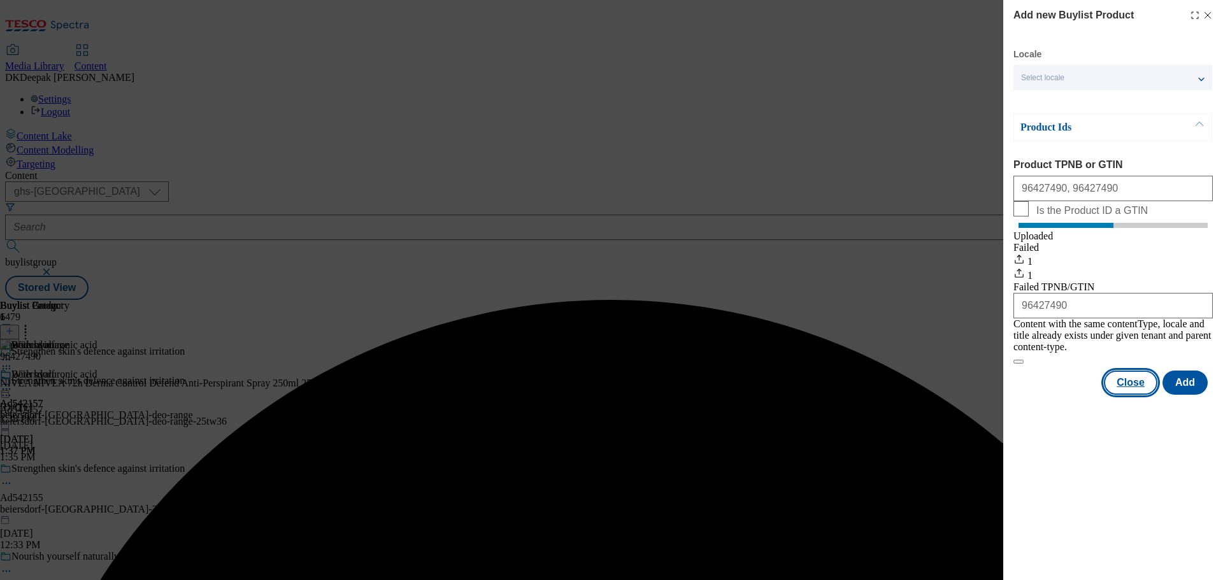
click at [1133, 388] on button "Close" at bounding box center [1131, 383] width 54 height 24
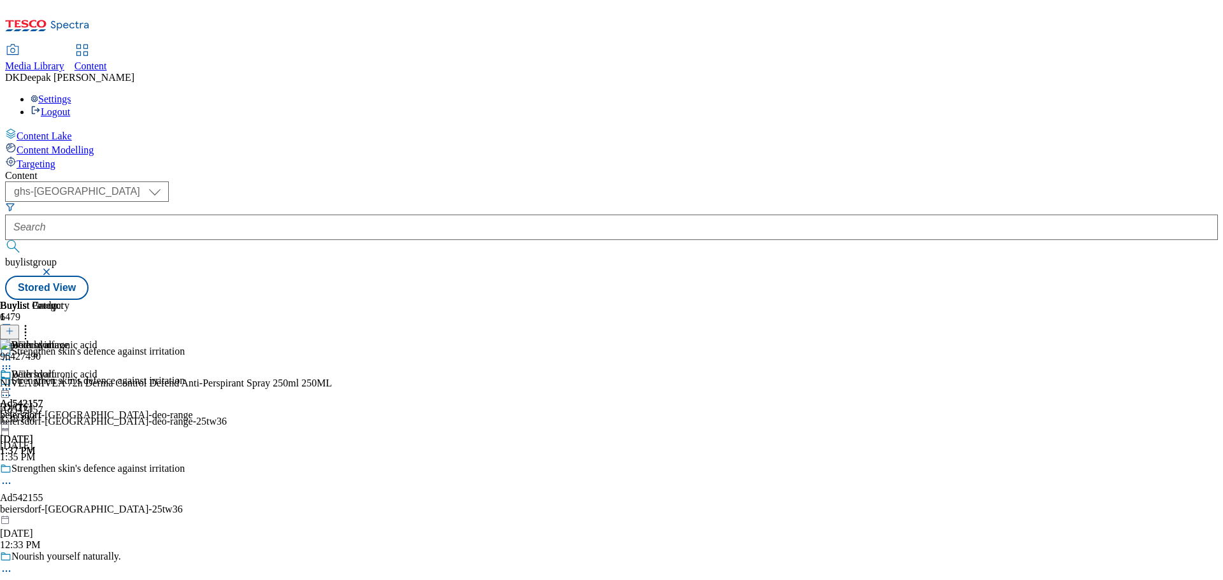
click at [13, 383] on icon at bounding box center [6, 389] width 13 height 13
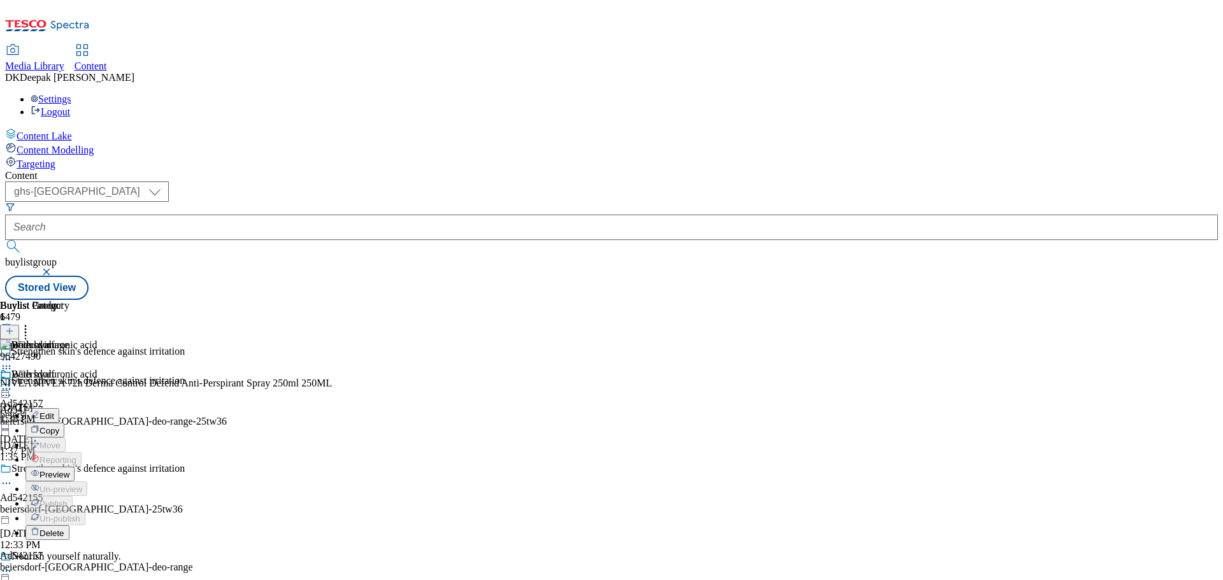
click at [75, 467] on button "Preview" at bounding box center [49, 474] width 49 height 15
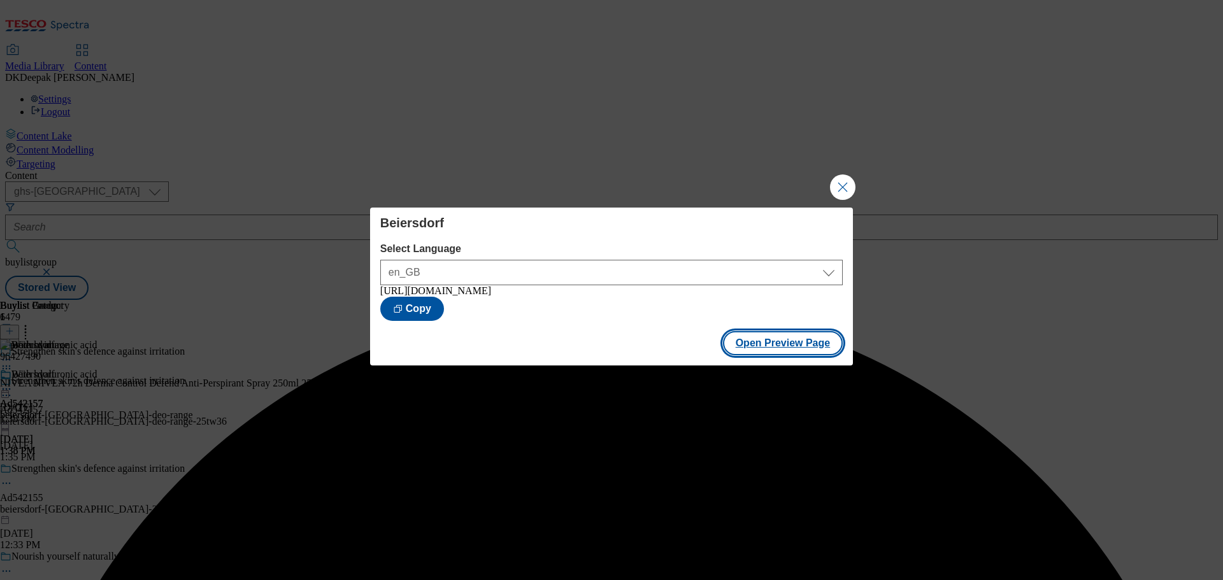
click at [764, 339] on button "Open Preview Page" at bounding box center [783, 343] width 120 height 24
click at [842, 183] on button "Close Modal" at bounding box center [842, 187] width 25 height 25
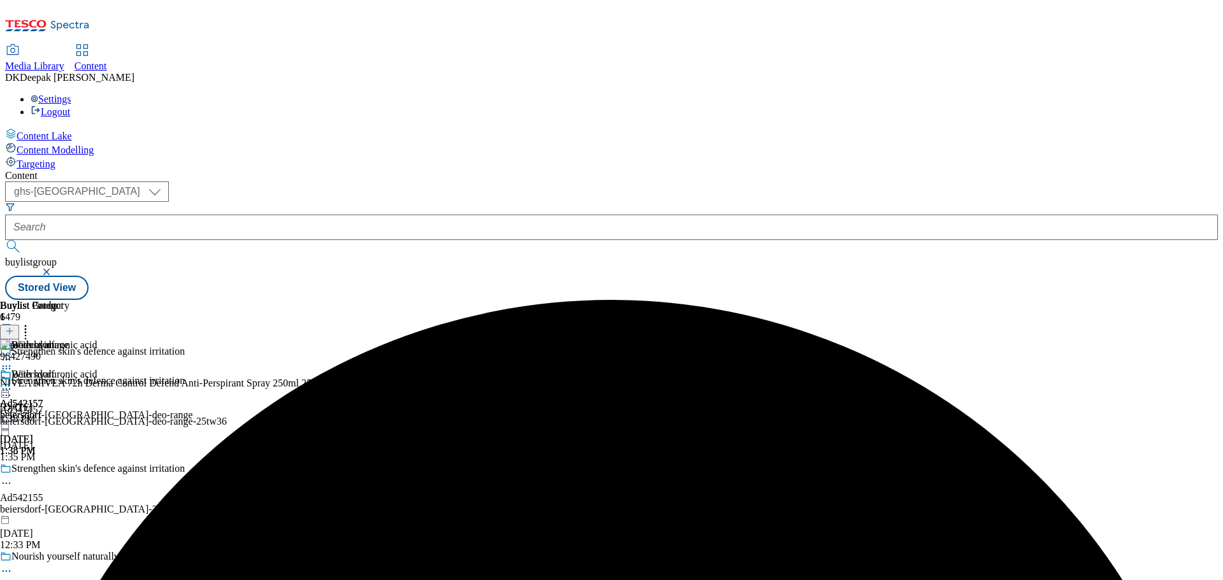
click at [13, 383] on icon at bounding box center [6, 389] width 13 height 13
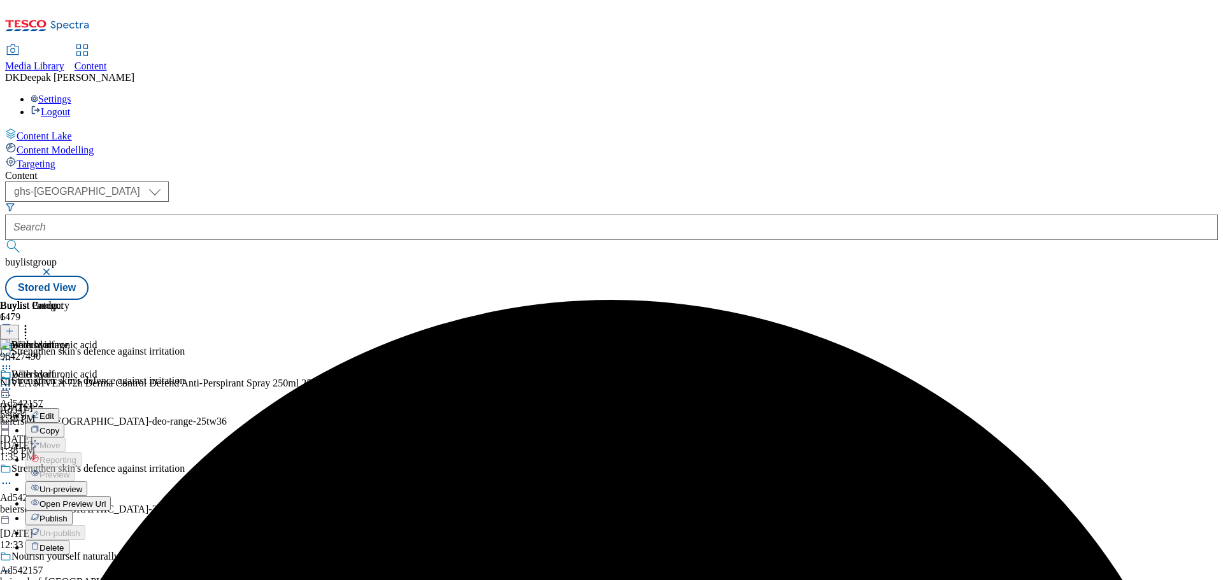
click at [68, 514] on span "Publish" at bounding box center [54, 519] width 28 height 10
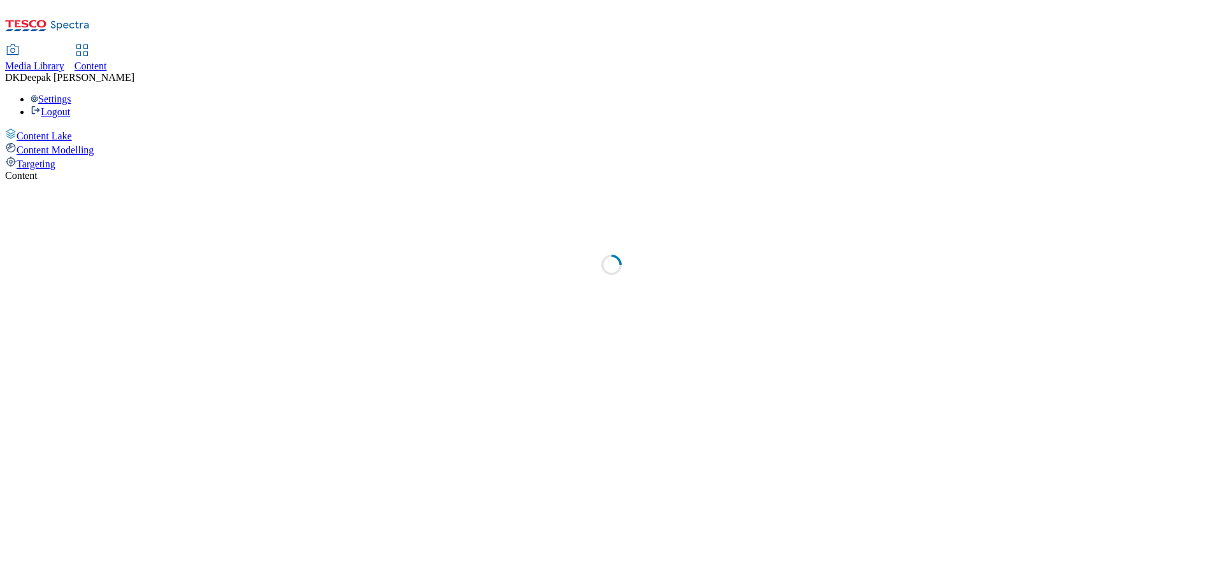
select select "ghs-[GEOGRAPHIC_DATA]"
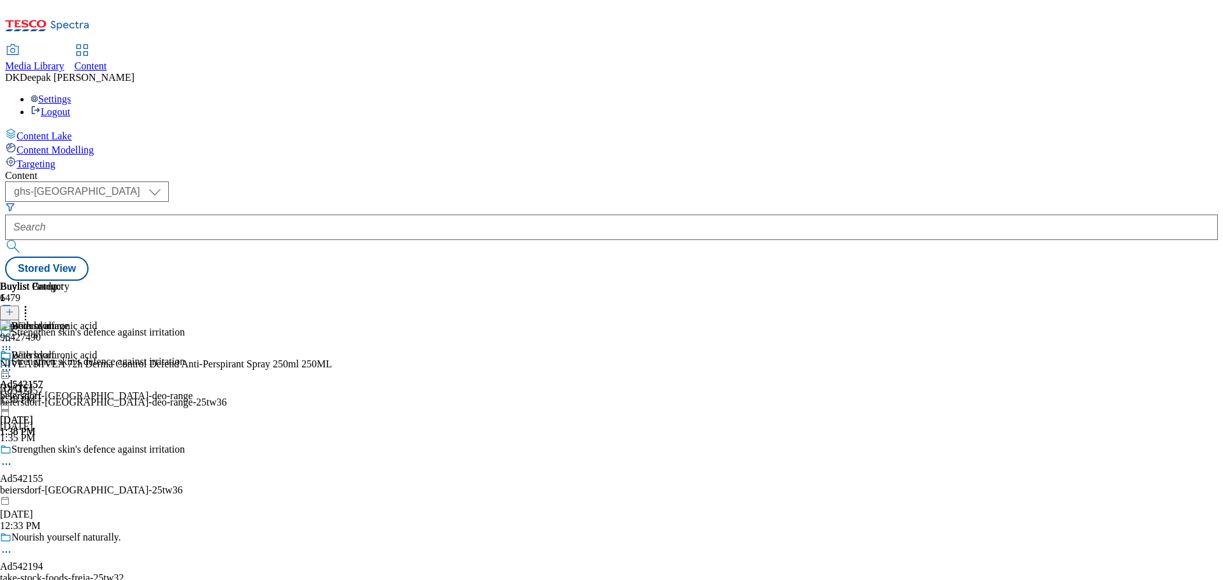
click at [13, 364] on icon at bounding box center [6, 370] width 13 height 13
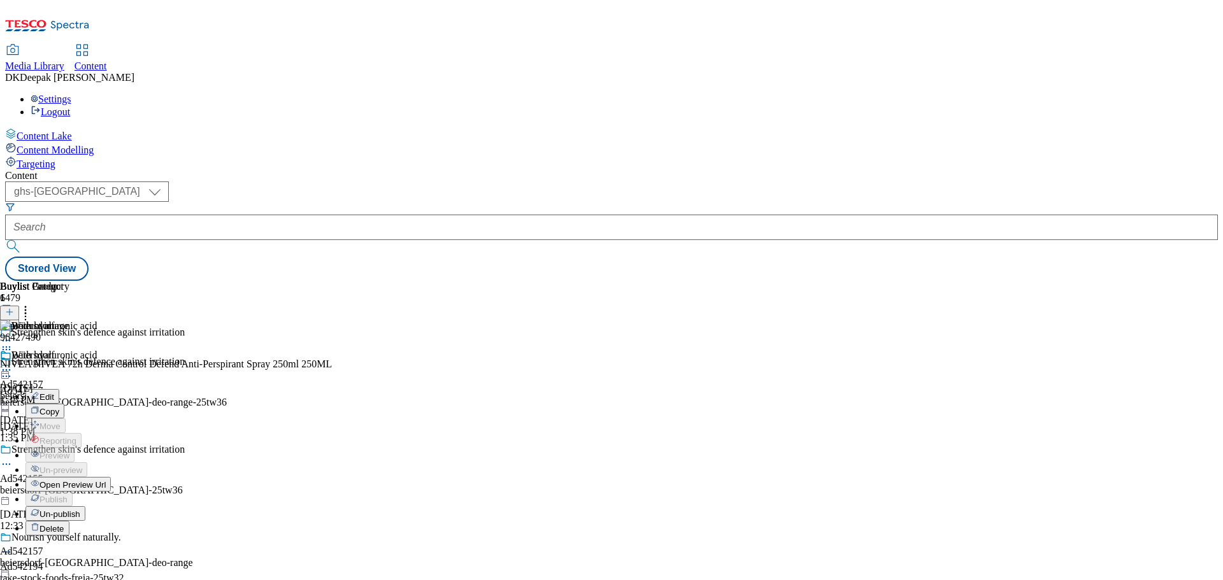
click at [59, 389] on button "Edit" at bounding box center [42, 396] width 34 height 15
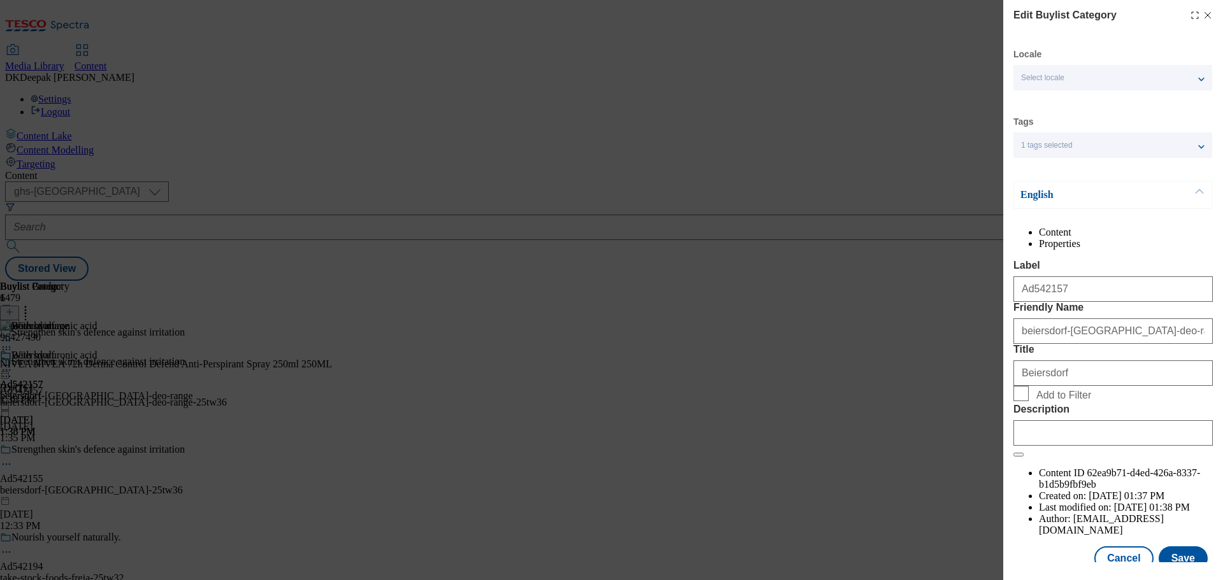
scroll to position [47, 0]
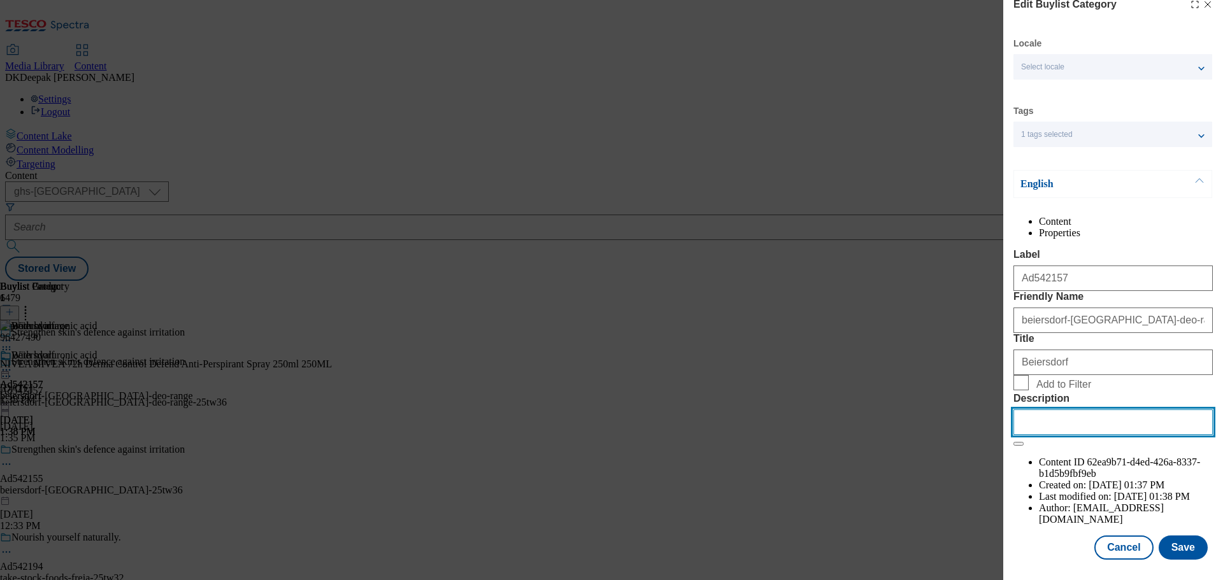
click at [1079, 435] on input "Description" at bounding box center [1113, 422] width 199 height 25
paste input "NIVEA Derma Control Defend Antiperspirant Deodorant Spray 250ml"
type input "NIVEA Derma Control Defend Antiperspirant Deodorant Spray 250ml"
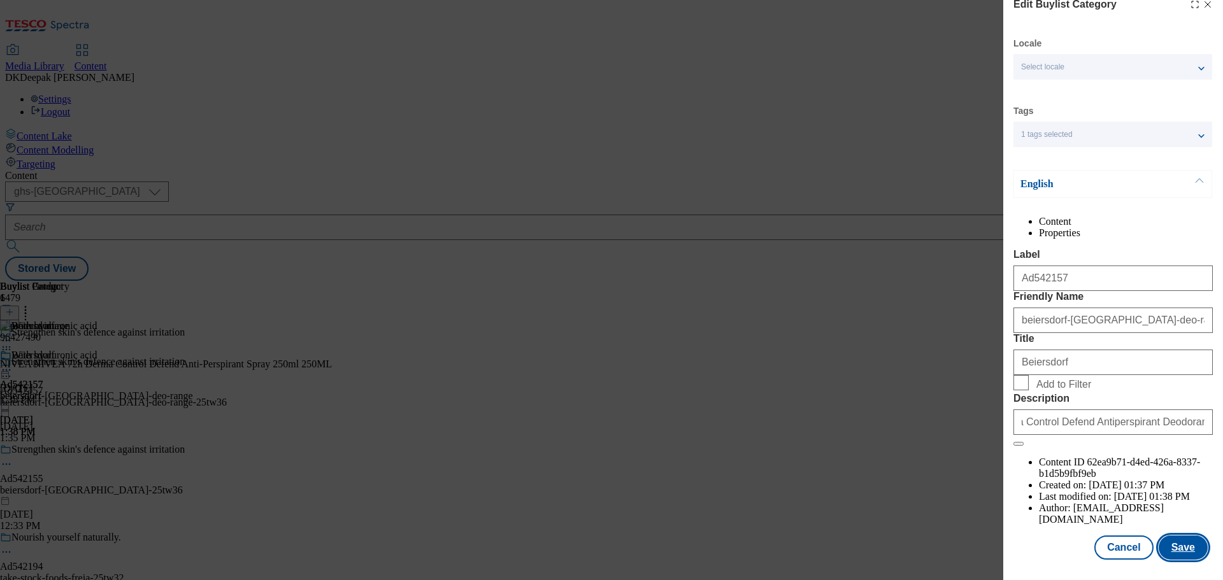
scroll to position [0, 0]
click at [1166, 544] on button "Save" at bounding box center [1183, 548] width 49 height 24
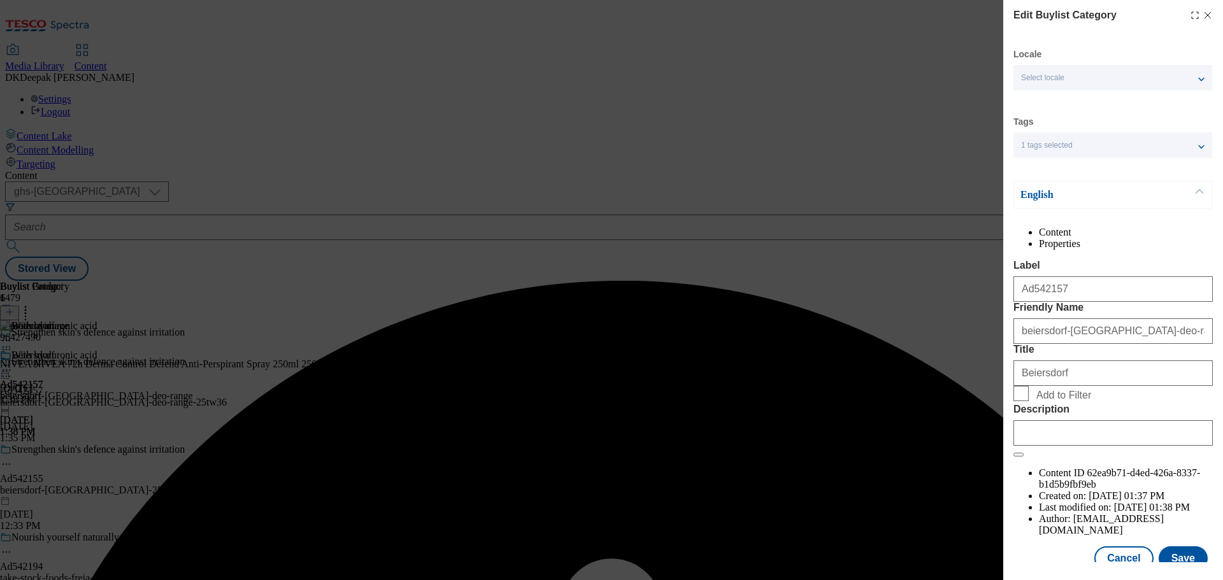
scroll to position [47, 0]
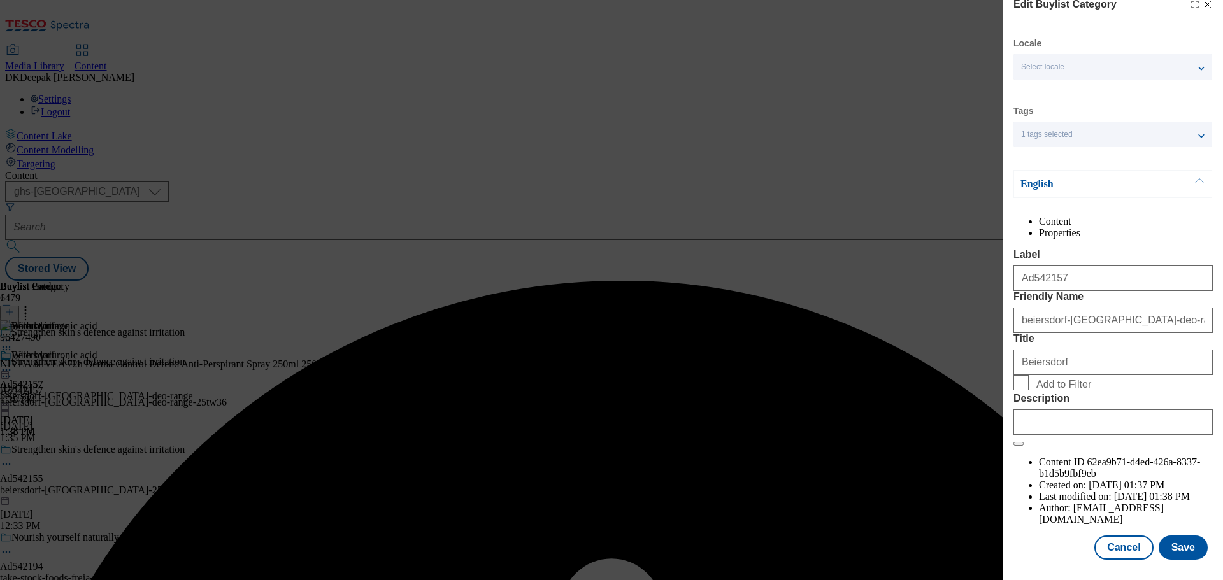
click at [1088, 447] on form "Label Ad542157 Friendly Name [GEOGRAPHIC_DATA]-[GEOGRAPHIC_DATA]-deo-range Titl…" at bounding box center [1113, 348] width 199 height 198
click at [1094, 435] on input "Description" at bounding box center [1113, 422] width 199 height 25
paste input "NIVEA Derma Control Defend Antiperspirant Deodorant Spray 250ml"
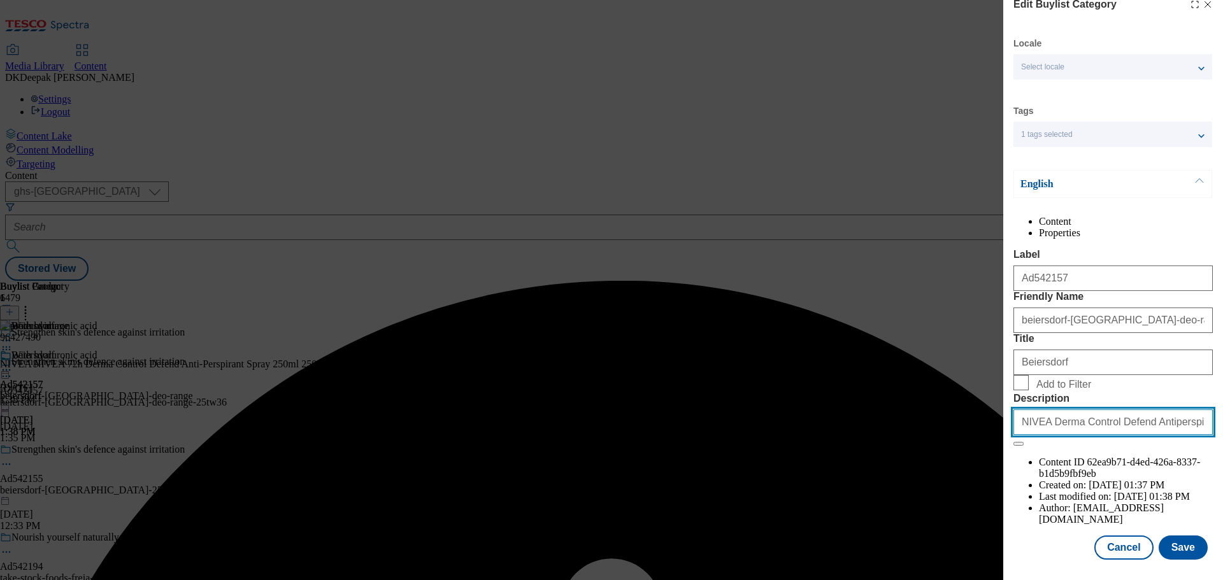
scroll to position [0, 62]
type input "NIVEA Derma Control Defend Antiperspirant Deodorant Spray 250ml"
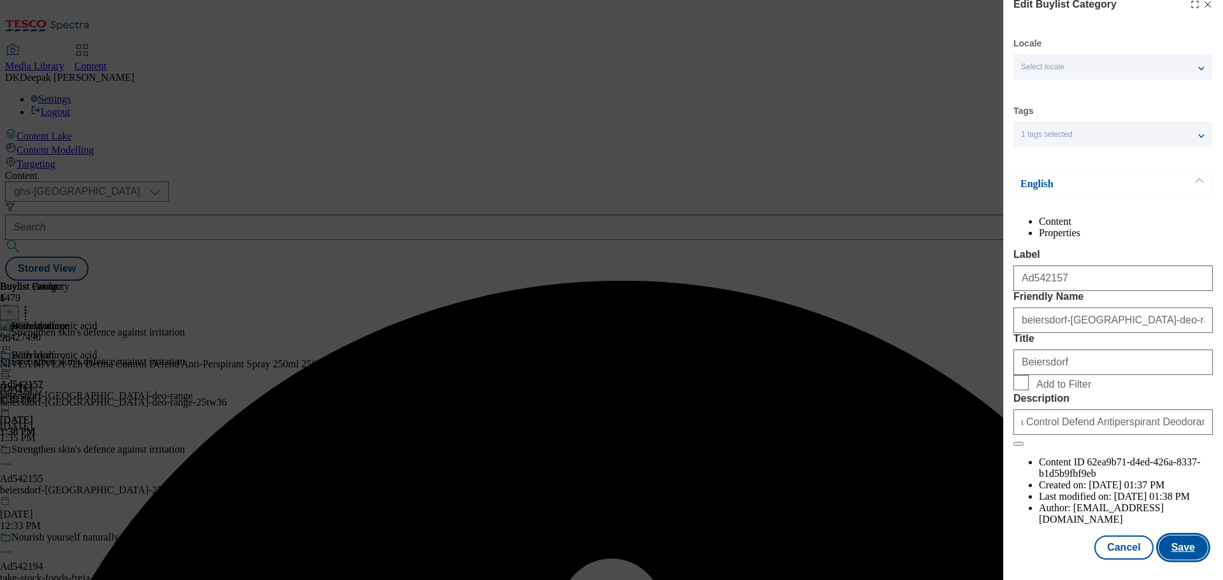
scroll to position [0, 0]
click at [1172, 543] on button "Save" at bounding box center [1183, 548] width 49 height 24
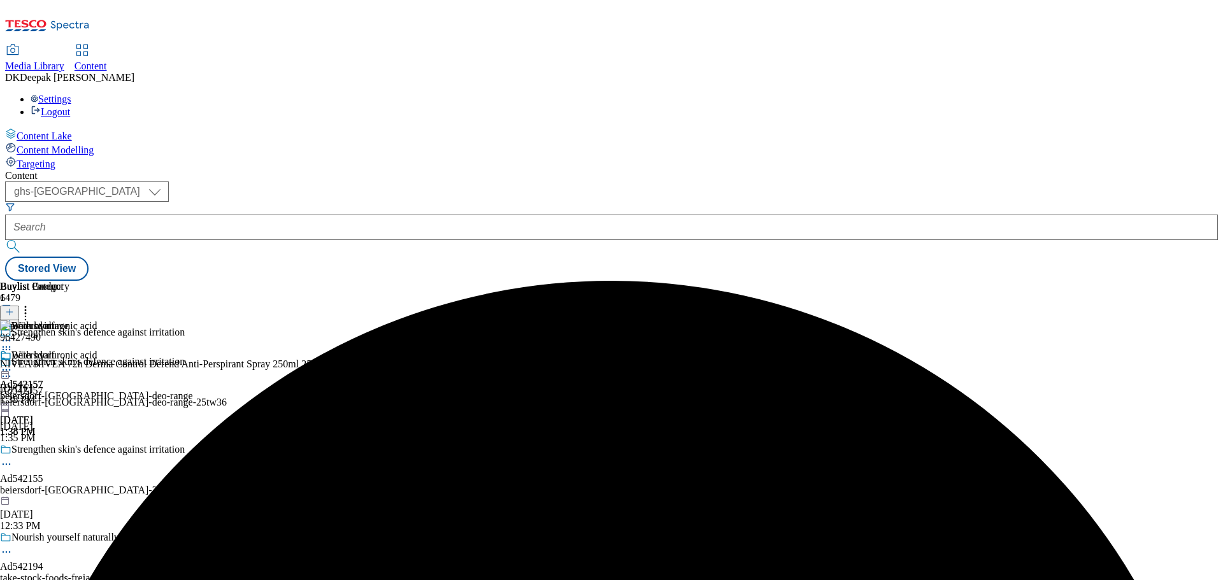
click at [13, 364] on icon at bounding box center [6, 370] width 13 height 13
click at [59, 391] on div "Edit" at bounding box center [42, 396] width 34 height 11
click at [13, 364] on icon at bounding box center [6, 370] width 13 height 13
click at [54, 392] on span "Edit" at bounding box center [47, 397] width 15 height 10
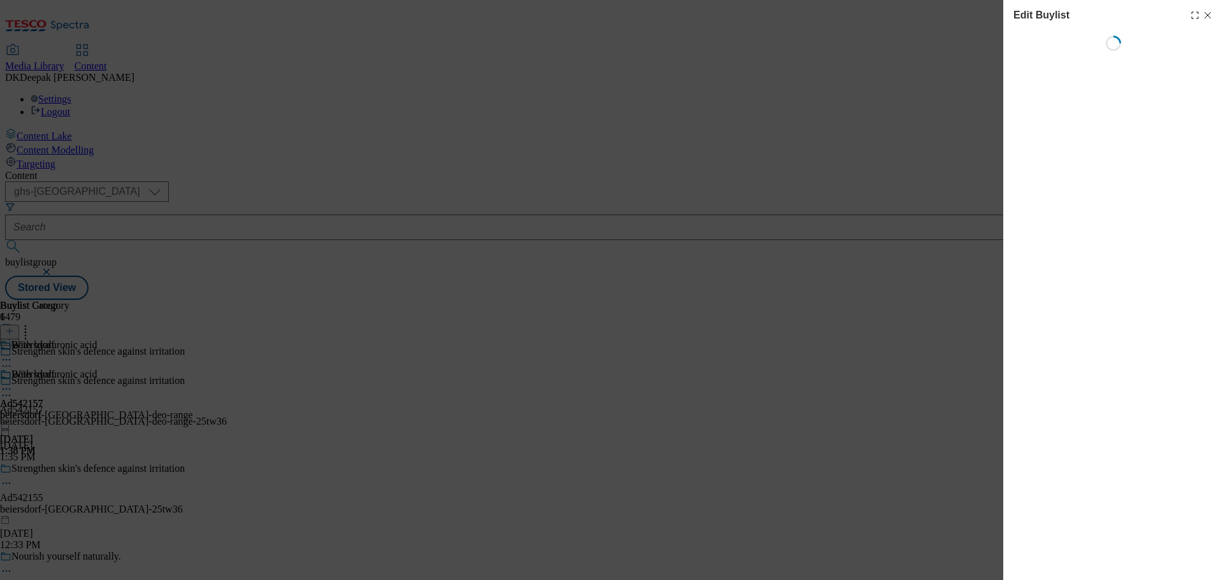
select select "tactical"
select select "supplier funded short term 1-3 weeks"
select select "dunnhumby"
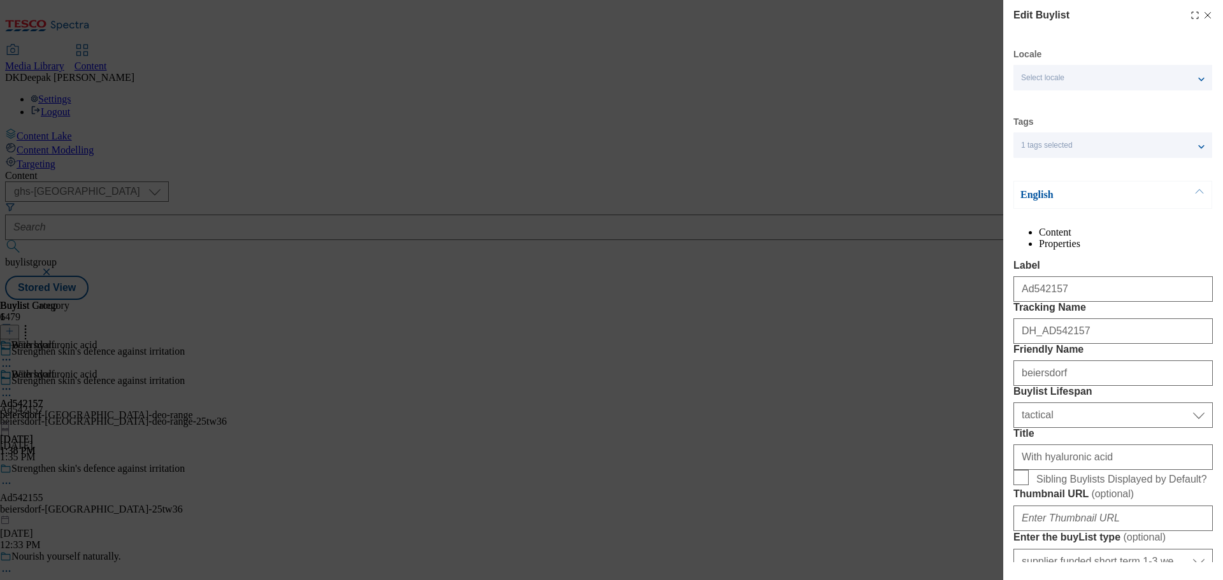
select select "Banner"
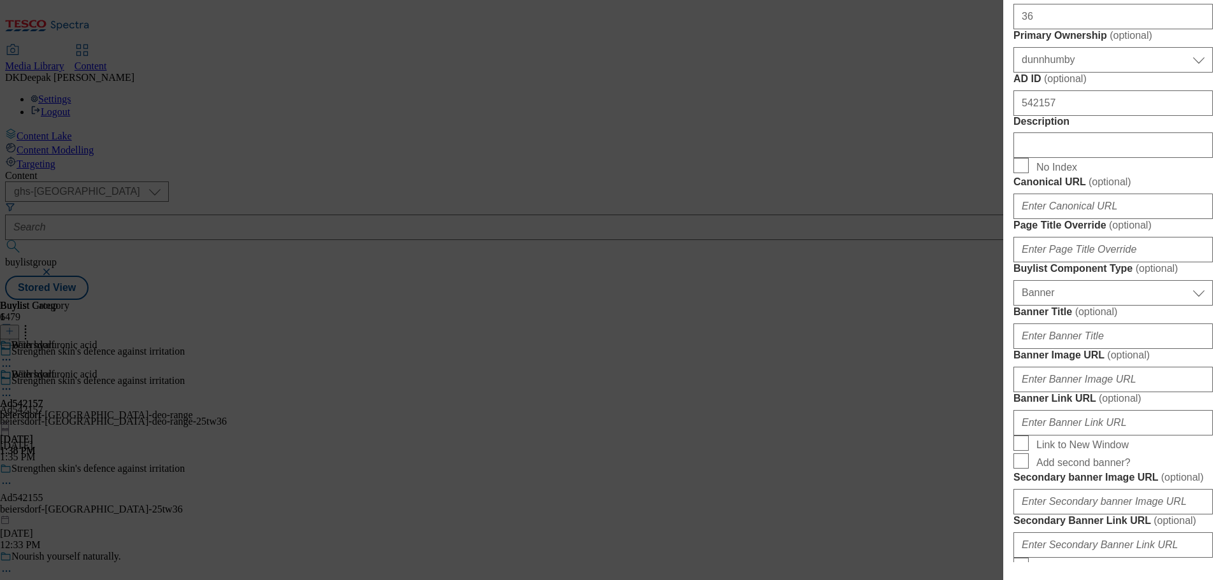
scroll to position [637, 0]
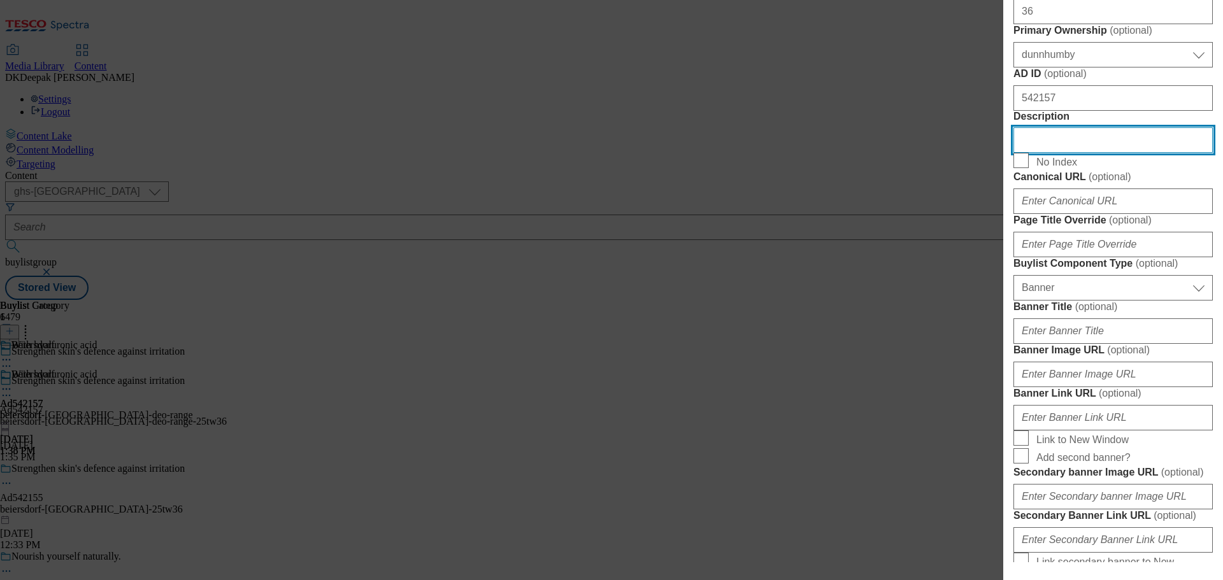
click at [1049, 153] on input "Description" at bounding box center [1113, 139] width 199 height 25
paste input "NIVEA Derma Control Defend Antiperspirant Deodorant Spray 250ml"
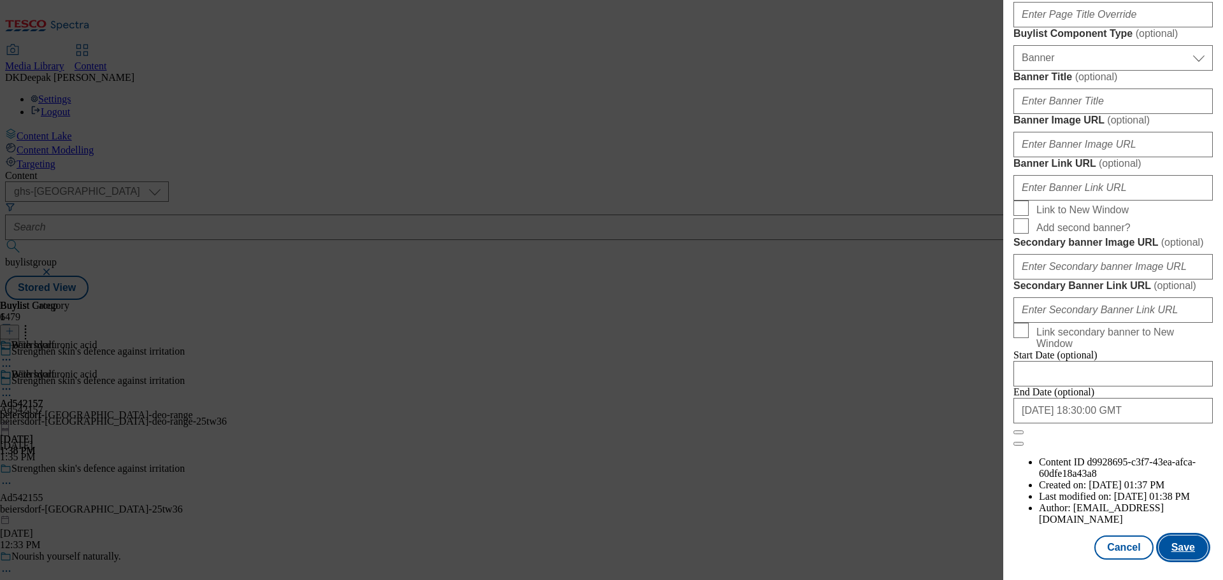
scroll to position [1341, 0]
type input "NIVEA Derma Control Defend Antiperspirant Deodorant Spray 250ml"
click at [1173, 541] on button "Save" at bounding box center [1183, 548] width 49 height 24
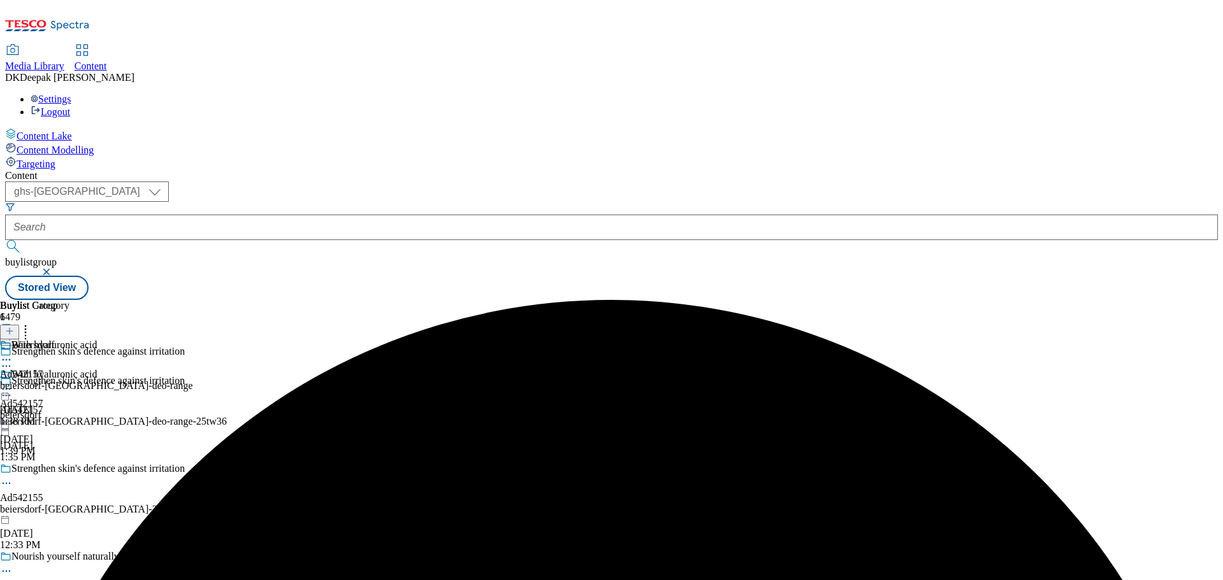
click at [13, 389] on icon at bounding box center [6, 395] width 13 height 13
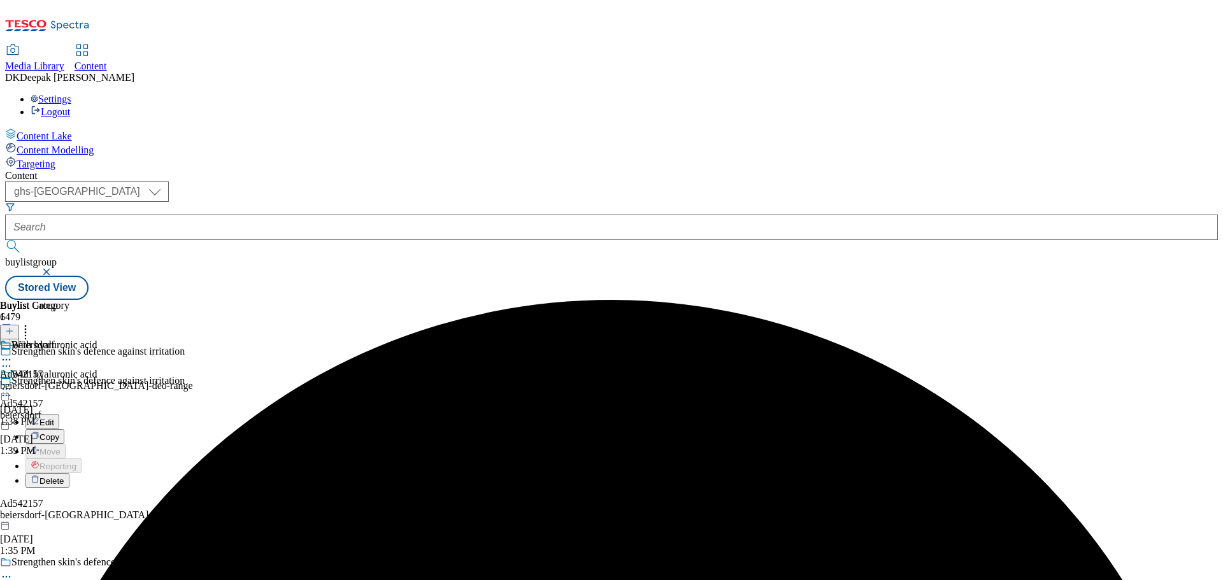
click at [59, 415] on button "Edit" at bounding box center [42, 422] width 34 height 15
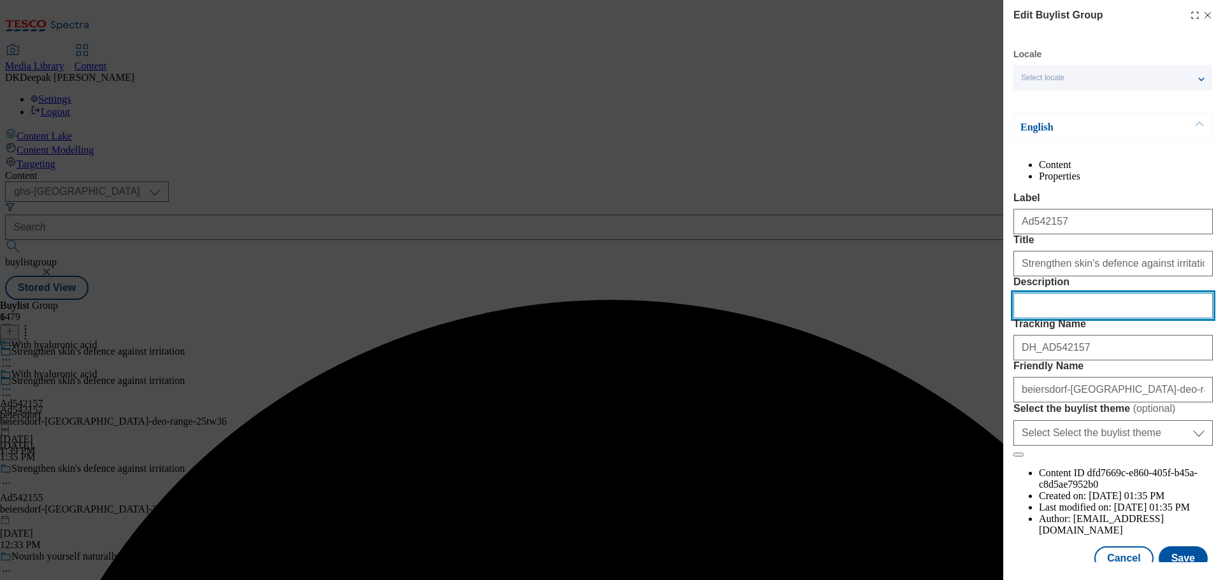
click at [1086, 319] on input "Description" at bounding box center [1113, 305] width 199 height 25
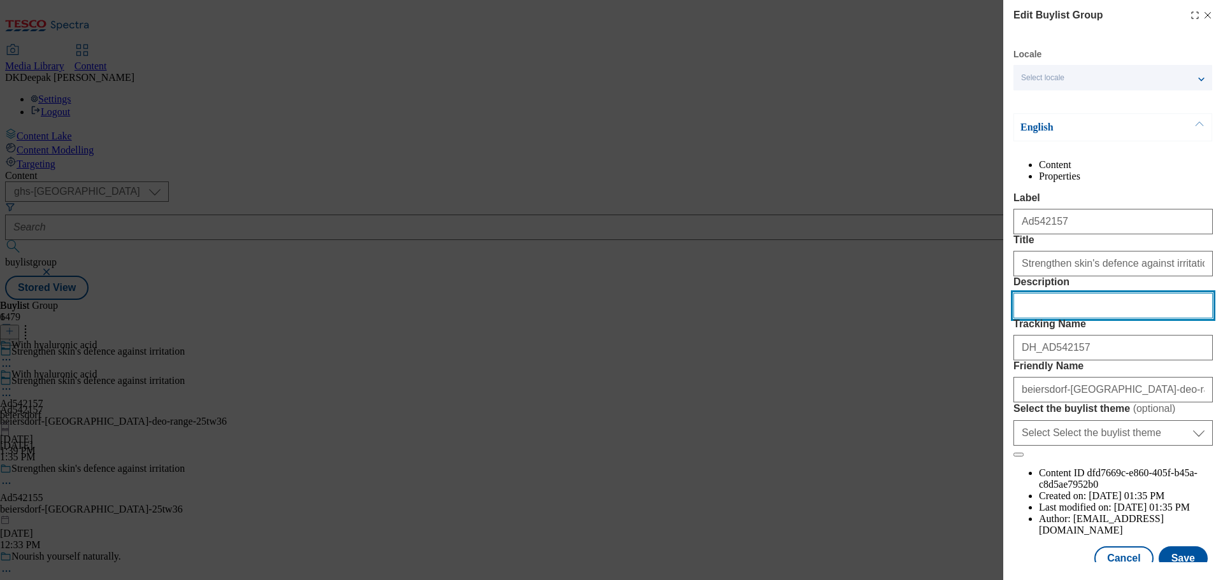
paste input "NIVEA Derma Control Defend Antiperspirant Deodorant Spray 250ml"
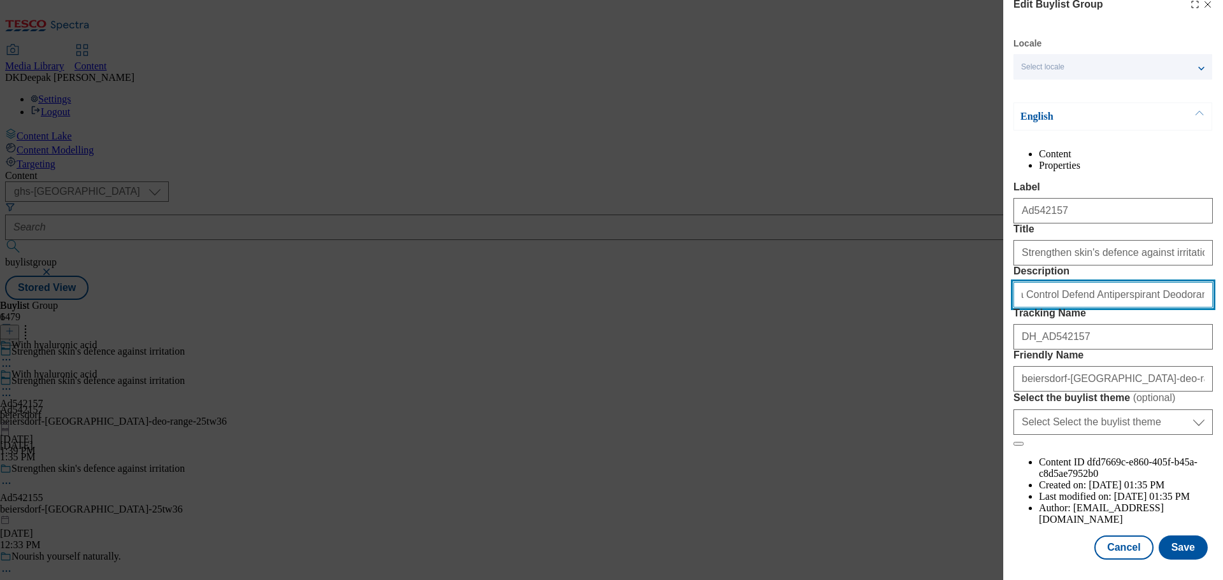
scroll to position [71, 0]
type input "NIVEA Derma Control Defend Antiperspirant Deodorant Spray 250ml"
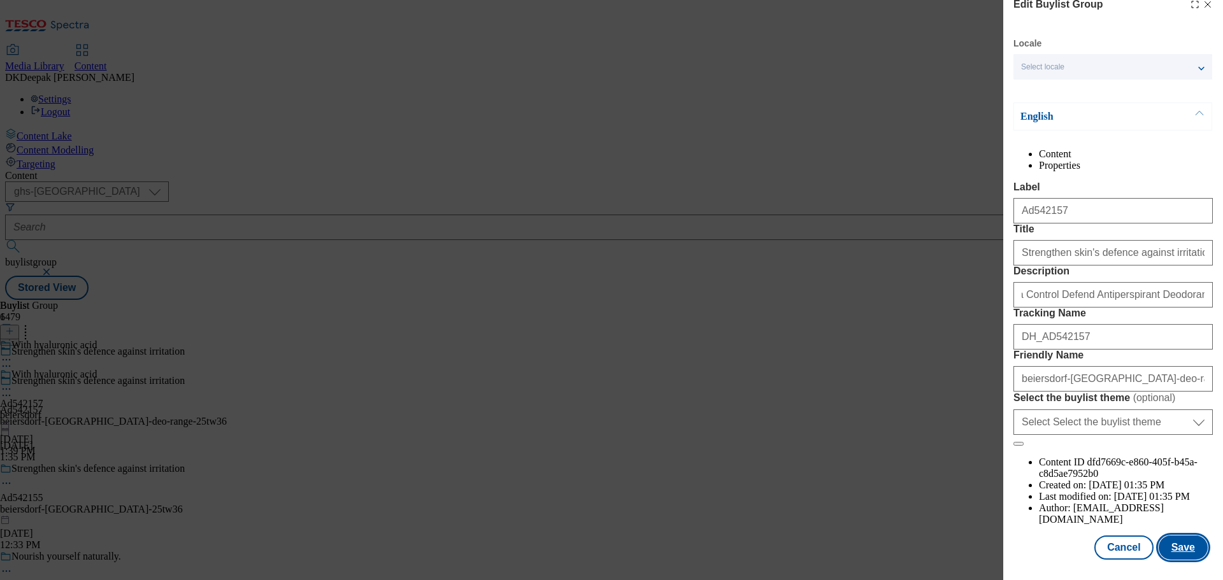
click at [1177, 547] on button "Save" at bounding box center [1183, 548] width 49 height 24
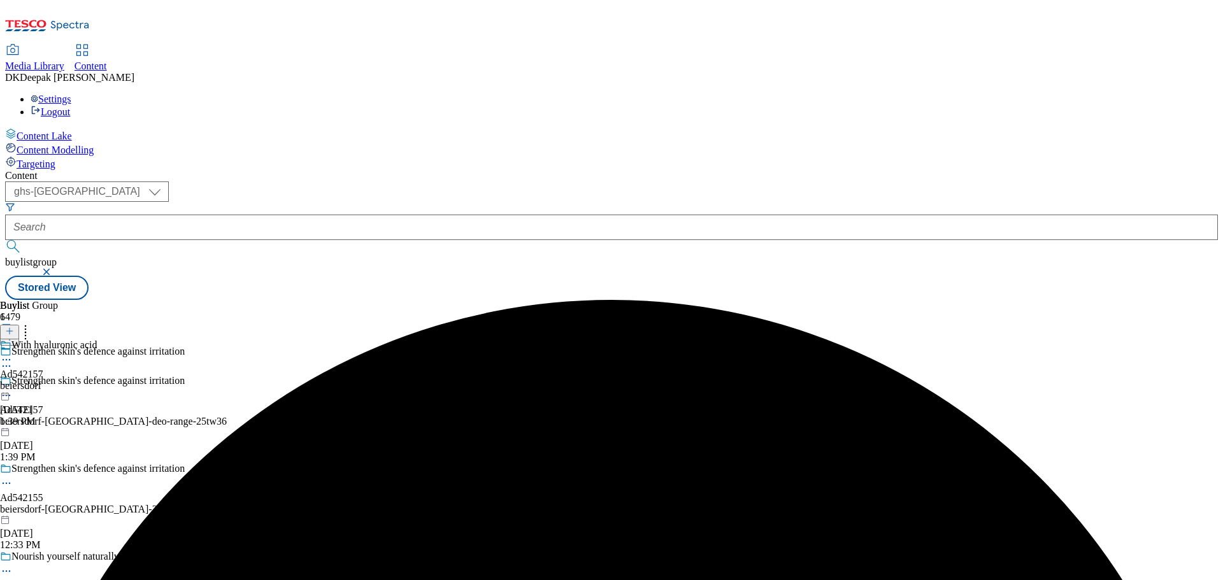
click at [97, 380] on div "beiersdorf" at bounding box center [48, 385] width 97 height 11
click at [13, 354] on icon at bounding box center [6, 360] width 13 height 13
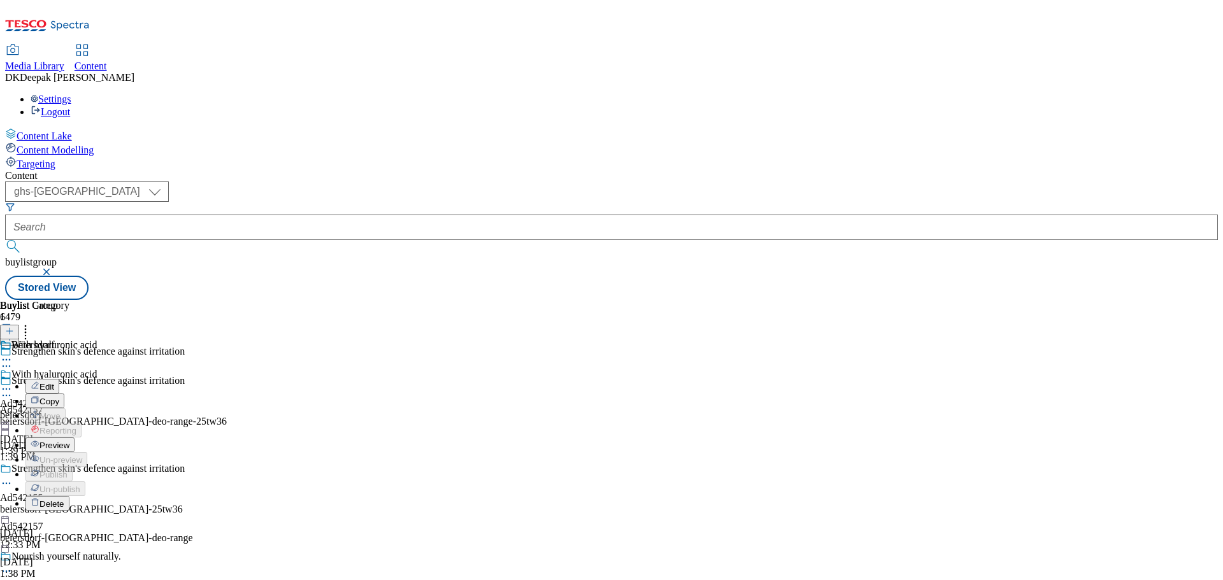
click at [69, 441] on span "Preview" at bounding box center [55, 446] width 30 height 10
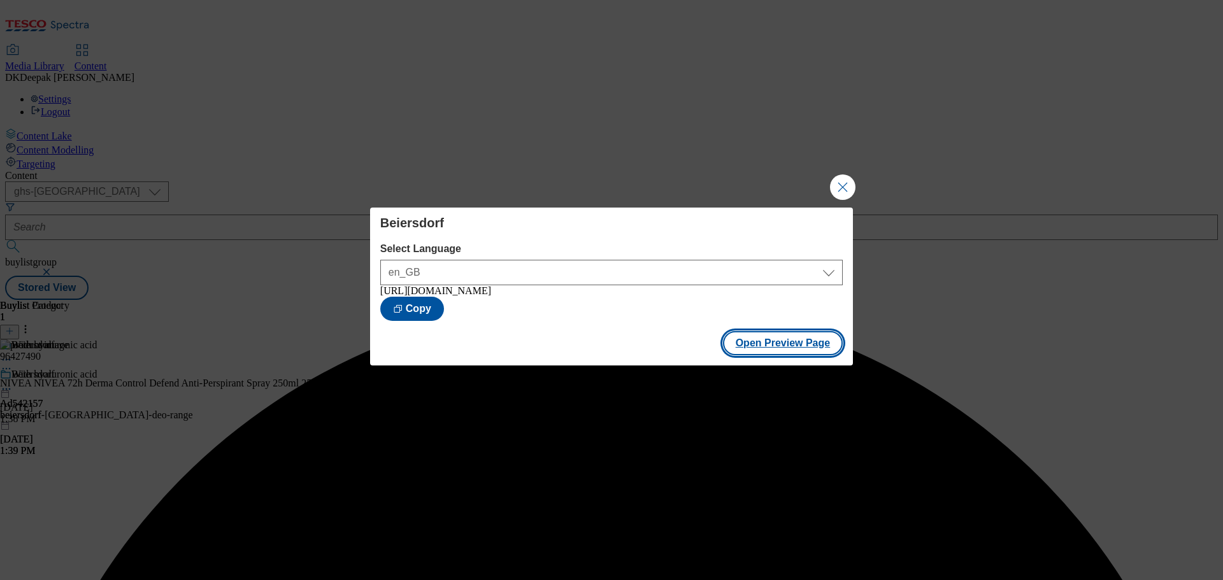
click at [785, 346] on button "Open Preview Page" at bounding box center [783, 343] width 120 height 24
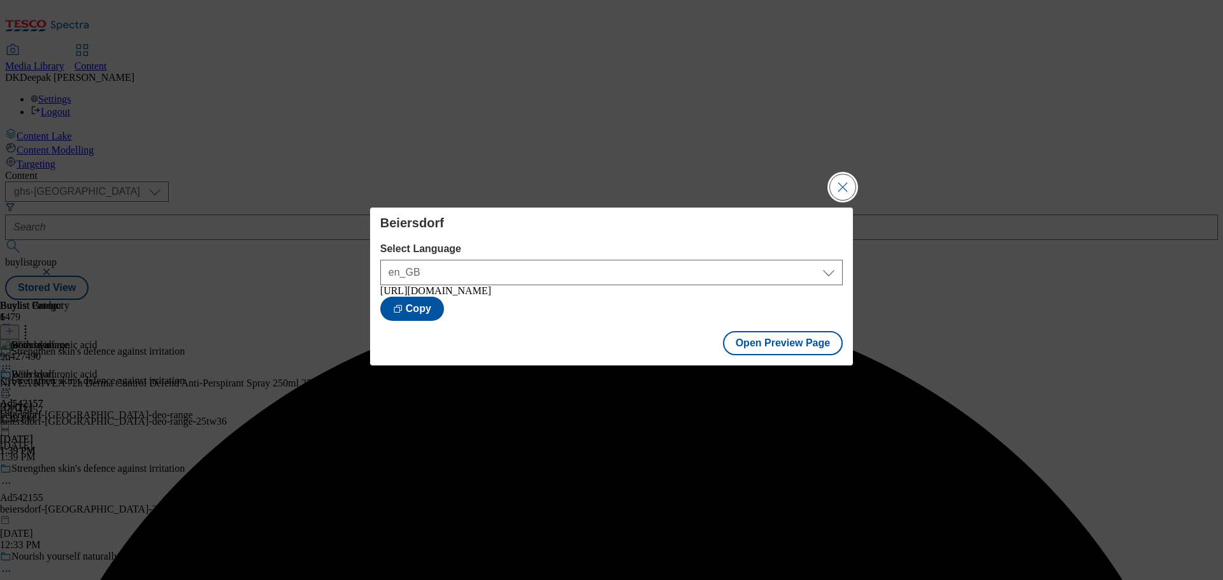
click at [837, 187] on button "Close Modal" at bounding box center [842, 187] width 25 height 25
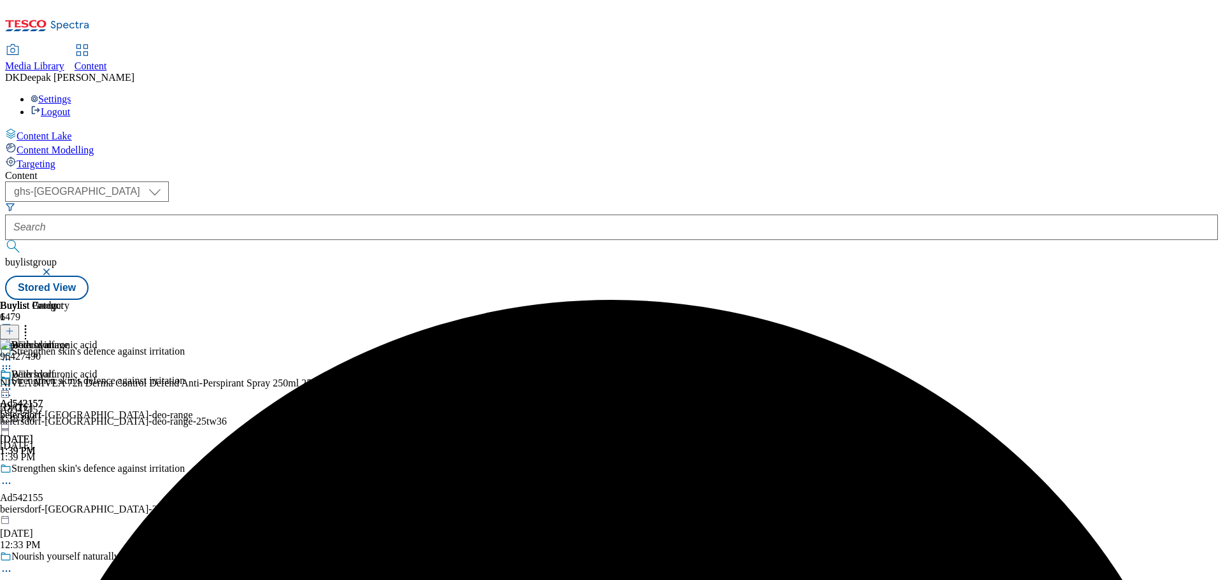
click at [13, 383] on icon at bounding box center [6, 389] width 13 height 13
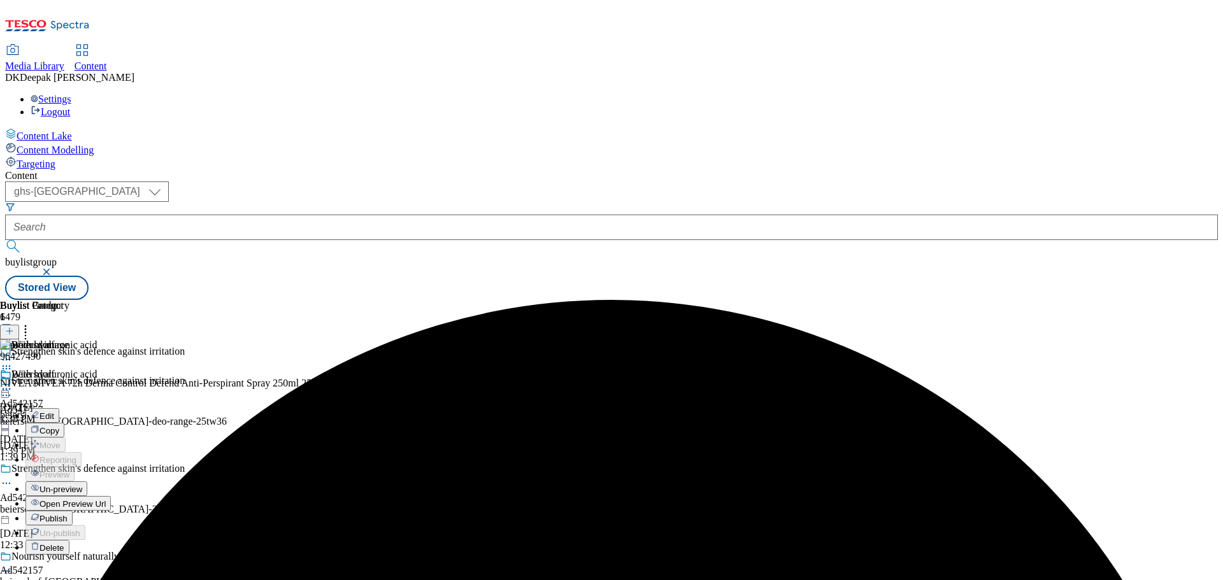
click at [68, 514] on span "Publish" at bounding box center [54, 519] width 28 height 10
